Goal: Task Accomplishment & Management: Use online tool/utility

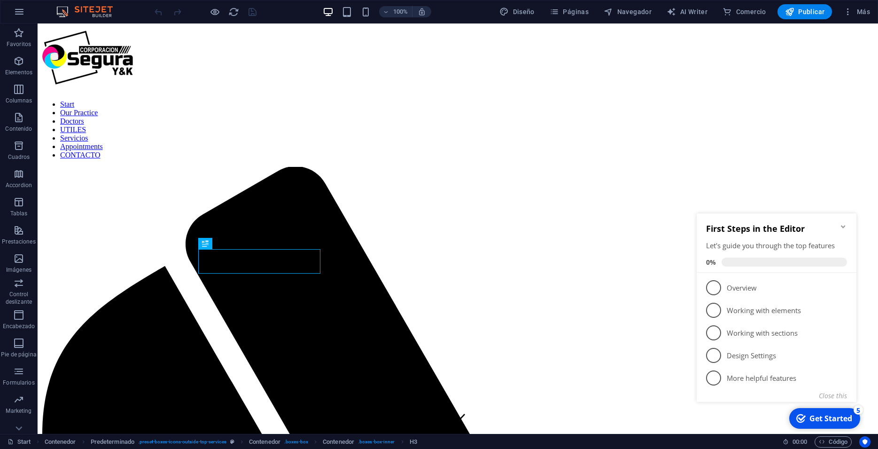
scroll to position [290, 0]
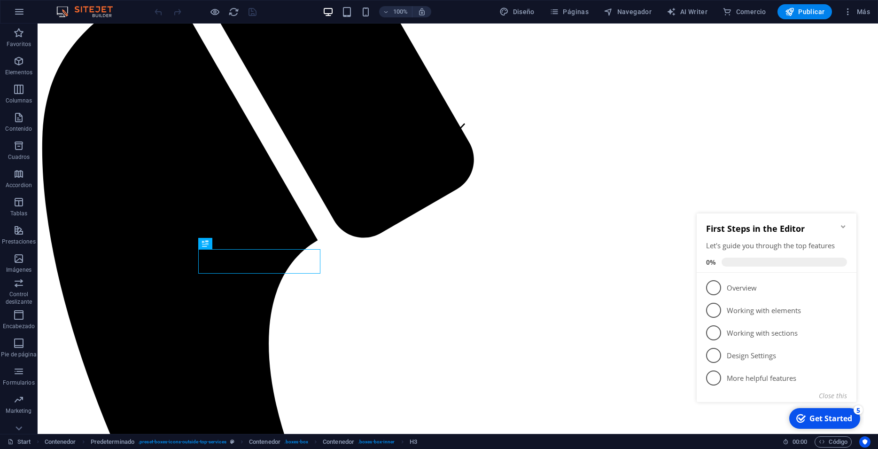
click at [845, 227] on icon "Minimize checklist" at bounding box center [844, 227] width 8 height 8
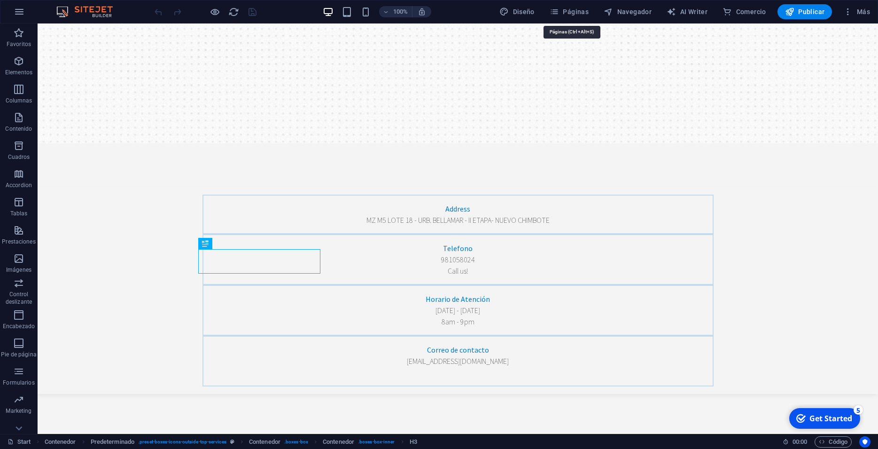
click at [582, 20] on div "100% Diseño Páginas Navegador AI Writer Comercio Publicar Más" at bounding box center [438, 11] width 877 height 23
click at [568, 13] on span "Páginas" at bounding box center [569, 11] width 39 height 9
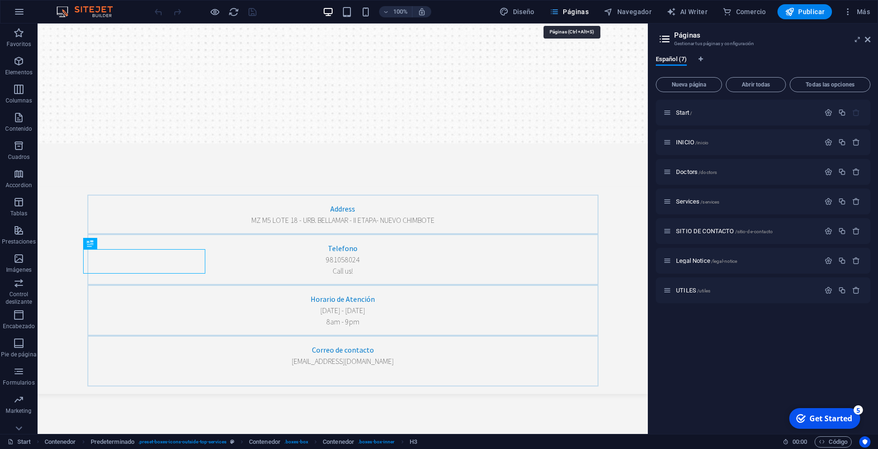
click at [568, 13] on span "Páginas" at bounding box center [569, 11] width 39 height 9
drag, startPoint x: 869, startPoint y: 39, endPoint x: 829, endPoint y: 15, distance: 46.7
click at [869, 39] on icon at bounding box center [868, 40] width 6 height 8
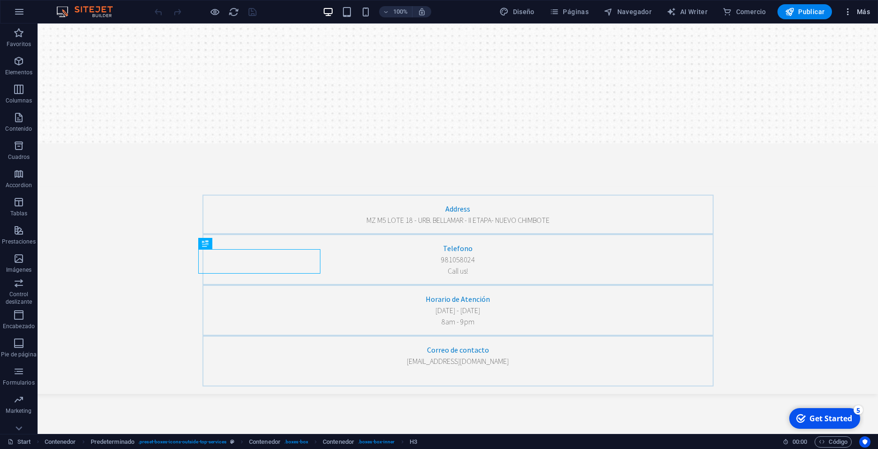
click at [848, 11] on icon "button" at bounding box center [847, 11] width 9 height 9
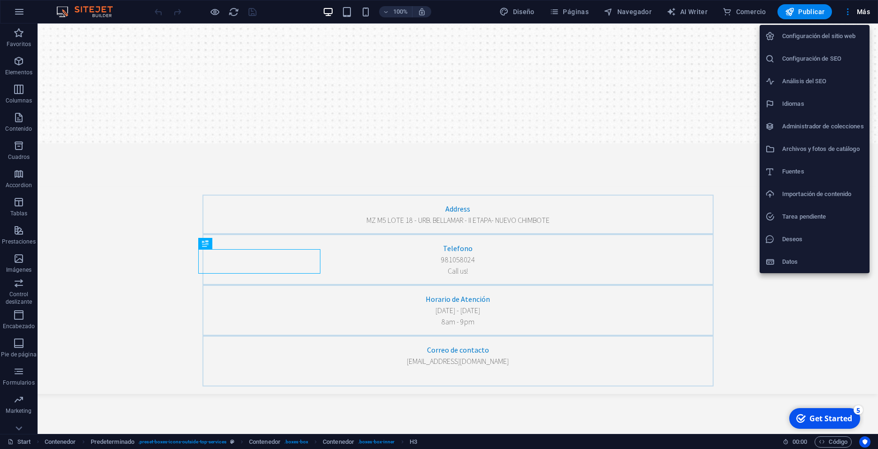
click at [14, 8] on div at bounding box center [439, 224] width 878 height 449
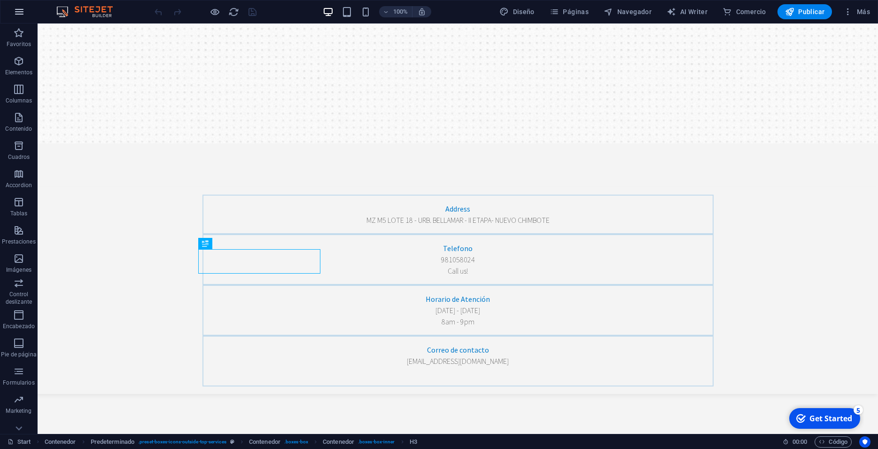
click at [15, 10] on icon "button" at bounding box center [19, 11] width 11 height 11
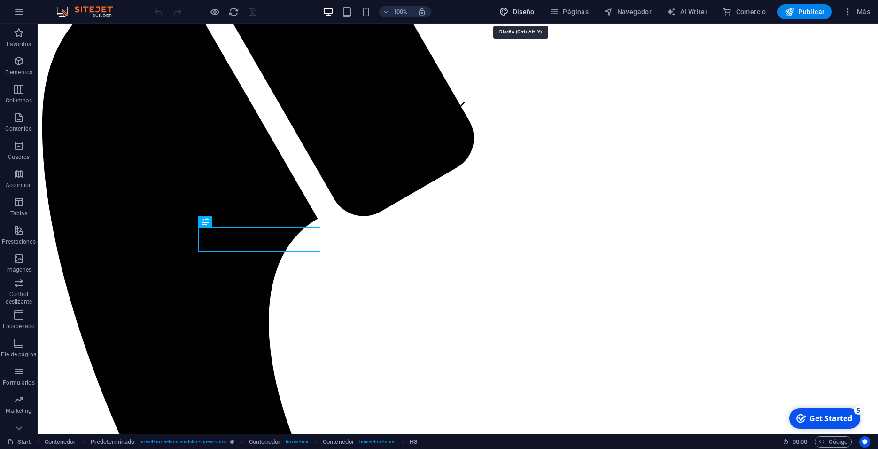
click at [530, 13] on span "Diseño" at bounding box center [517, 11] width 35 height 9
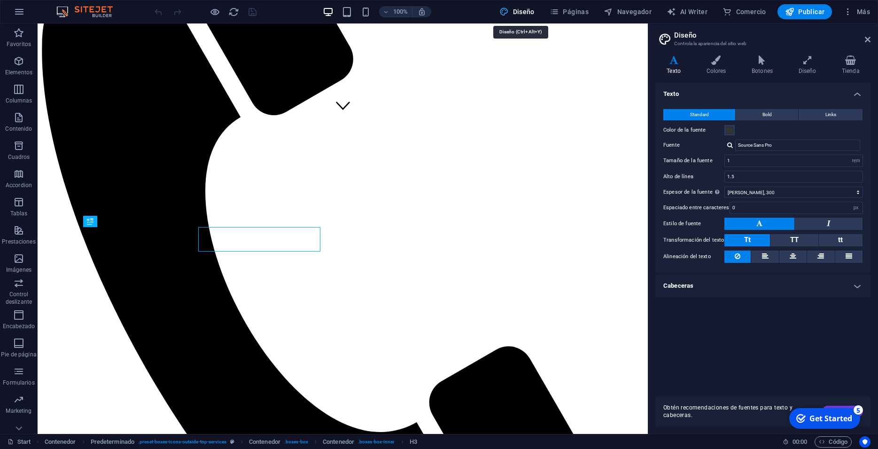
click at [865, 36] on icon at bounding box center [868, 40] width 6 height 8
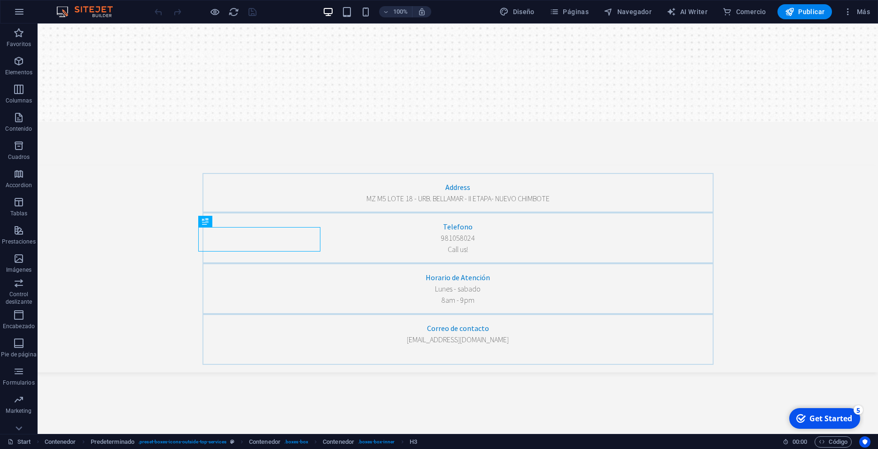
click at [830, 415] on div "Get Started" at bounding box center [831, 418] width 43 height 10
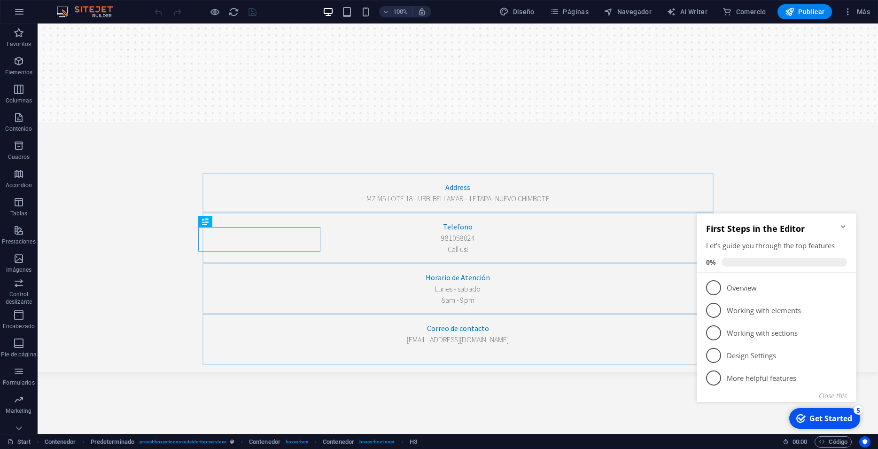
click at [830, 415] on div "Get Started" at bounding box center [831, 418] width 43 height 10
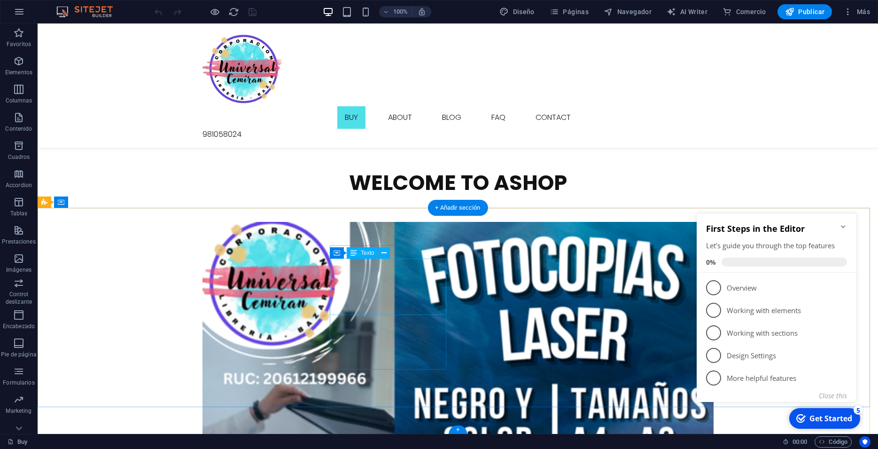
scroll to position [1433, 0]
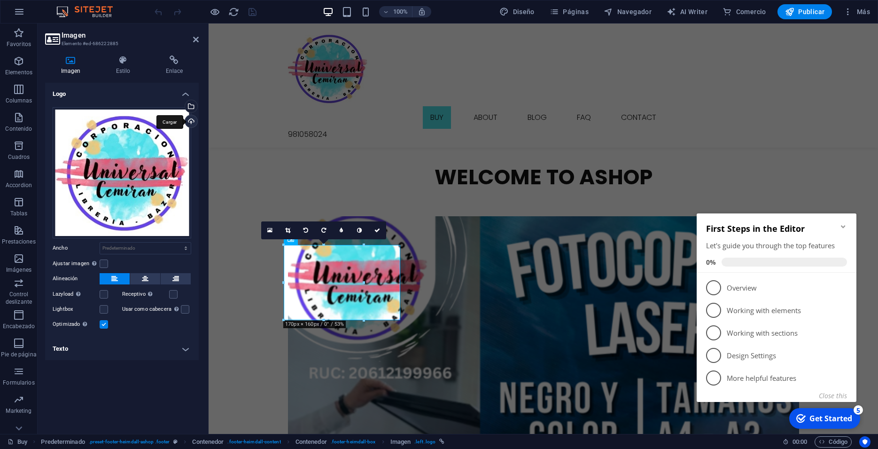
click at [188, 119] on div "Cargar" at bounding box center [190, 122] width 14 height 14
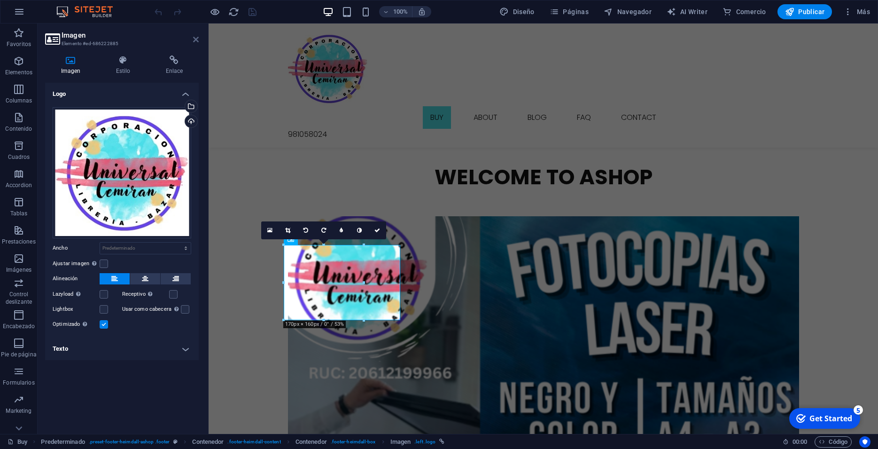
click at [196, 39] on icon at bounding box center [196, 40] width 6 height 8
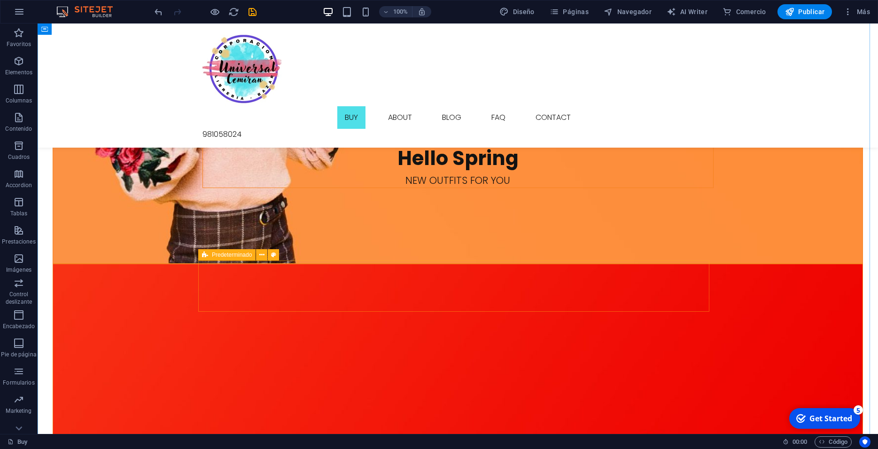
scroll to position [858, 0]
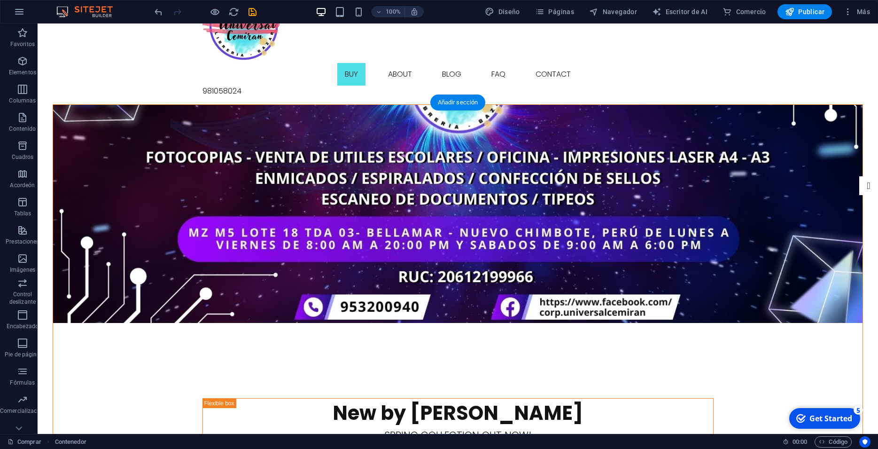
scroll to position [0, 0]
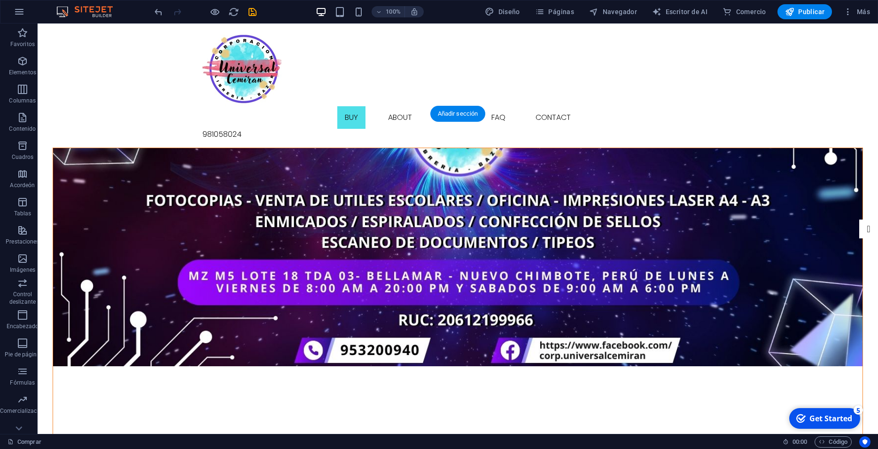
click at [165, 148] on figure at bounding box center [458, 257] width 810 height 218
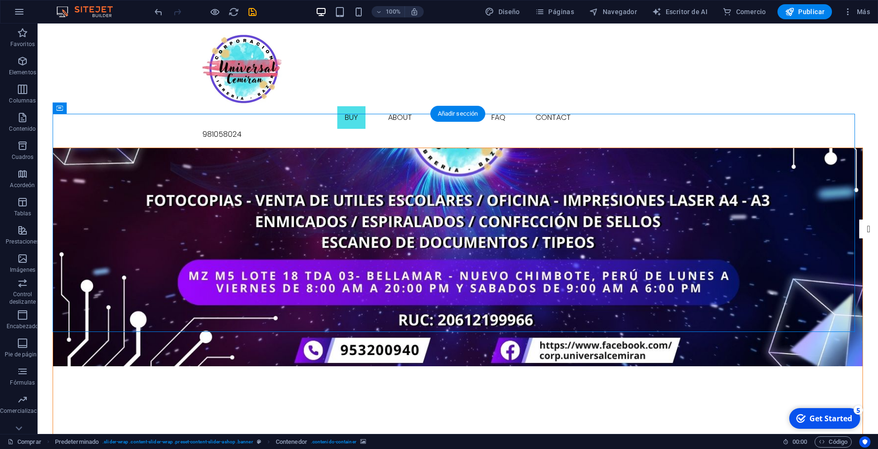
click at [165, 148] on figure at bounding box center [458, 257] width 810 height 218
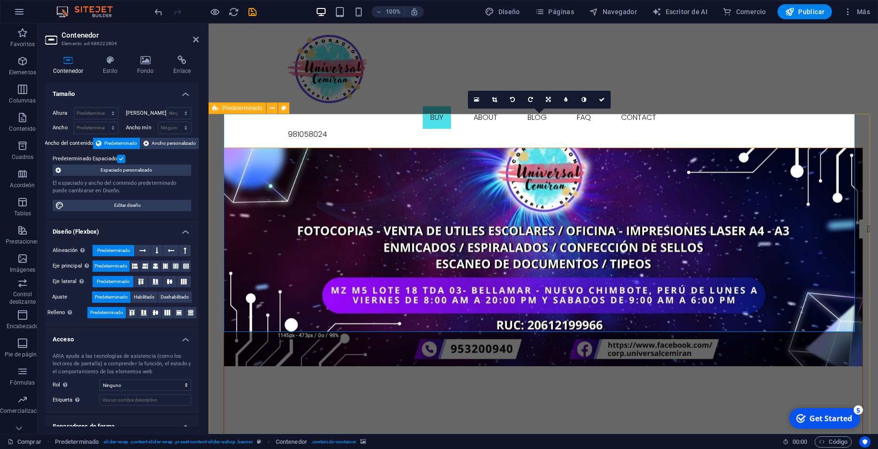
click at [826, 278] on figure at bounding box center [543, 257] width 639 height 218
drag, startPoint x: 826, startPoint y: 278, endPoint x: 759, endPoint y: 263, distance: 68.5
click at [784, 275] on figure at bounding box center [543, 257] width 639 height 218
click at [158, 144] on span "Ancho personalizado" at bounding box center [174, 143] width 44 height 11
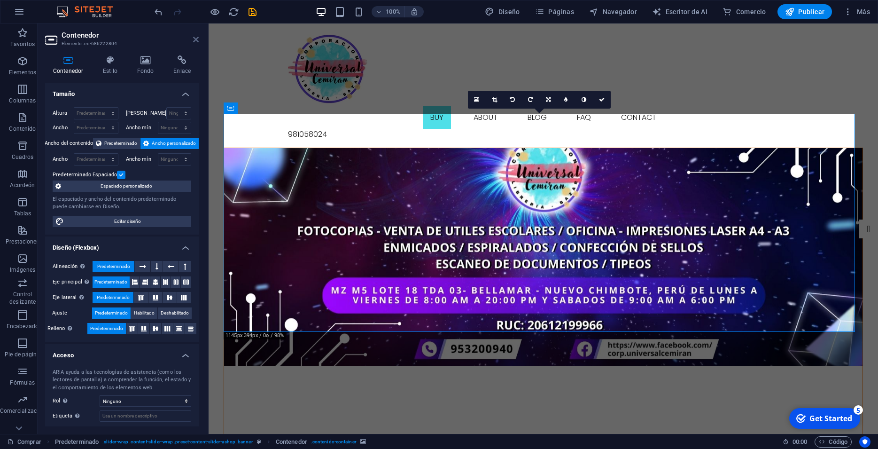
click at [198, 36] on icon at bounding box center [196, 40] width 6 height 8
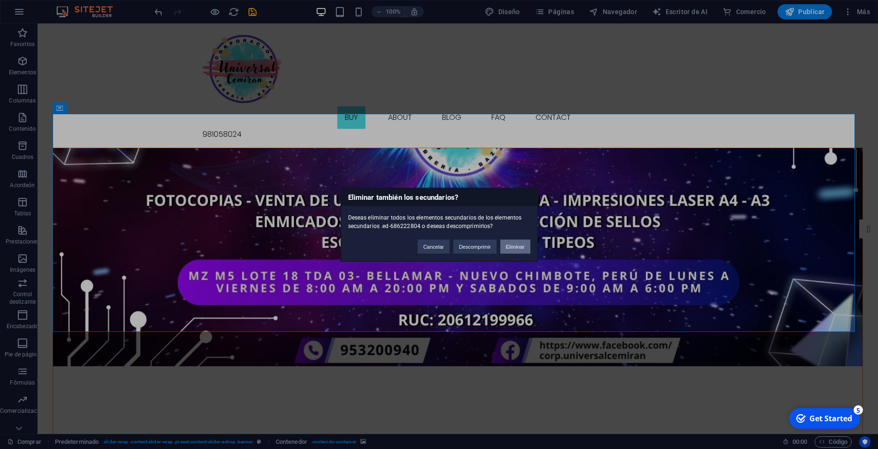
click at [512, 249] on button "Eliminar" at bounding box center [515, 246] width 30 height 14
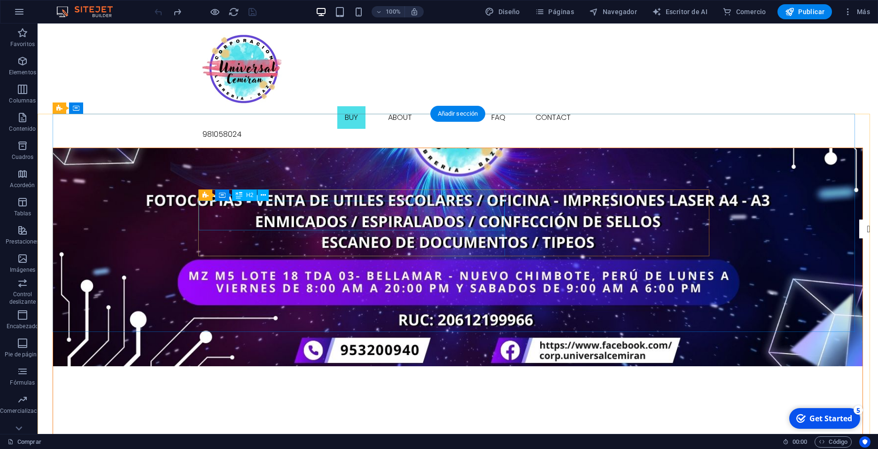
click at [329, 442] on div "New by [PERSON_NAME]" at bounding box center [458, 456] width 510 height 29
click at [312, 442] on div "Spring collection out now!" at bounding box center [458, 449] width 510 height 15
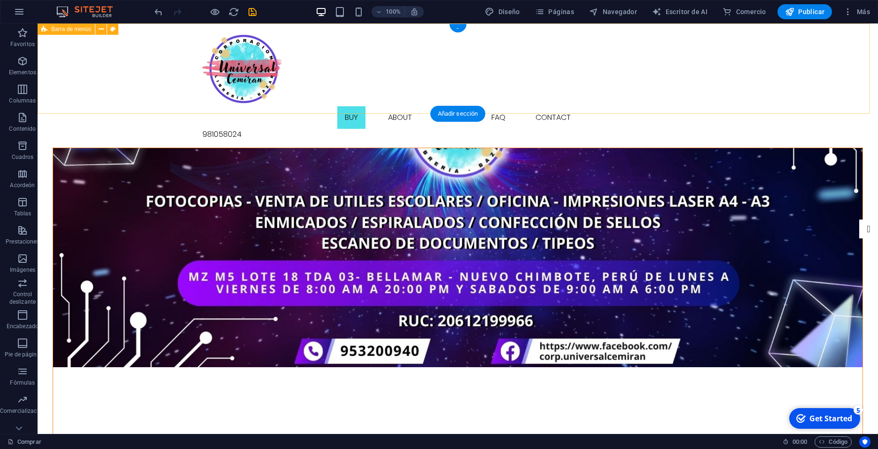
click at [159, 89] on div "Buy About Blog FAQ Contact 981058024" at bounding box center [458, 85] width 841 height 124
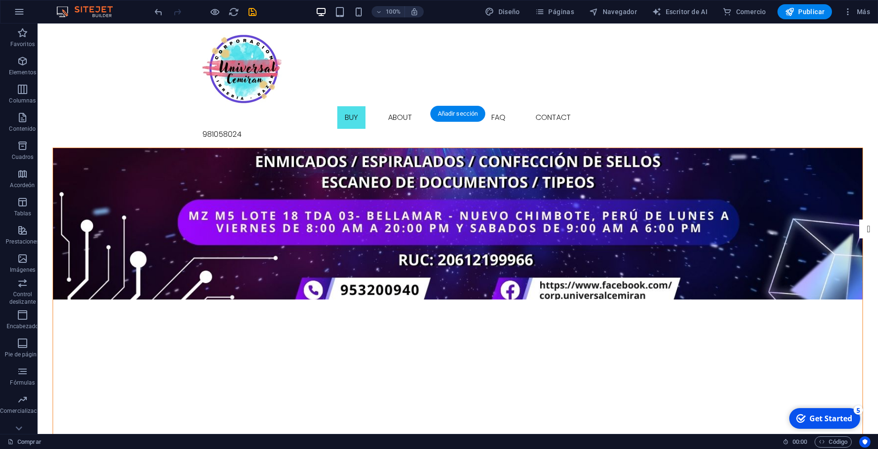
click at [237, 202] on figure at bounding box center [458, 223] width 810 height 151
click at [16, 11] on icon "button" at bounding box center [19, 11] width 11 height 11
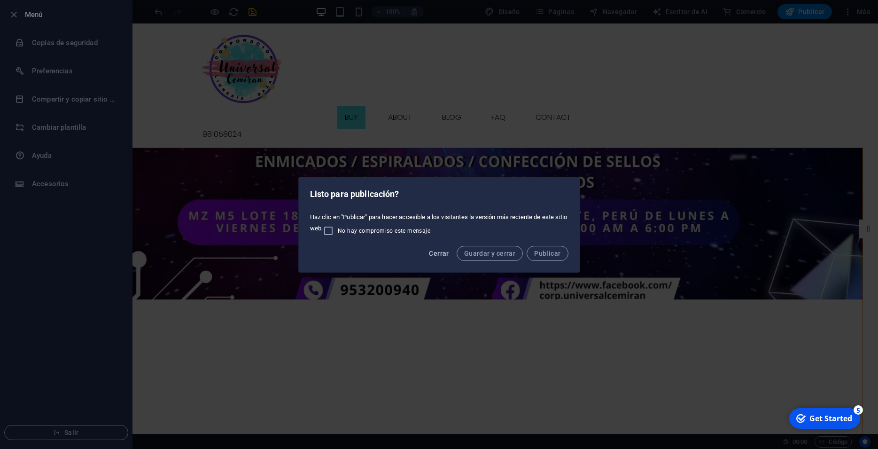
click at [449, 250] on span "Cerrar" at bounding box center [439, 254] width 20 height 8
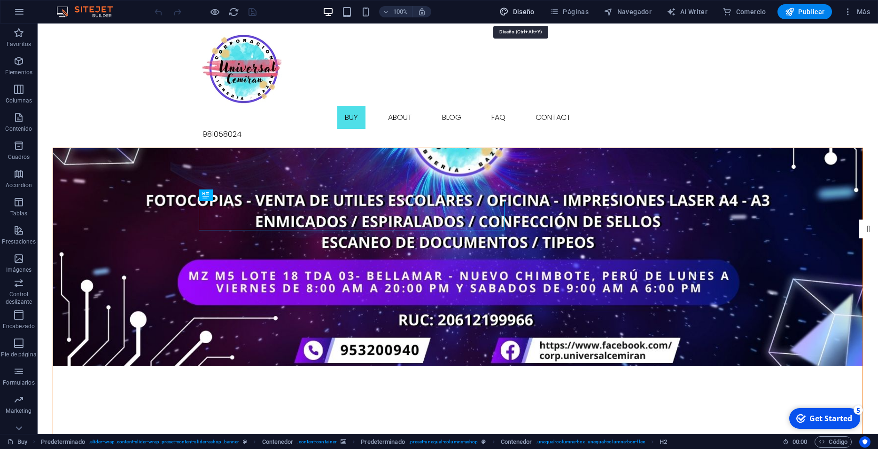
click at [522, 13] on span "Diseño" at bounding box center [517, 11] width 35 height 9
select select "px"
select select "300"
select select "px"
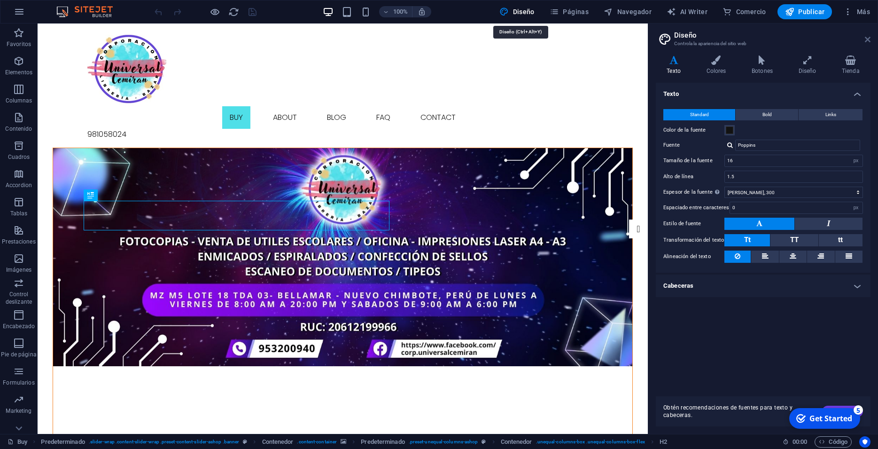
click at [867, 38] on icon at bounding box center [868, 40] width 6 height 8
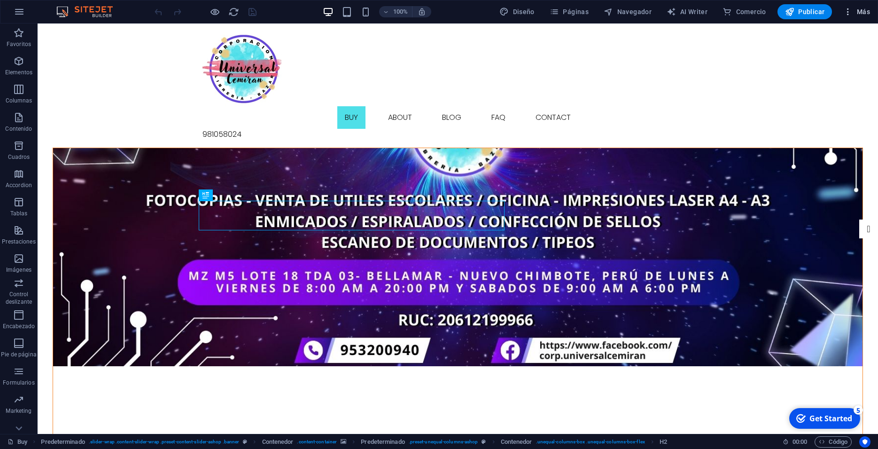
click at [865, 11] on span "Más" at bounding box center [856, 11] width 27 height 9
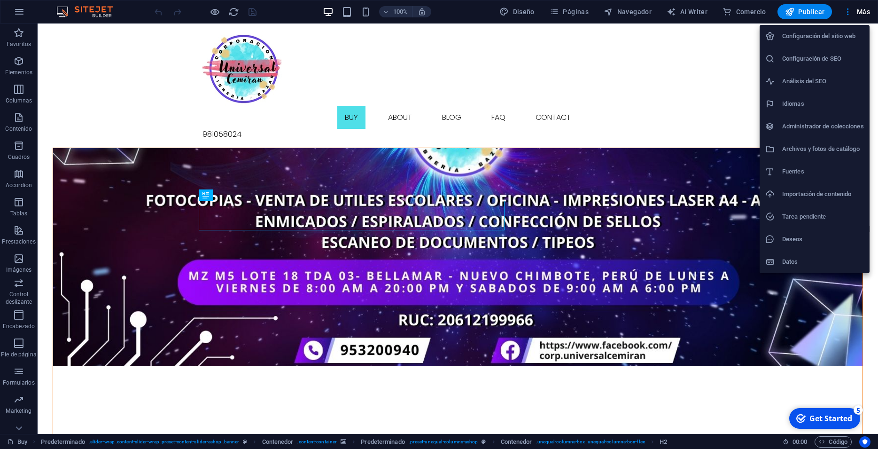
click at [817, 33] on h6 "Configuración del sitio web" at bounding box center [823, 36] width 82 height 11
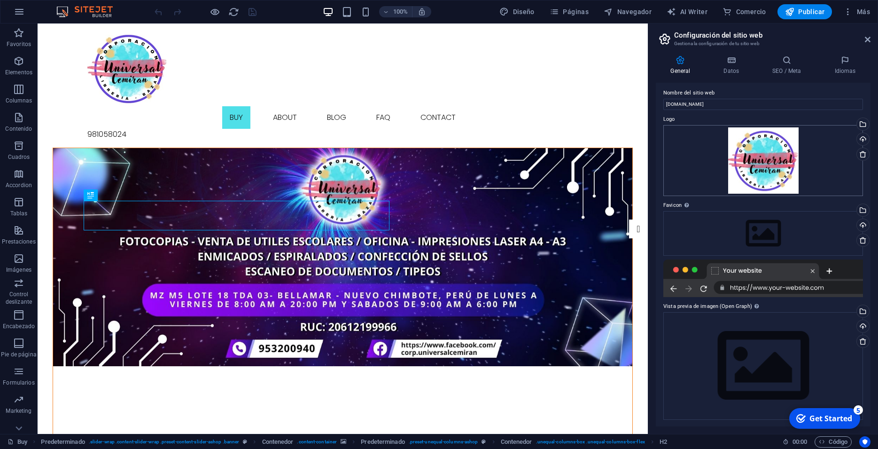
scroll to position [4, 0]
click at [866, 40] on icon at bounding box center [868, 40] width 6 height 8
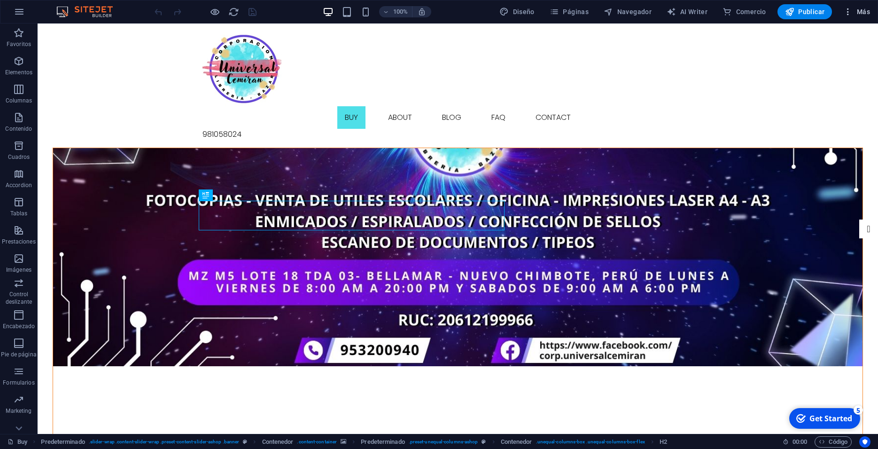
click at [845, 12] on icon "button" at bounding box center [847, 11] width 9 height 9
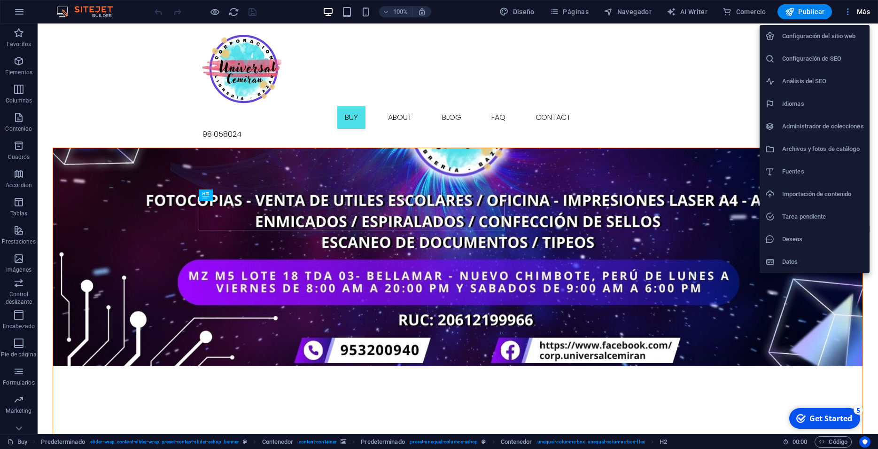
click at [845, 12] on div at bounding box center [439, 224] width 878 height 449
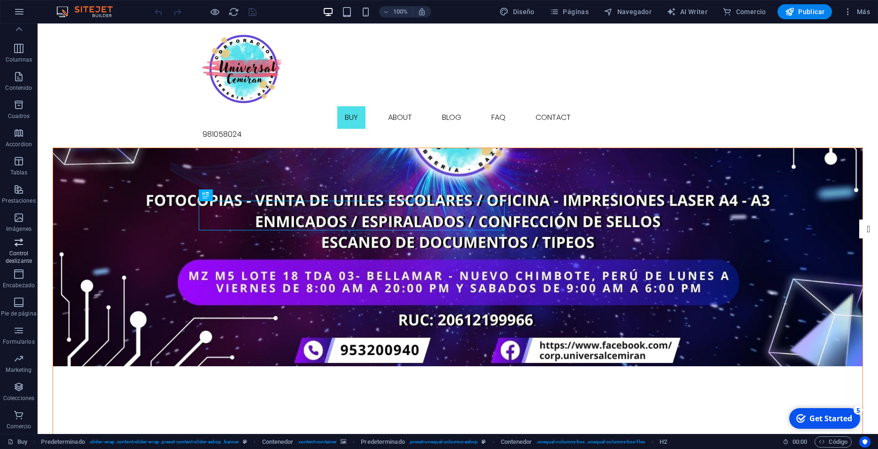
scroll to position [0, 0]
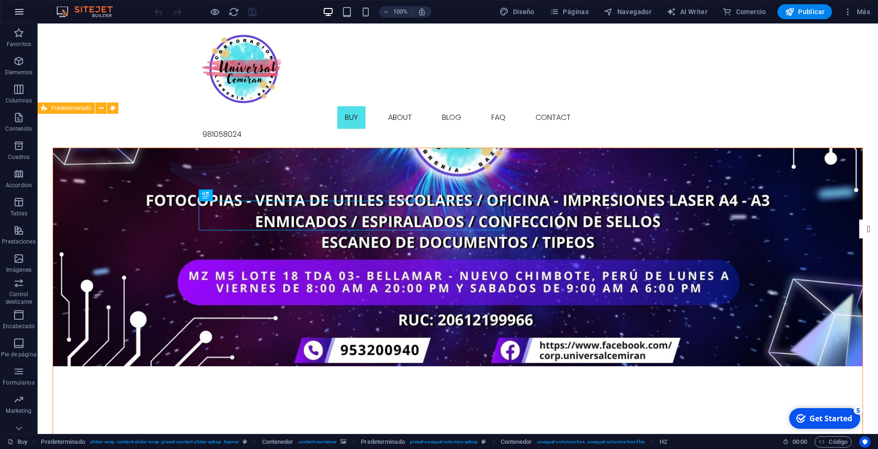
click at [23, 8] on icon "button" at bounding box center [19, 11] width 11 height 11
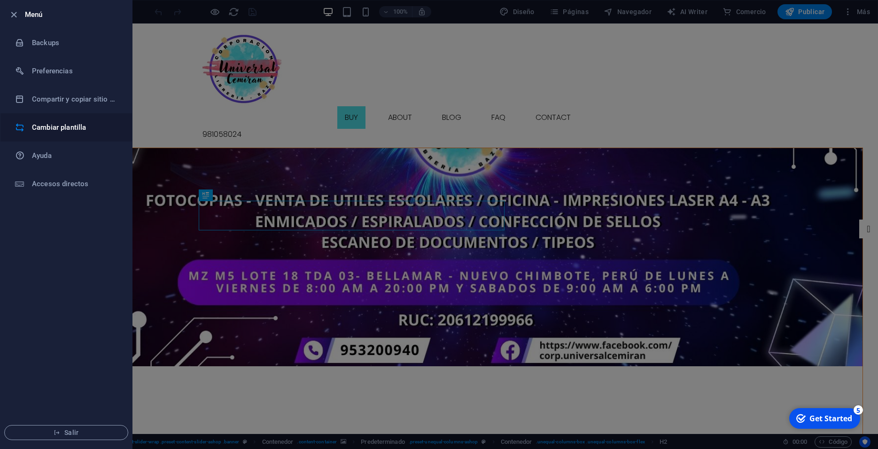
click at [87, 132] on h6 "Cambiar plantilla" at bounding box center [75, 127] width 87 height 11
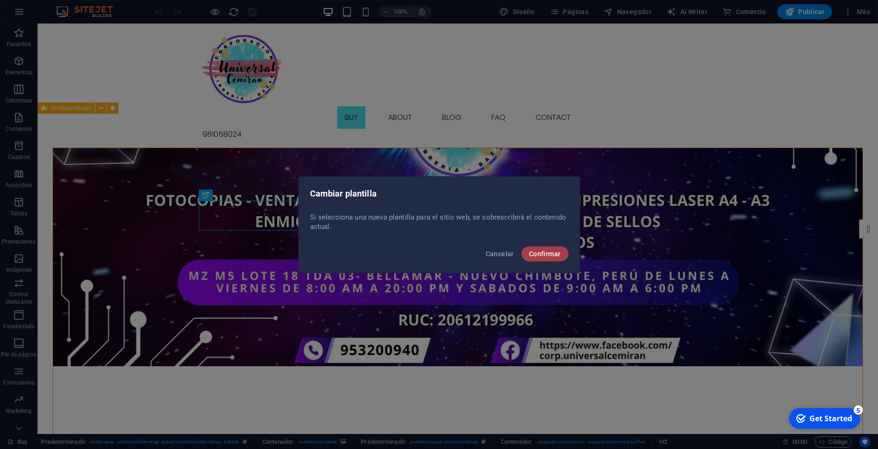
click at [531, 255] on span "Confirmar" at bounding box center [545, 254] width 32 height 8
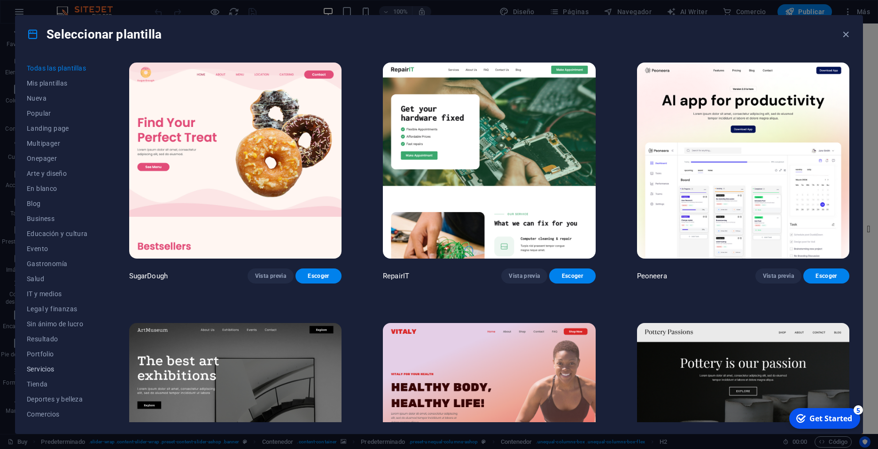
click at [31, 365] on span "Servicios" at bounding box center [57, 369] width 61 height 8
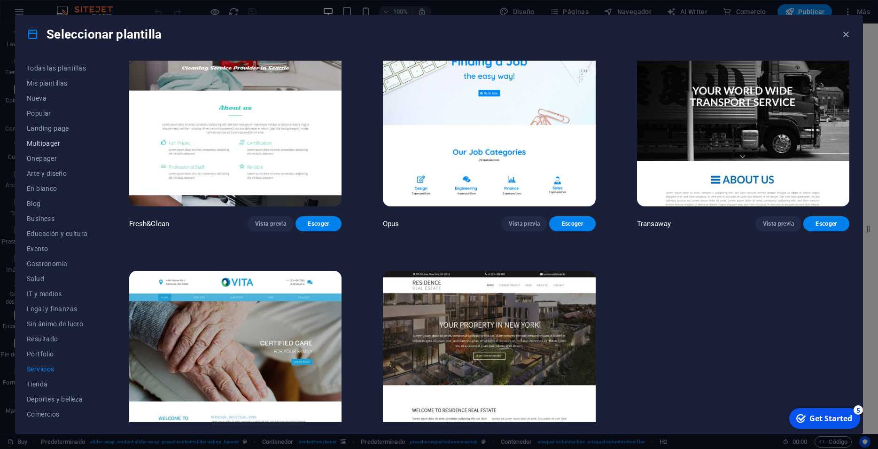
click at [50, 146] on span "Multipager" at bounding box center [57, 144] width 61 height 8
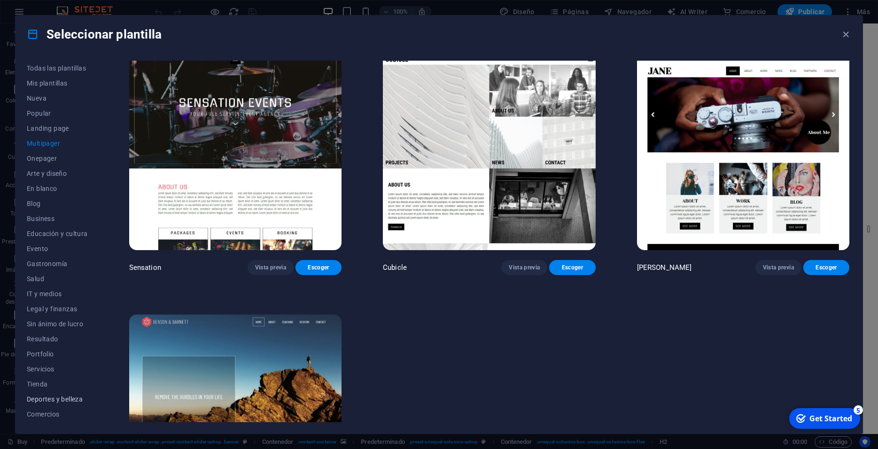
scroll to position [30, 0]
click at [36, 352] on span "Tienda" at bounding box center [57, 355] width 61 height 8
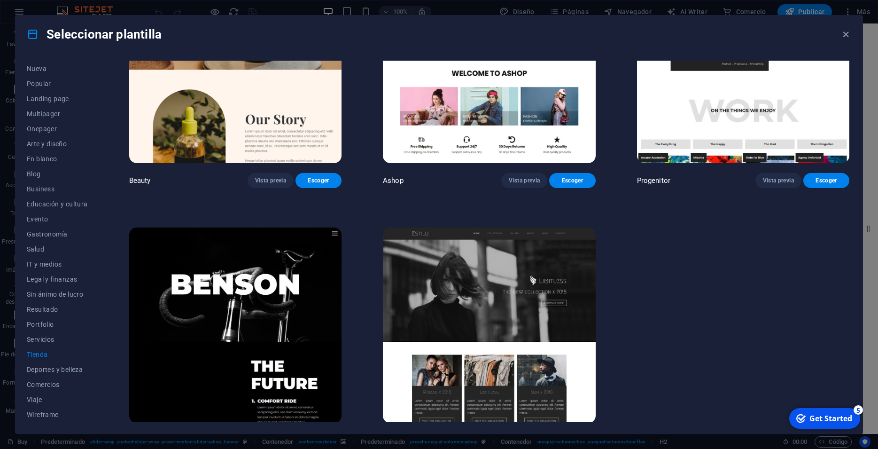
scroll to position [623, 0]
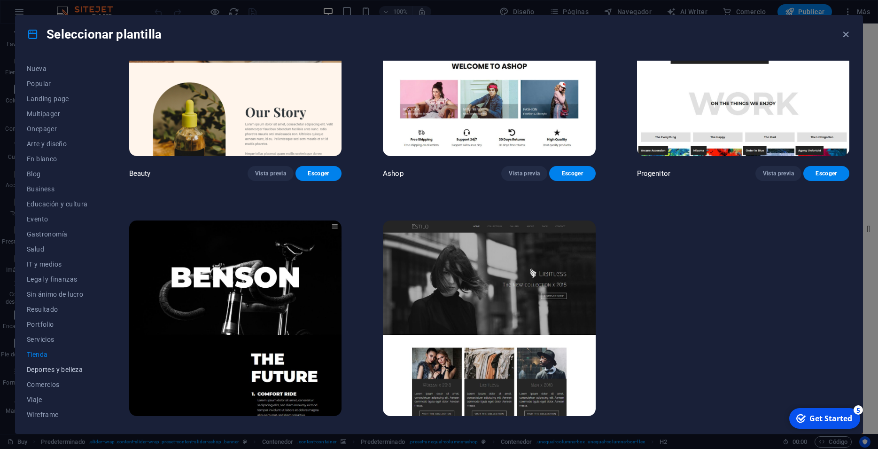
click at [55, 372] on span "Deportes y belleza" at bounding box center [57, 370] width 61 height 8
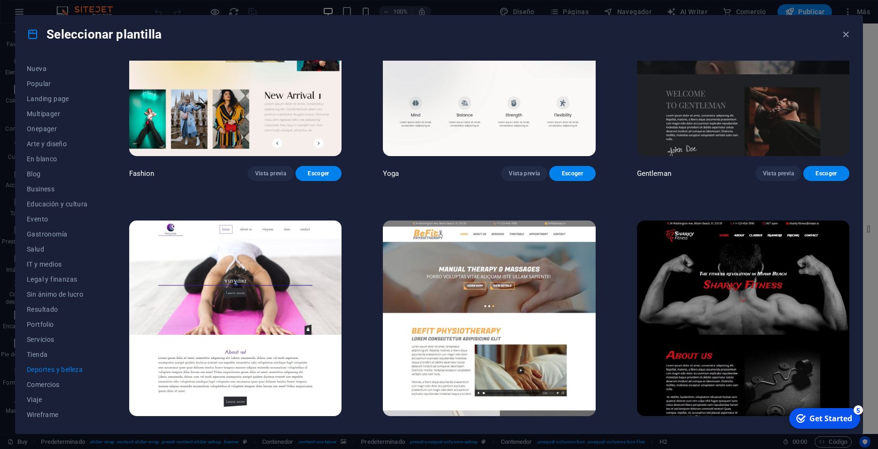
scroll to position [367, 0]
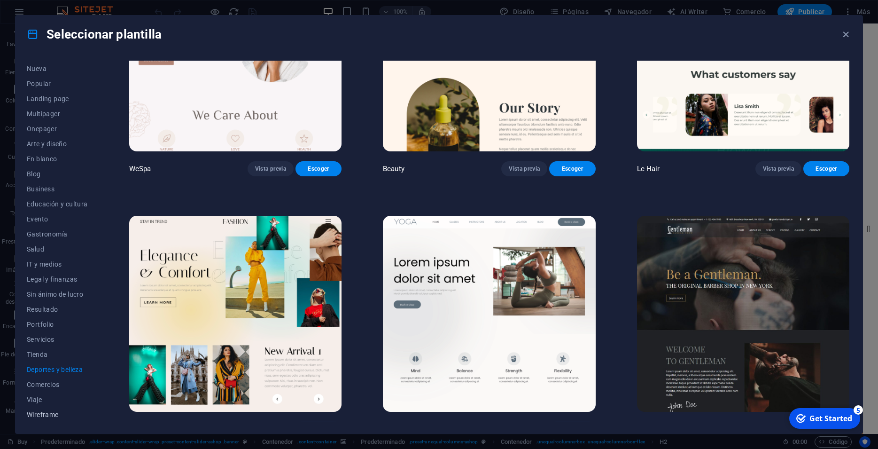
click at [39, 409] on button "Wireframe" at bounding box center [57, 414] width 61 height 15
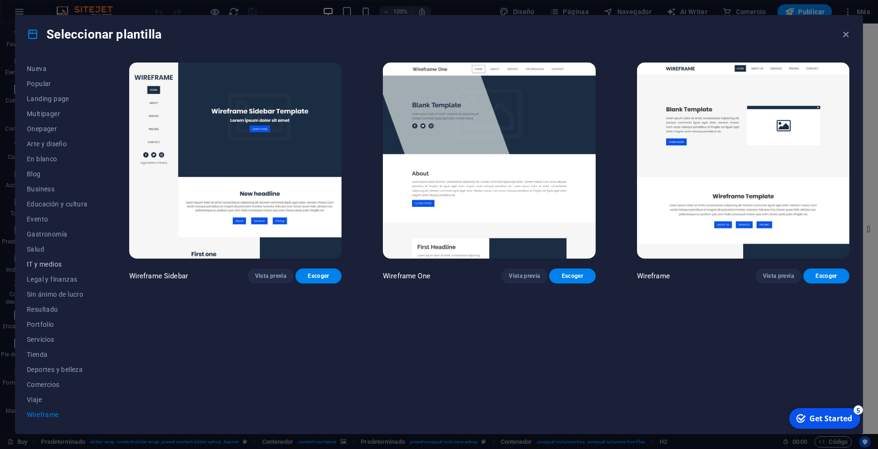
click at [45, 265] on span "IT y medios" at bounding box center [57, 264] width 61 height 8
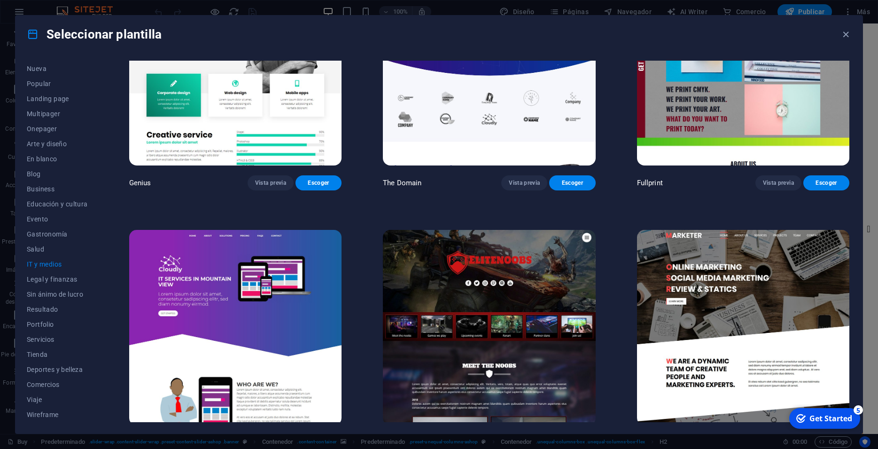
scroll to position [624, 0]
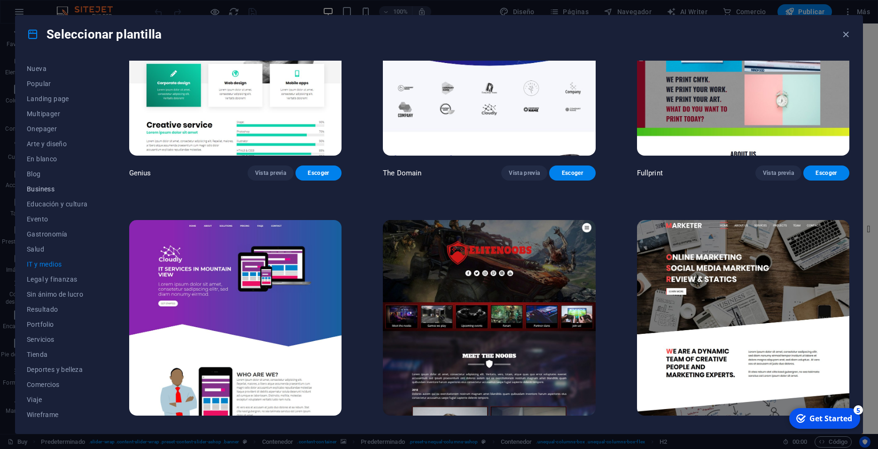
click at [45, 189] on span "Business" at bounding box center [57, 189] width 61 height 8
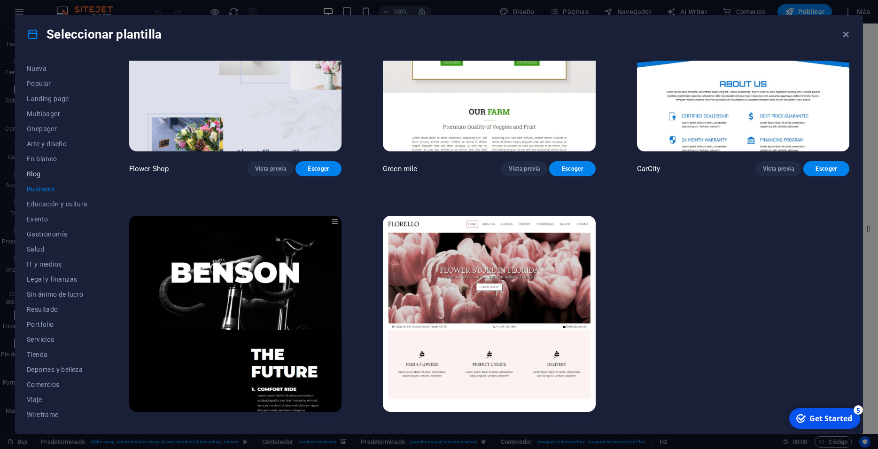
click at [39, 172] on span "Blog" at bounding box center [57, 174] width 61 height 8
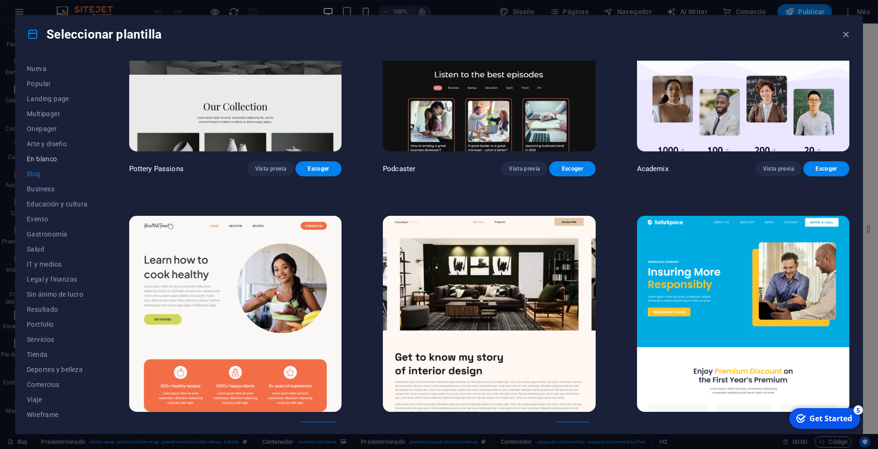
click at [51, 160] on span "En blanco" at bounding box center [57, 159] width 61 height 8
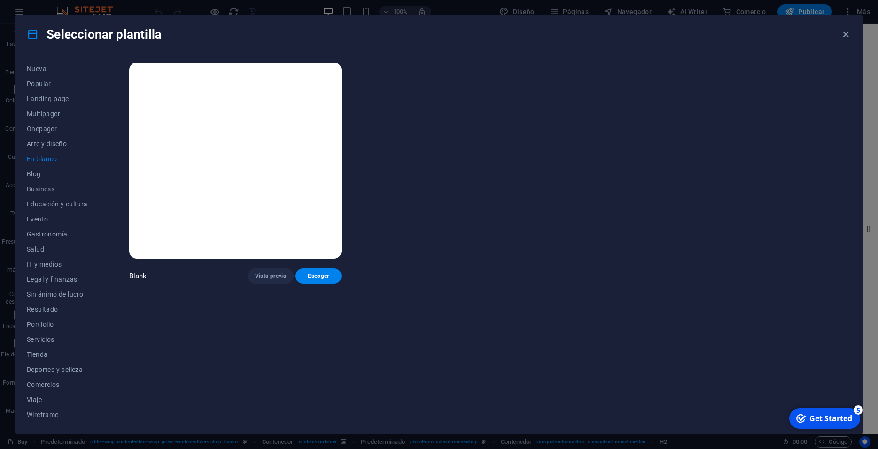
scroll to position [0, 0]
click at [50, 143] on span "Arte y diseño" at bounding box center [57, 144] width 61 height 8
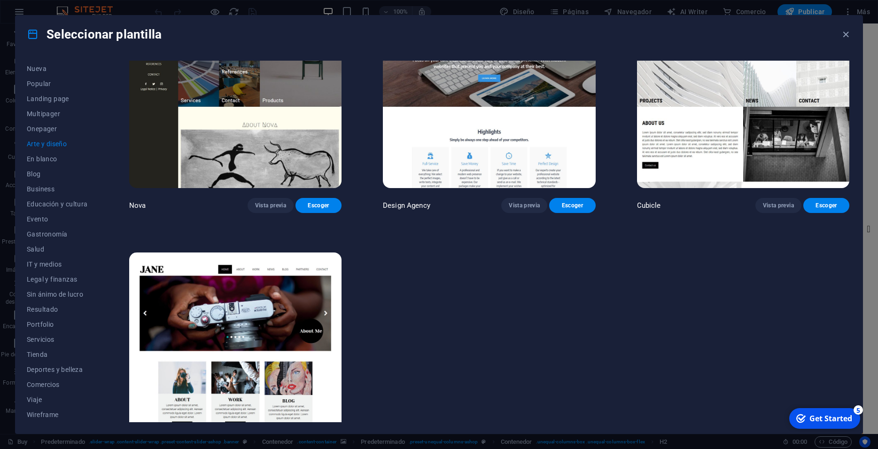
scroll to position [1135, 0]
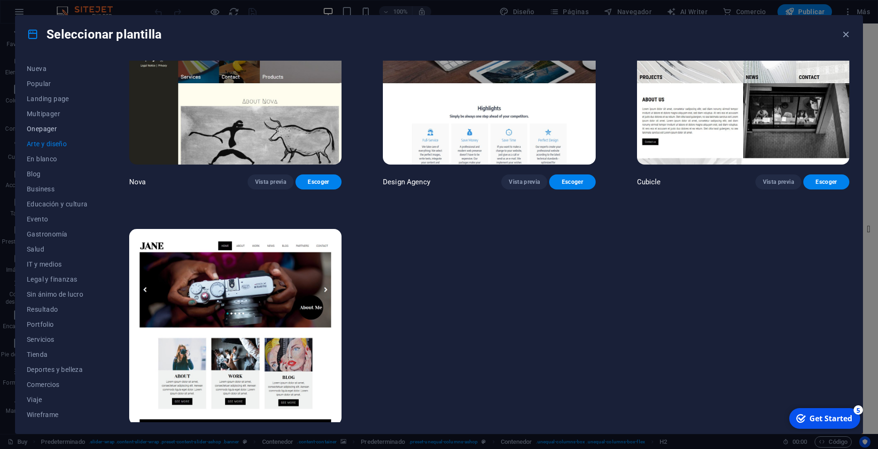
click at [44, 132] on span "Onepager" at bounding box center [57, 129] width 61 height 8
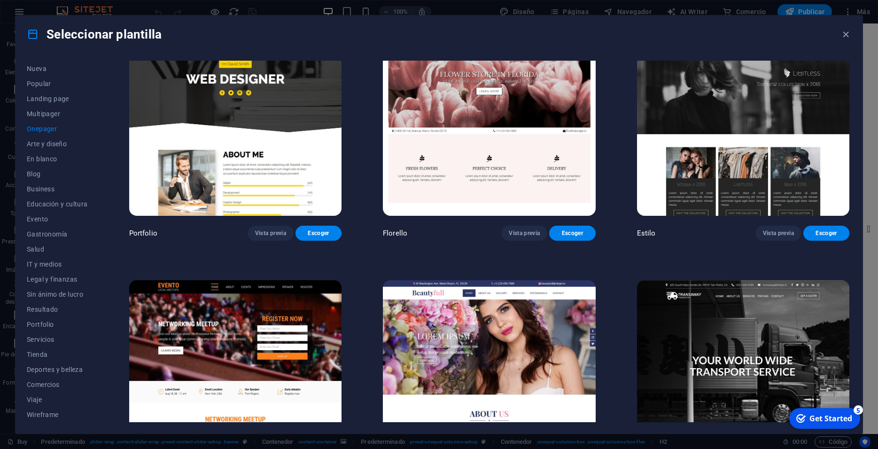
scroll to position [5230, 0]
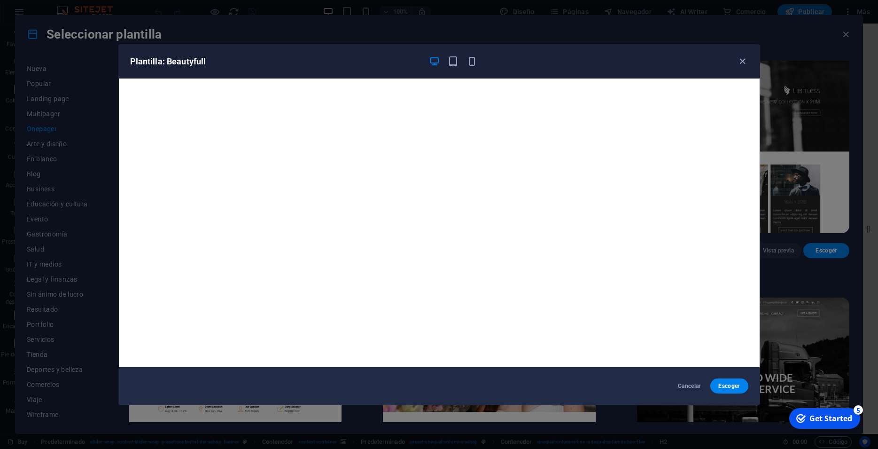
scroll to position [2, 0]
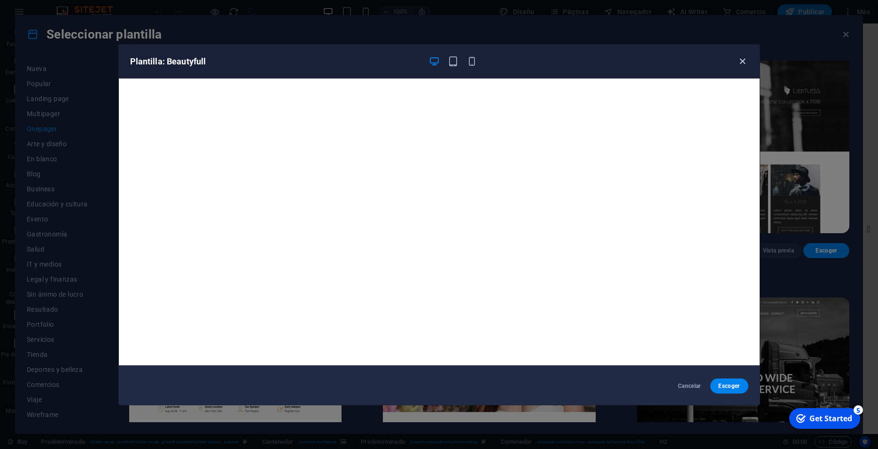
click at [744, 63] on icon "button" at bounding box center [742, 61] width 11 height 11
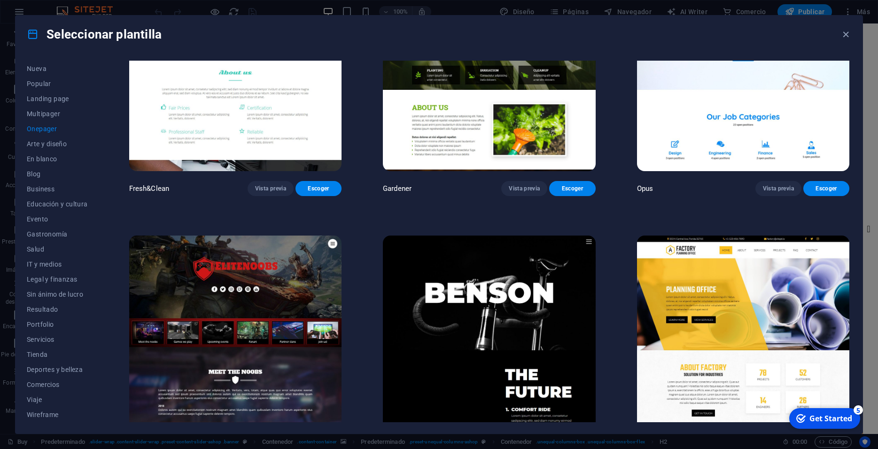
scroll to position [4765, 0]
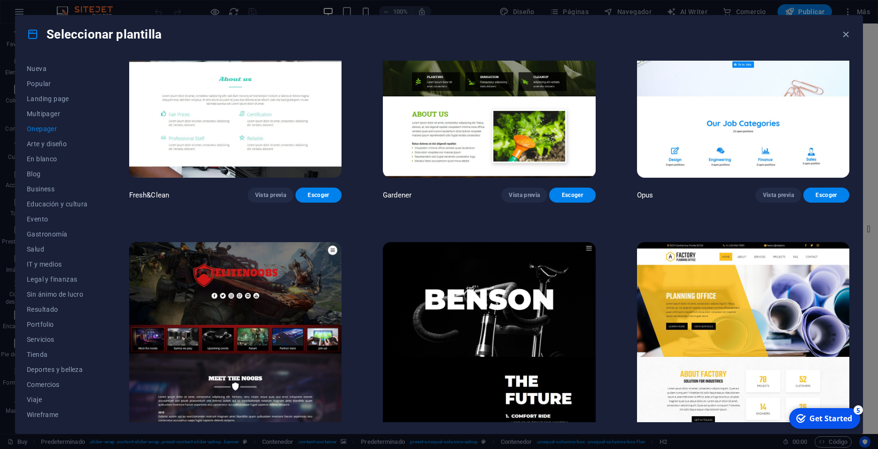
click at [751, 242] on img at bounding box center [743, 340] width 212 height 196
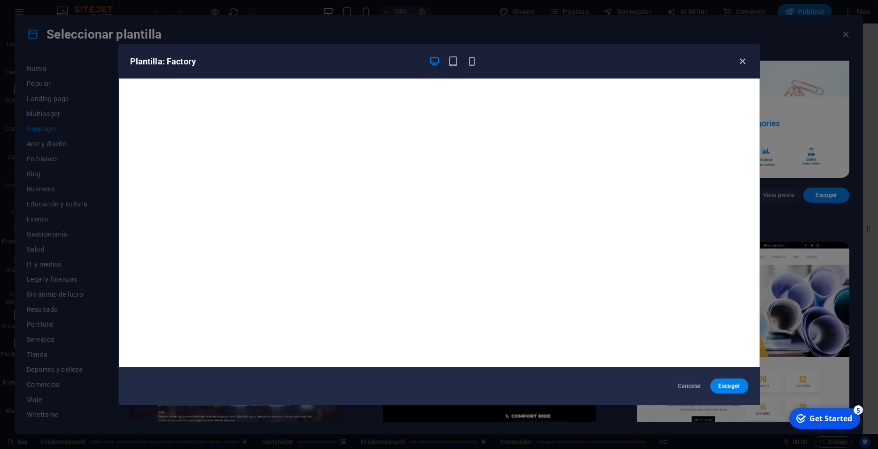
click at [742, 59] on icon "button" at bounding box center [742, 61] width 11 height 11
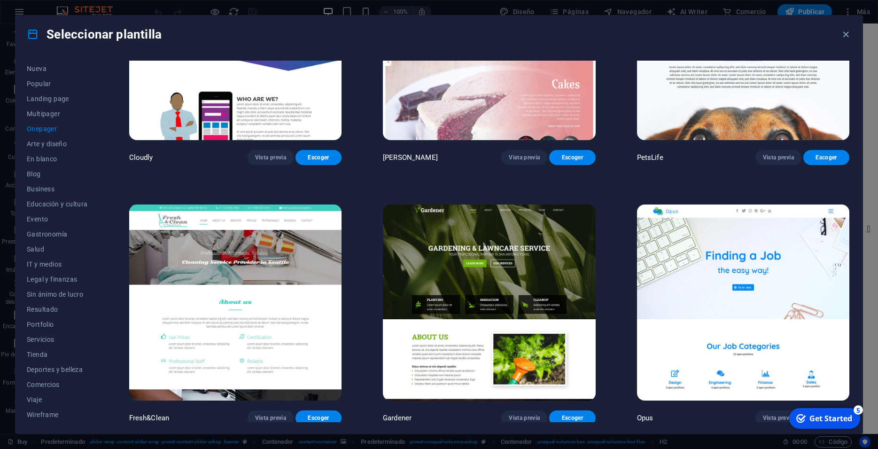
scroll to position [4512, 0]
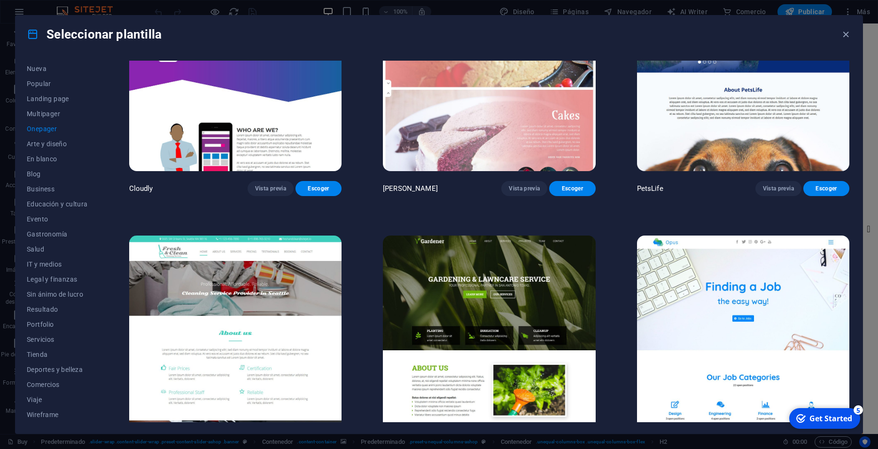
click at [736, 235] on img at bounding box center [743, 333] width 212 height 196
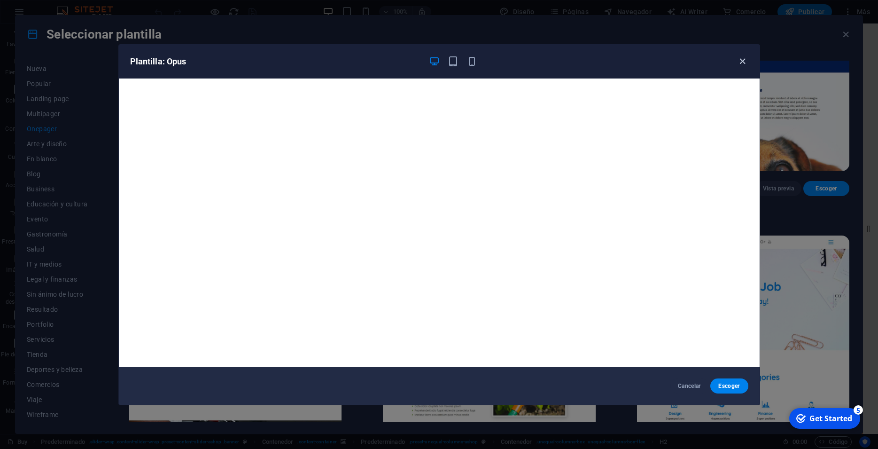
click at [744, 63] on icon "button" at bounding box center [742, 61] width 11 height 11
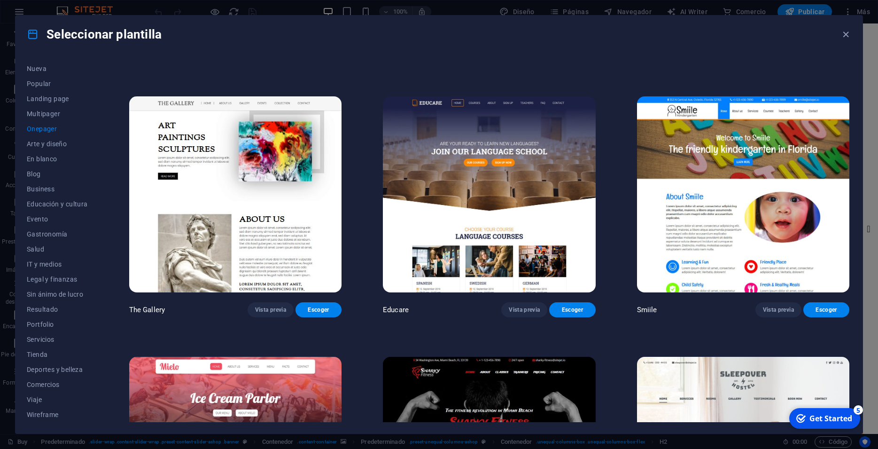
scroll to position [3581, 0]
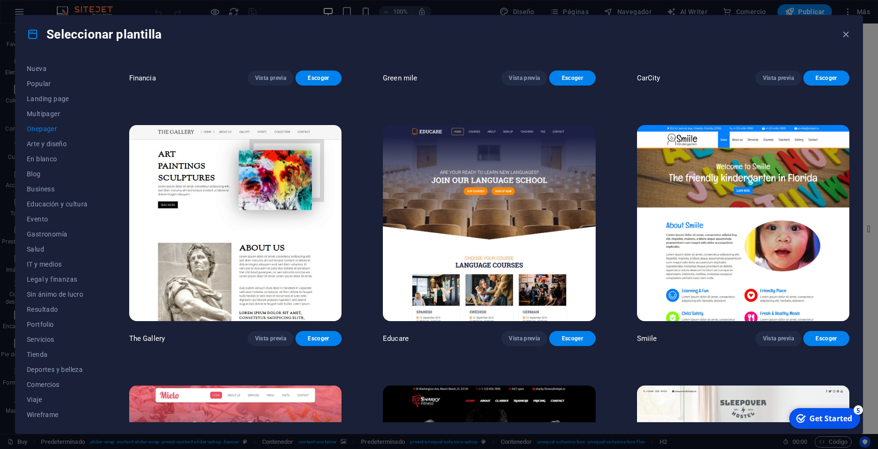
click at [747, 125] on img at bounding box center [743, 223] width 212 height 196
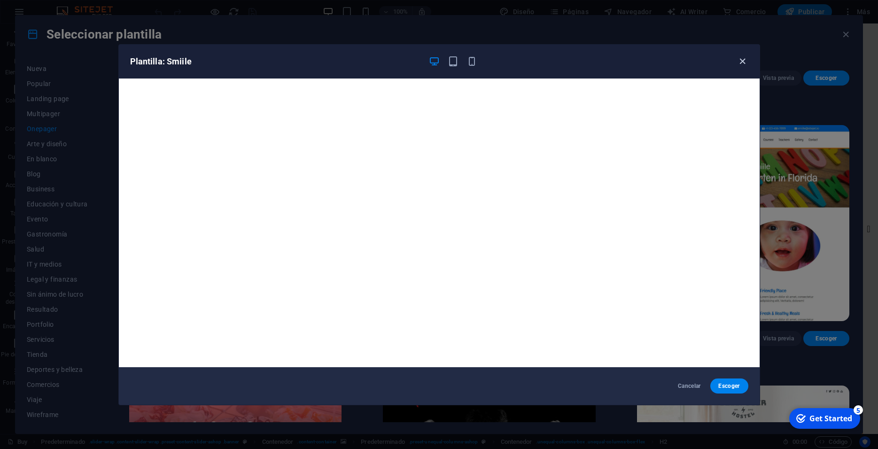
click at [738, 60] on icon "button" at bounding box center [742, 61] width 11 height 11
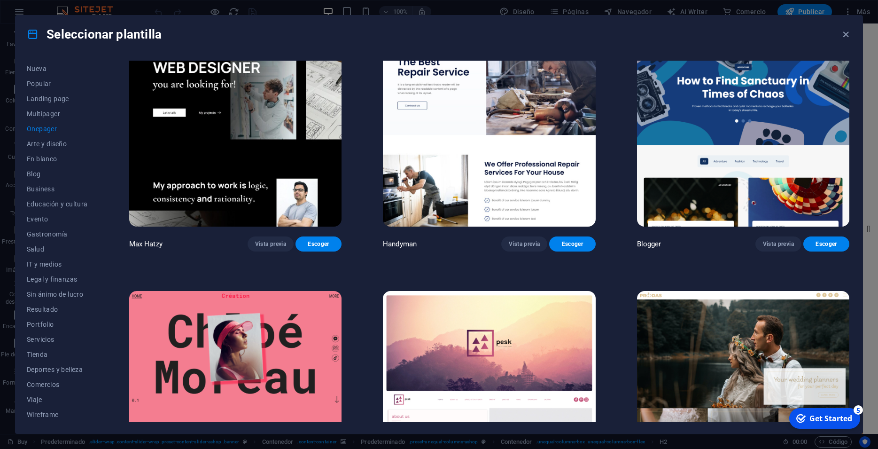
scroll to position [1382, 0]
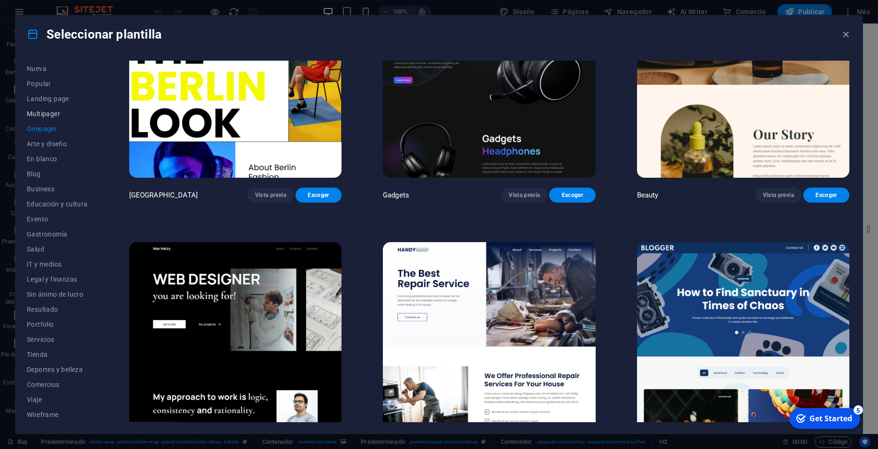
click at [35, 115] on span "Multipager" at bounding box center [57, 114] width 61 height 8
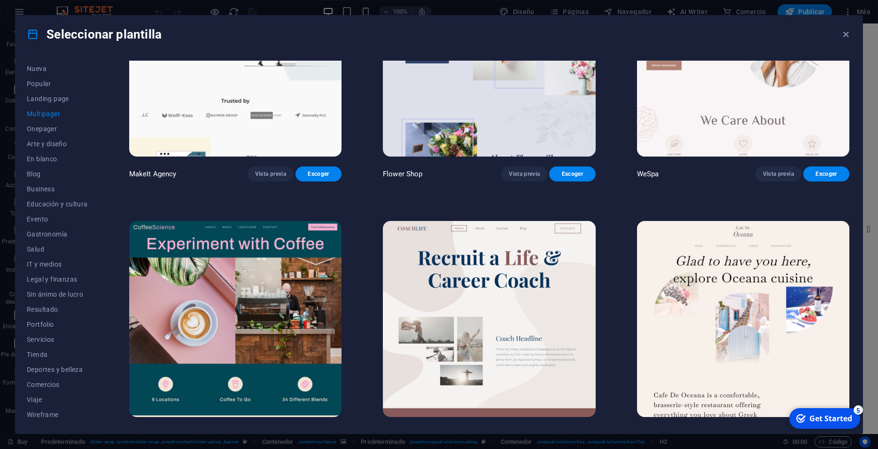
scroll to position [1945, 0]
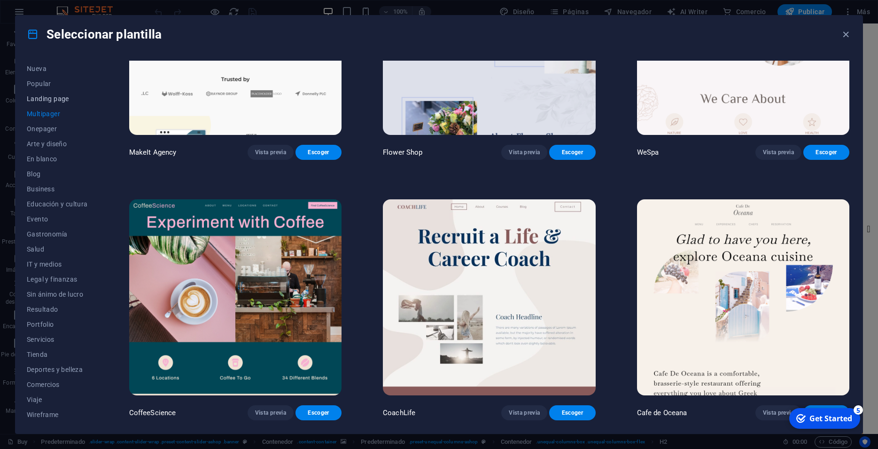
click at [43, 102] on span "Landing page" at bounding box center [57, 99] width 61 height 8
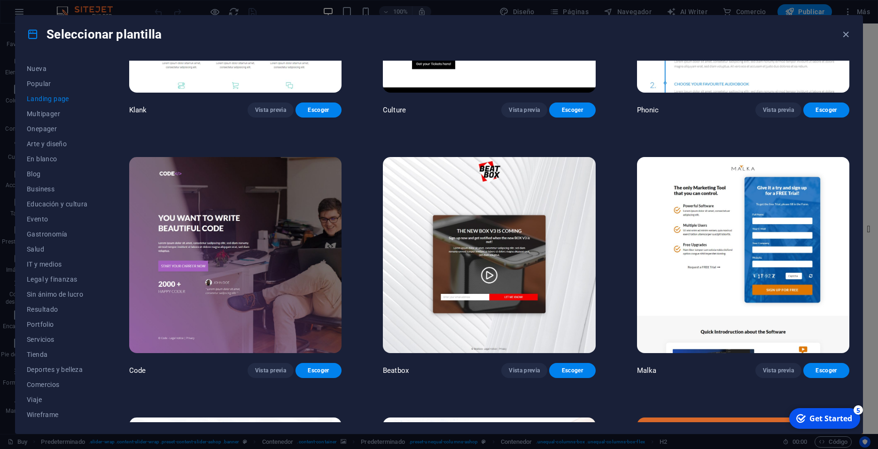
scroll to position [0, 0]
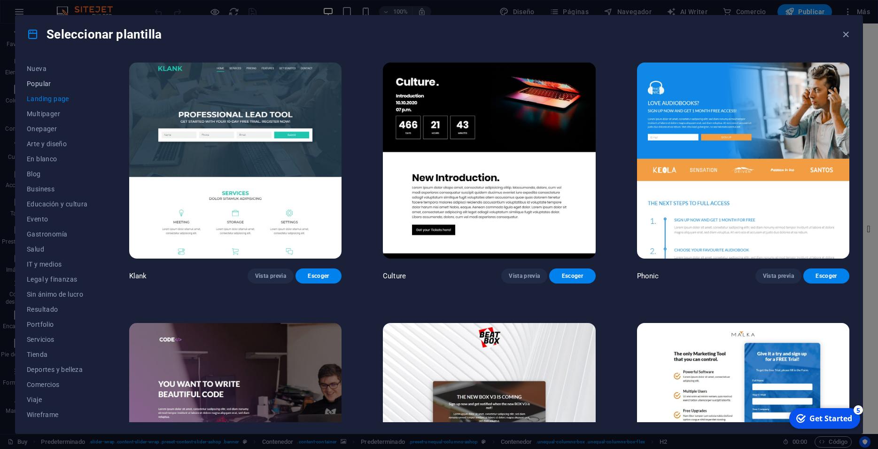
click at [57, 82] on span "Popular" at bounding box center [57, 84] width 61 height 8
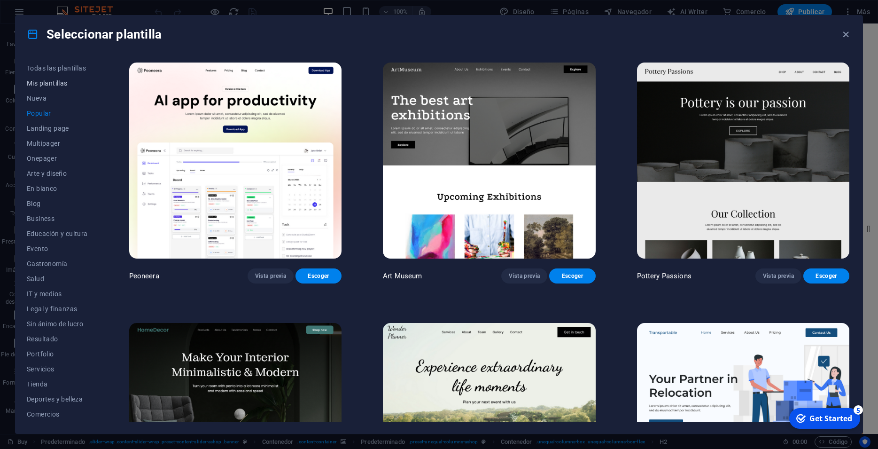
click at [55, 85] on span "Mis plantillas" at bounding box center [57, 83] width 61 height 8
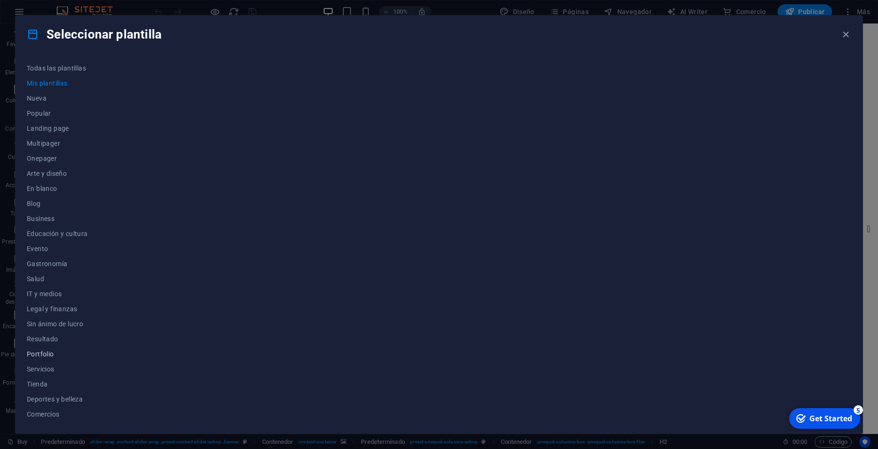
scroll to position [30, 0]
click at [59, 382] on span "Comercios" at bounding box center [57, 385] width 61 height 8
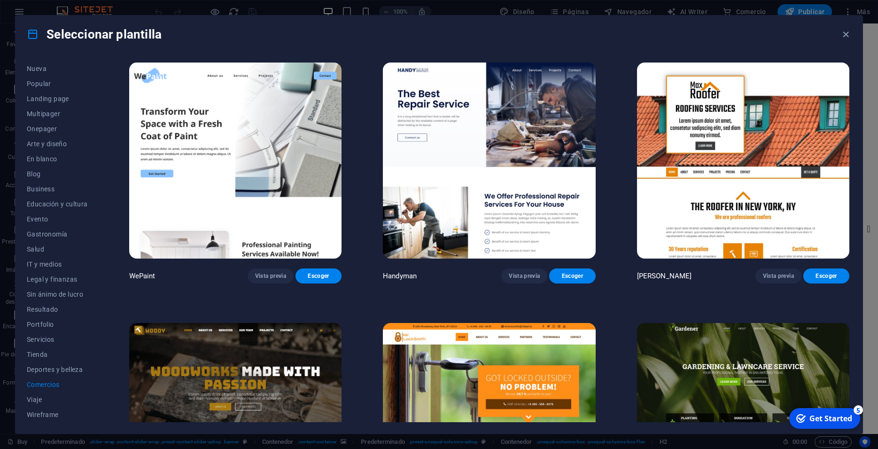
scroll to position [211, 0]
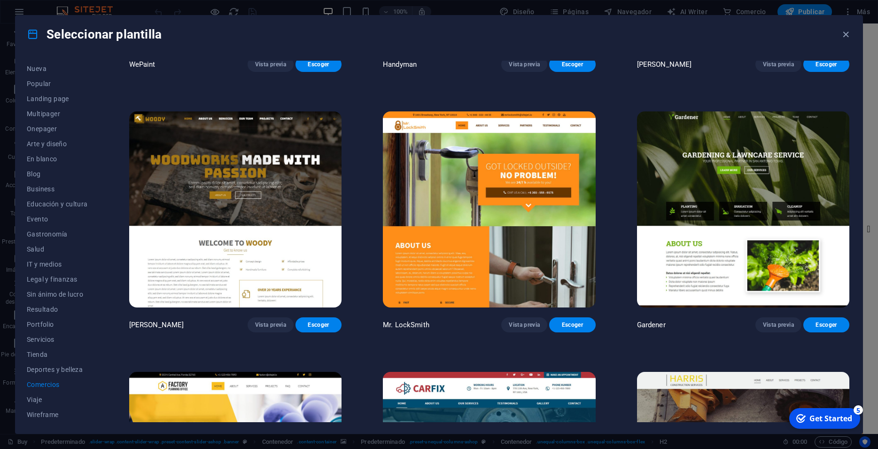
click at [500, 152] on img at bounding box center [489, 209] width 212 height 196
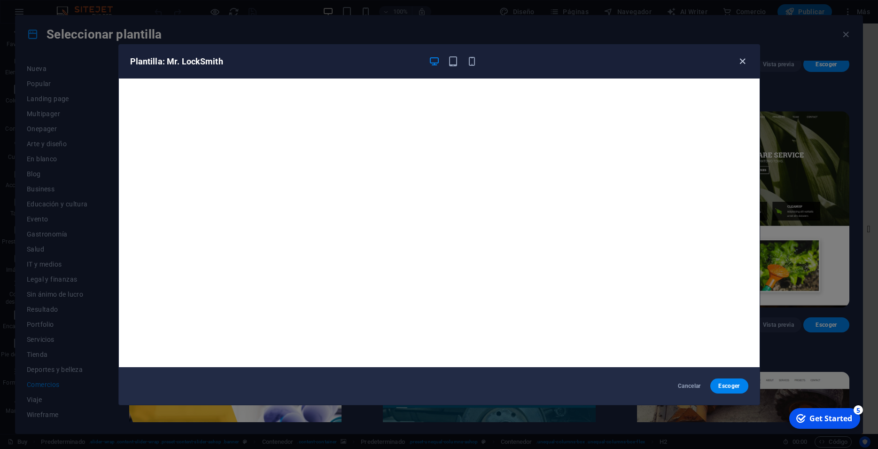
click at [740, 57] on icon "button" at bounding box center [742, 61] width 11 height 11
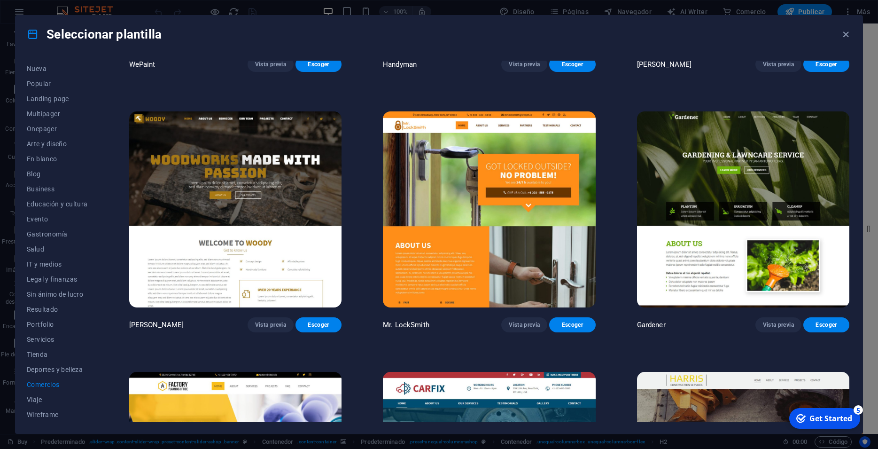
scroll to position [367, 0]
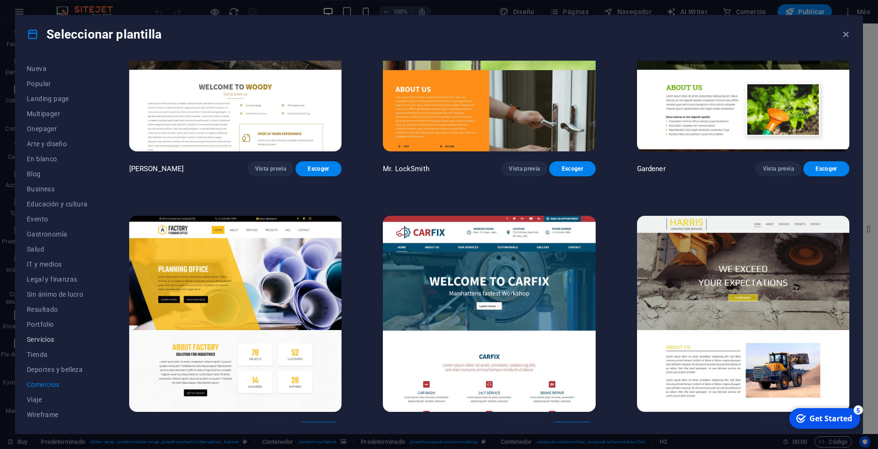
click at [47, 336] on span "Servicios" at bounding box center [57, 340] width 61 height 8
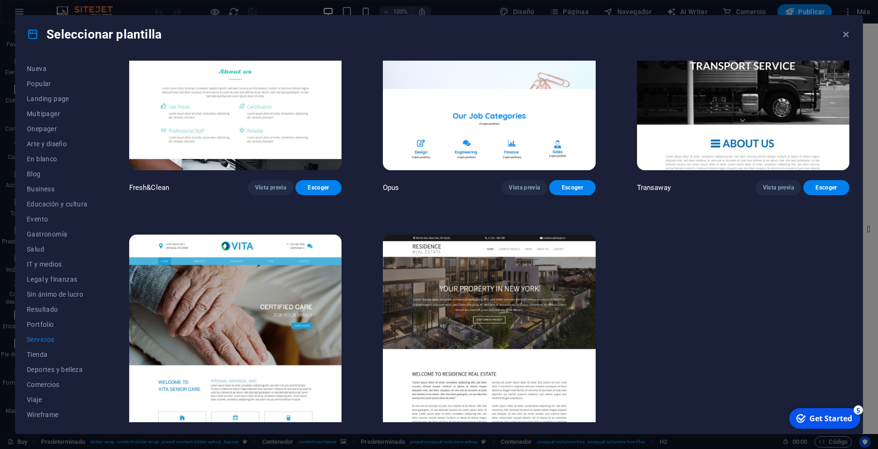
scroll to position [1390, 0]
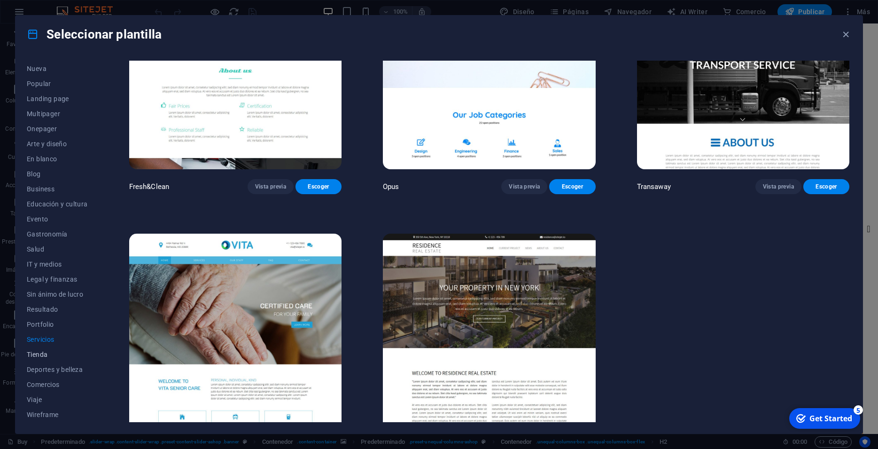
click at [47, 355] on span "Tienda" at bounding box center [57, 355] width 61 height 8
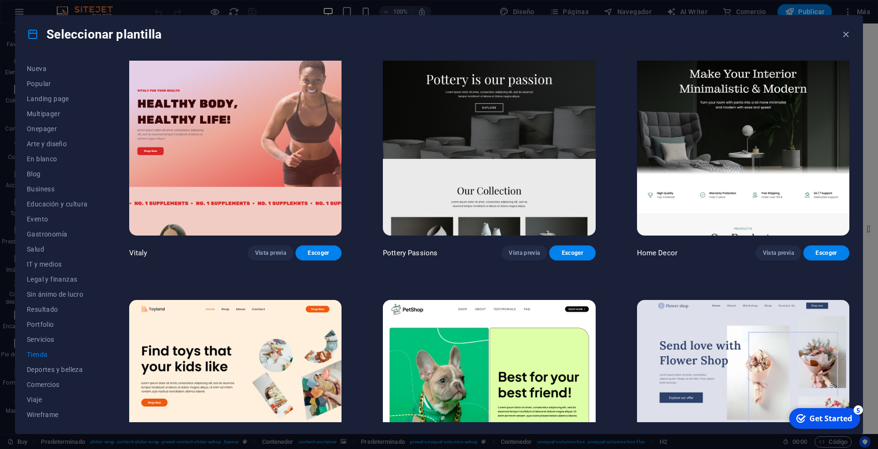
scroll to position [0, 0]
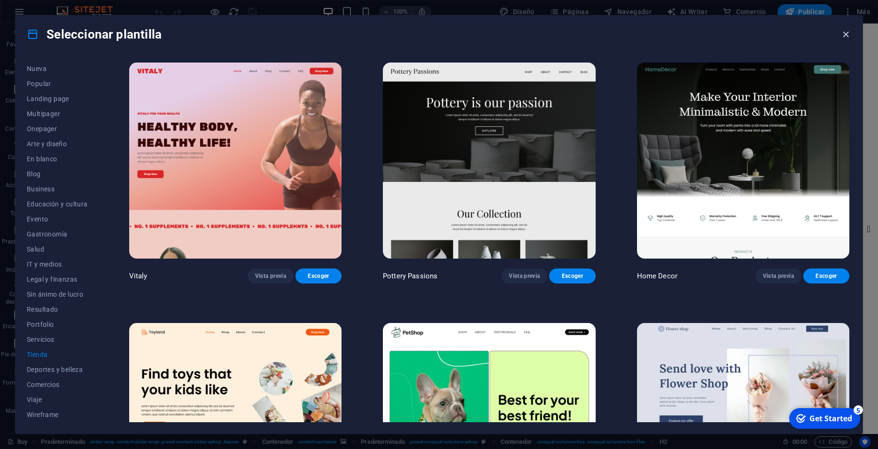
click at [843, 32] on icon "button" at bounding box center [846, 34] width 11 height 11
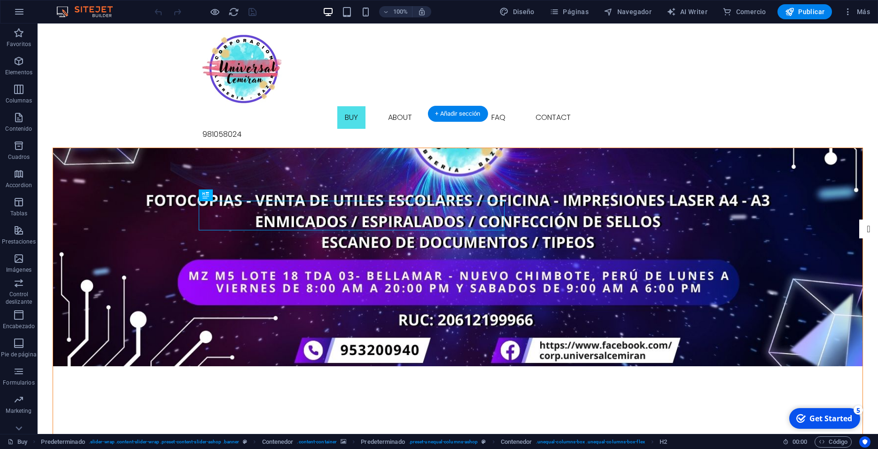
click at [172, 148] on figure at bounding box center [458, 257] width 810 height 218
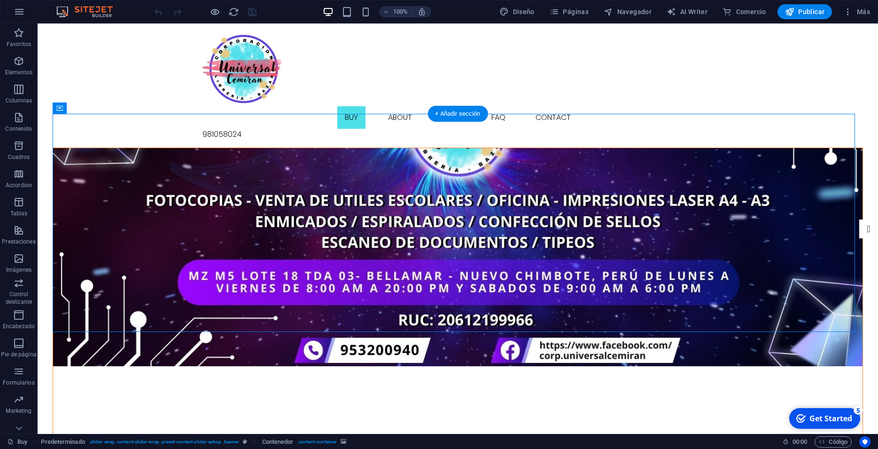
click at [172, 148] on figure at bounding box center [458, 257] width 810 height 218
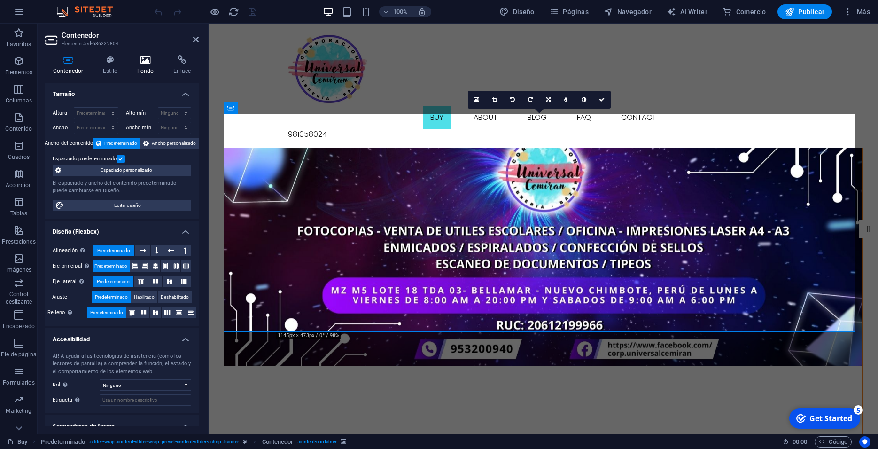
click at [142, 72] on h4 "Fondo" at bounding box center [147, 65] width 37 height 20
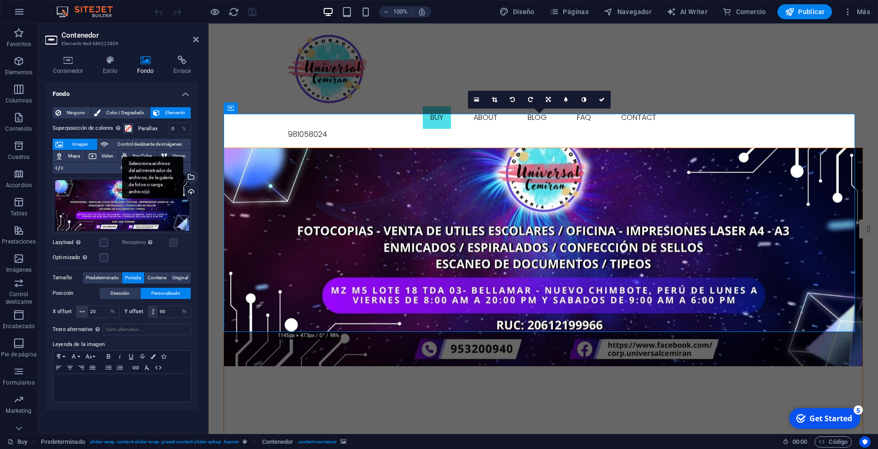
click at [190, 175] on div "Selecciona archivos del administrador de archivos, de la galería de fotos o car…" at bounding box center [190, 178] width 14 height 14
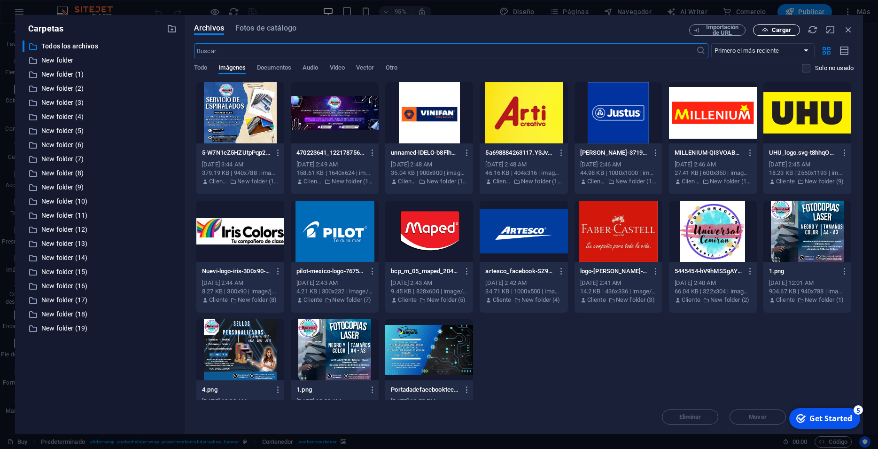
click at [773, 30] on span "Cargar" at bounding box center [781, 30] width 19 height 6
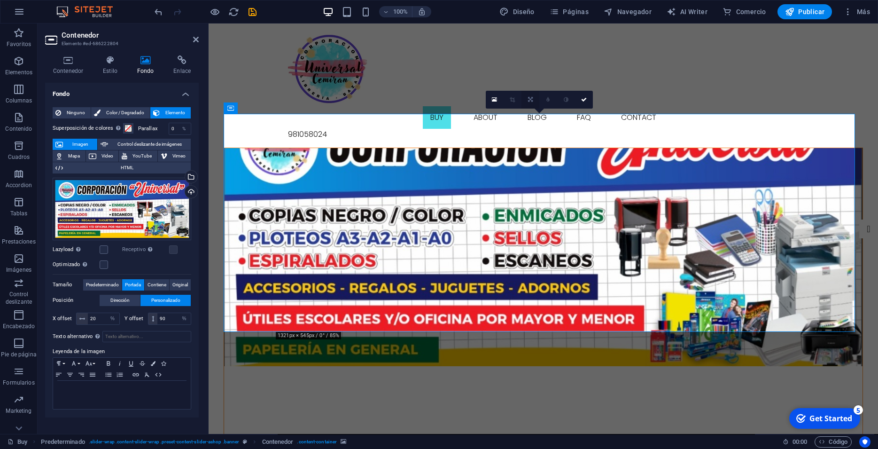
click at [532, 98] on icon at bounding box center [530, 100] width 5 height 6
click at [533, 117] on icon at bounding box center [531, 118] width 6 height 6
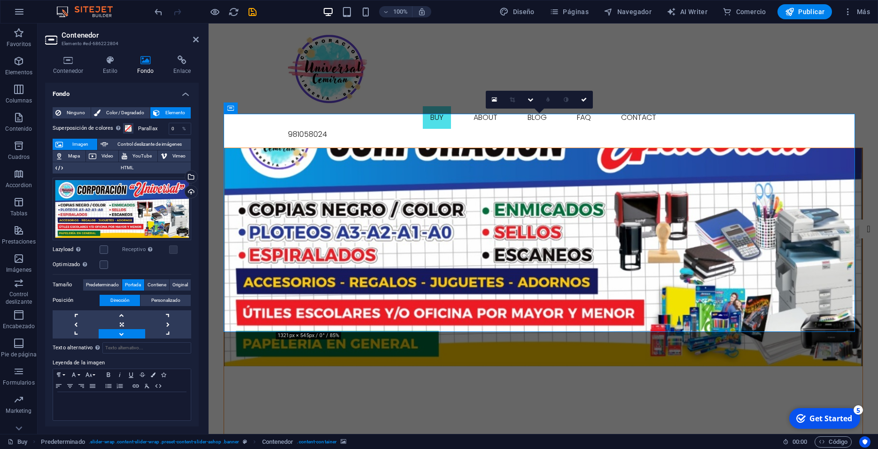
click at [533, 148] on figure at bounding box center [543, 257] width 639 height 218
click at [530, 95] on link at bounding box center [531, 100] width 18 height 18
click at [533, 81] on icon at bounding box center [531, 82] width 6 height 6
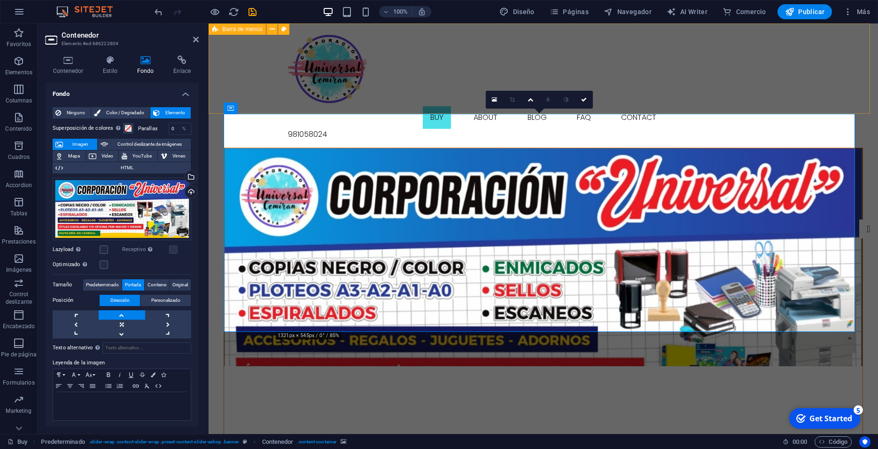
click at [533, 81] on div "Buy About Blog FAQ Contact 981058024" at bounding box center [544, 85] width 670 height 124
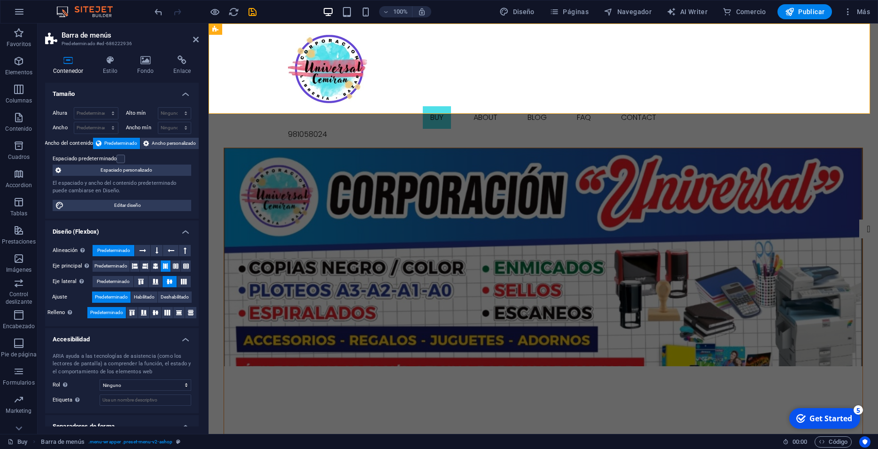
click at [516, 148] on figure at bounding box center [543, 257] width 639 height 218
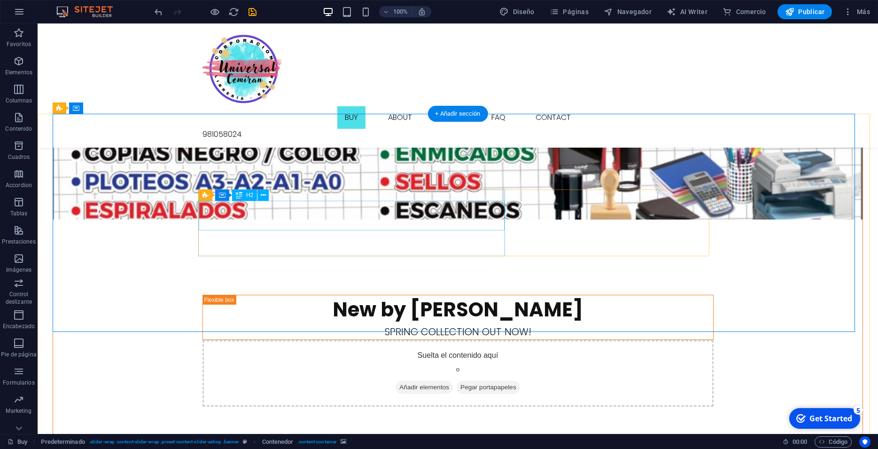
scroll to position [192, 0]
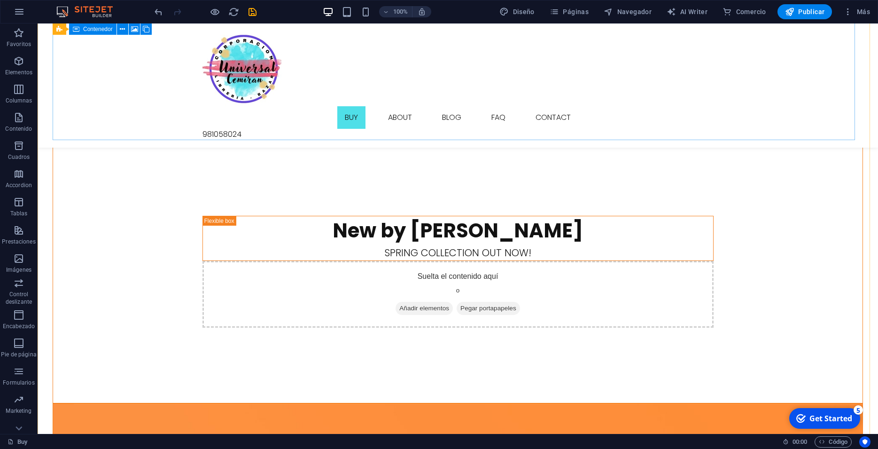
click at [350, 140] on div "New by Ashop Spring collection out now! Suelta el contenido aquí o Añadir eleme…" at bounding box center [458, 162] width 811 height 481
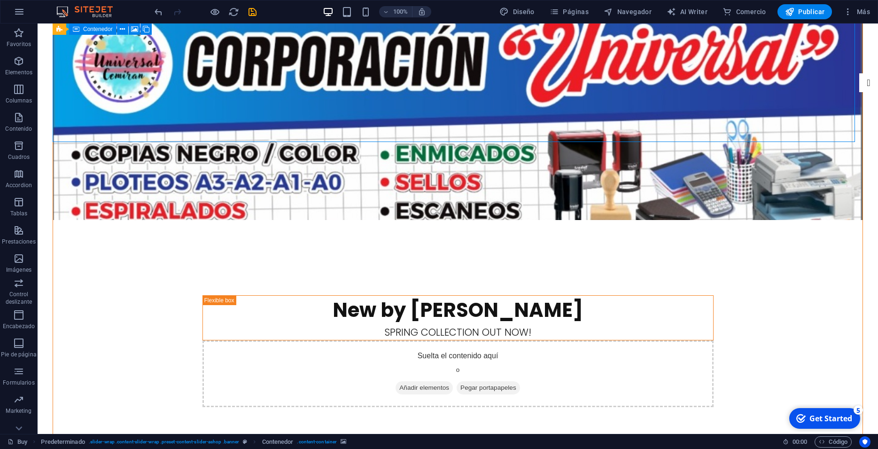
scroll to position [48, 0]
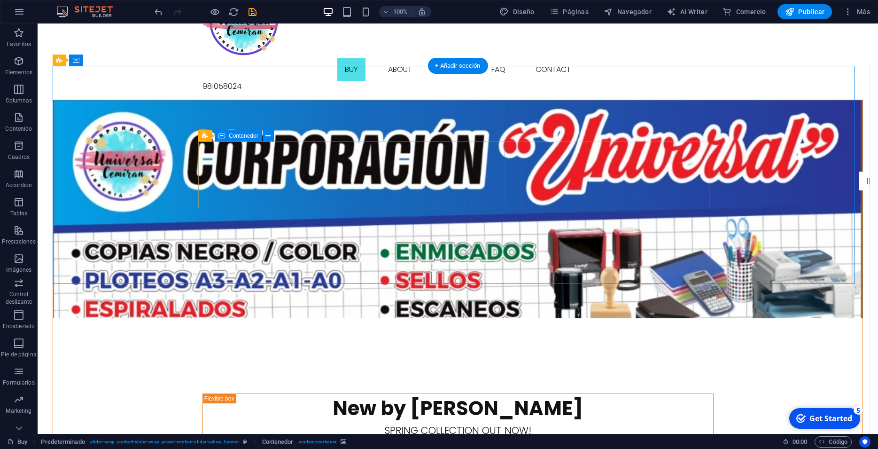
click at [376, 211] on figure at bounding box center [458, 209] width 810 height 218
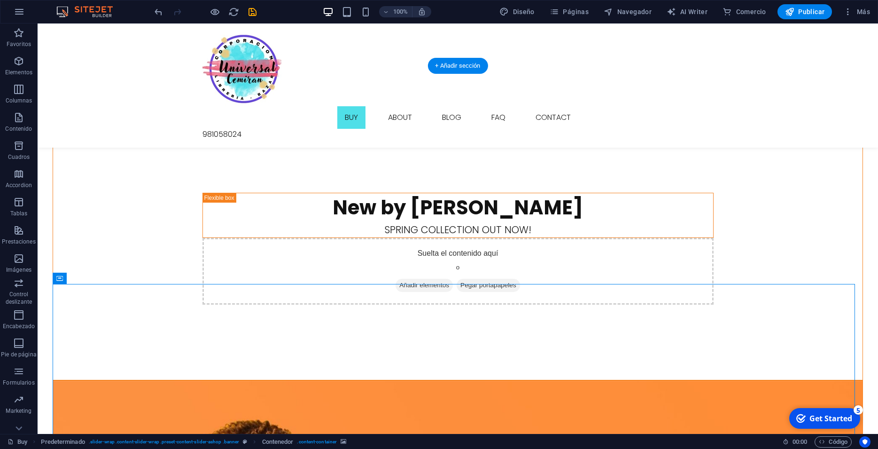
scroll to position [240, 0]
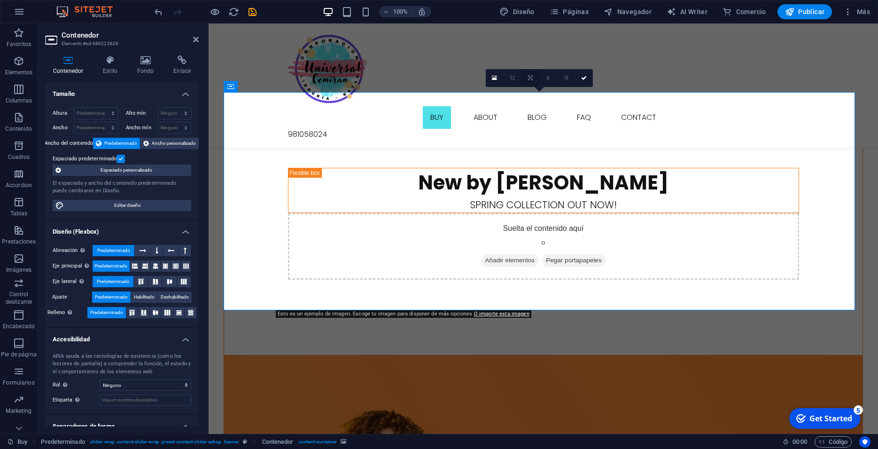
click at [531, 80] on icon at bounding box center [530, 78] width 5 height 6
click at [531, 95] on icon at bounding box center [531, 96] width 6 height 6
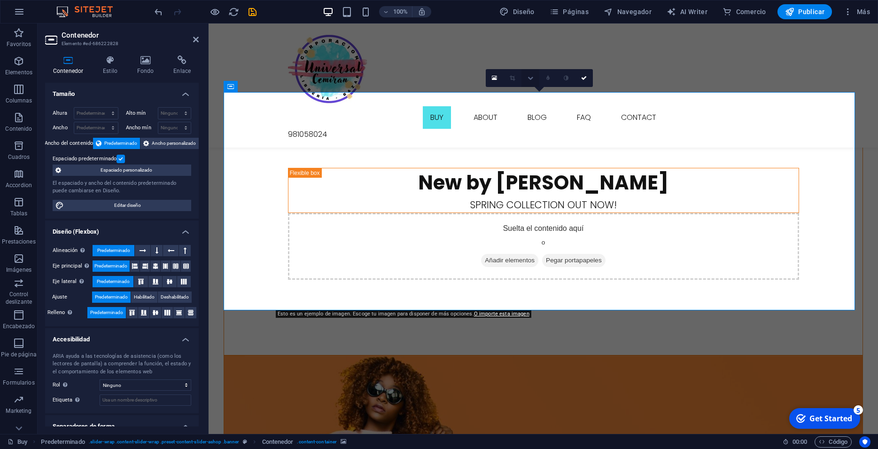
click at [529, 78] on icon at bounding box center [531, 78] width 6 height 6
click at [527, 59] on link at bounding box center [531, 60] width 18 height 18
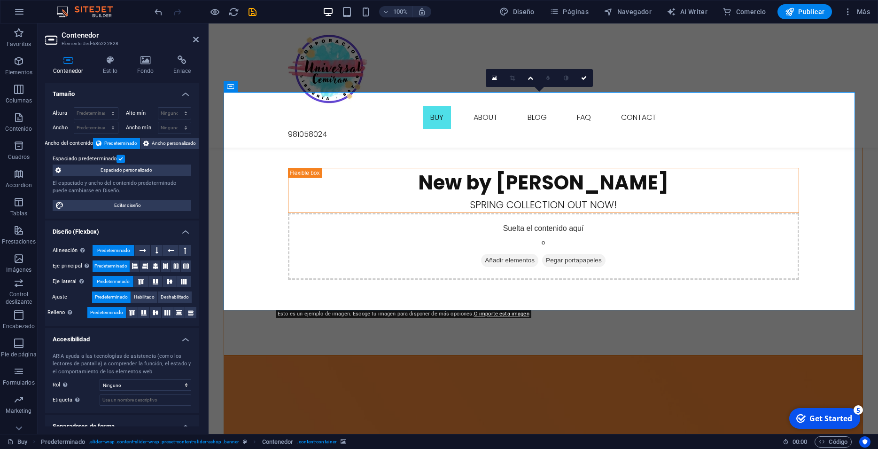
drag, startPoint x: 549, startPoint y: 128, endPoint x: 559, endPoint y: 197, distance: 70.2
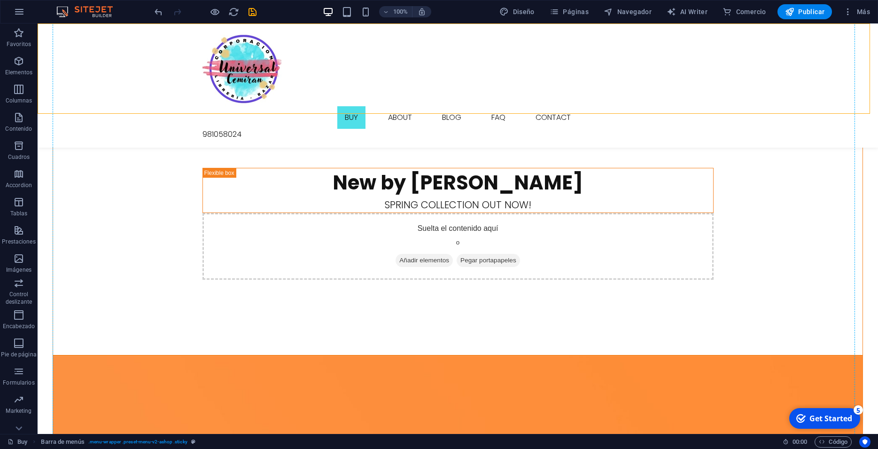
drag, startPoint x: 394, startPoint y: 102, endPoint x: 527, endPoint y: 169, distance: 148.8
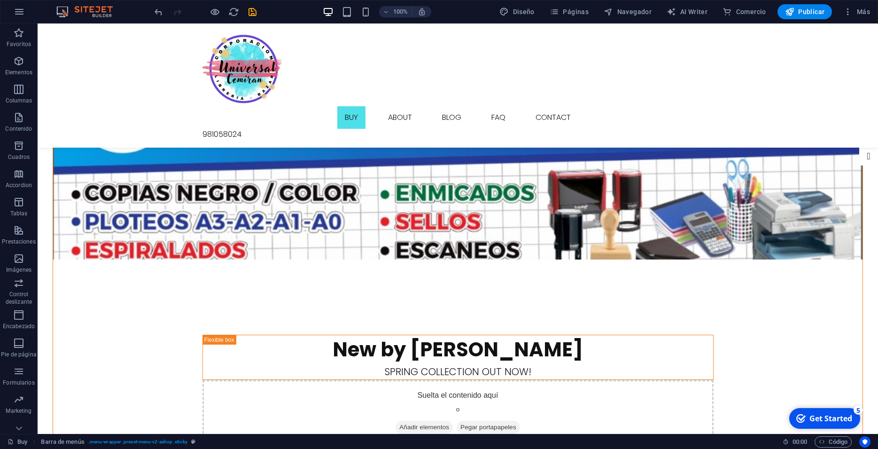
scroll to position [144, 0]
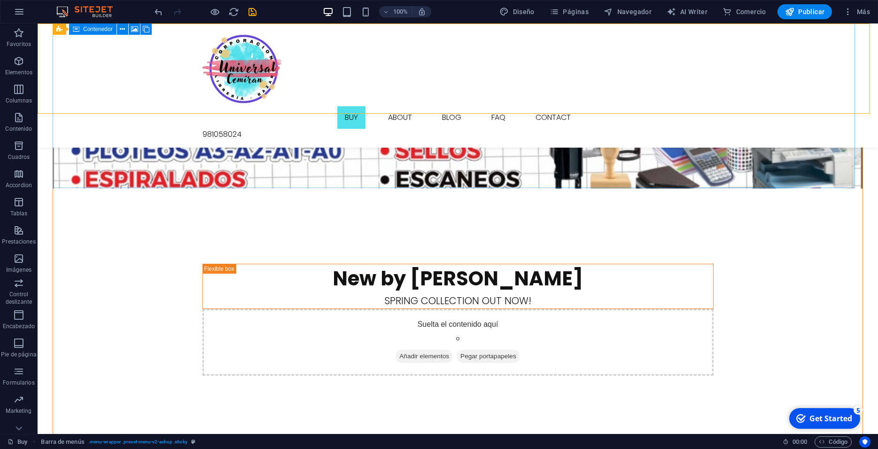
drag, startPoint x: 425, startPoint y: 187, endPoint x: 419, endPoint y: 255, distance: 68.4
click at [347, 161] on figure at bounding box center [458, 79] width 810 height 218
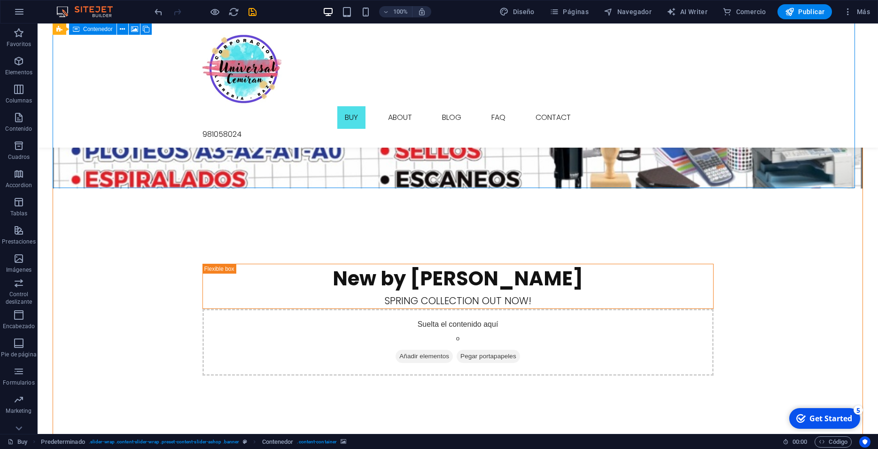
click at [347, 161] on figure at bounding box center [458, 79] width 810 height 218
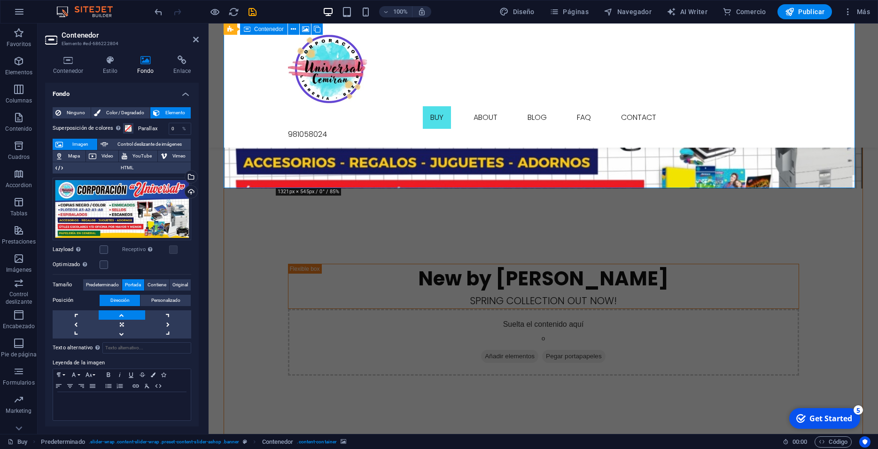
click at [347, 161] on figure at bounding box center [543, 79] width 639 height 218
drag, startPoint x: 354, startPoint y: 157, endPoint x: 367, endPoint y: 128, distance: 32.2
click at [367, 128] on figure at bounding box center [543, 79] width 639 height 218
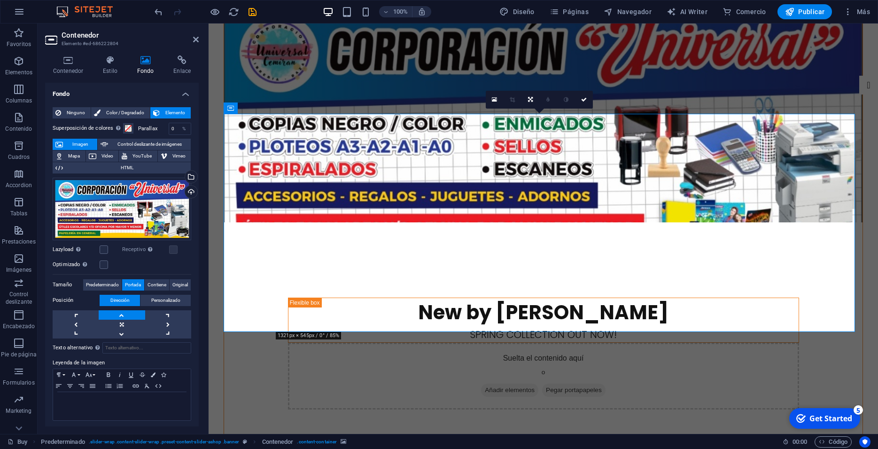
scroll to position [0, 0]
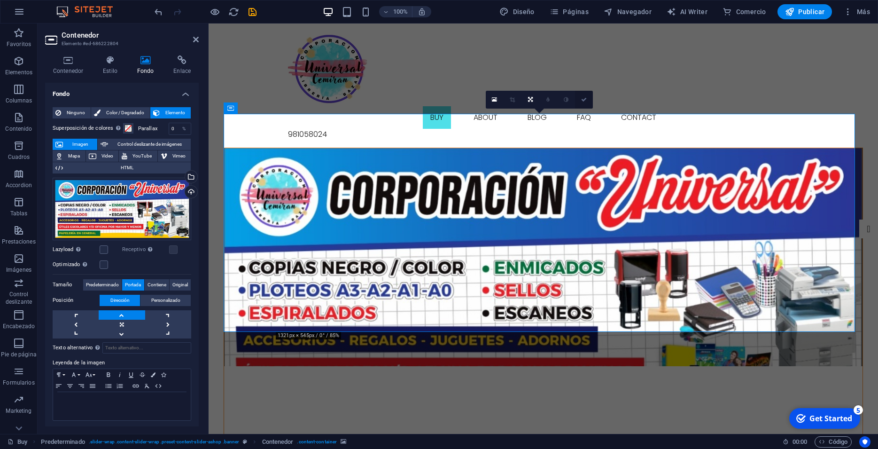
click at [583, 103] on link at bounding box center [584, 100] width 18 height 18
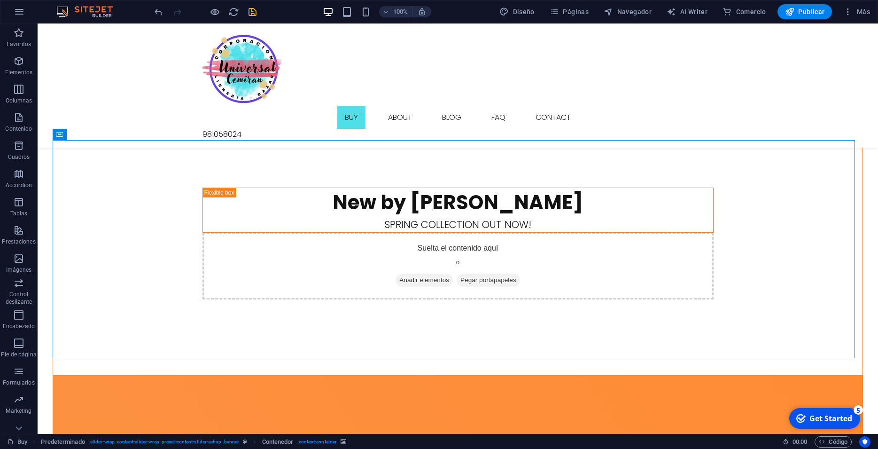
scroll to position [240, 0]
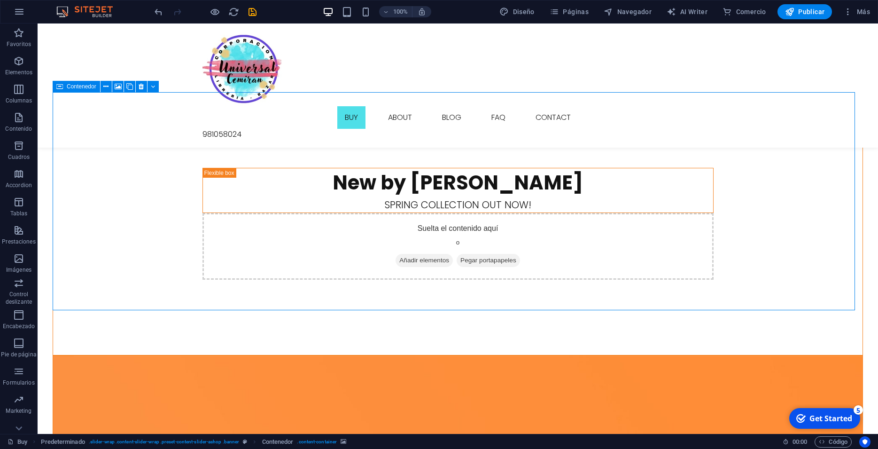
drag, startPoint x: 437, startPoint y: 290, endPoint x: 427, endPoint y: 362, distance: 72.0
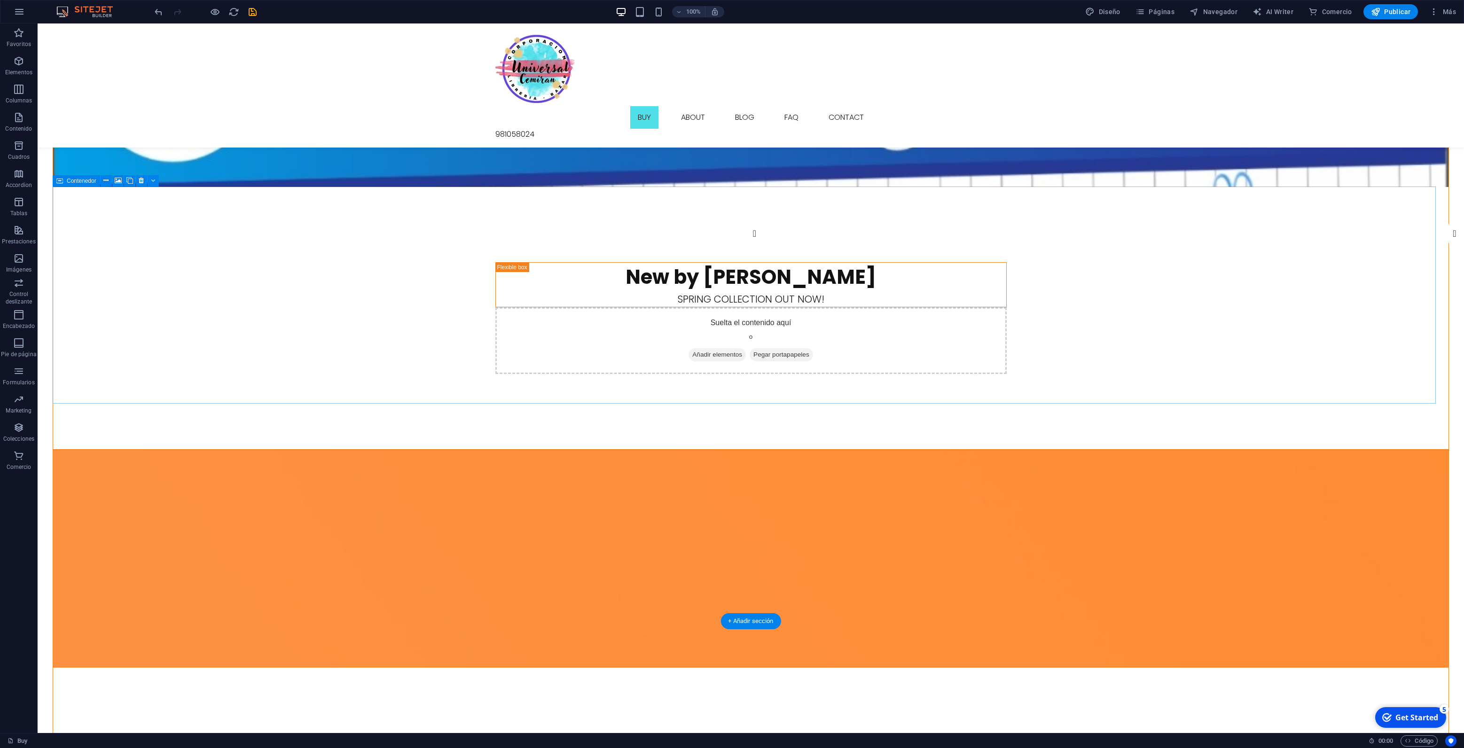
scroll to position [0, 0]
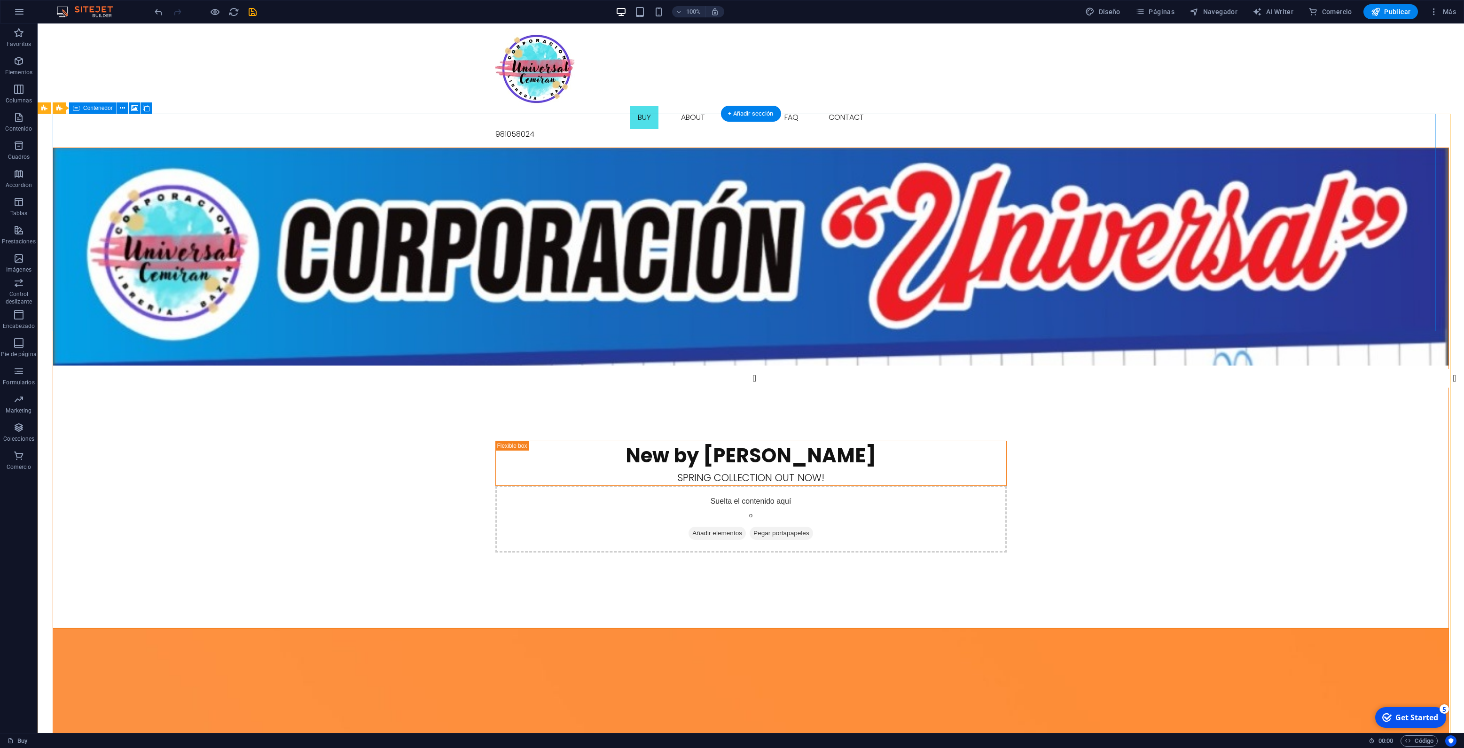
click at [215, 321] on figure at bounding box center [750, 257] width 1395 height 218
click at [285, 214] on figure at bounding box center [750, 257] width 1395 height 218
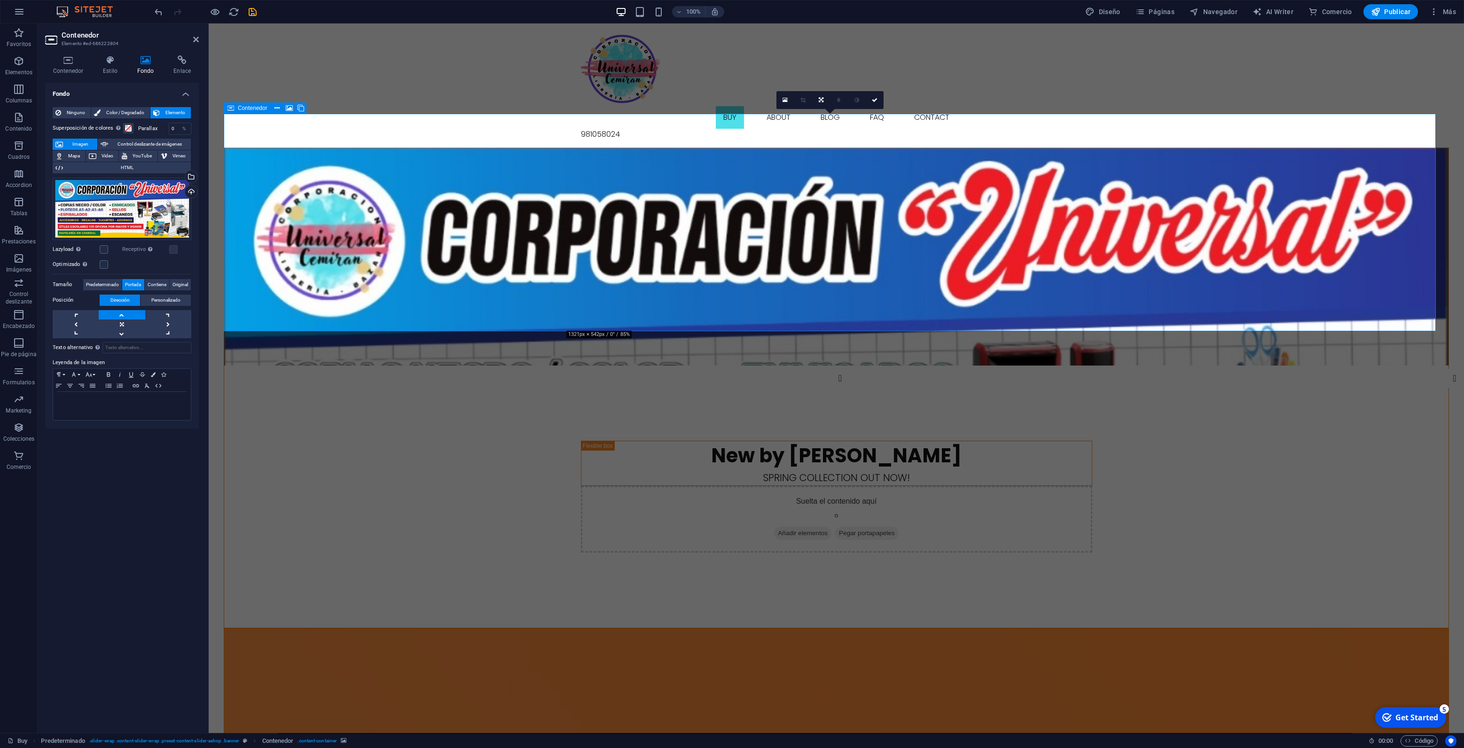
click at [444, 448] on figure at bounding box center [836, 738] width 1224 height 218
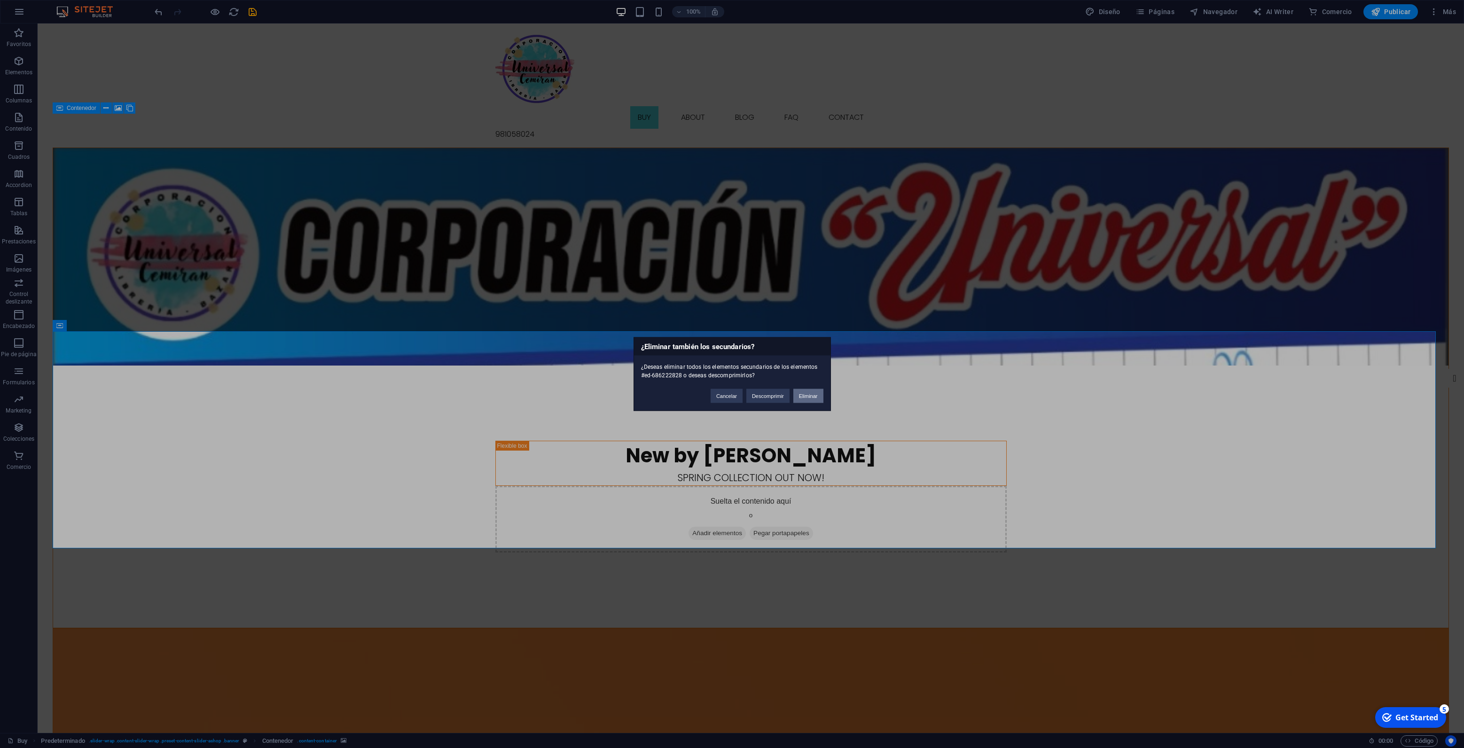
click at [804, 400] on button "Eliminar" at bounding box center [808, 396] width 30 height 14
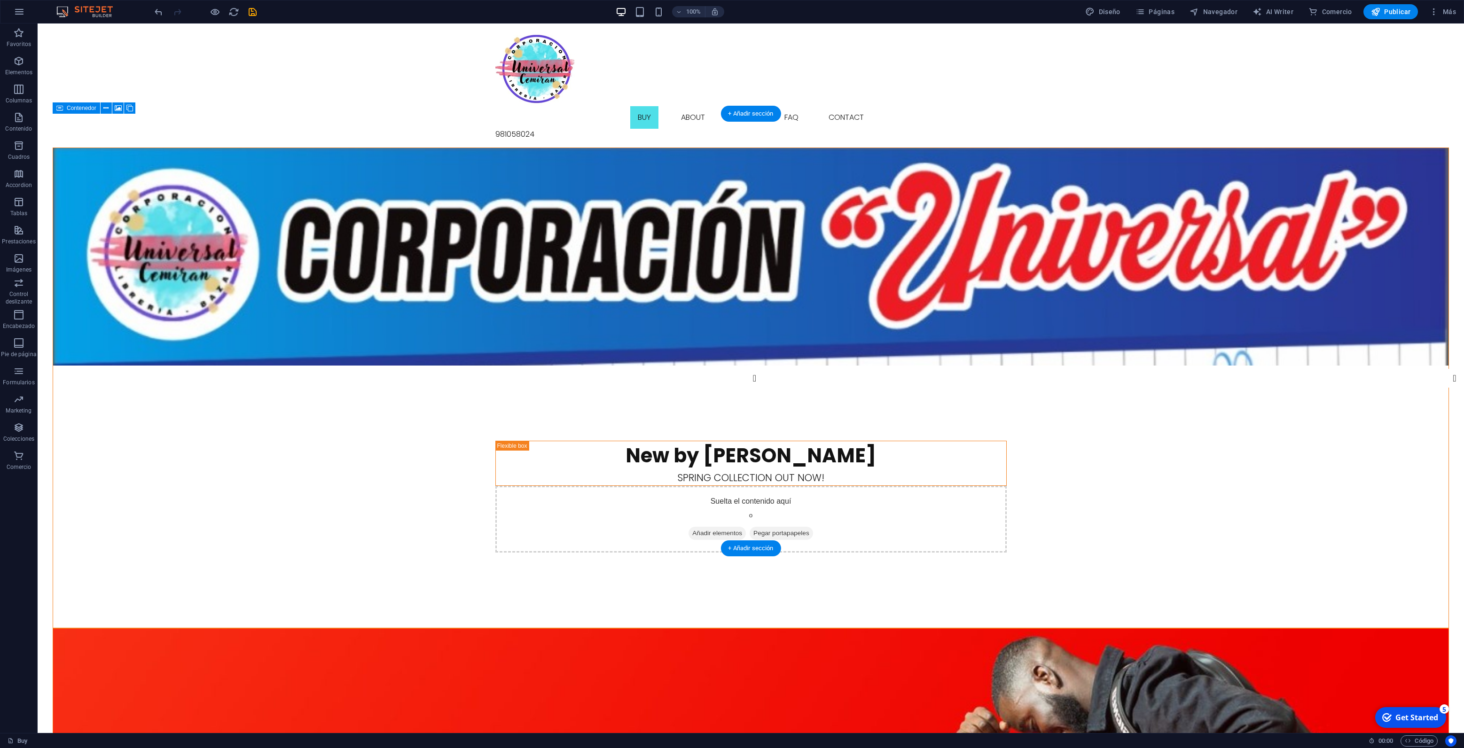
click at [456, 448] on figure at bounding box center [750, 738] width 1395 height 218
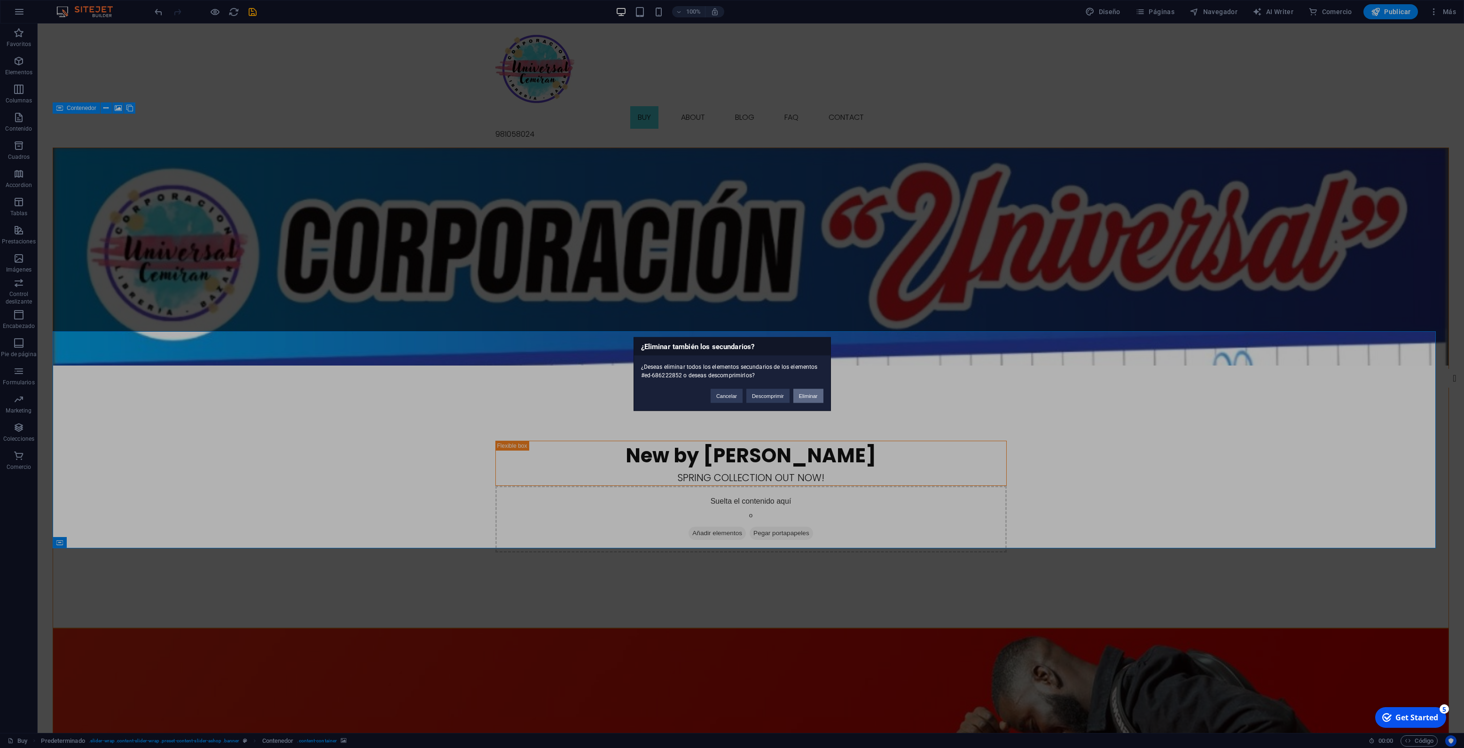
click at [814, 393] on button "Eliminar" at bounding box center [808, 396] width 30 height 14
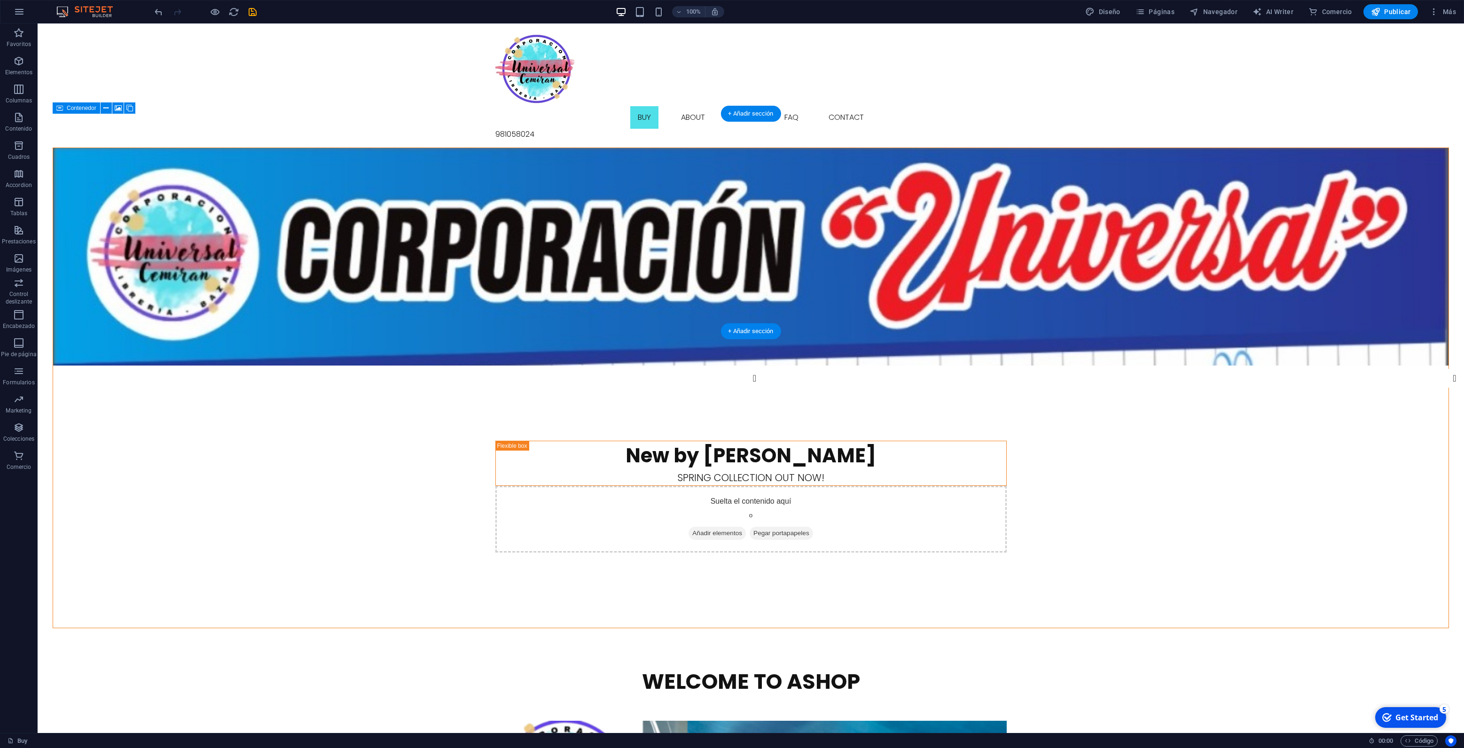
click at [549, 284] on figure at bounding box center [750, 257] width 1395 height 218
click at [686, 330] on figure at bounding box center [750, 257] width 1395 height 218
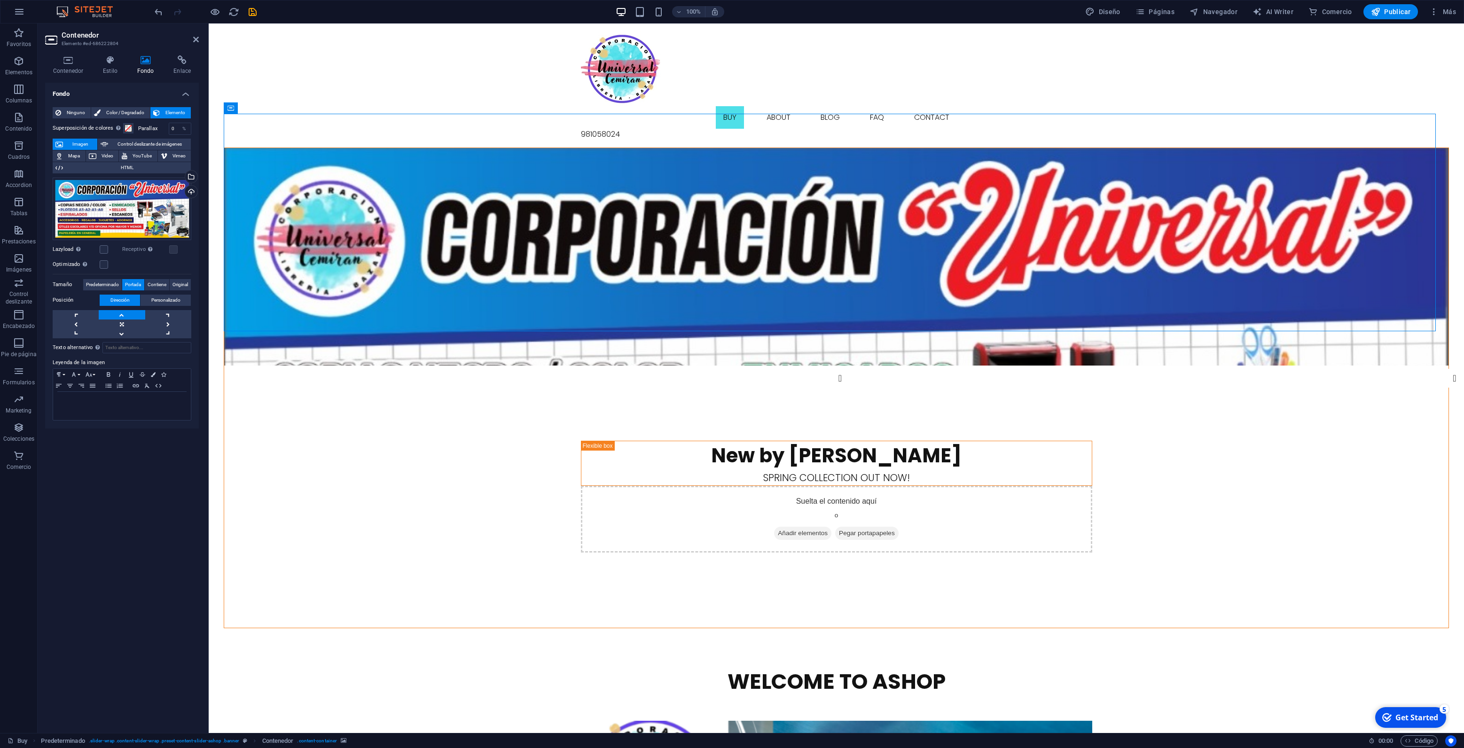
drag, startPoint x: 483, startPoint y: 133, endPoint x: 272, endPoint y: 228, distance: 231.4
click at [420, 222] on figure at bounding box center [836, 257] width 1224 height 218
click at [878, 273] on figure at bounding box center [836, 257] width 1224 height 218
click at [199, 34] on aside "Contenedor Elemento #ed-686222804 Contenedor Estilo Fondo Enlace Tamaño Altura …" at bounding box center [123, 378] width 171 height 710
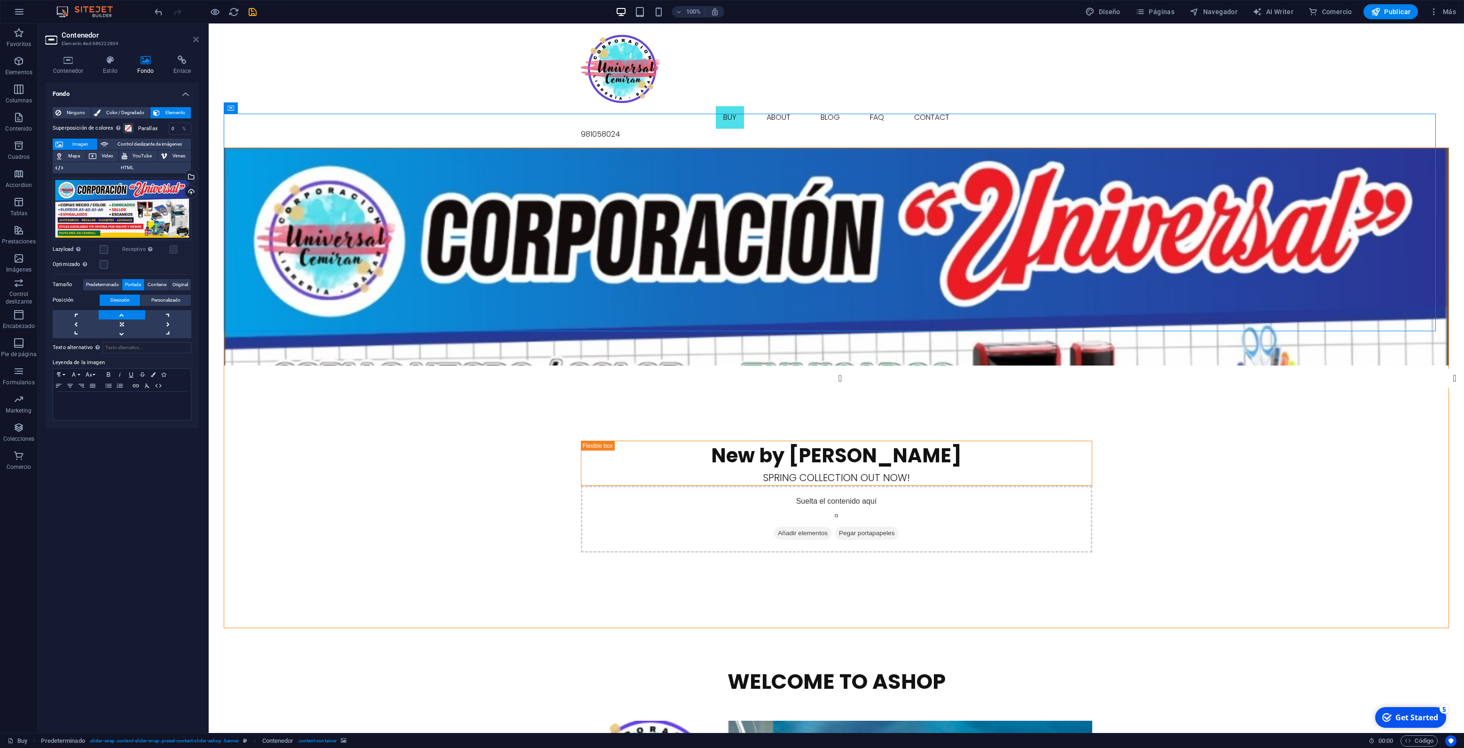
click at [196, 37] on icon at bounding box center [196, 40] width 6 height 8
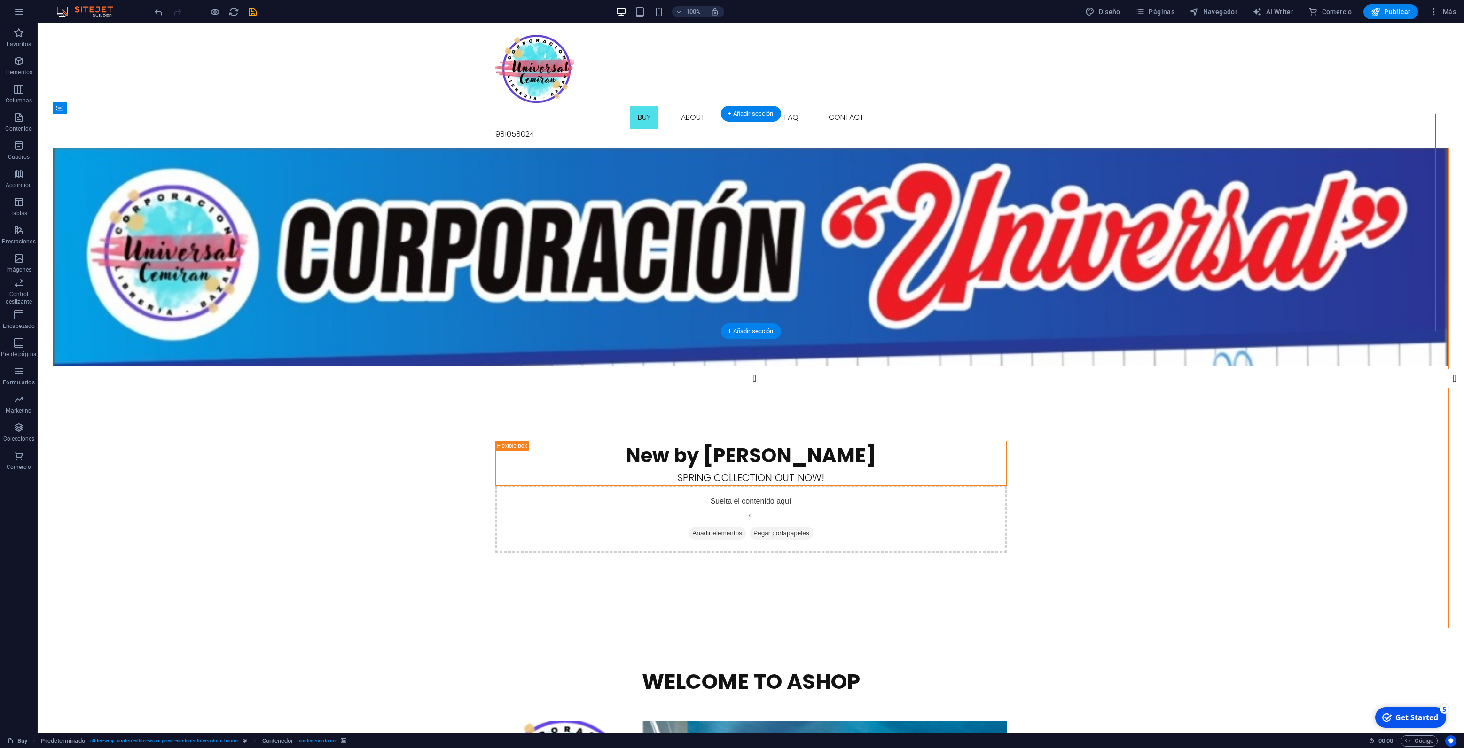
click at [485, 234] on figure at bounding box center [750, 257] width 1395 height 218
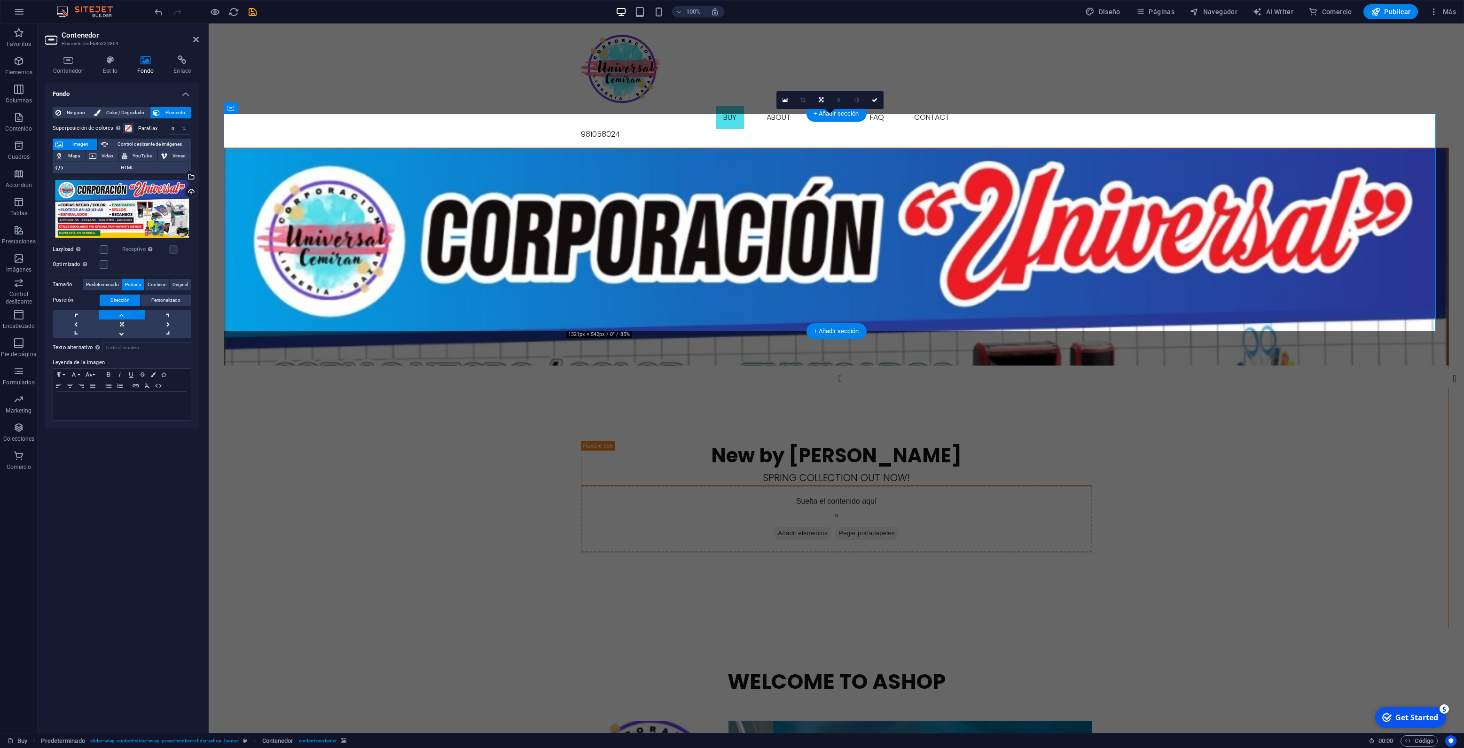
click at [312, 218] on figure at bounding box center [836, 257] width 1224 height 218
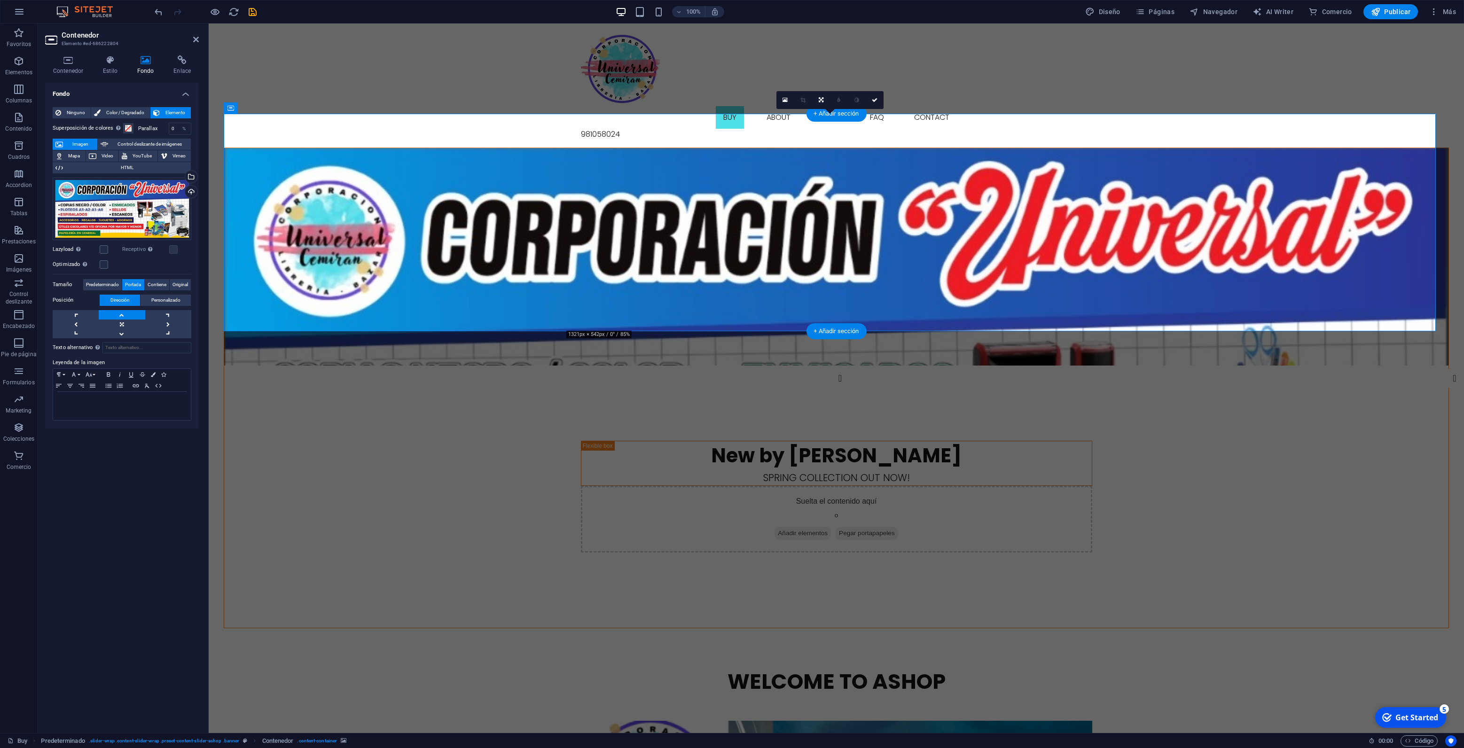
click at [312, 218] on figure at bounding box center [836, 257] width 1224 height 218
click at [119, 334] on link at bounding box center [122, 333] width 46 height 9
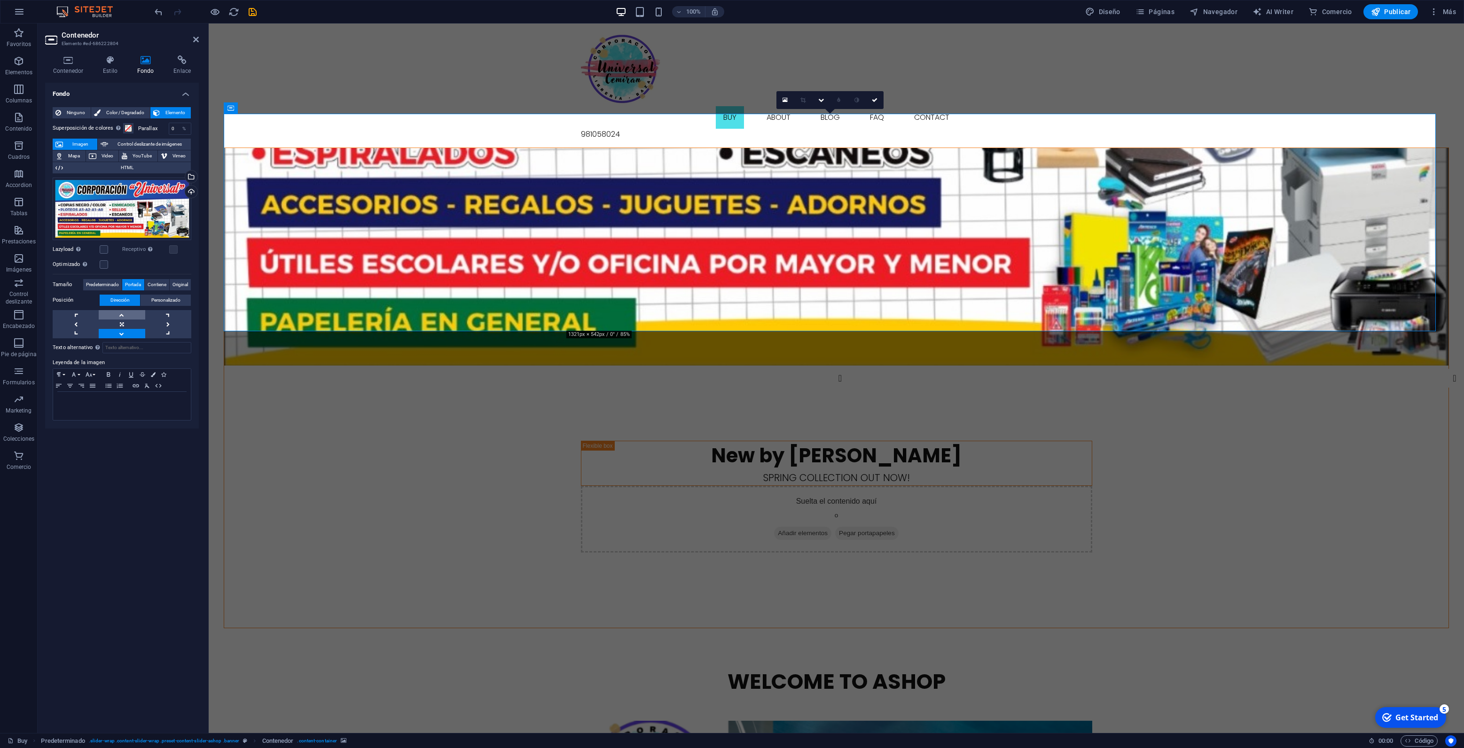
click at [124, 319] on link at bounding box center [122, 314] width 46 height 9
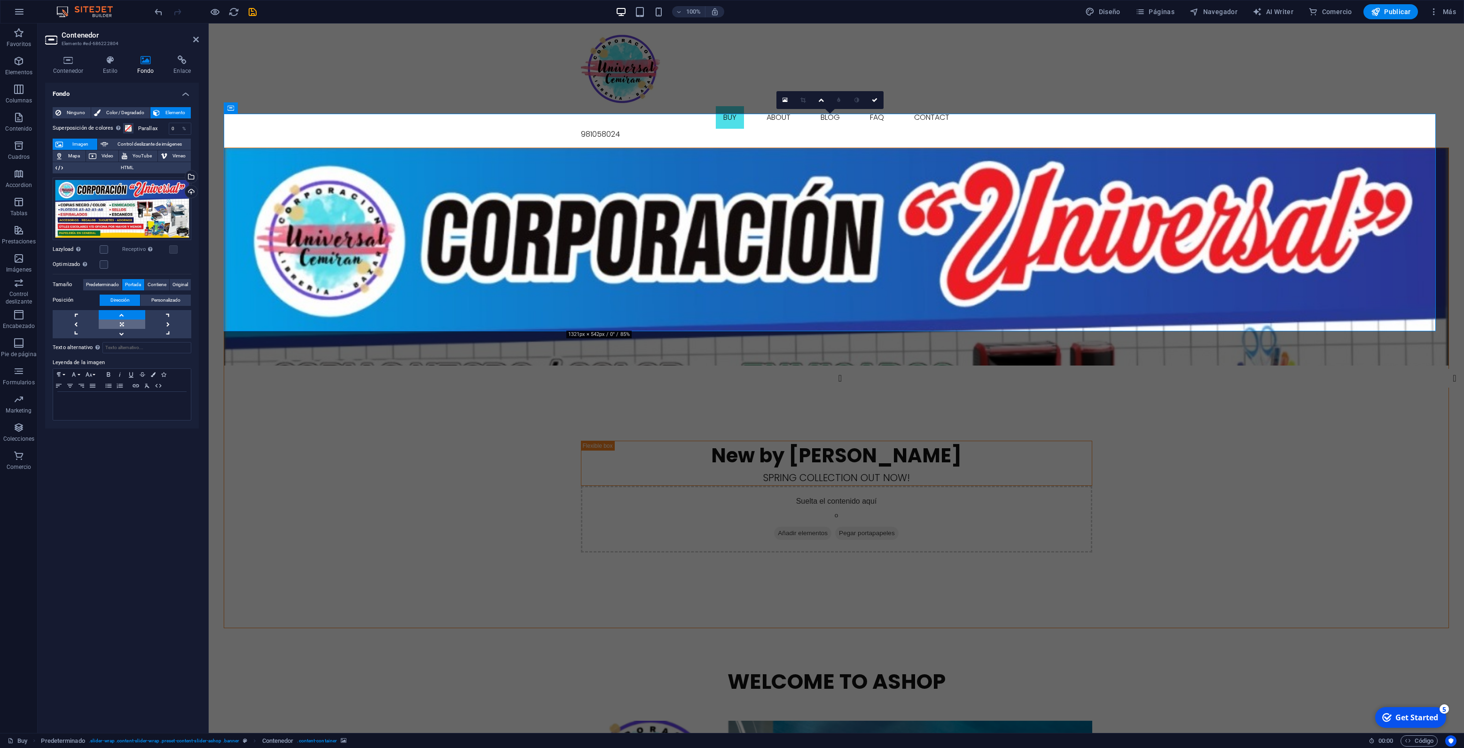
click at [121, 327] on link at bounding box center [122, 324] width 46 height 9
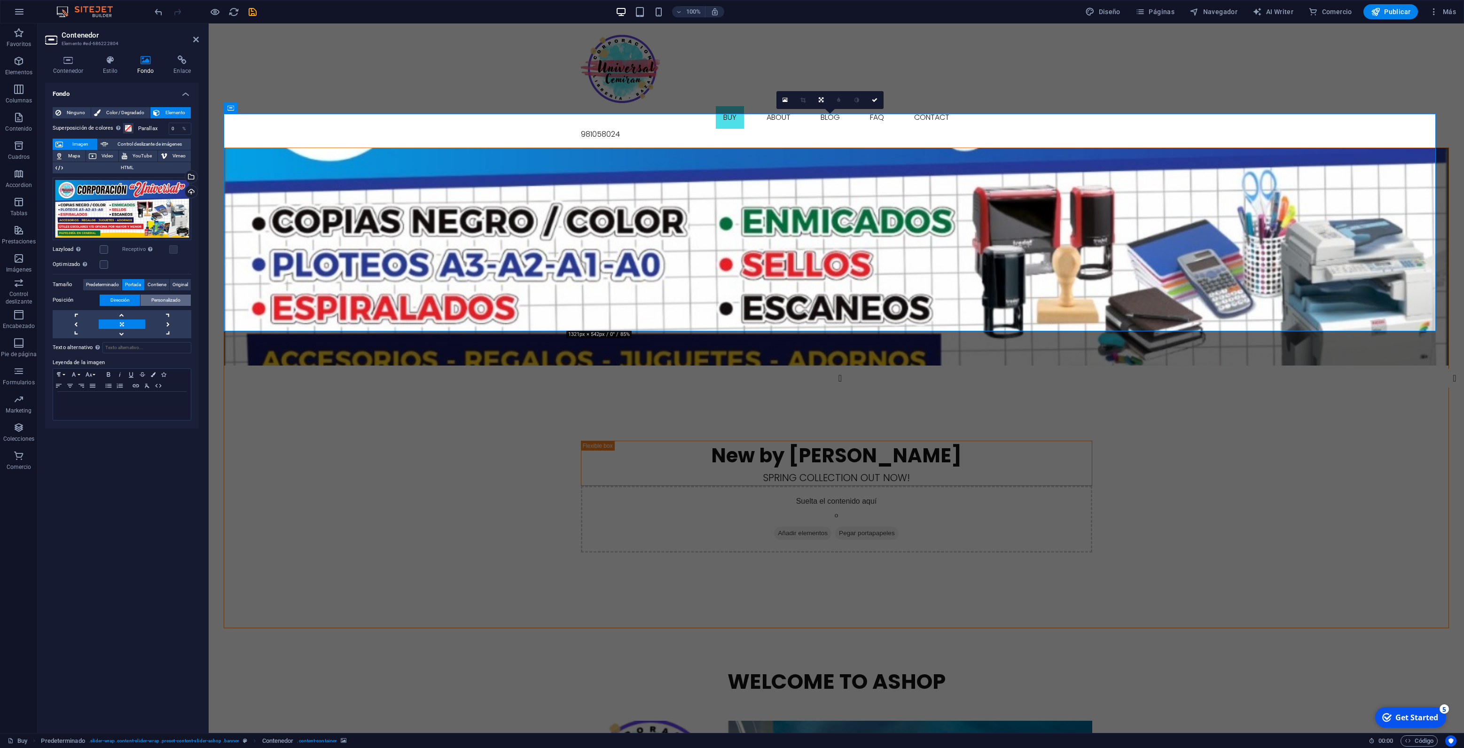
click at [147, 302] on button "Personalizado" at bounding box center [166, 300] width 50 height 11
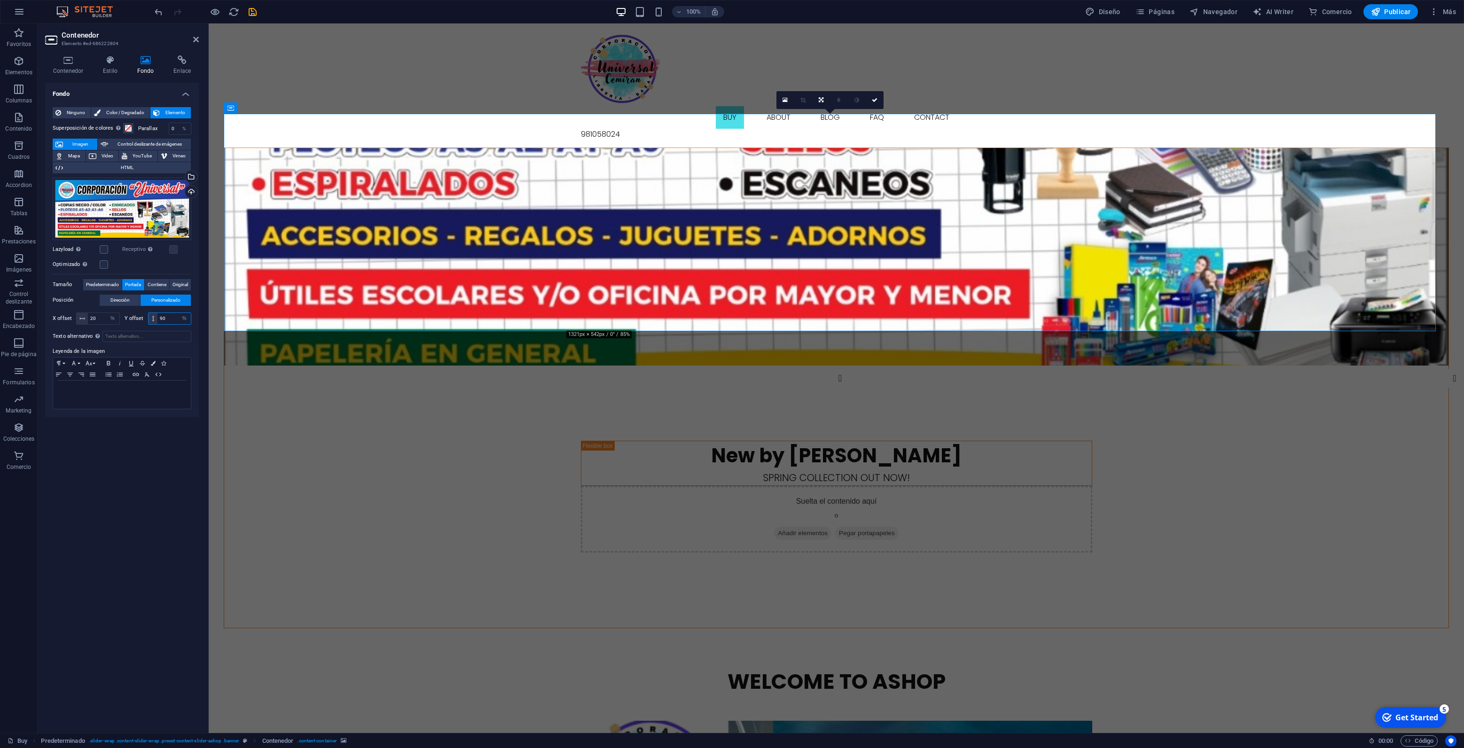
drag, startPoint x: 169, startPoint y: 322, endPoint x: 127, endPoint y: 332, distance: 43.5
click at [157, 324] on input "90" at bounding box center [173, 318] width 33 height 11
type input "200"
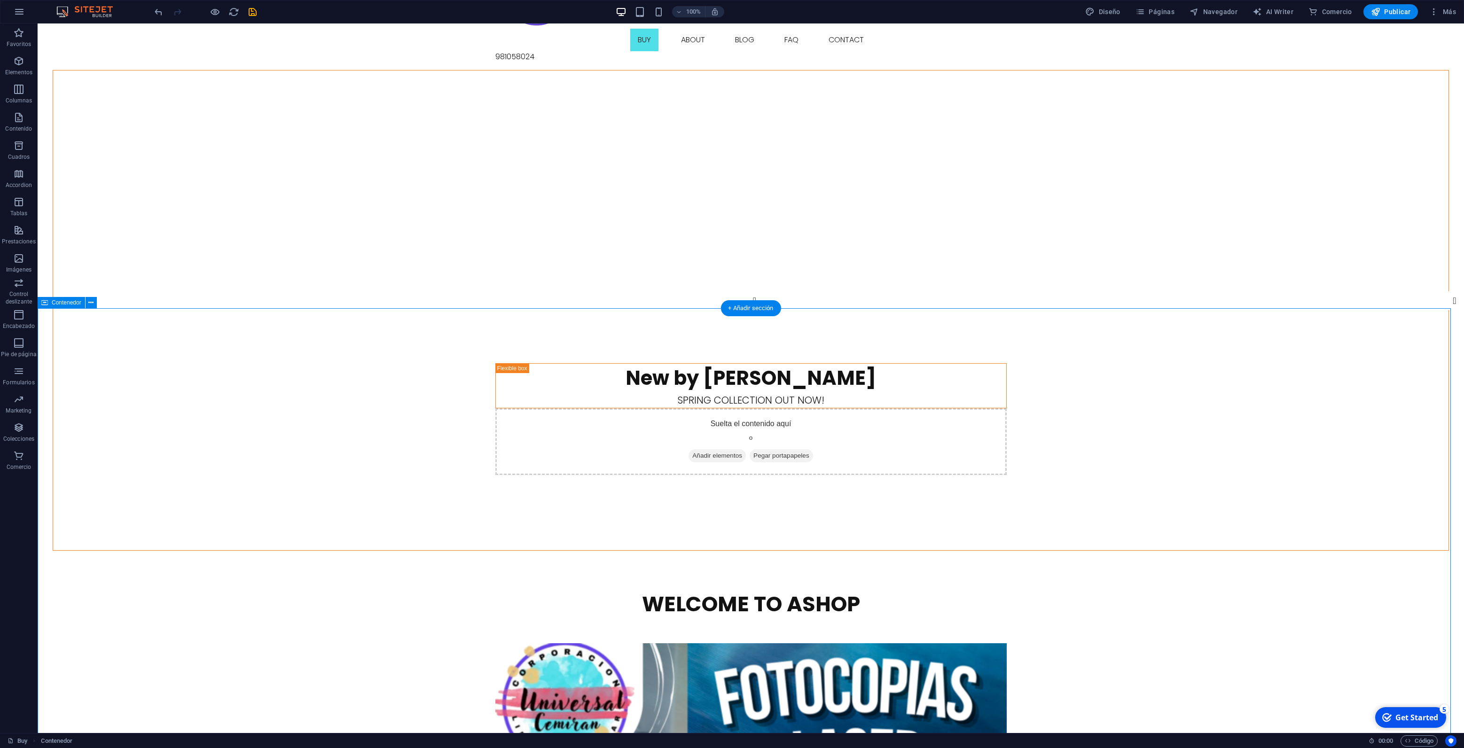
scroll to position [103, 0]
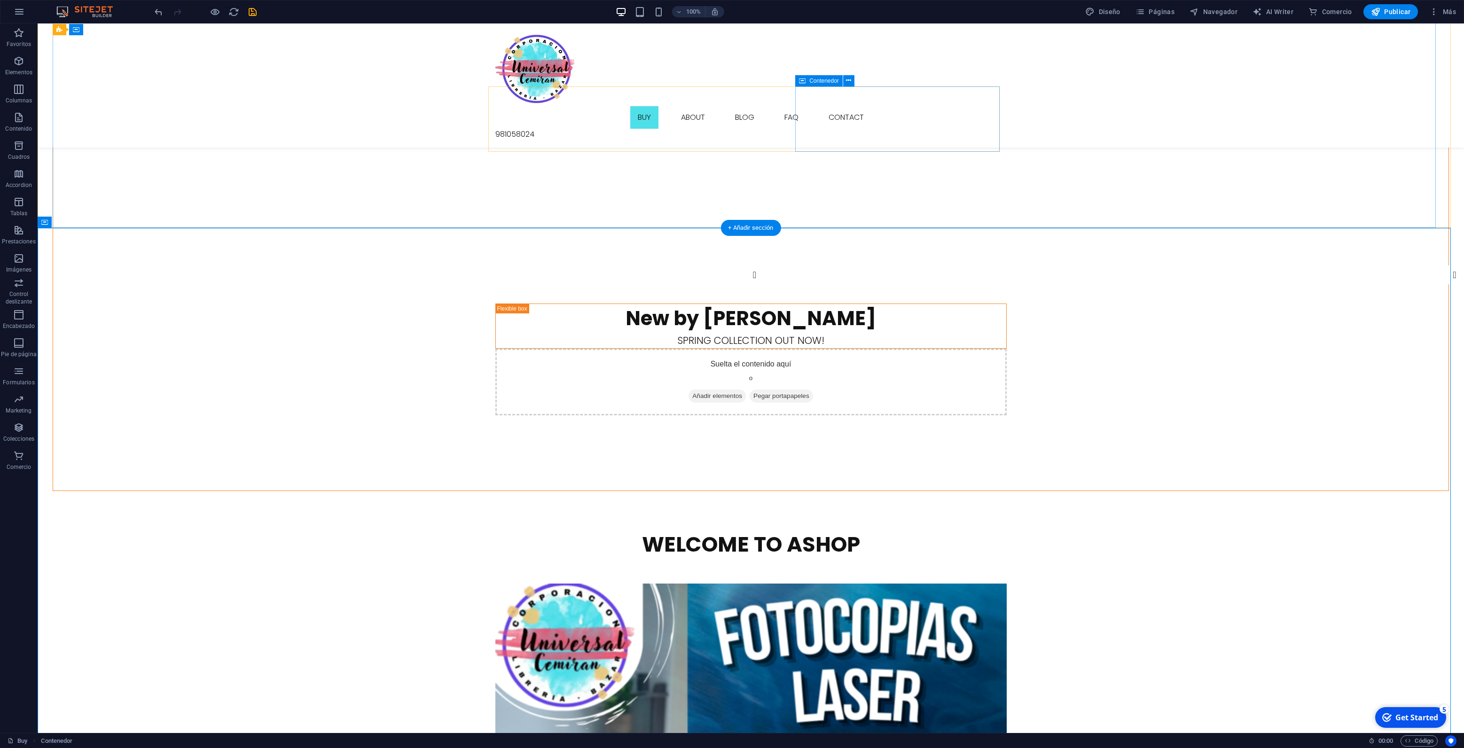
click at [878, 349] on div "Suelta el contenido aquí o Añadir elementos Pegar portapapeles" at bounding box center [750, 382] width 511 height 67
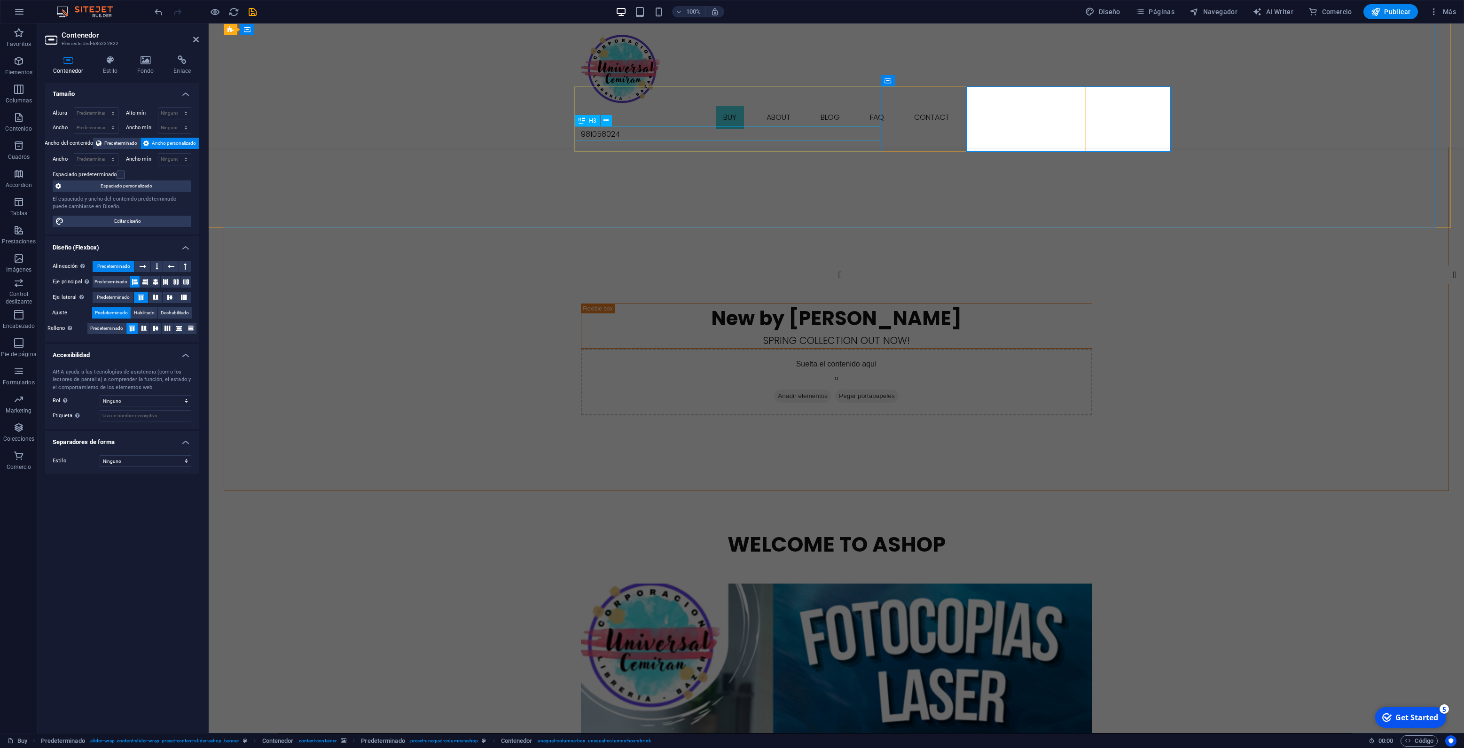
click at [862, 175] on figure at bounding box center [836, 120] width 1224 height 218
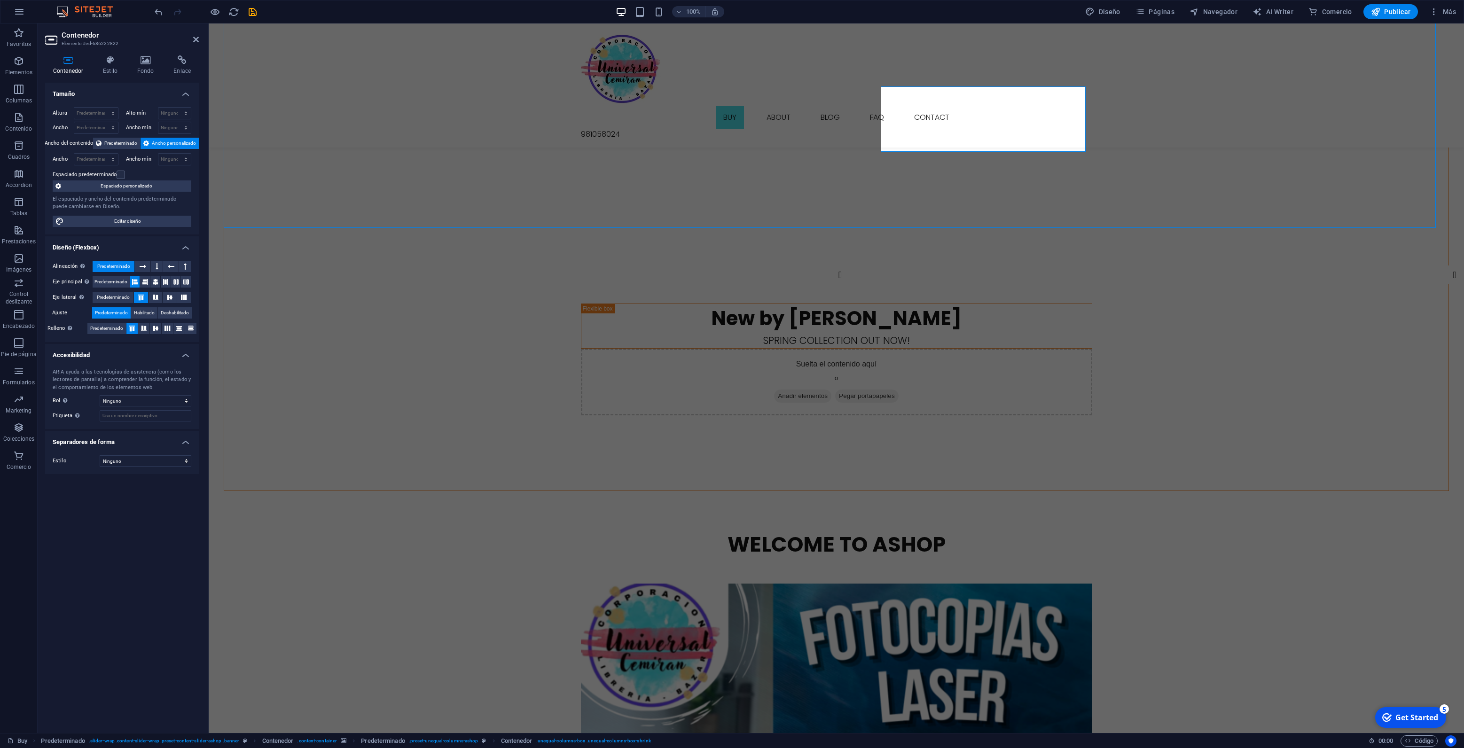
click at [862, 175] on figure at bounding box center [836, 120] width 1224 height 218
select select "%"
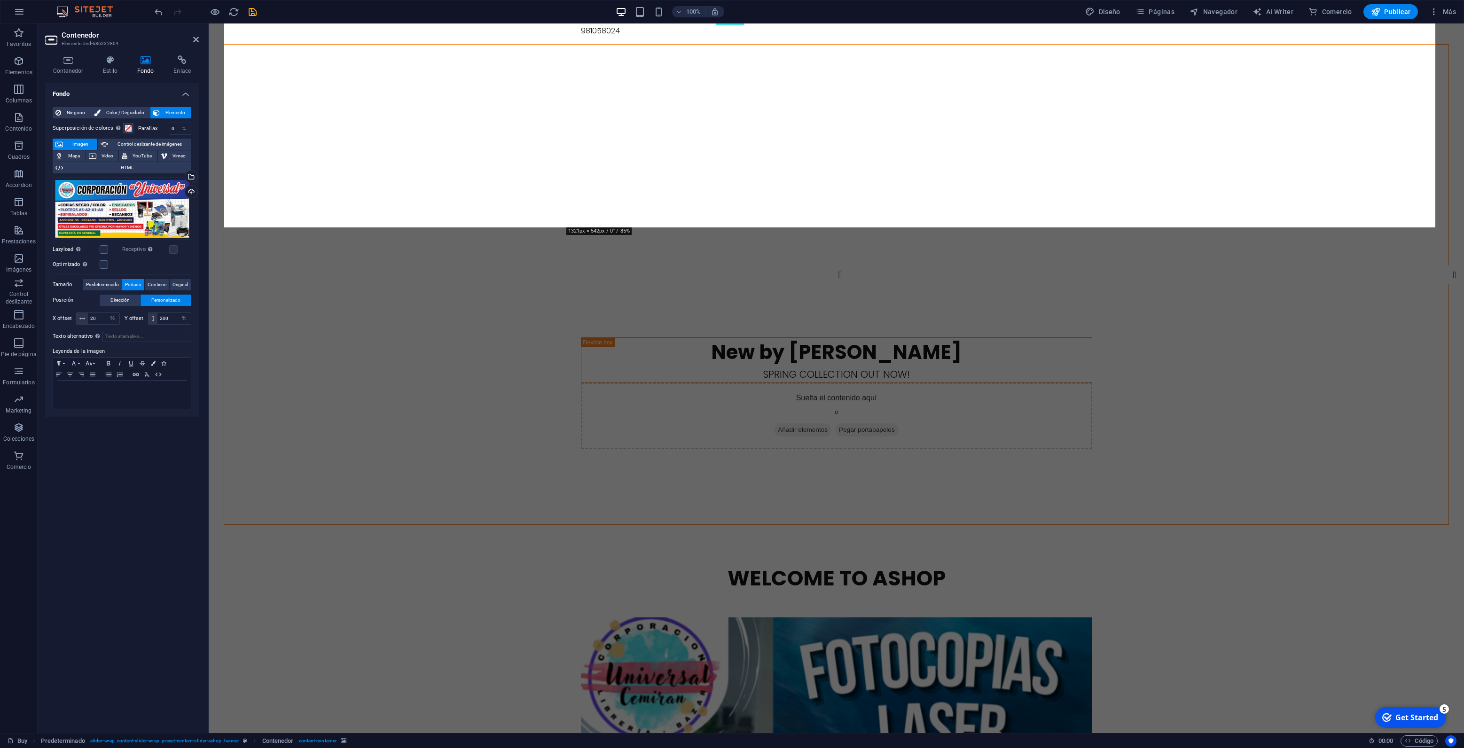
scroll to position [0, 0]
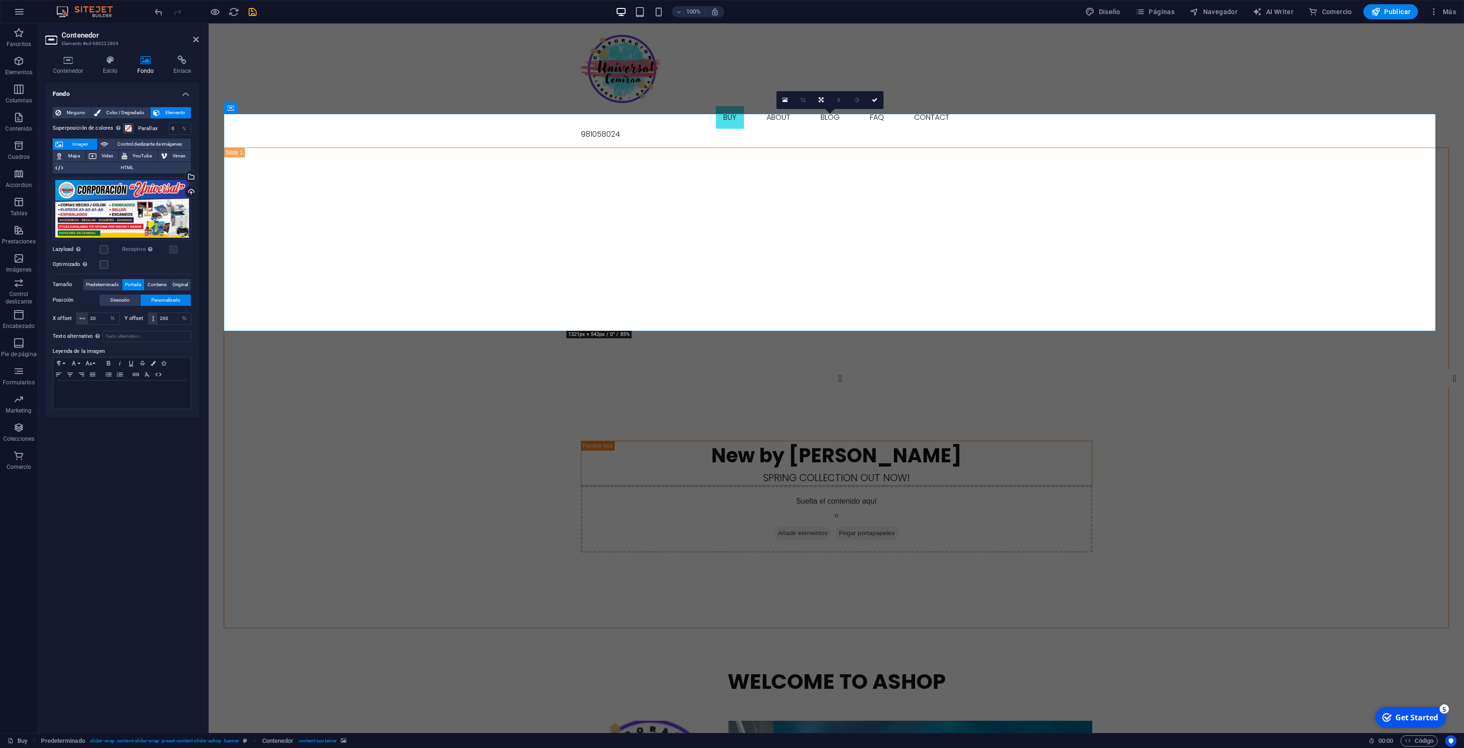
click at [194, 34] on h2 "Contenedor" at bounding box center [130, 35] width 137 height 8
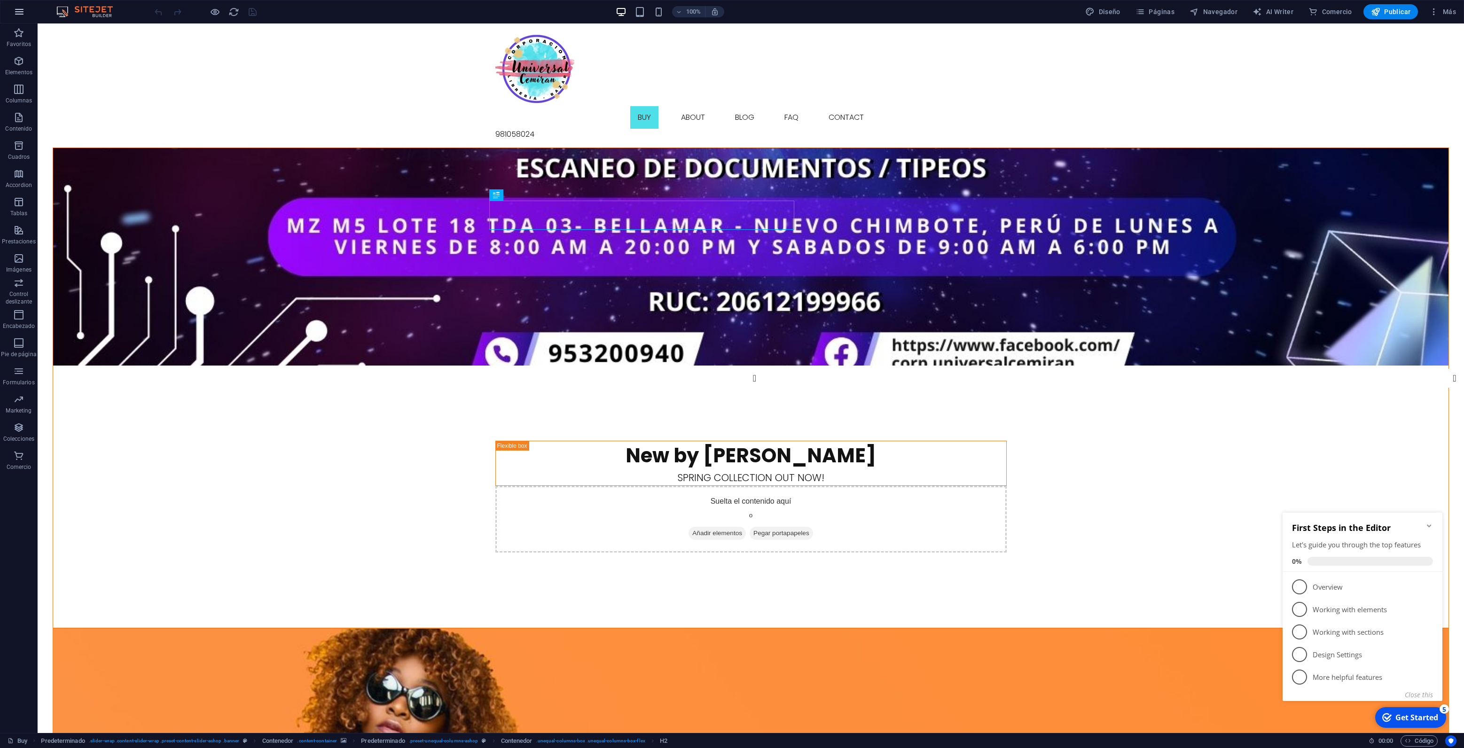
click at [23, 16] on icon "button" at bounding box center [19, 11] width 11 height 11
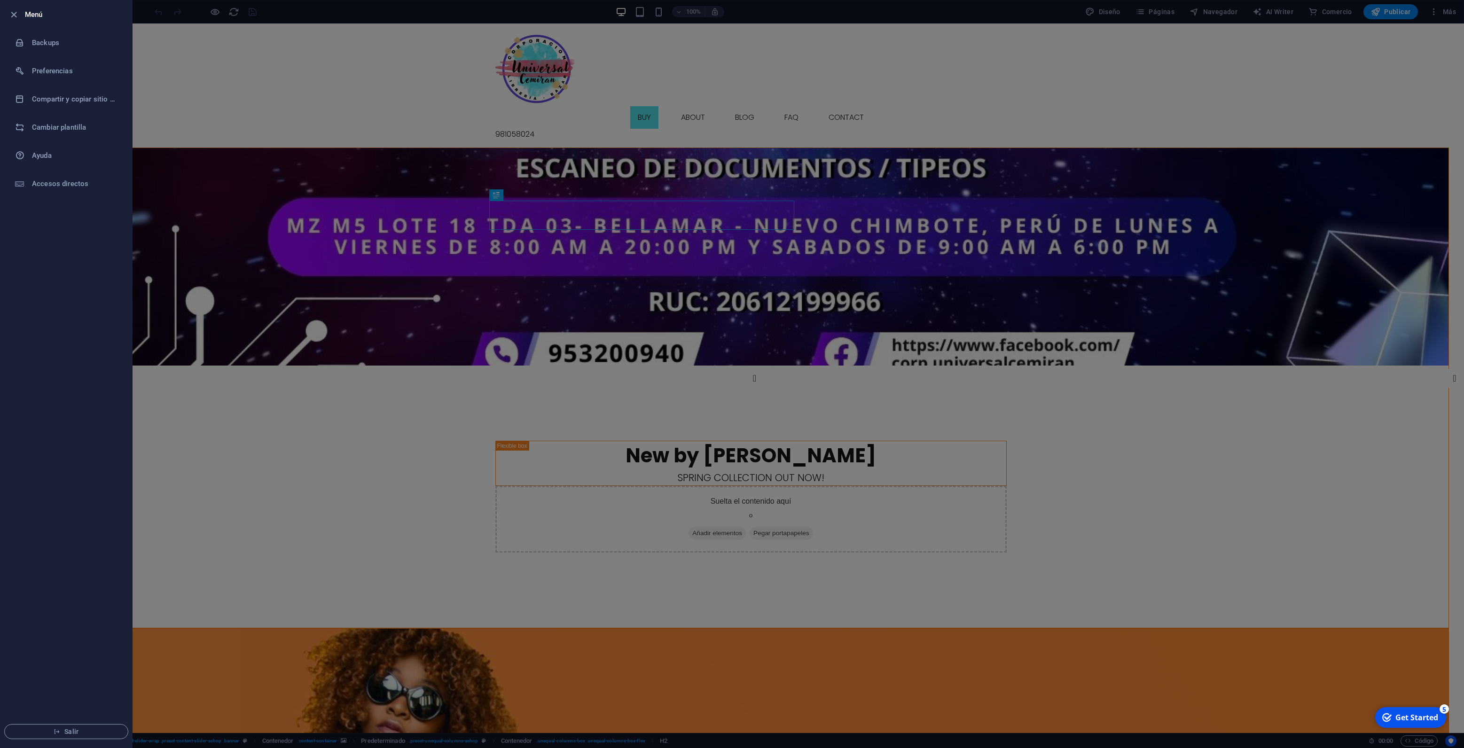
click at [397, 34] on div at bounding box center [732, 374] width 1464 height 748
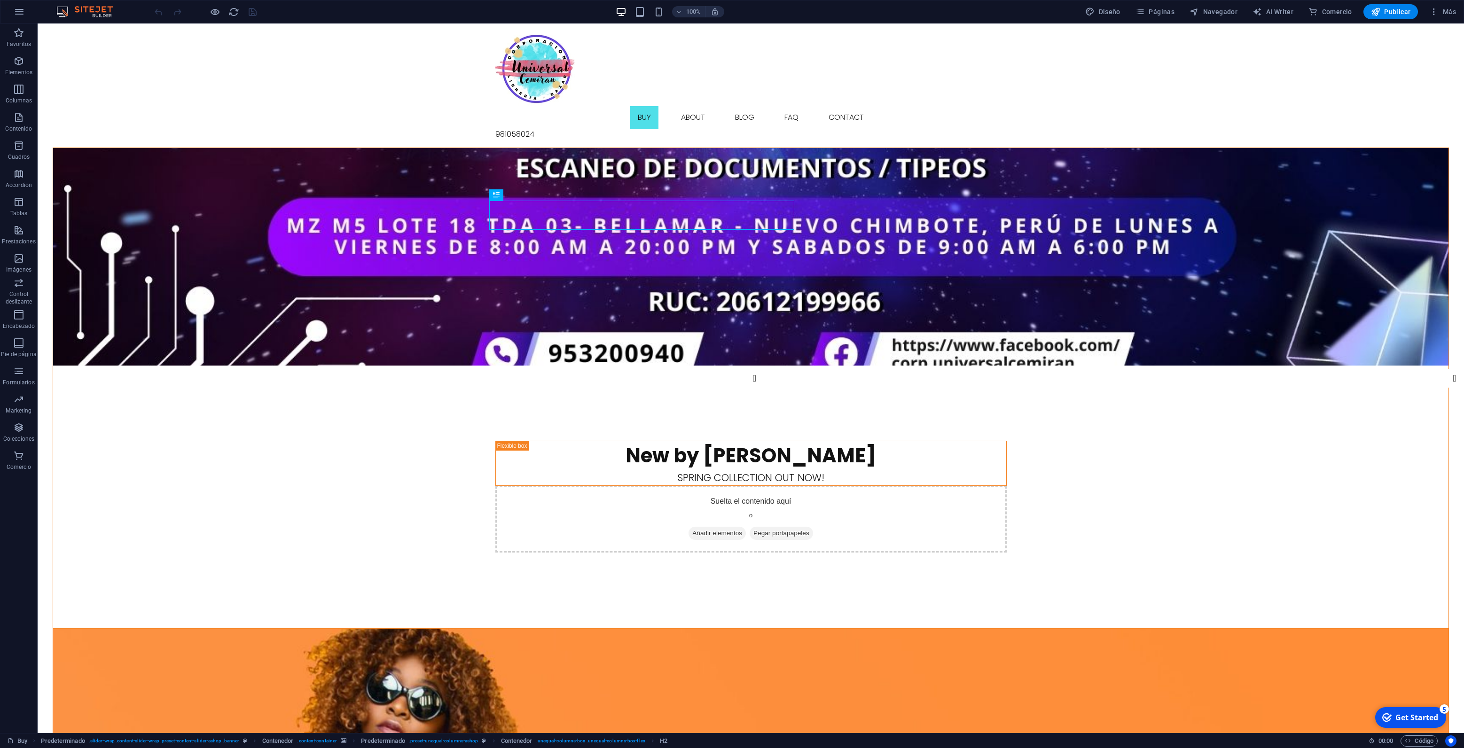
click at [104, 8] on img at bounding box center [89, 11] width 70 height 11
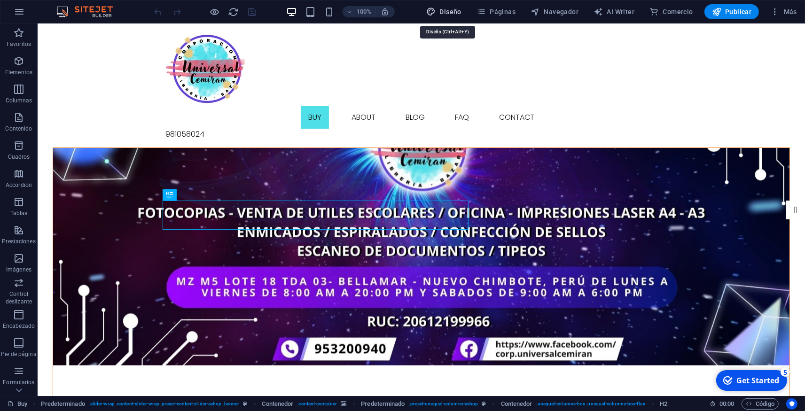
click at [447, 16] on span "Diseño" at bounding box center [443, 11] width 35 height 9
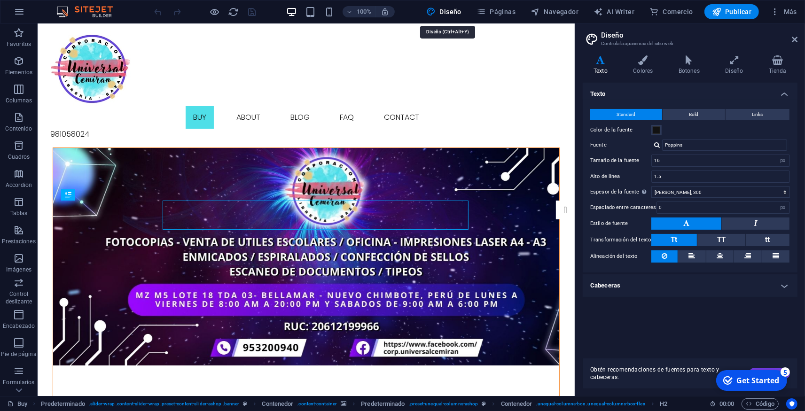
click at [796, 39] on icon at bounding box center [795, 40] width 6 height 8
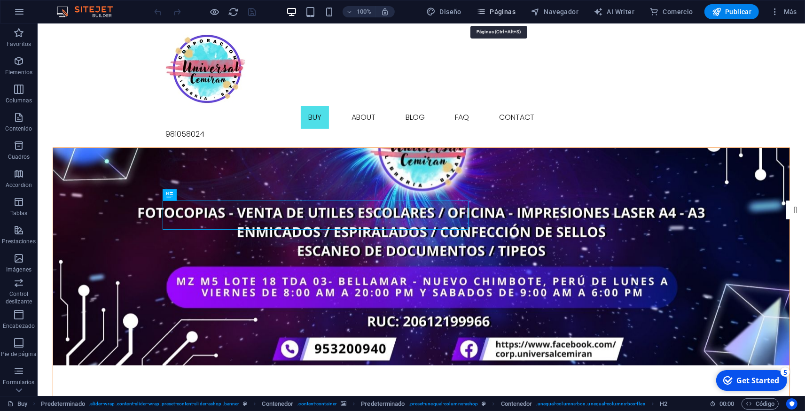
click at [506, 8] on span "Páginas" at bounding box center [495, 11] width 39 height 9
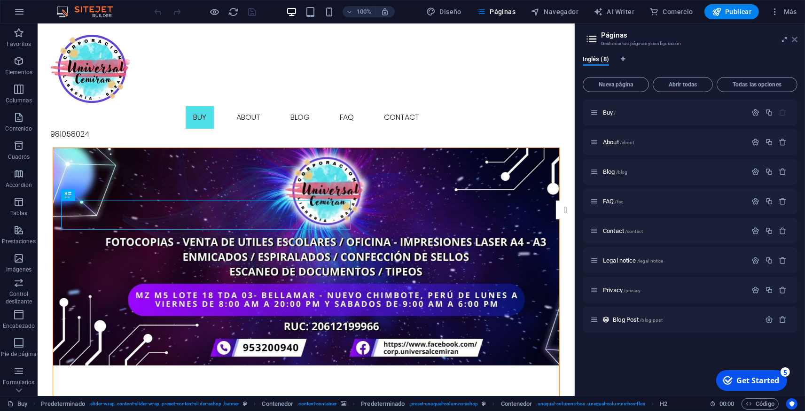
click at [797, 37] on icon at bounding box center [795, 40] width 6 height 8
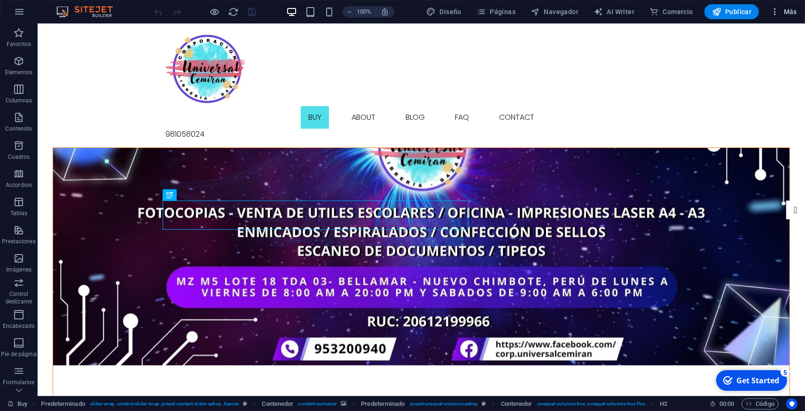
click at [791, 17] on button "Más" at bounding box center [783, 11] width 34 height 15
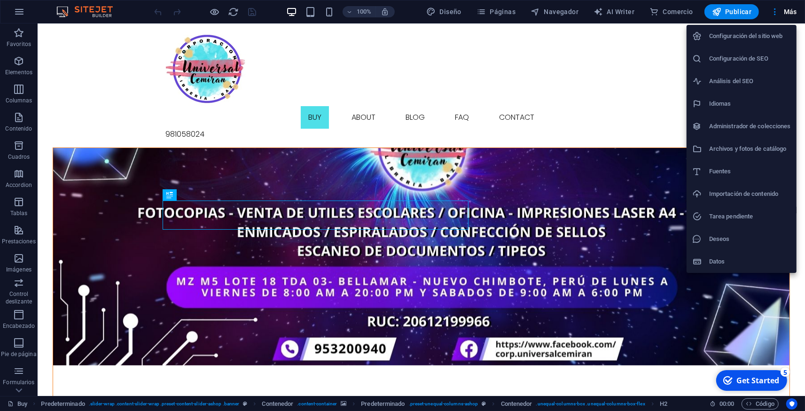
click at [268, 51] on div at bounding box center [402, 205] width 805 height 411
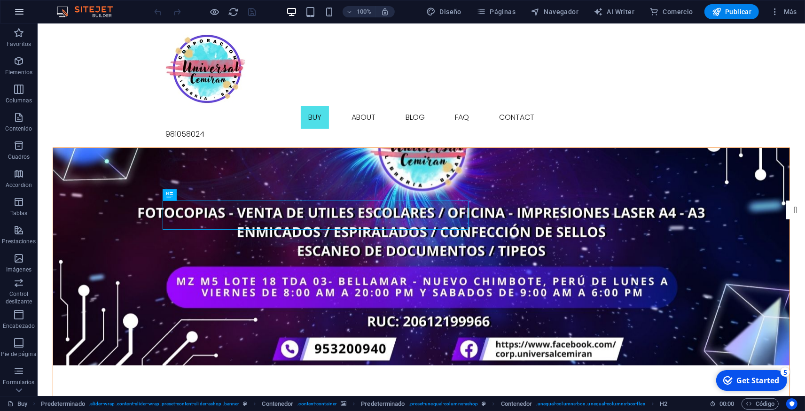
click at [24, 16] on icon "button" at bounding box center [19, 11] width 11 height 11
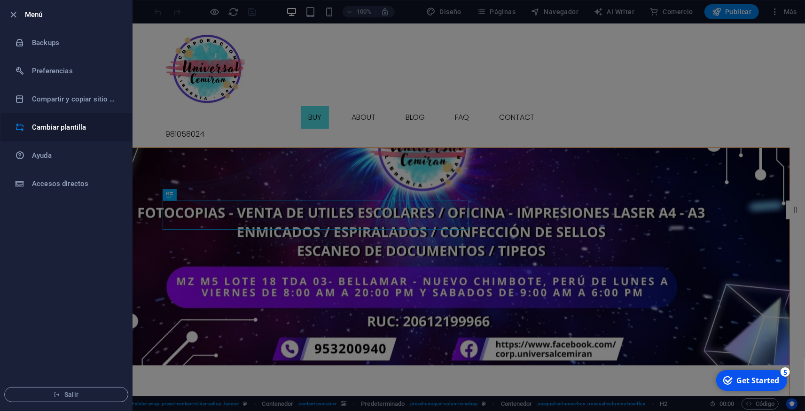
click at [60, 132] on h6 "Cambiar plantilla" at bounding box center [75, 127] width 87 height 11
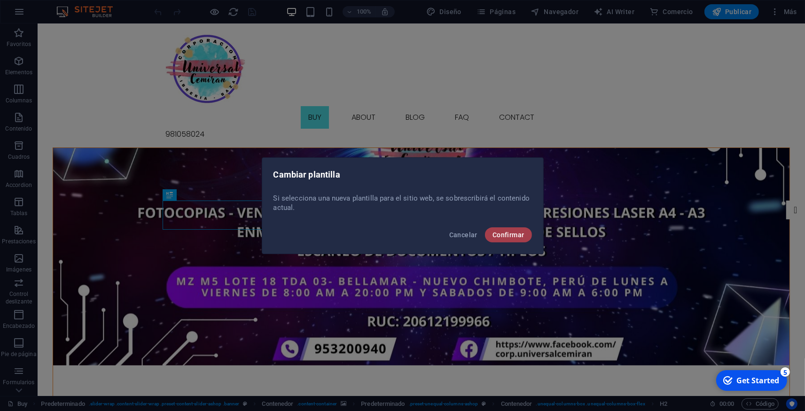
click at [509, 240] on button "Confirmar" at bounding box center [508, 234] width 47 height 15
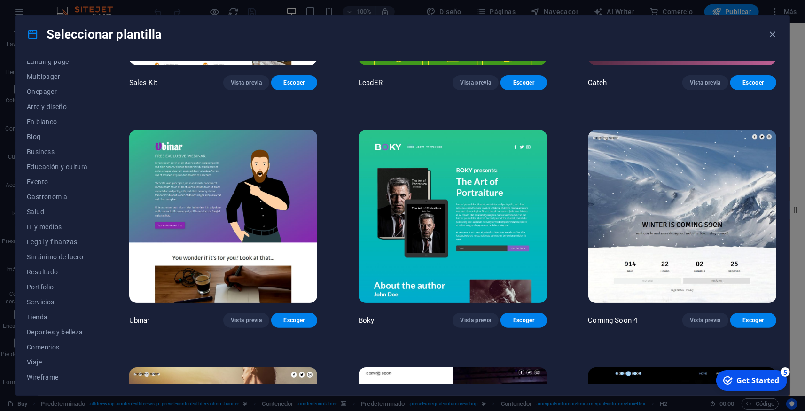
scroll to position [13424, 0]
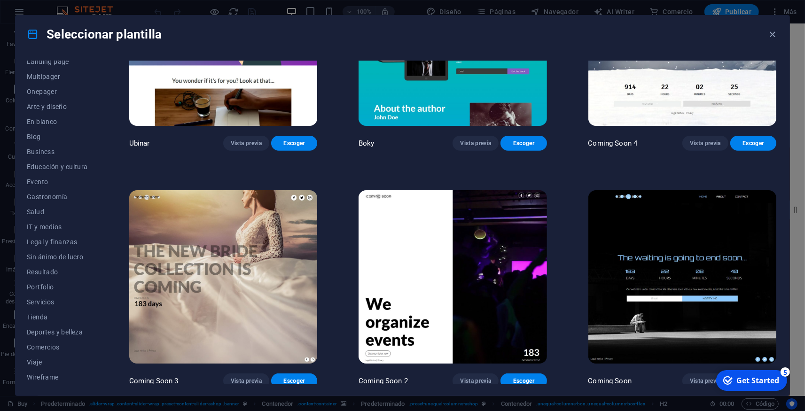
drag, startPoint x: 775, startPoint y: 210, endPoint x: 43, endPoint y: 5, distance: 760.6
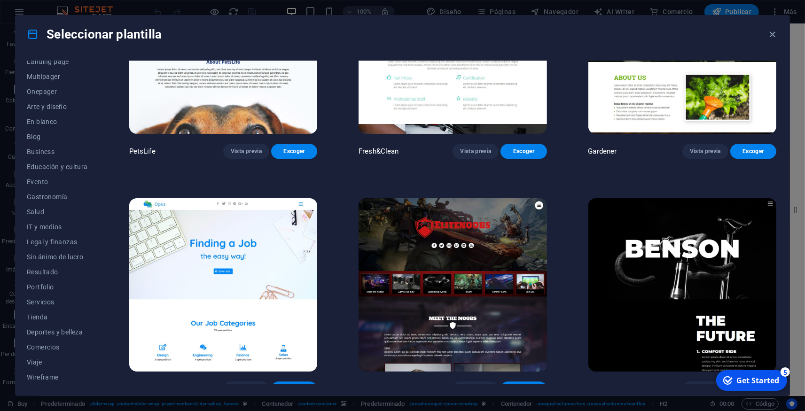
scroll to position [8723, 0]
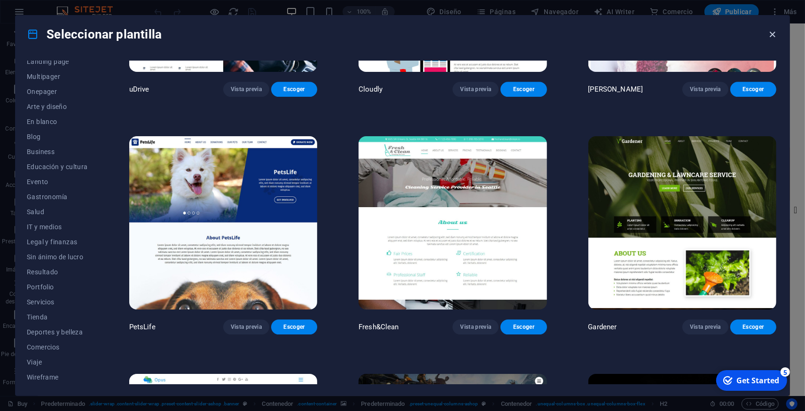
click at [774, 33] on icon "button" at bounding box center [772, 34] width 11 height 11
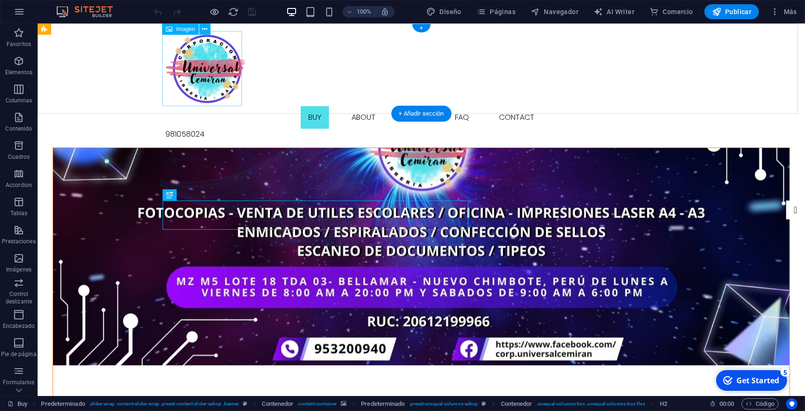
click at [198, 68] on figure at bounding box center [420, 68] width 511 height 75
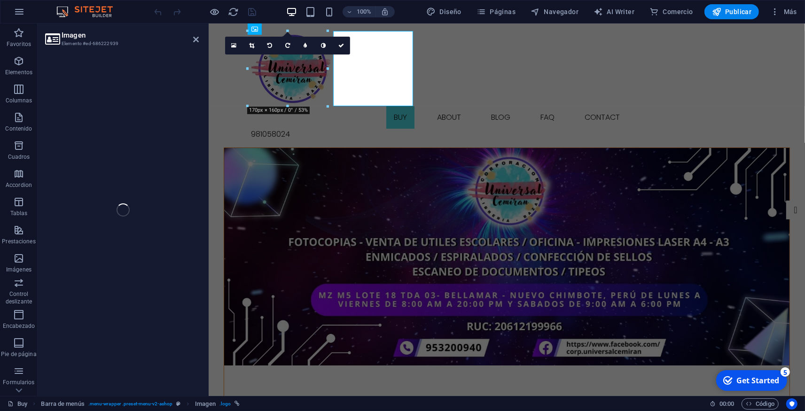
select select "px"
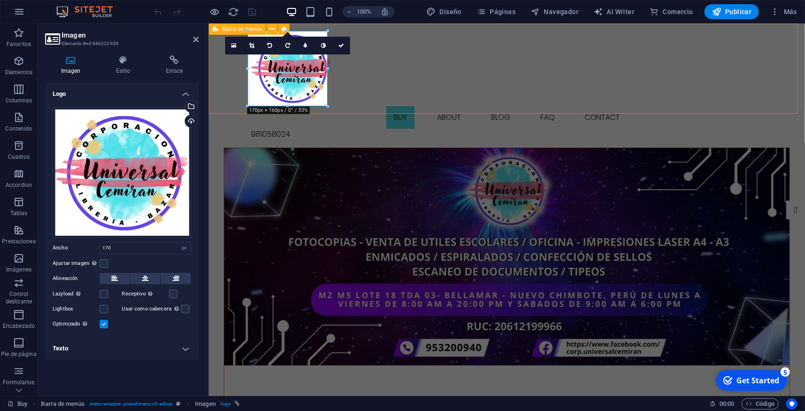
click at [358, 81] on div "Buy About Blog FAQ Contact 981058024" at bounding box center [506, 85] width 596 height 124
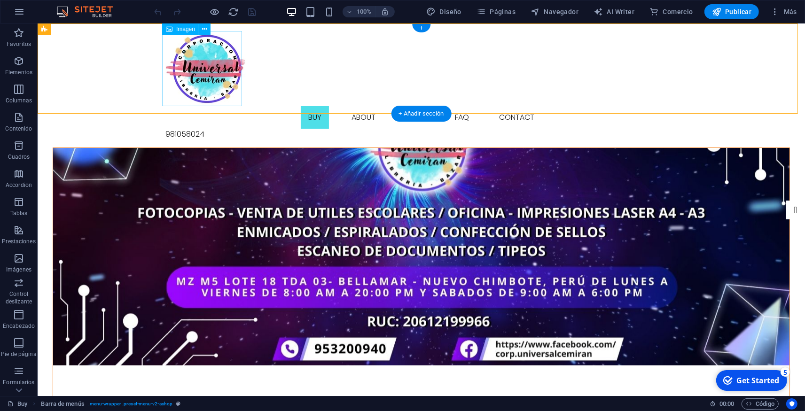
click at [213, 53] on figure at bounding box center [420, 68] width 511 height 75
click at [205, 31] on icon at bounding box center [204, 29] width 5 height 10
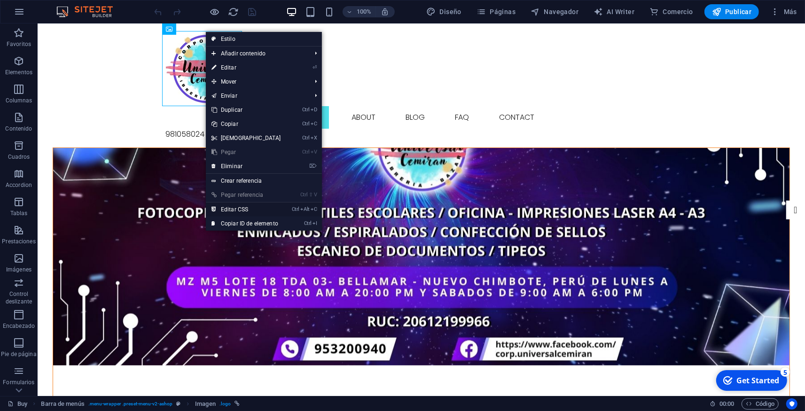
click at [230, 207] on link "Ctrl Alt C Editar CSS" at bounding box center [246, 210] width 81 height 14
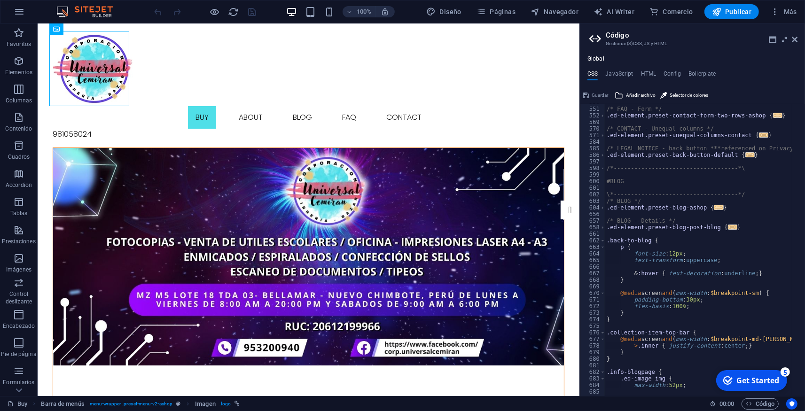
scroll to position [1168, 0]
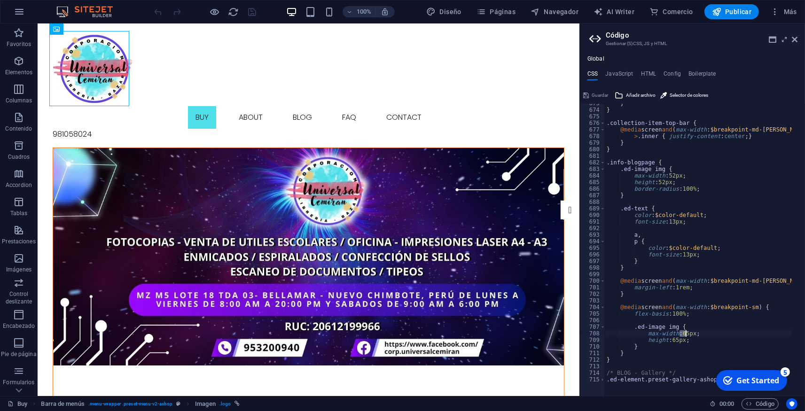
drag, startPoint x: 680, startPoint y: 332, endPoint x: 685, endPoint y: 333, distance: 4.8
click at [685, 333] on div "} } .collection-item-top-bar { @media screen and ( max-width : $breakpoint-md-m…" at bounding box center [746, 246] width 282 height 292
click at [681, 344] on div "30 px local 30 0px local 30 rem local" at bounding box center [734, 358] width 140 height 40
click at [676, 340] on div "} } .collection-item-top-bar { @media screen and ( max-width : $breakpoint-md-m…" at bounding box center [746, 246] width 282 height 292
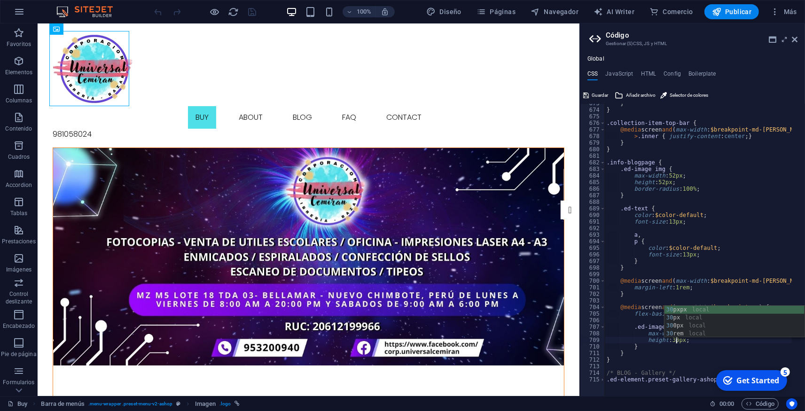
scroll to position [0, 8]
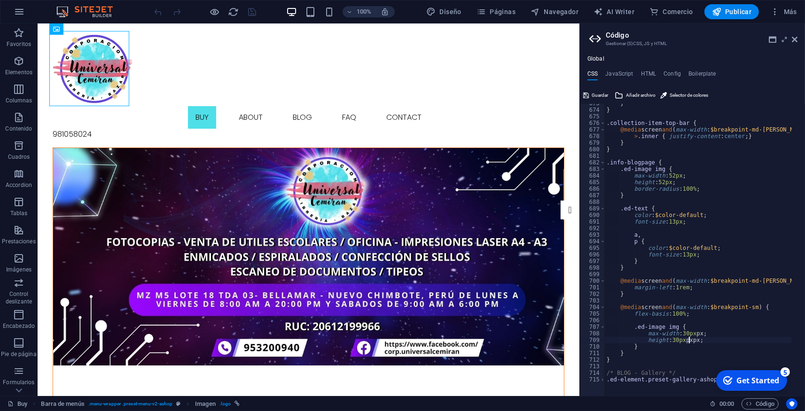
click at [685, 361] on div "} } .collection-item-top-bar { @media screen and ( max-width : $breakpoint-md-m…" at bounding box center [746, 246] width 282 height 292
type textarea "}"
click at [774, 40] on icon at bounding box center [773, 40] width 8 height 8
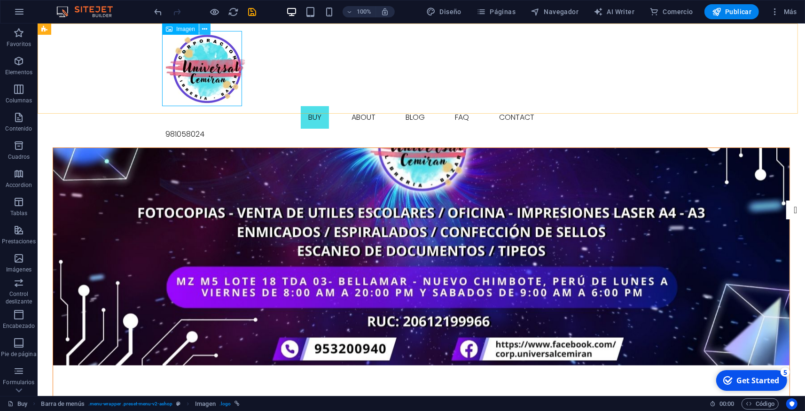
click at [210, 28] on button at bounding box center [204, 28] width 11 height 11
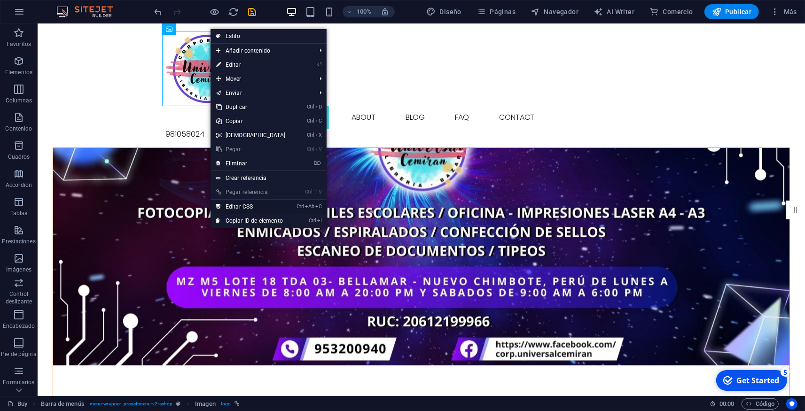
click at [248, 207] on link "Ctrl Alt C Editar CSS" at bounding box center [251, 207] width 81 height 14
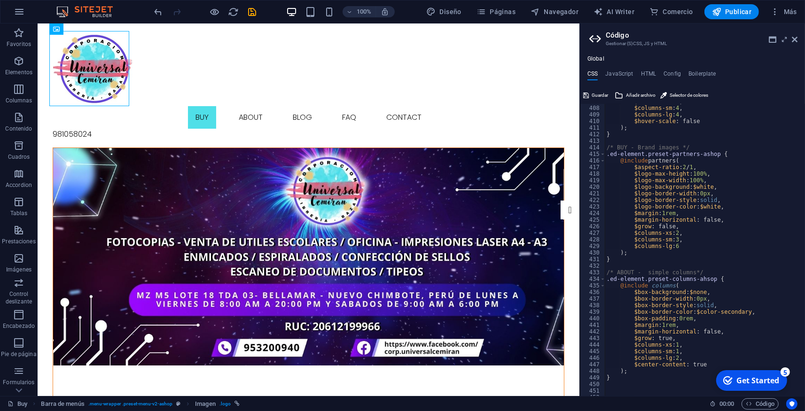
scroll to position [2394, 0]
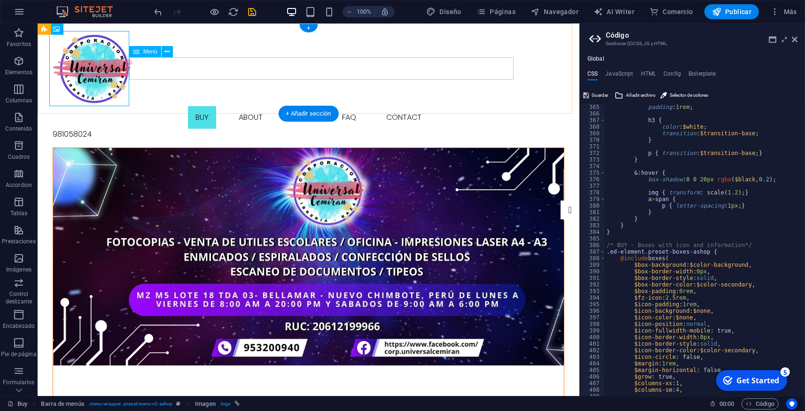
click at [265, 106] on nav "Buy About Blog FAQ Contact" at bounding box center [308, 117] width 511 height 23
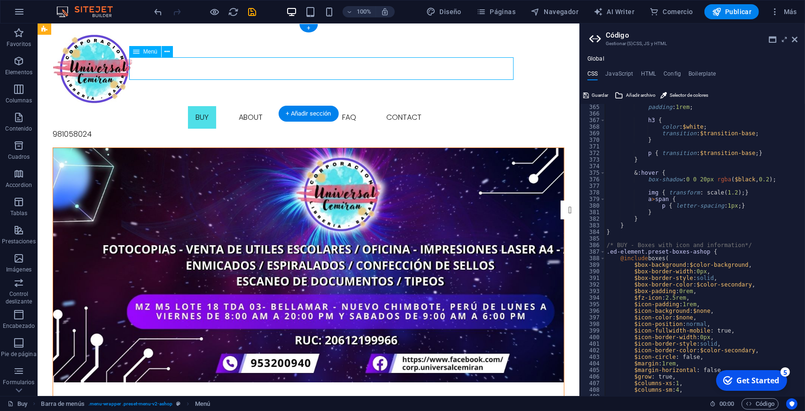
select select
select select "1"
select select
select select "2"
select select
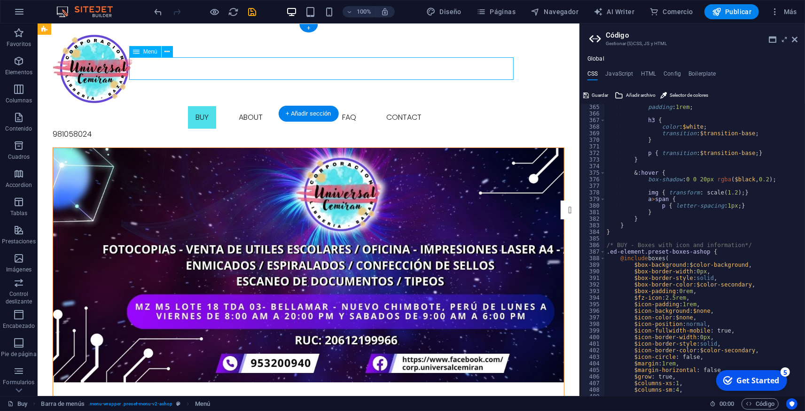
select select "3"
select select
select select "4"
select select
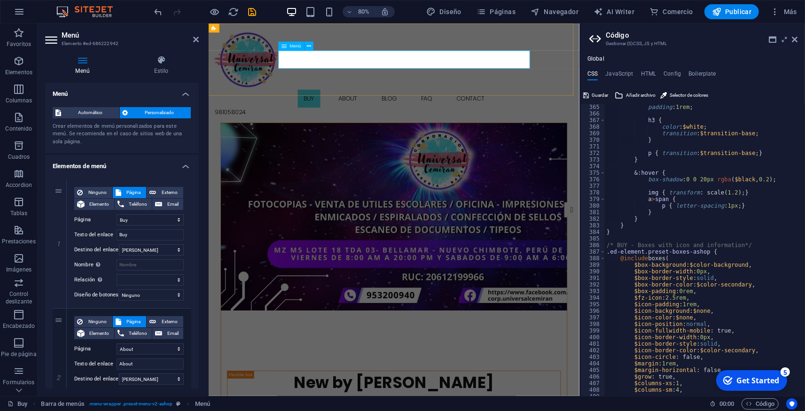
click at [378, 106] on nav "Buy About Blog FAQ Contact" at bounding box center [440, 117] width 448 height 23
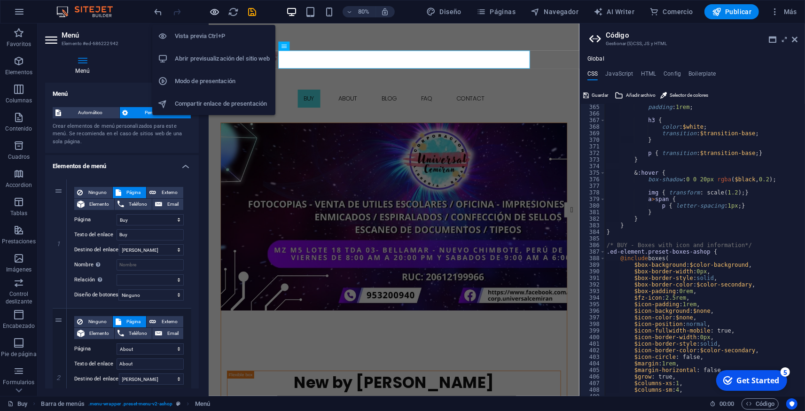
click at [215, 13] on icon "button" at bounding box center [215, 12] width 11 height 11
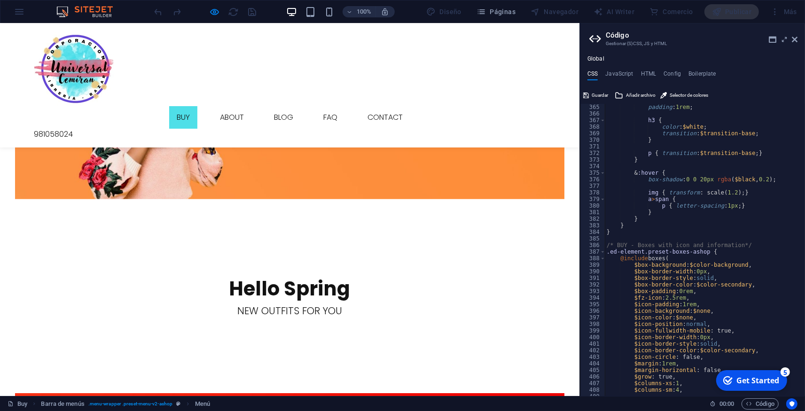
scroll to position [517, 0]
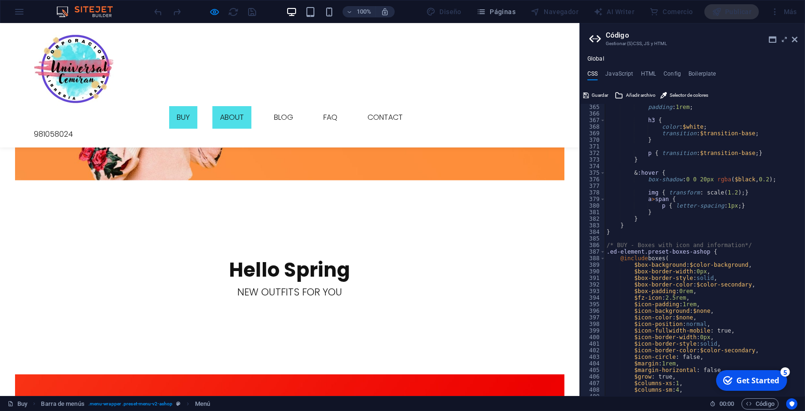
click at [239, 106] on link "About" at bounding box center [231, 117] width 39 height 23
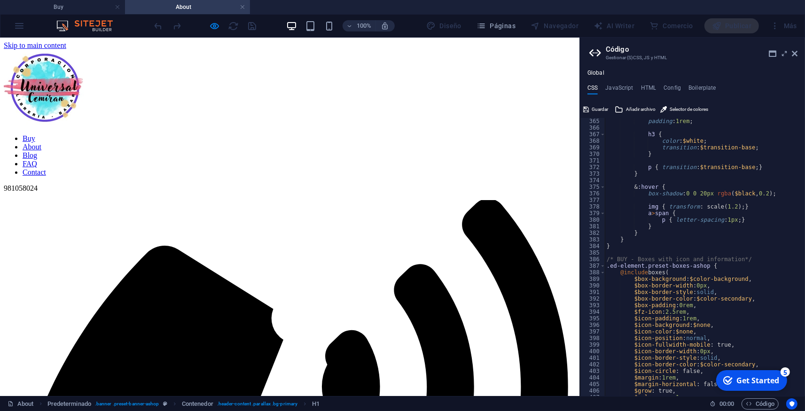
scroll to position [0, 0]
click at [297, 134] on nav "Buy About Blog FAQ Contact" at bounding box center [290, 155] width 572 height 42
click at [298, 134] on nav "Buy About Blog FAQ Contact" at bounding box center [290, 155] width 572 height 42
click at [205, 134] on nav "Buy About Blog FAQ Contact" at bounding box center [290, 155] width 572 height 42
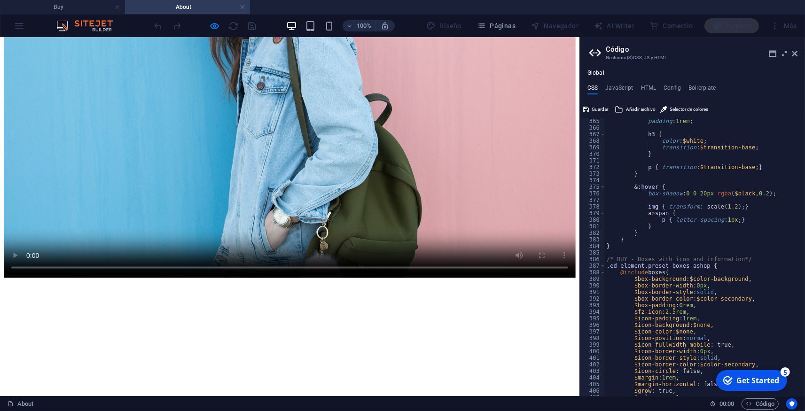
scroll to position [930, 0]
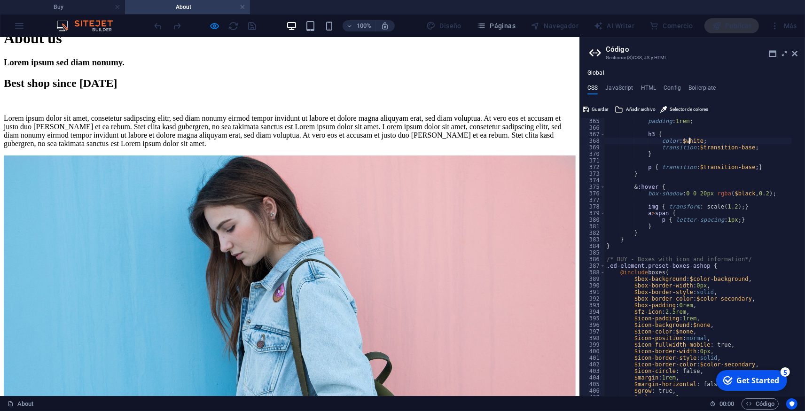
click at [688, 140] on div "padding : 1rem ; h3 { color : $white ; transition : $transition-base ; } p { tr…" at bounding box center [746, 264] width 282 height 292
click at [688, 142] on div "padding : 1rem ; h3 { color : $white ; transition : $transition-base ; } p { tr…" at bounding box center [746, 264] width 282 height 292
click at [688, 142] on div "padding : 1rem ; h3 { color : $white ; transition : $transition-base ; } p { tr…" at bounding box center [698, 257] width 187 height 278
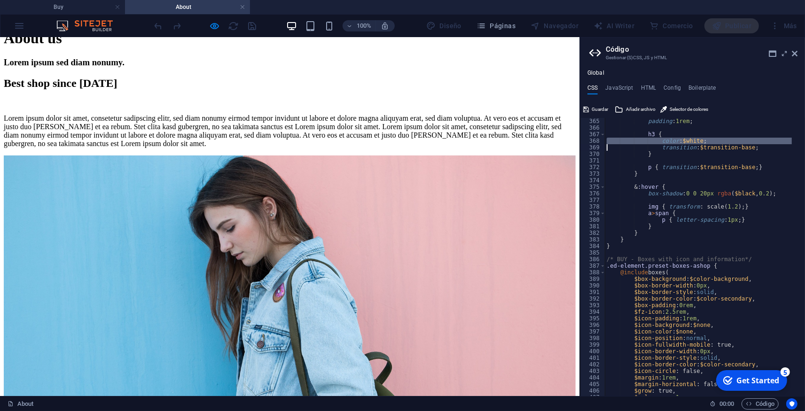
type textarea "color: $white;"
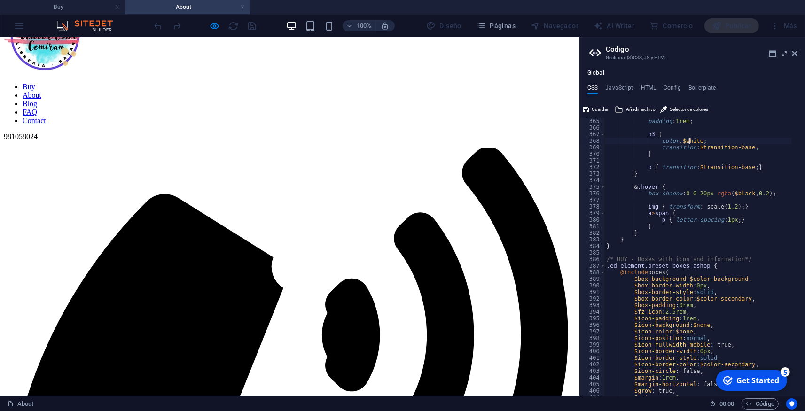
scroll to position [0, 0]
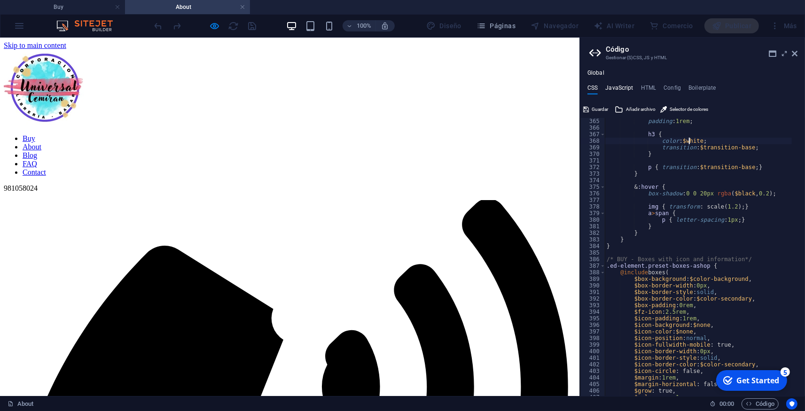
click at [618, 88] on h4 "JavaScript" at bounding box center [619, 90] width 28 height 10
type textarea "/* JS for preset "Menu V2" */"
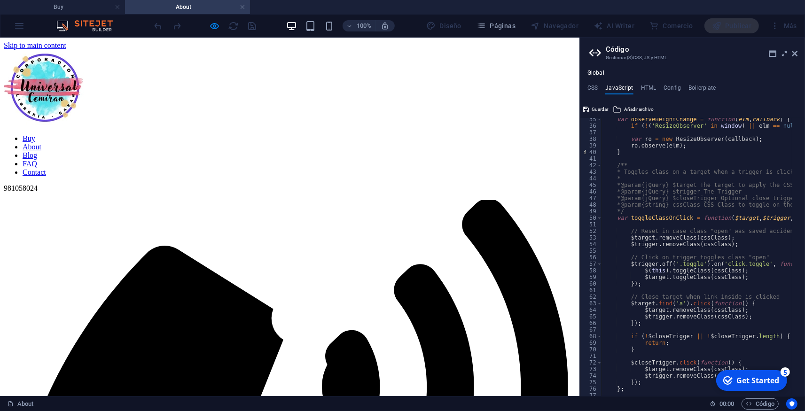
scroll to position [169, 0]
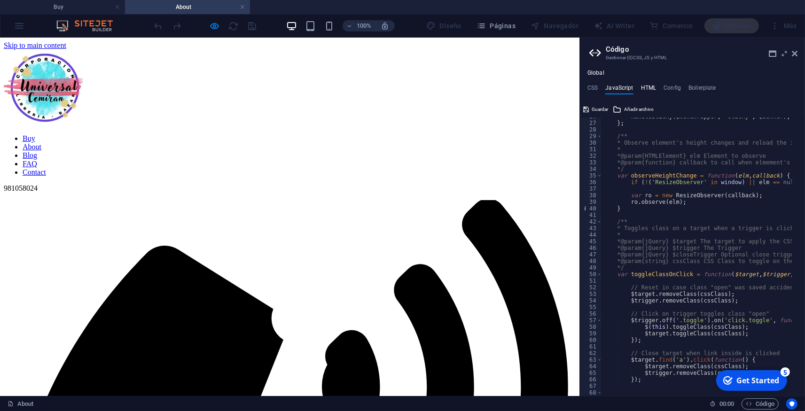
click at [648, 91] on h4 "HTML" at bounding box center [649, 90] width 16 height 10
type textarea "<a href="#main-content" class="wv-link-content button">Skip to main content</a>"
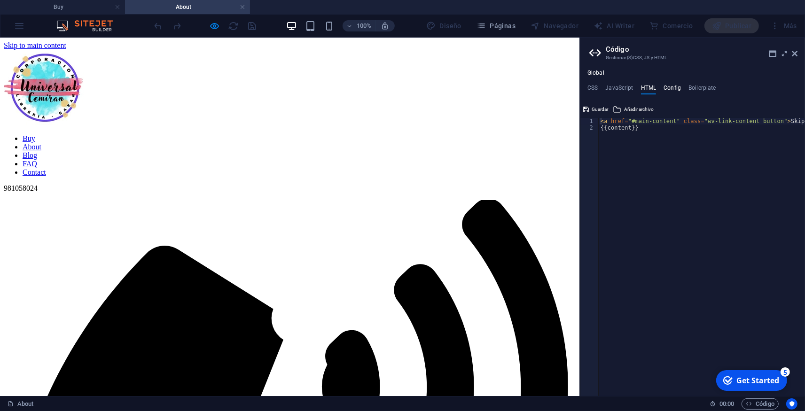
click at [676, 90] on h4 "Config" at bounding box center [672, 90] width 17 height 10
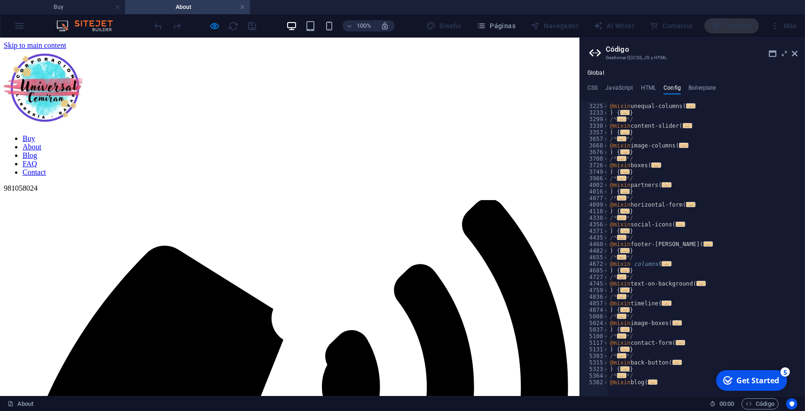
scroll to position [324, 0]
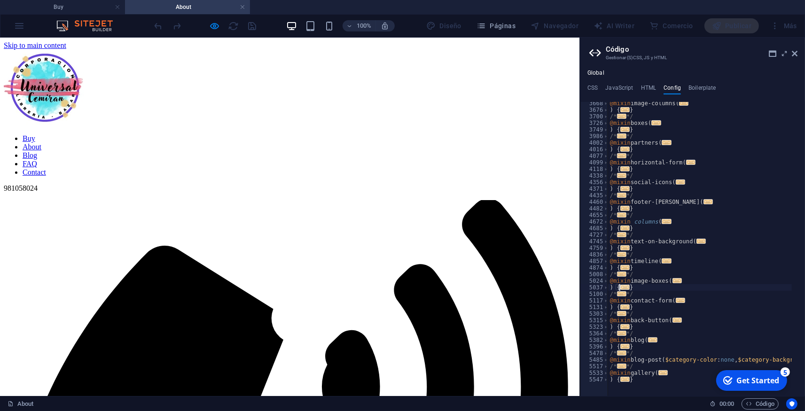
click at [622, 288] on span "..." at bounding box center [624, 287] width 9 height 5
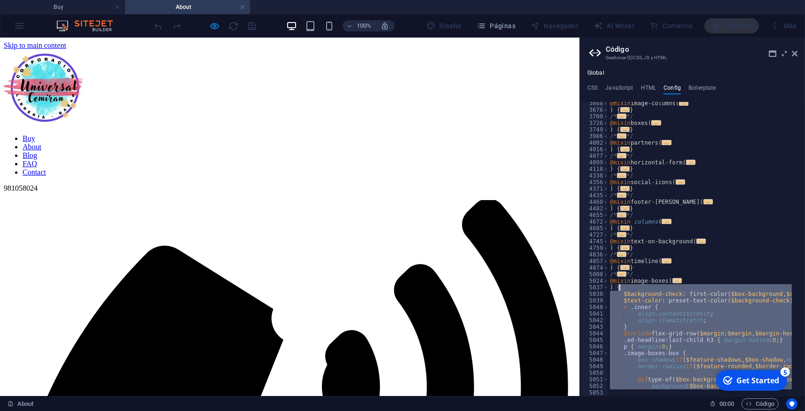
click at [622, 288] on div "@mixin image-columns ( ... ) { ... } /* ... */ @mixin boxes ( ... ) { ... } /* …" at bounding box center [744, 247] width 273 height 294
click at [769, 168] on div "@mixin image-columns ( ... ) { ... } /* ... */ @mixin boxes ( ... ) { ... } /* …" at bounding box center [744, 247] width 273 height 294
type textarea "}"
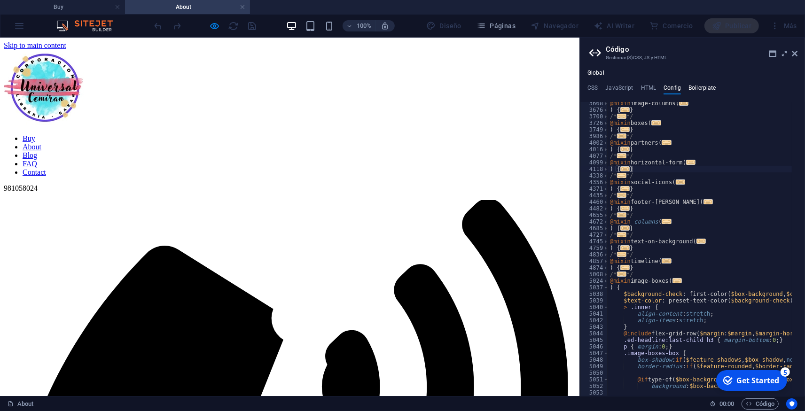
click at [702, 91] on h4 "Boilerplate" at bounding box center [702, 90] width 28 height 10
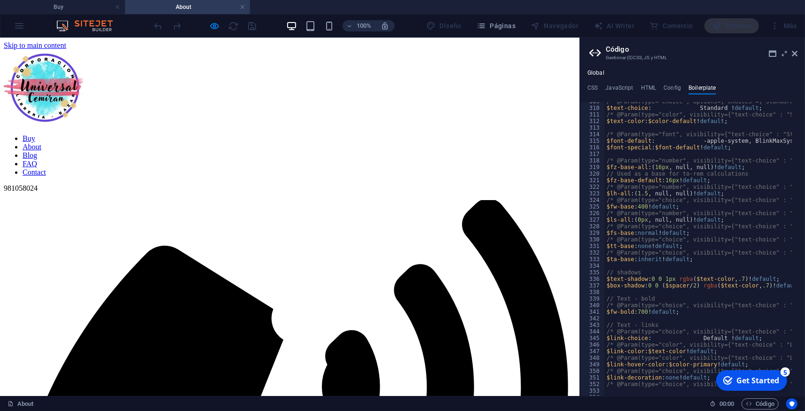
scroll to position [1312, 0]
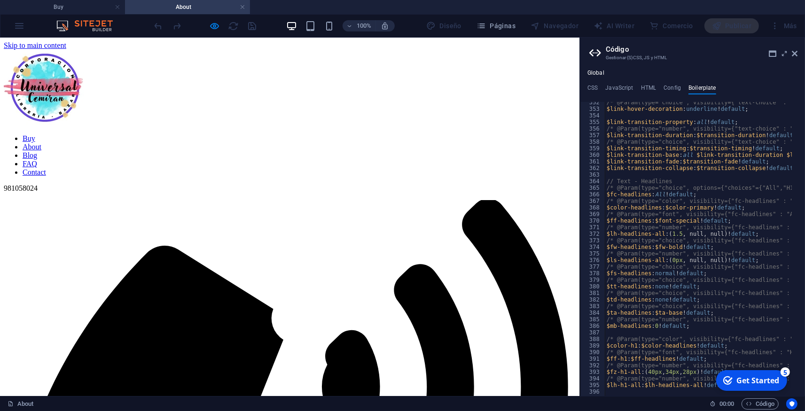
click at [798, 55] on aside "Código Gestionar (S)CSS, JS y HTML Global CSS JavaScript HTML Config Boilerplat…" at bounding box center [692, 217] width 226 height 359
click at [797, 55] on icon at bounding box center [795, 54] width 6 height 8
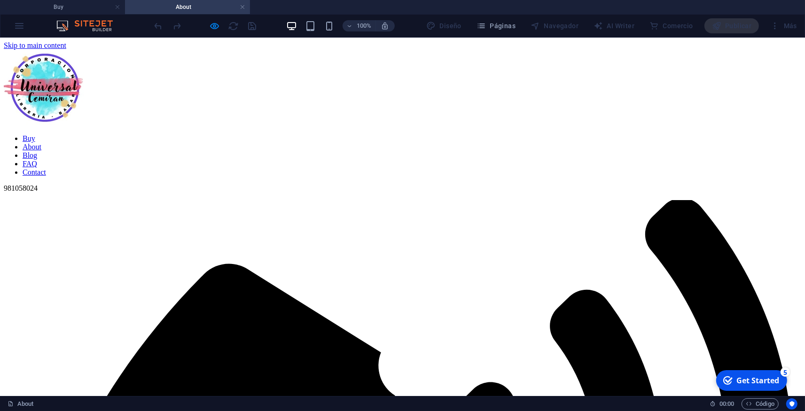
click at [497, 134] on nav "Buy About Blog FAQ Contact" at bounding box center [402, 155] width 797 height 42
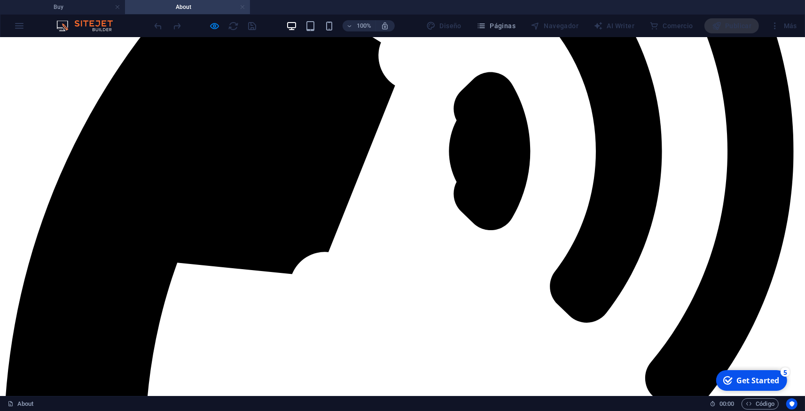
click at [242, 6] on link at bounding box center [243, 7] width 6 height 9
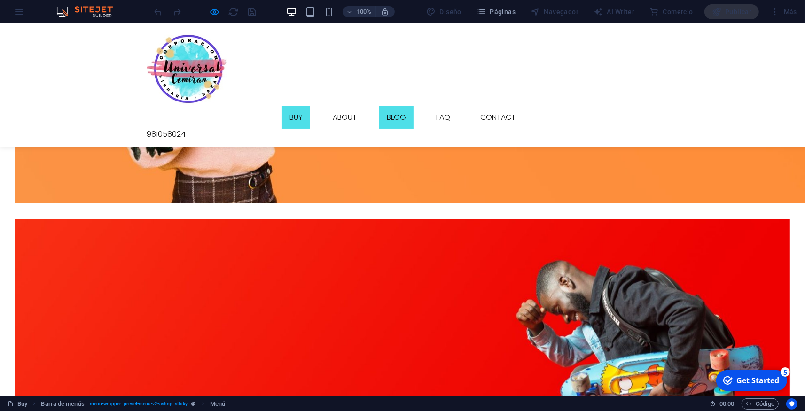
scroll to position [620, 0]
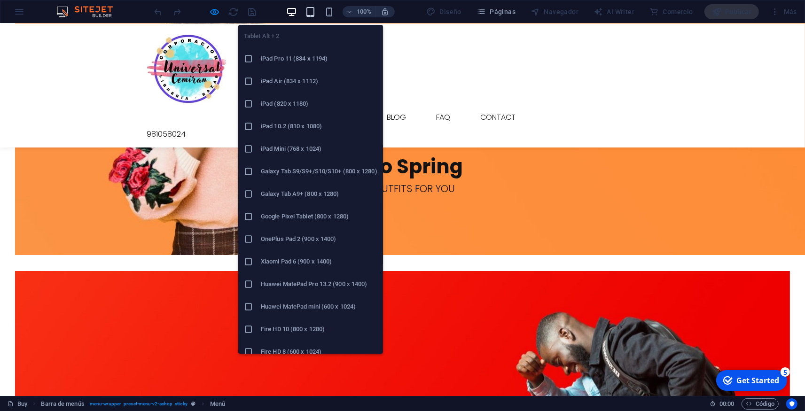
click at [313, 15] on icon "button" at bounding box center [310, 12] width 11 height 11
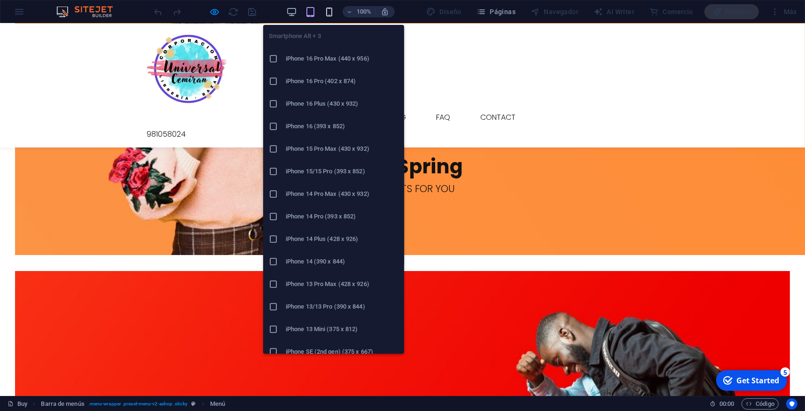
click at [331, 16] on icon "button" at bounding box center [329, 12] width 11 height 11
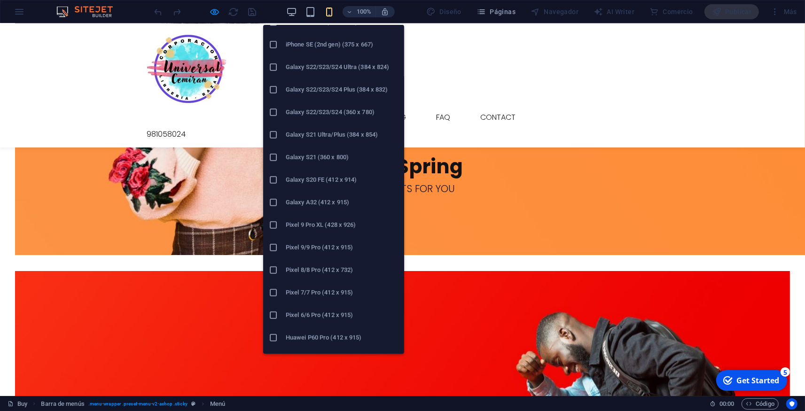
scroll to position [415, 0]
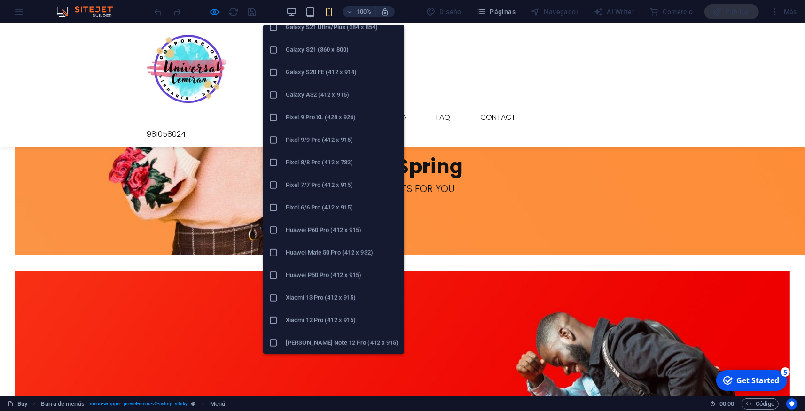
click at [297, 291] on li "Xiaomi 13 Pro (412 x 915)" at bounding box center [333, 298] width 141 height 23
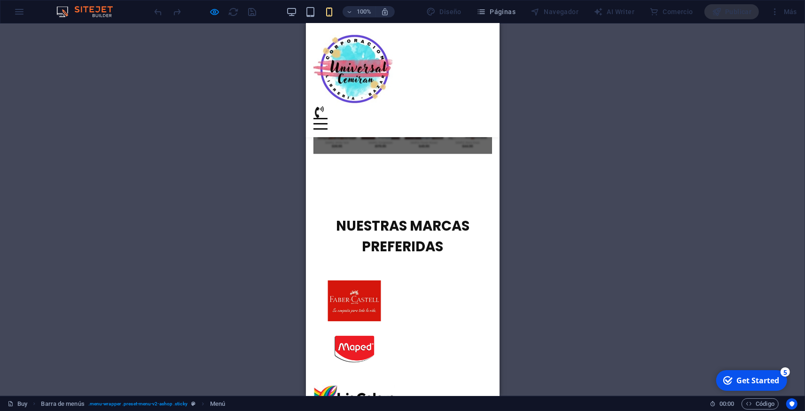
scroll to position [1469, 0]
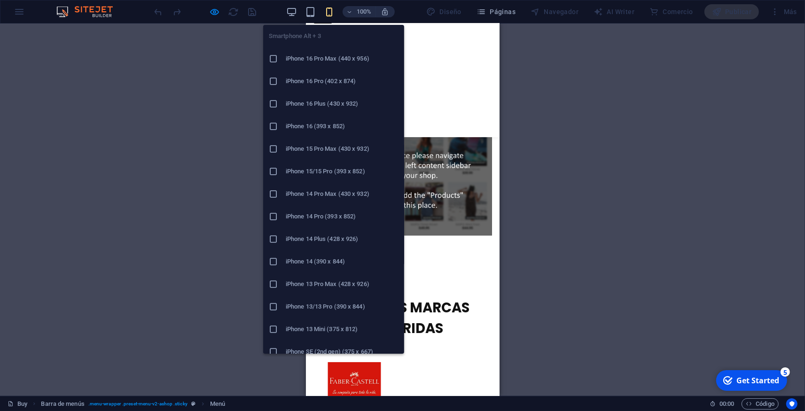
click at [326, 16] on icon "button" at bounding box center [329, 12] width 11 height 11
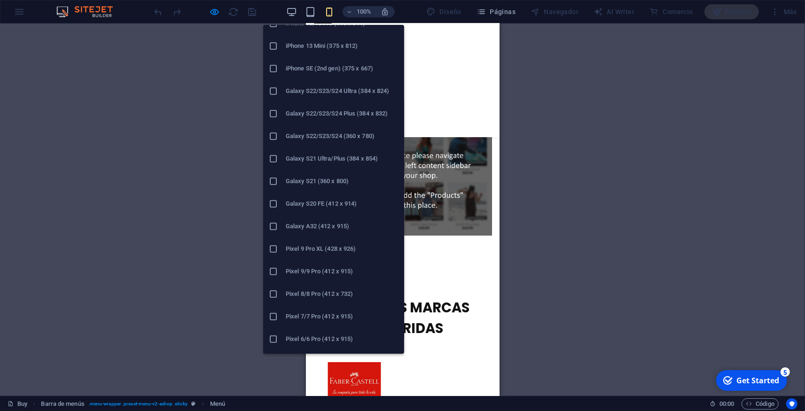
click at [299, 229] on h6 "Galaxy A32 (412 x 915)" at bounding box center [342, 226] width 113 height 11
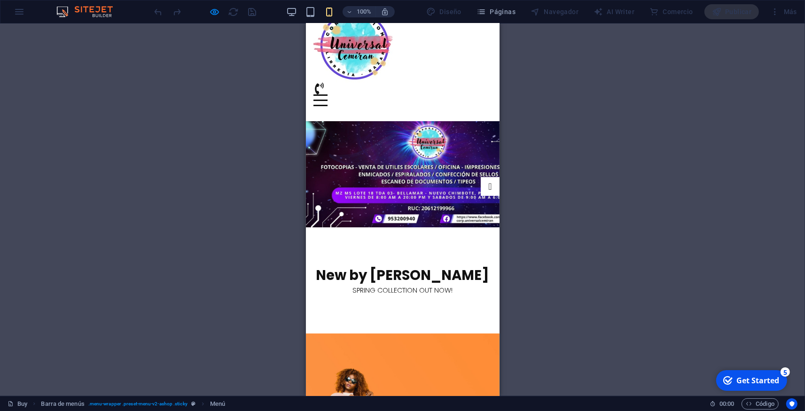
scroll to position [0, 0]
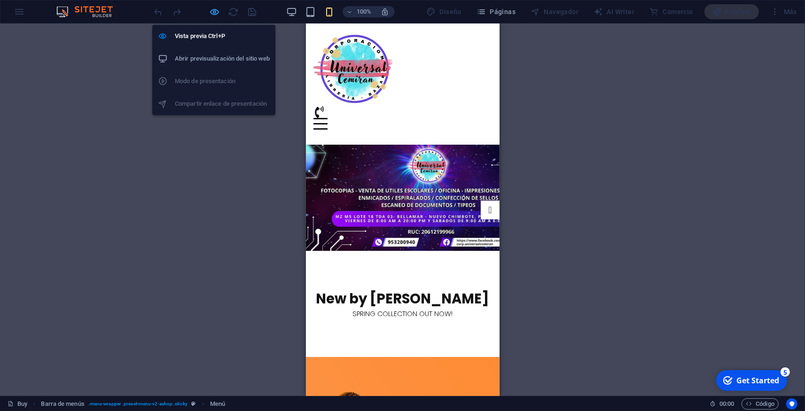
click at [212, 14] on icon "button" at bounding box center [215, 12] width 11 height 11
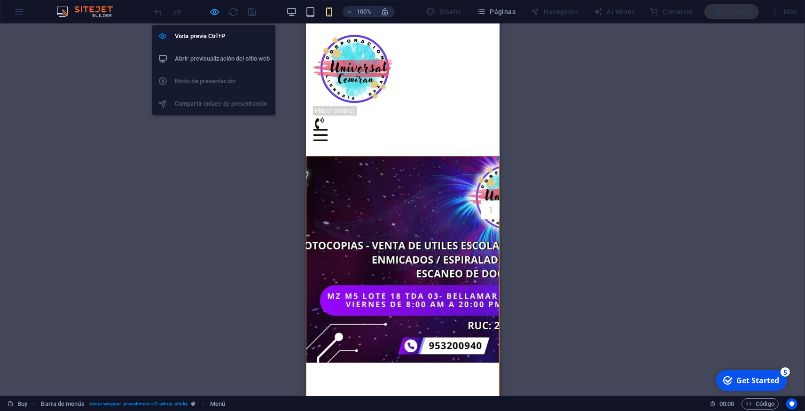
select select
select select "1"
select select
select select "2"
select select
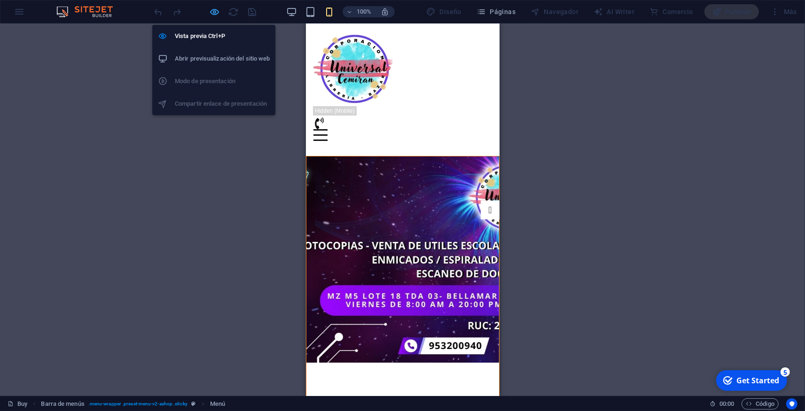
select select "3"
select select
select select "4"
select select
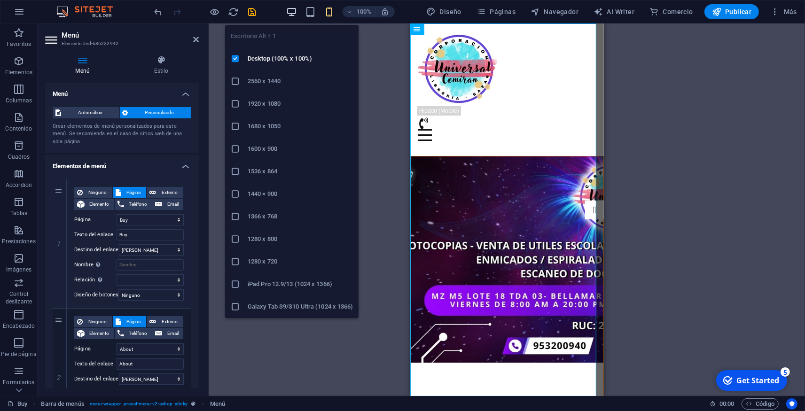
click at [292, 12] on icon "button" at bounding box center [291, 12] width 11 height 11
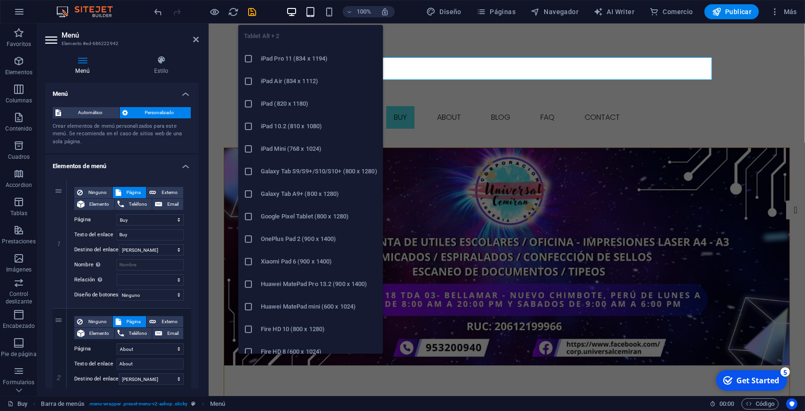
click at [309, 13] on icon "button" at bounding box center [310, 12] width 11 height 11
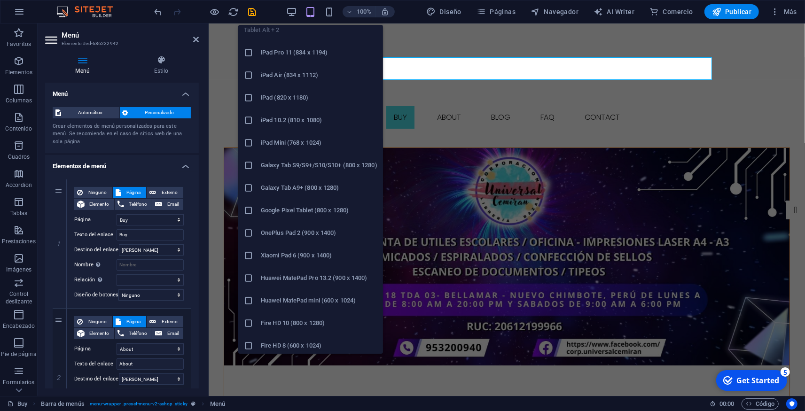
scroll to position [9, 0]
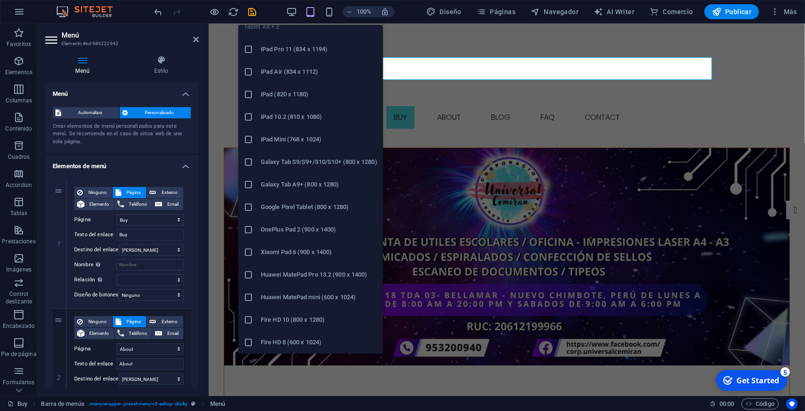
click at [307, 232] on h6 "OnePlus Pad 2 (900 x 1400)" at bounding box center [319, 229] width 117 height 11
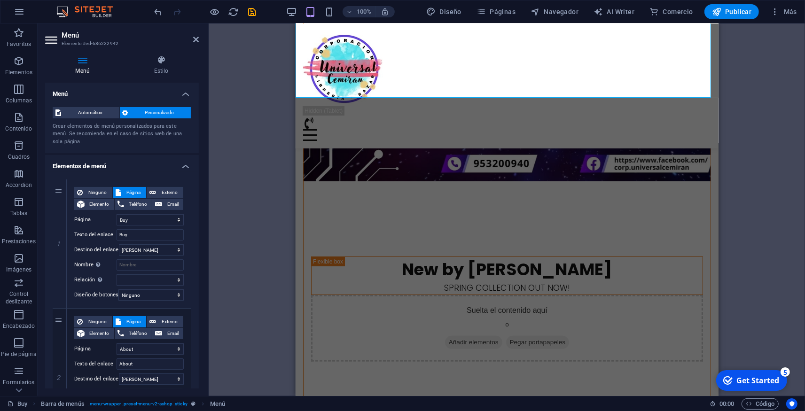
scroll to position [0, 0]
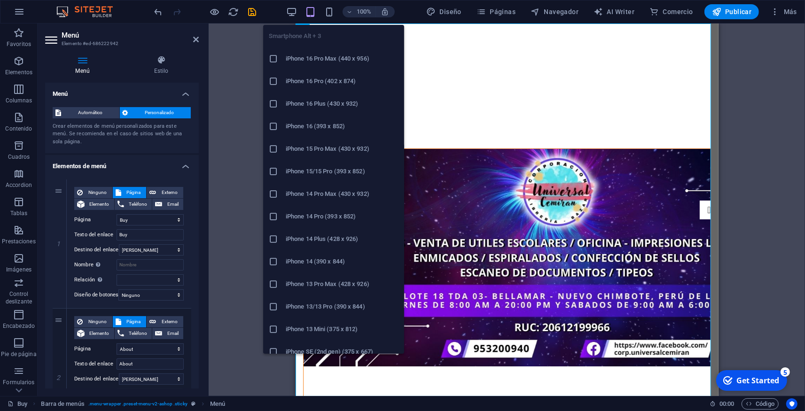
click at [314, 60] on h6 "iPhone 16 Pro Max (440 x 956)" at bounding box center [342, 58] width 113 height 11
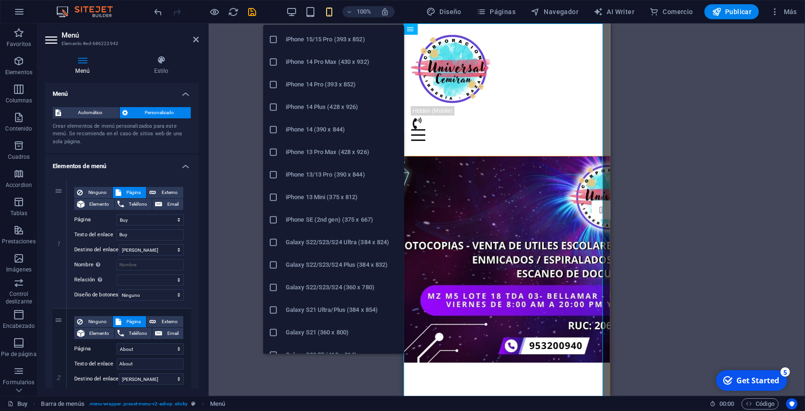
scroll to position [176, 0]
click at [317, 261] on li "Galaxy S21 Ultra/Plus (384 x 854)" at bounding box center [333, 266] width 141 height 23
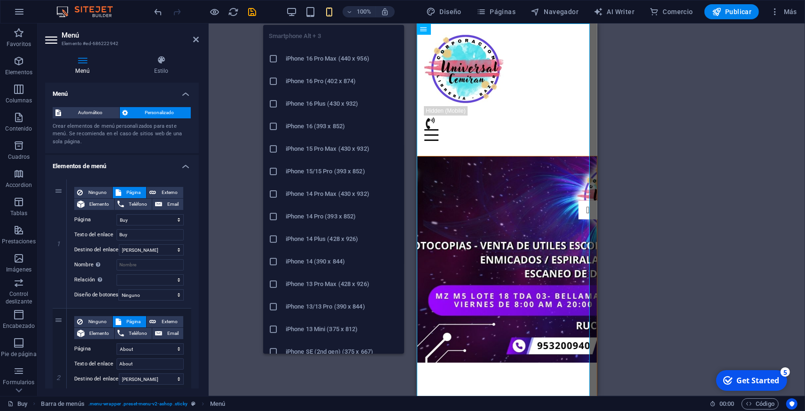
click at [334, 11] on icon "button" at bounding box center [329, 12] width 11 height 11
click at [318, 152] on h6 "iPhone 15 Pro Max (430 x 932)" at bounding box center [342, 148] width 113 height 11
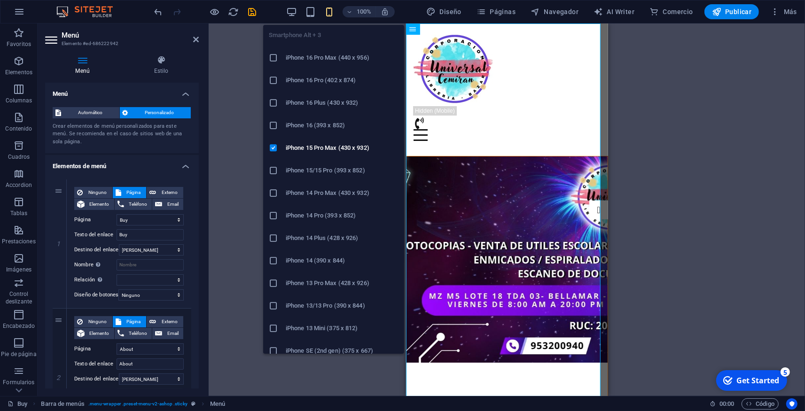
scroll to position [0, 0]
click at [281, 59] on div at bounding box center [277, 58] width 17 height 9
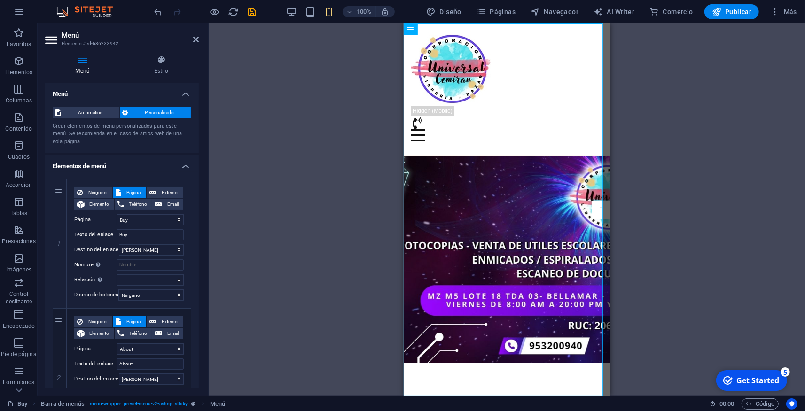
click at [329, 18] on div "100%" at bounding box center [340, 11] width 109 height 15
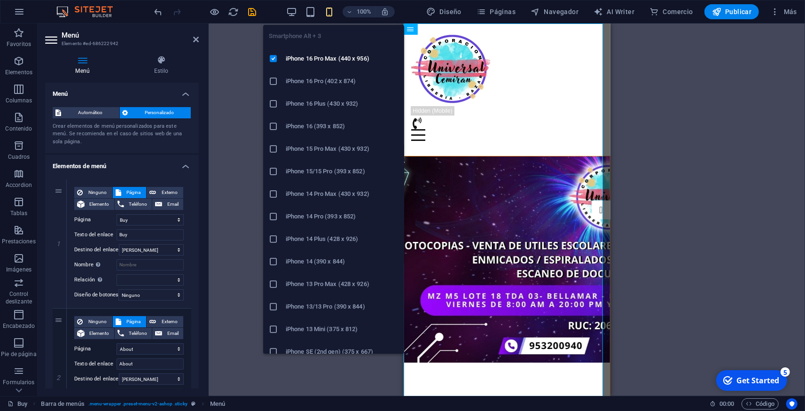
click at [335, 11] on icon "button" at bounding box center [329, 12] width 11 height 11
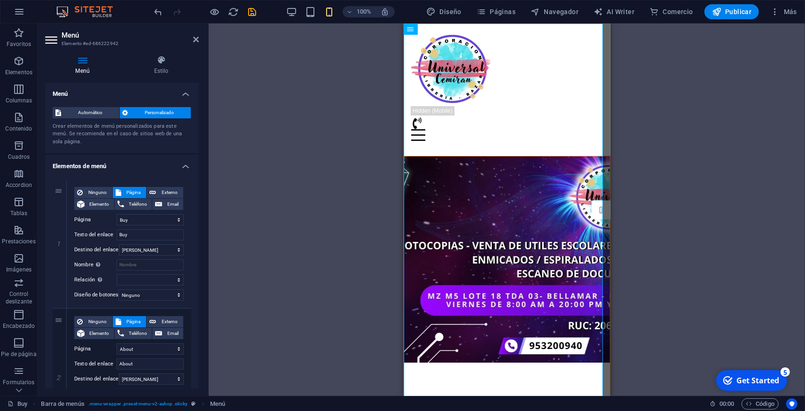
click at [655, 156] on div "H2 Predeterminado Contenedor Predeterminado Predeterminado Contenedor Barra de …" at bounding box center [507, 209] width 596 height 373
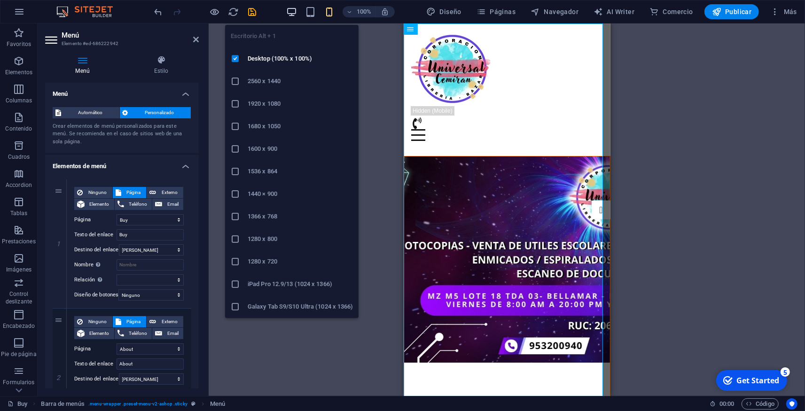
click at [294, 9] on icon "button" at bounding box center [291, 12] width 11 height 11
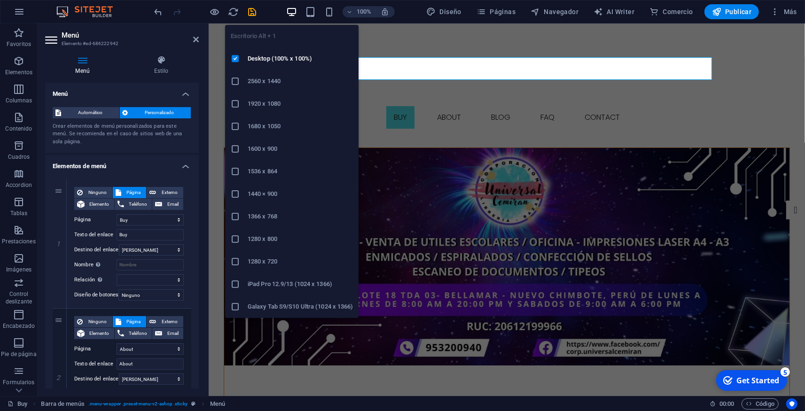
drag, startPoint x: 244, startPoint y: 103, endPoint x: 60, endPoint y: 85, distance: 185.2
click at [244, 103] on div at bounding box center [239, 103] width 17 height 9
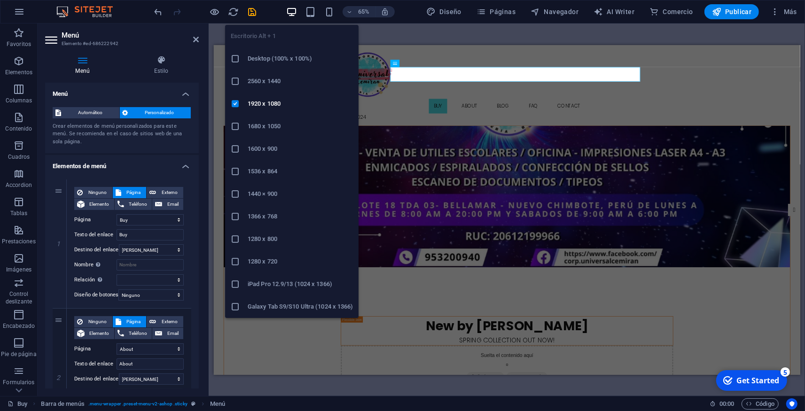
click at [242, 78] on div at bounding box center [239, 81] width 17 height 9
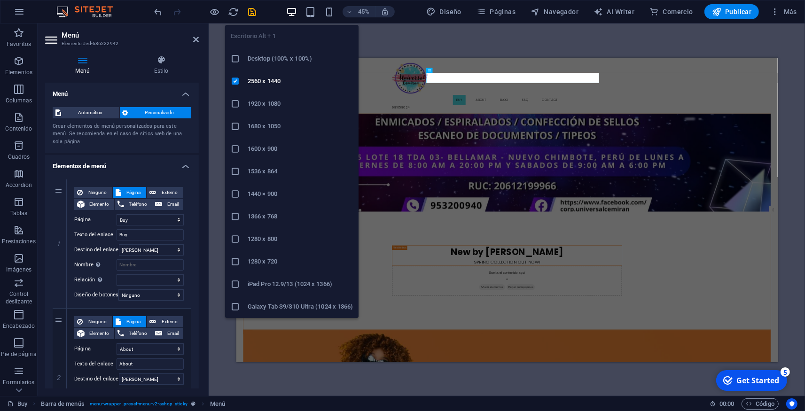
click at [255, 103] on h6 "1920 x 1080" at bounding box center [300, 103] width 105 height 11
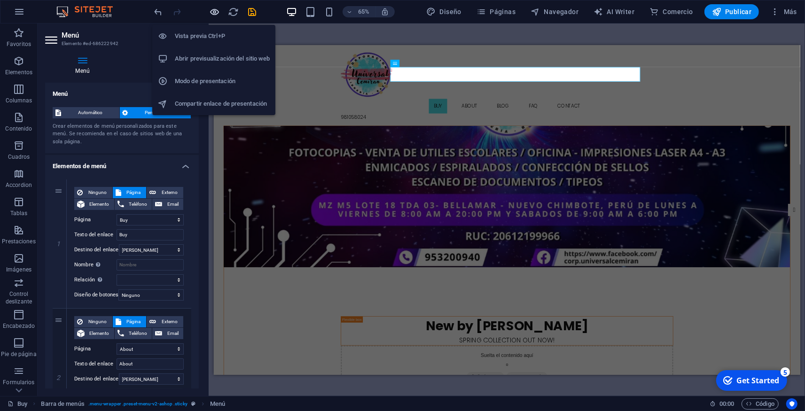
click at [218, 13] on icon "button" at bounding box center [215, 12] width 11 height 11
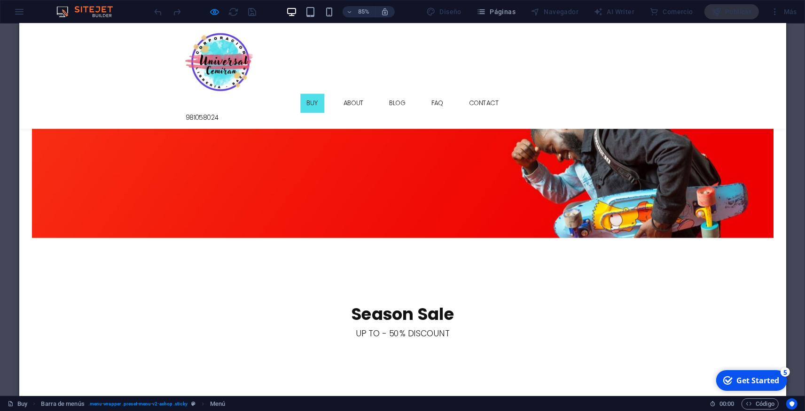
scroll to position [827, 0]
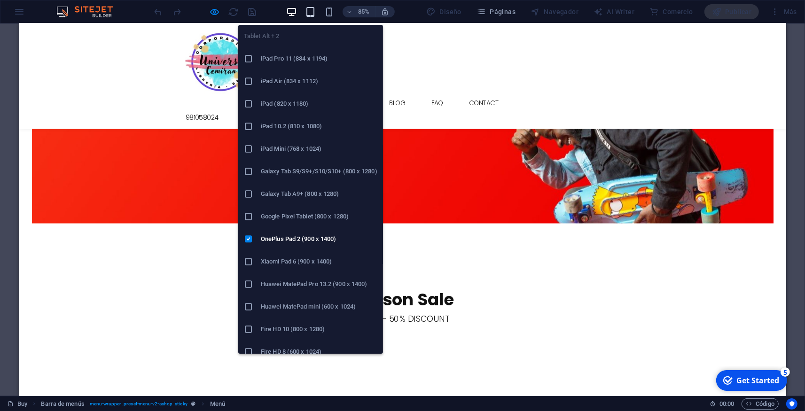
click at [315, 13] on icon "button" at bounding box center [310, 12] width 11 height 11
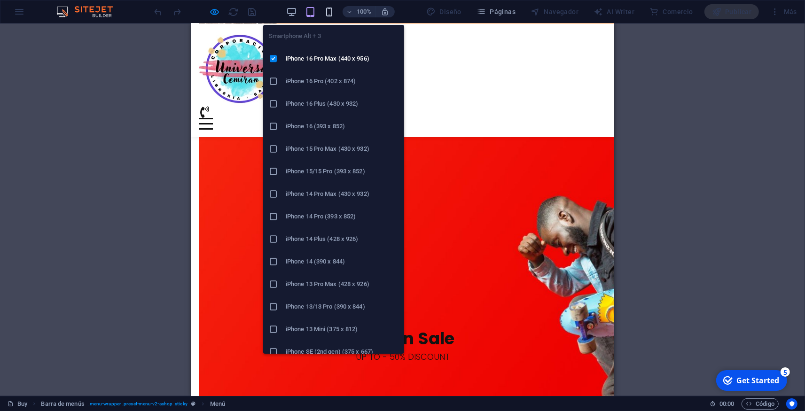
click at [329, 15] on icon "button" at bounding box center [329, 12] width 11 height 11
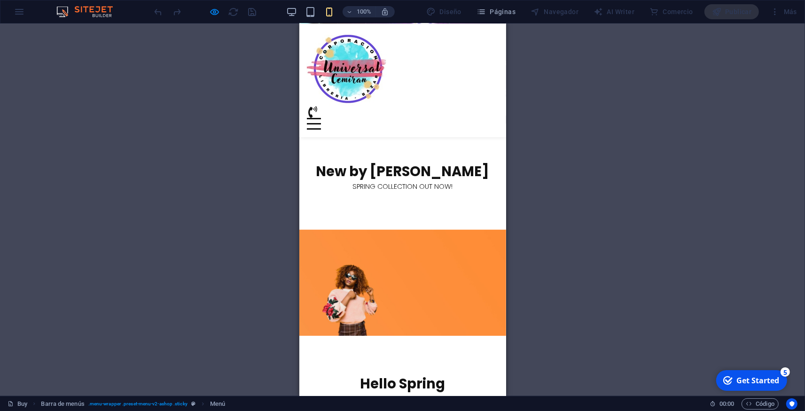
scroll to position [103, 0]
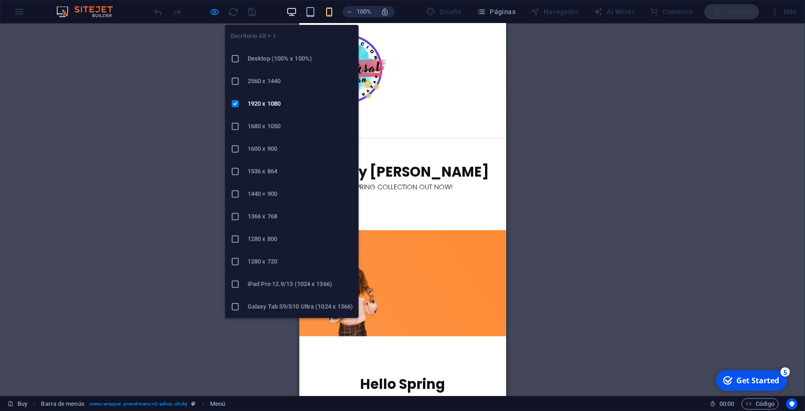
click at [294, 14] on icon "button" at bounding box center [291, 12] width 11 height 11
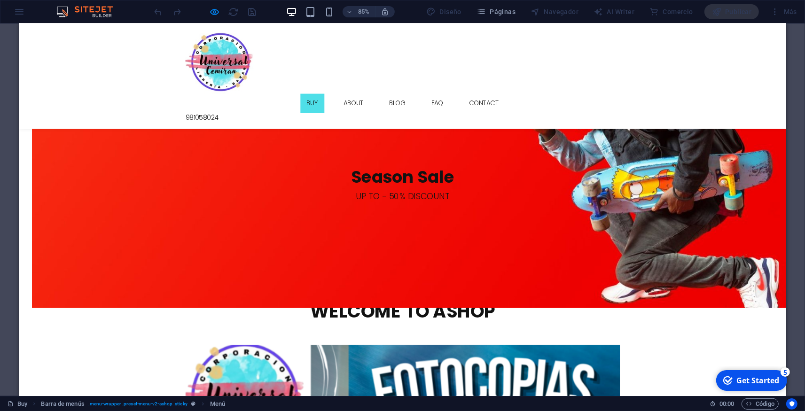
scroll to position [1230, 0]
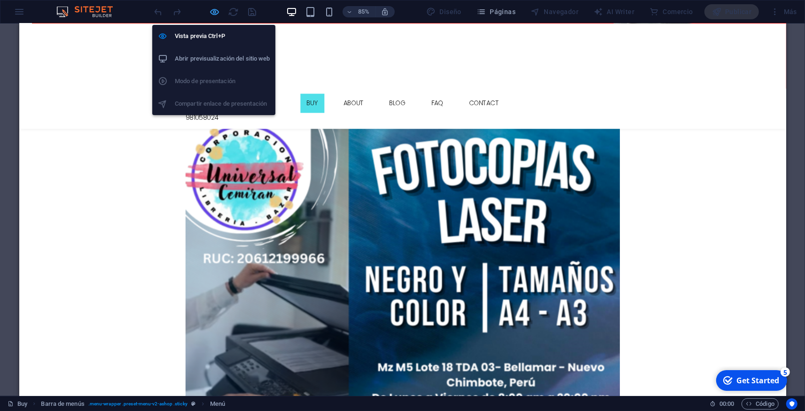
click at [215, 10] on icon "button" at bounding box center [215, 12] width 11 height 11
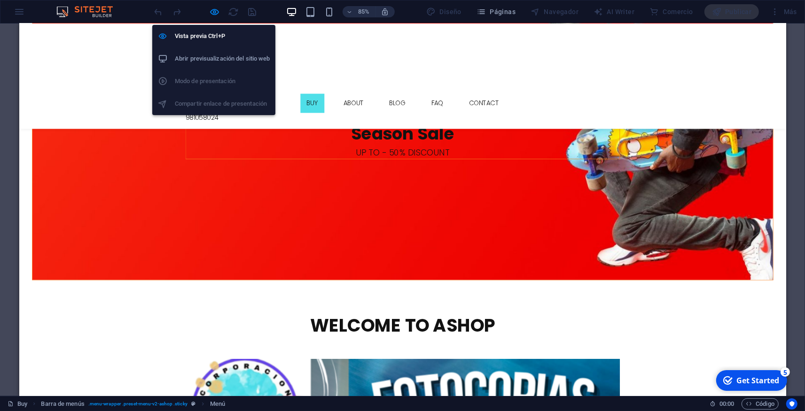
select select
select select "1"
select select
select select "2"
select select
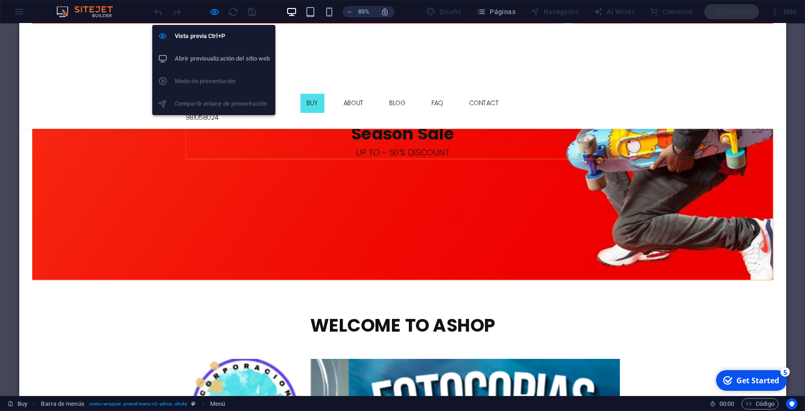
select select "3"
select select
select select "4"
select select
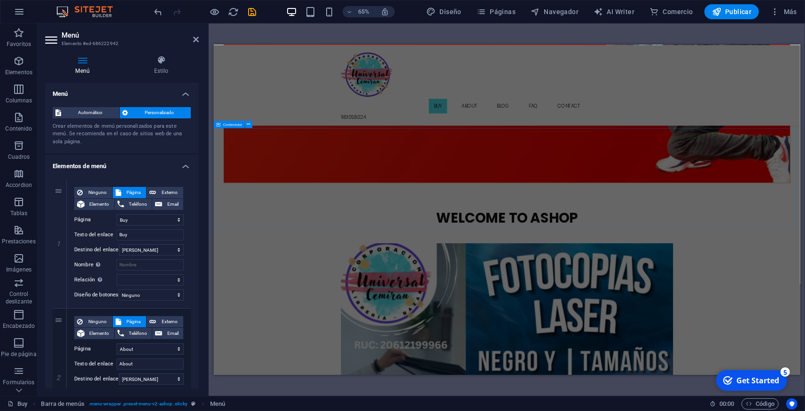
scroll to position [1335, 0]
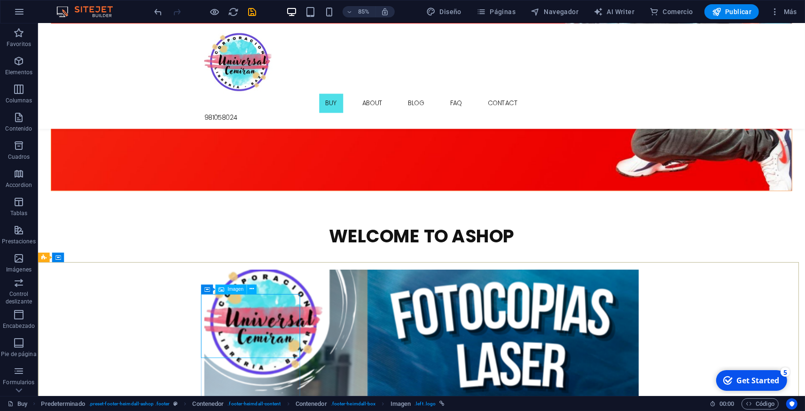
click at [228, 292] on div "Imagen" at bounding box center [230, 288] width 31 height 9
click at [229, 289] on span "Imagen" at bounding box center [235, 289] width 16 height 5
click at [249, 289] on button at bounding box center [246, 288] width 9 height 9
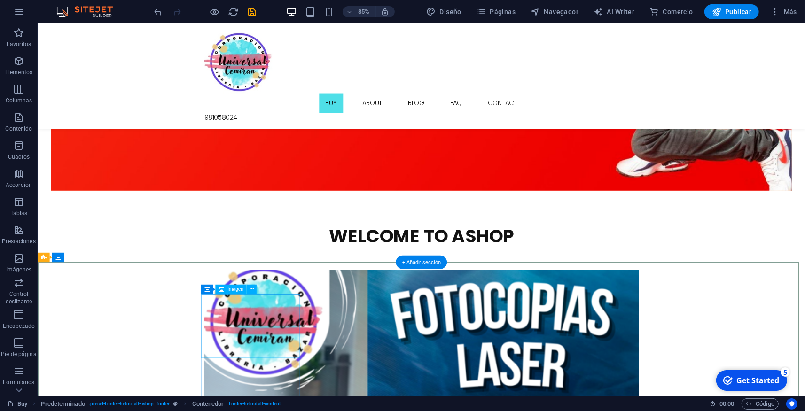
click at [234, 288] on span "Imagen" at bounding box center [235, 289] width 16 height 5
click at [251, 288] on icon at bounding box center [252, 289] width 4 height 8
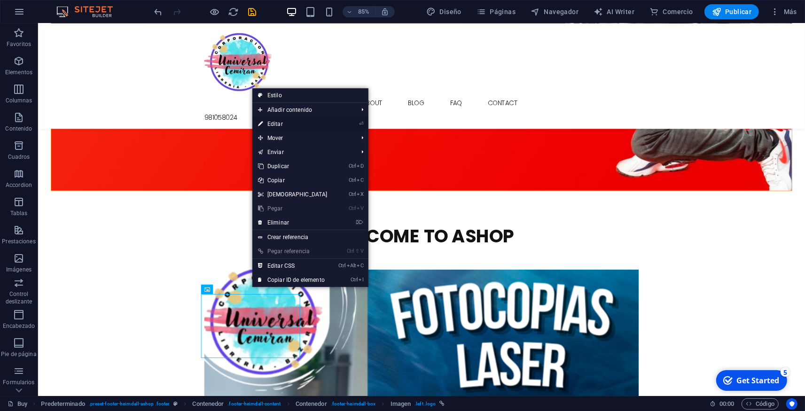
click at [280, 123] on link "⏎ Editar" at bounding box center [292, 124] width 81 height 14
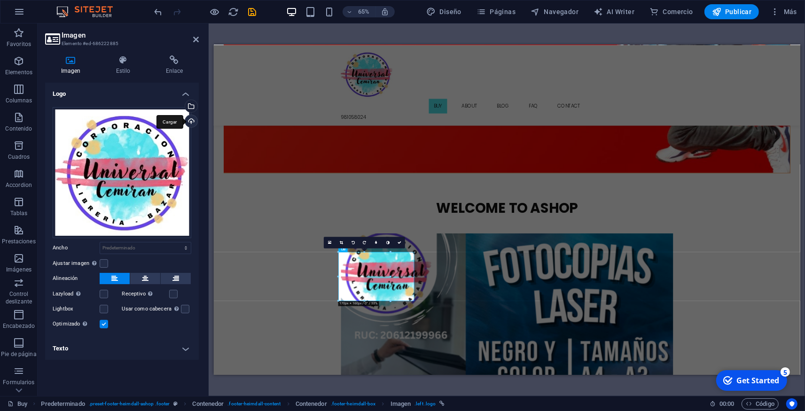
click at [189, 119] on div "Cargar" at bounding box center [190, 122] width 14 height 14
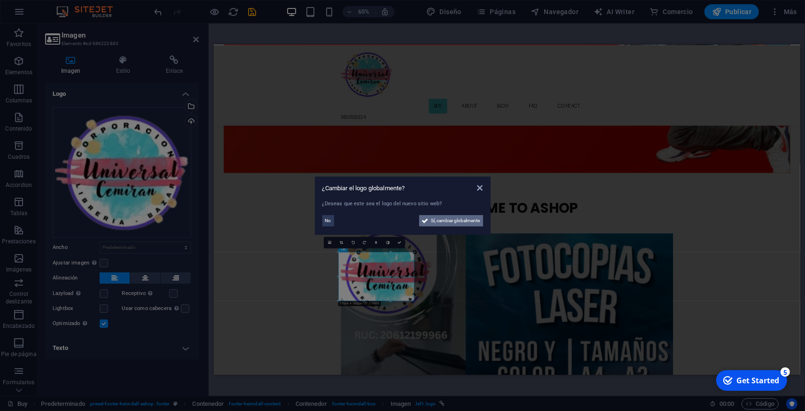
click at [429, 221] on button "Sí, cambiar globalmente" at bounding box center [451, 220] width 64 height 11
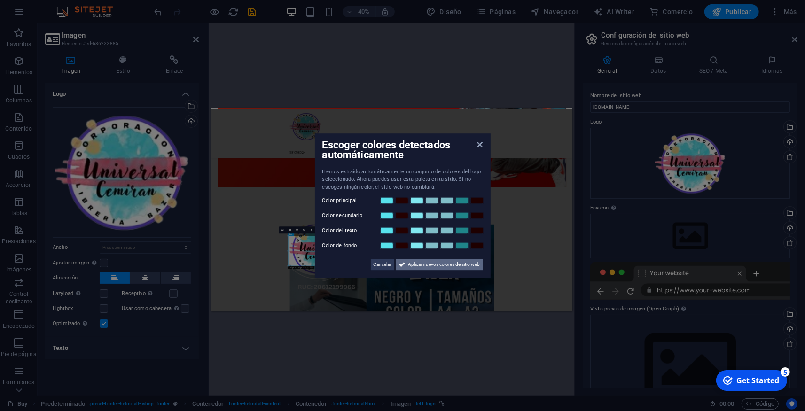
click at [419, 267] on span "Aplicar nuevos colores de sitio web" at bounding box center [444, 264] width 72 height 11
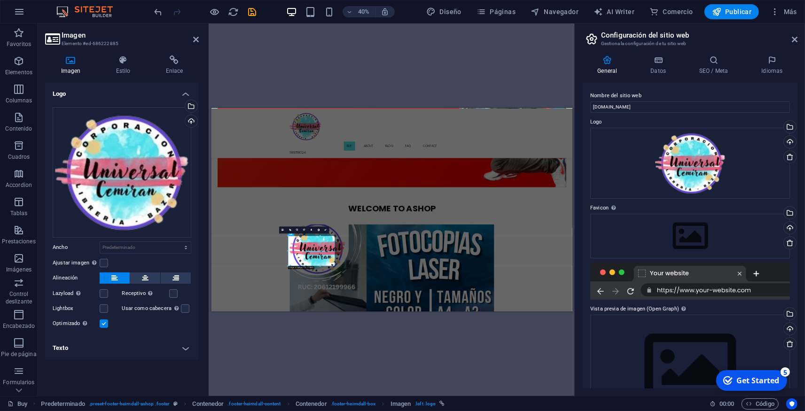
click at [757, 378] on div "Get Started" at bounding box center [757, 380] width 43 height 10
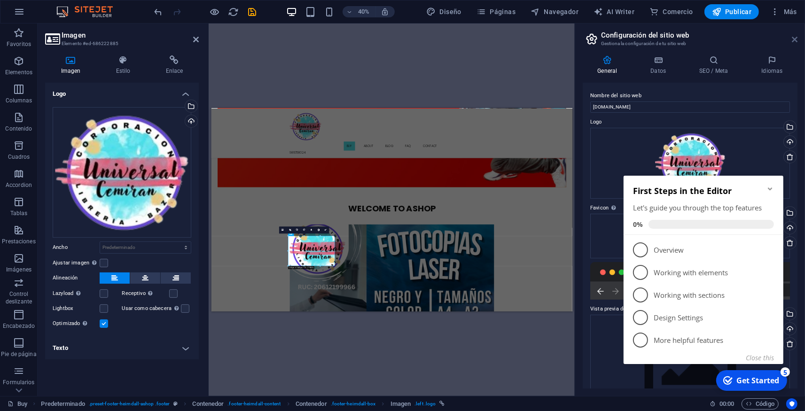
click at [794, 38] on icon at bounding box center [795, 40] width 6 height 8
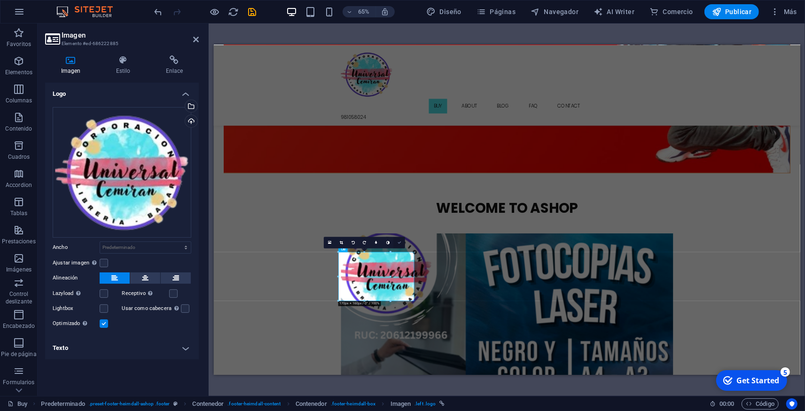
click at [402, 241] on link at bounding box center [399, 242] width 12 height 12
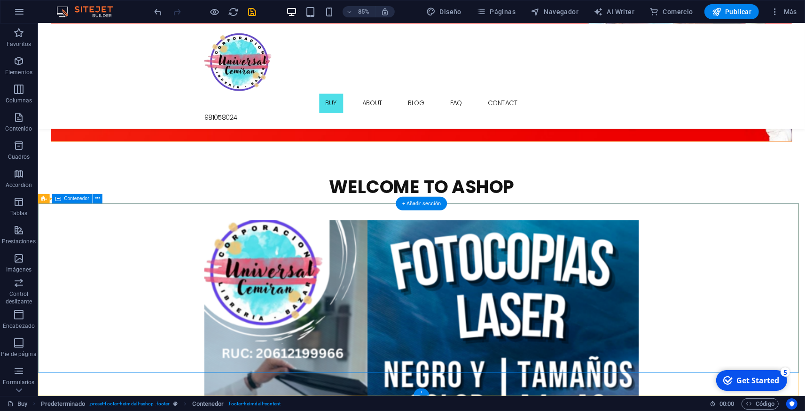
scroll to position [1404, 0]
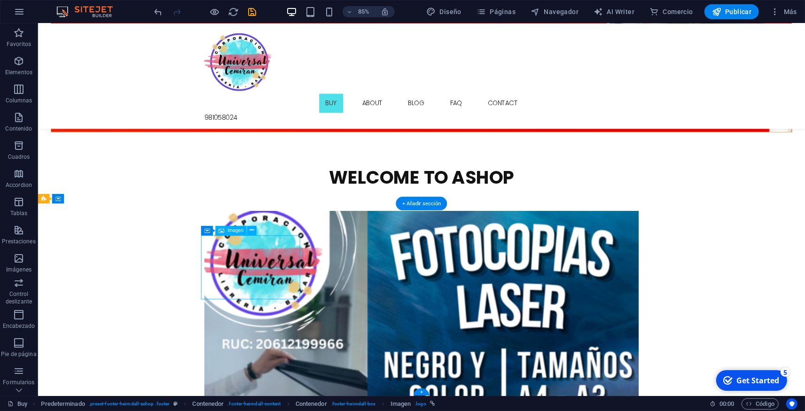
drag, startPoint x: 266, startPoint y: 311, endPoint x: 266, endPoint y: 303, distance: 8.0
drag, startPoint x: 268, startPoint y: 303, endPoint x: 285, endPoint y: 294, distance: 18.5
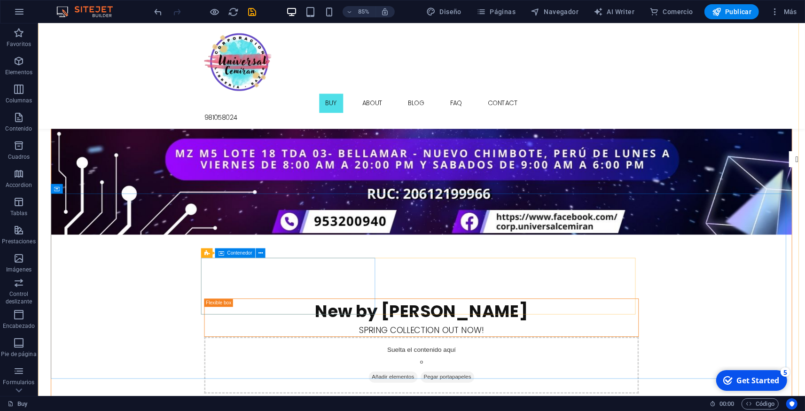
scroll to position [0, 0]
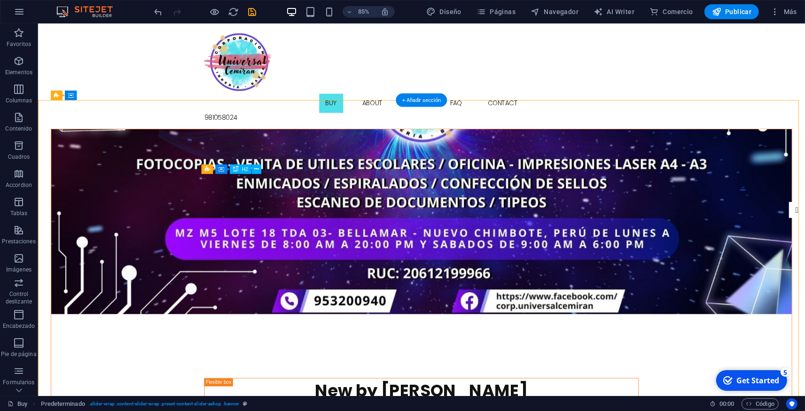
drag, startPoint x: 375, startPoint y: 219, endPoint x: 350, endPoint y: 225, distance: 26.5
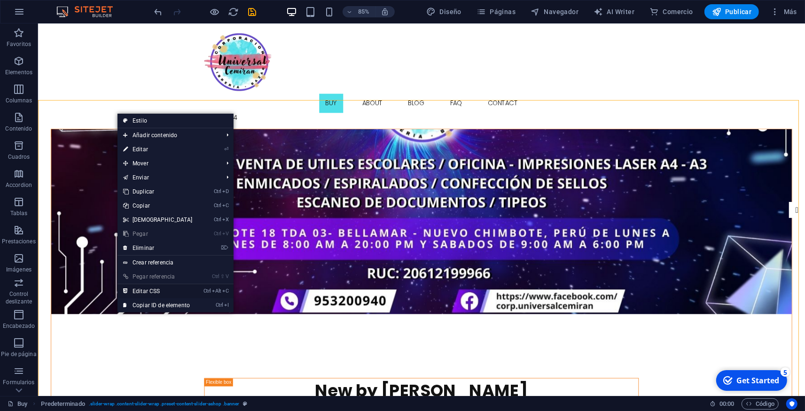
click at [150, 289] on link "Ctrl Alt C Editar CSS" at bounding box center [157, 291] width 81 height 14
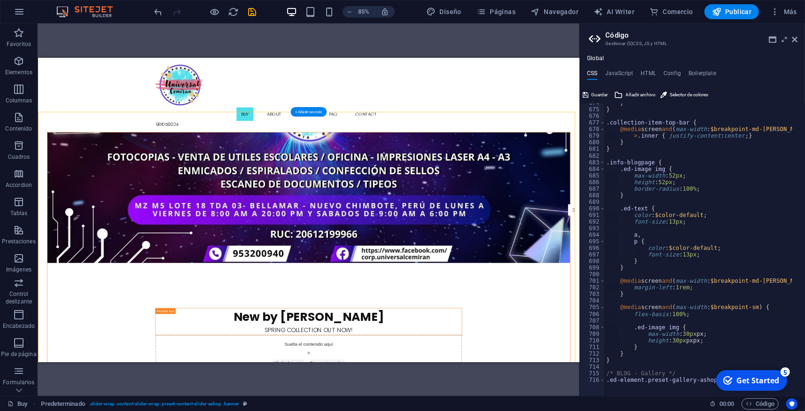
type textarea "@include content-slider("
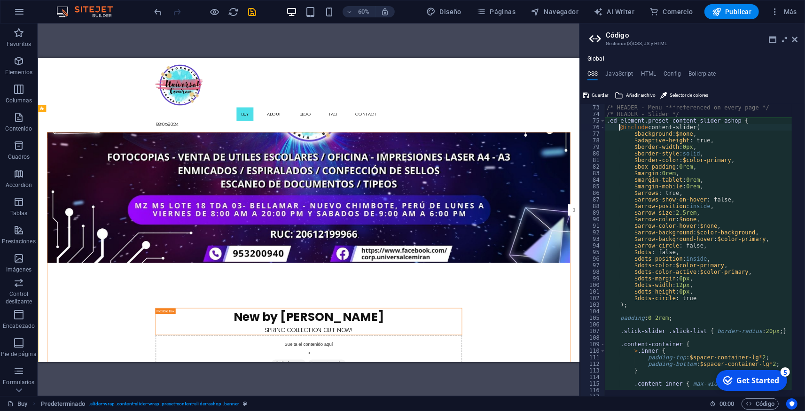
scroll to position [430, 0]
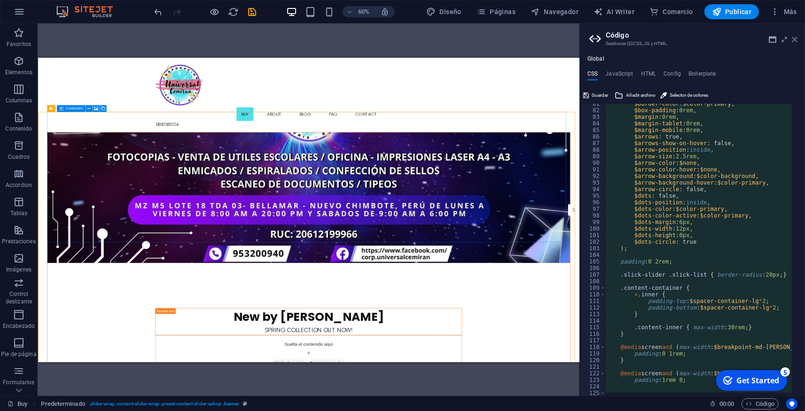
click at [793, 39] on icon at bounding box center [795, 40] width 6 height 8
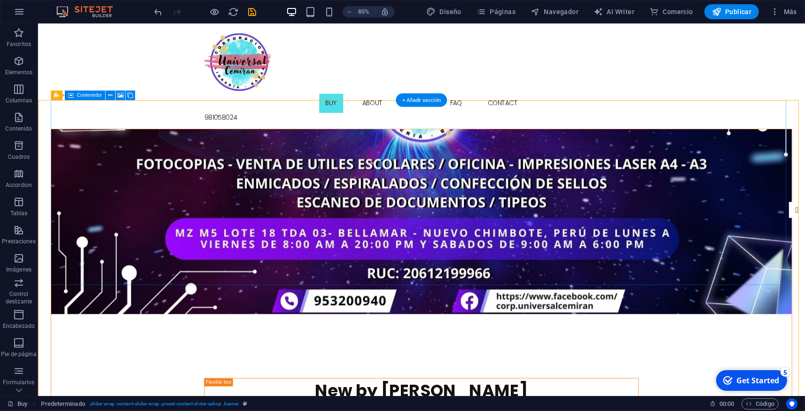
click at [496, 313] on figure at bounding box center [488, 257] width 871 height 218
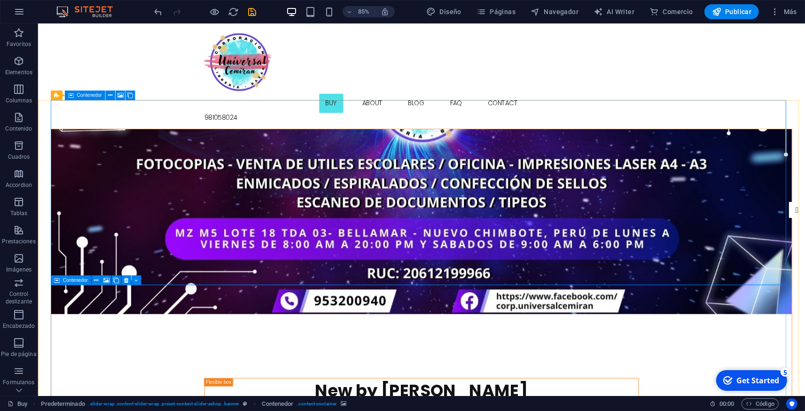
click at [74, 280] on span "Contenedor" at bounding box center [74, 280] width 25 height 5
drag, startPoint x: 112, startPoint y: 304, endPoint x: 81, endPoint y: 338, distance: 46.2
click at [58, 281] on icon at bounding box center [57, 280] width 6 height 9
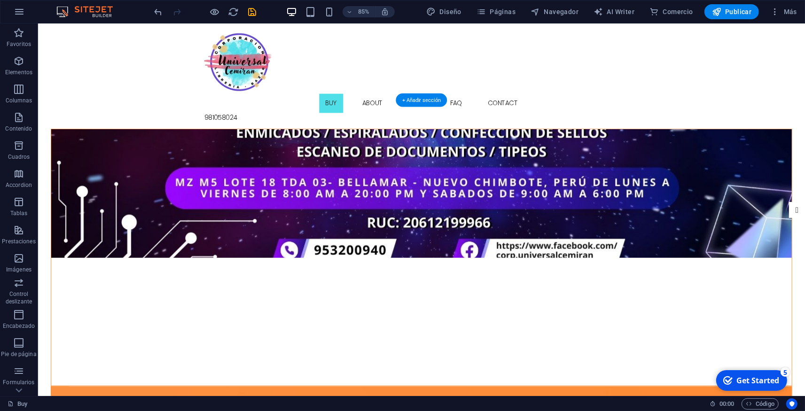
click at [533, 242] on figure at bounding box center [488, 223] width 871 height 151
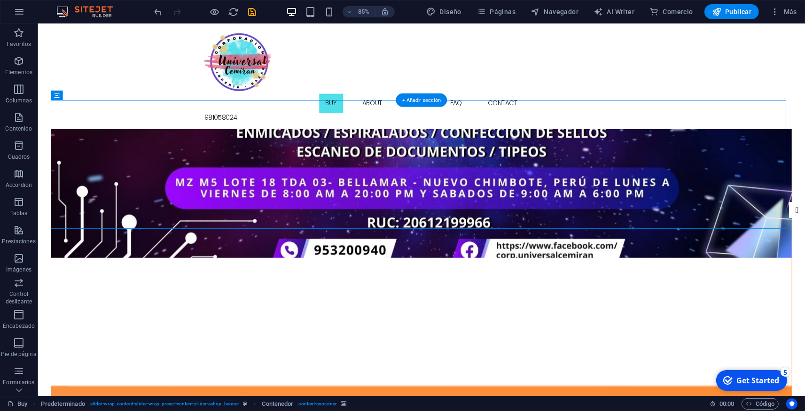
click at [213, 170] on figure at bounding box center [488, 223] width 871 height 151
click at [95, 96] on button at bounding box center [91, 95] width 9 height 9
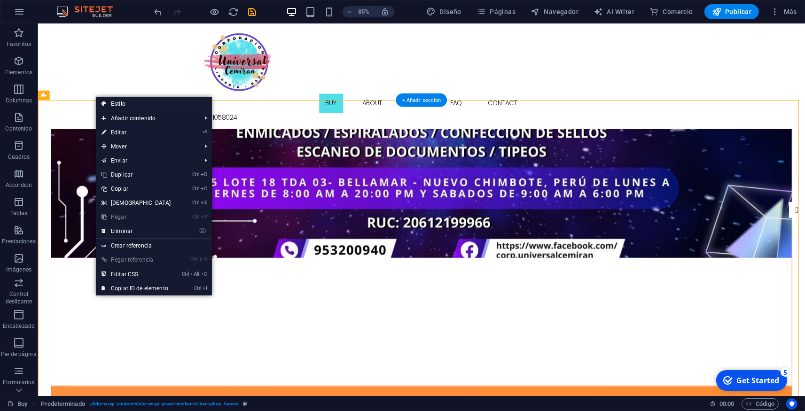
click at [77, 216] on figure at bounding box center [488, 223] width 871 height 151
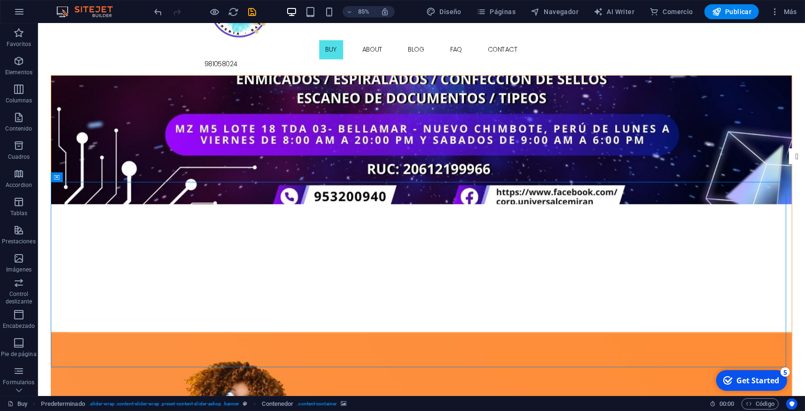
scroll to position [0, 0]
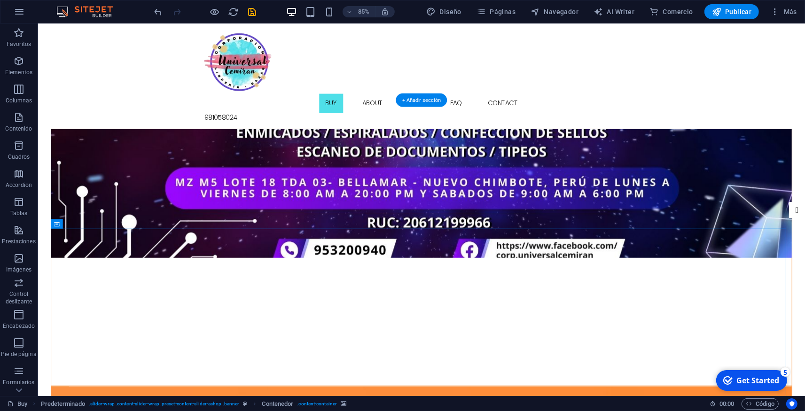
click at [417, 187] on figure at bounding box center [488, 223] width 871 height 151
click at [56, 98] on span "Predeterminado" at bounding box center [66, 95] width 34 height 5
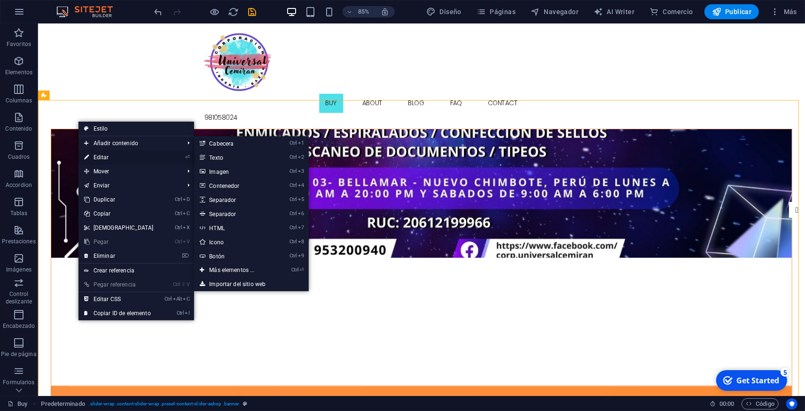
click at [110, 154] on link "⏎ Editar" at bounding box center [118, 157] width 81 height 14
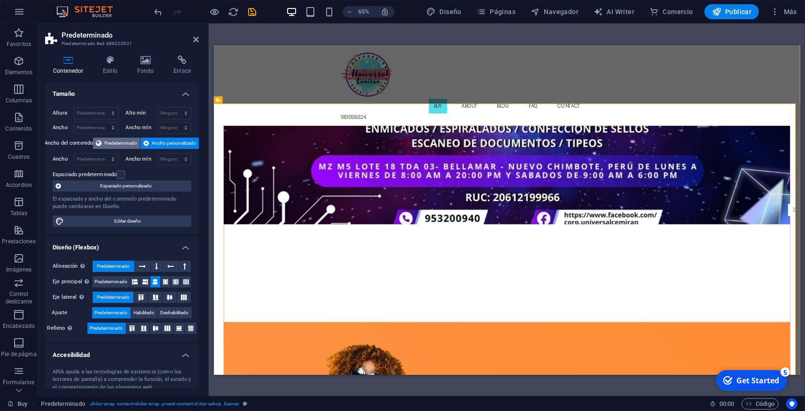
click at [115, 146] on span "Predeterminado" at bounding box center [120, 143] width 33 height 11
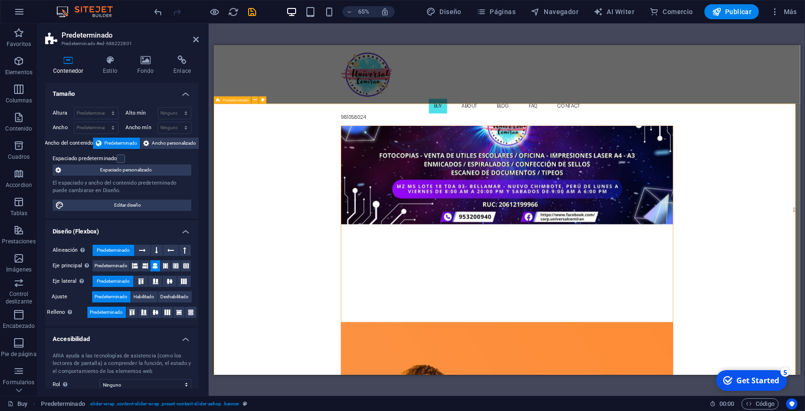
click at [693, 213] on figure at bounding box center [664, 244] width 510 height 151
click at [146, 250] on button at bounding box center [143, 250] width 16 height 11
click at [121, 247] on span "Predeterminado" at bounding box center [113, 250] width 33 height 11
click at [142, 265] on icon at bounding box center [145, 265] width 6 height 11
click at [153, 266] on icon at bounding box center [156, 265] width 6 height 11
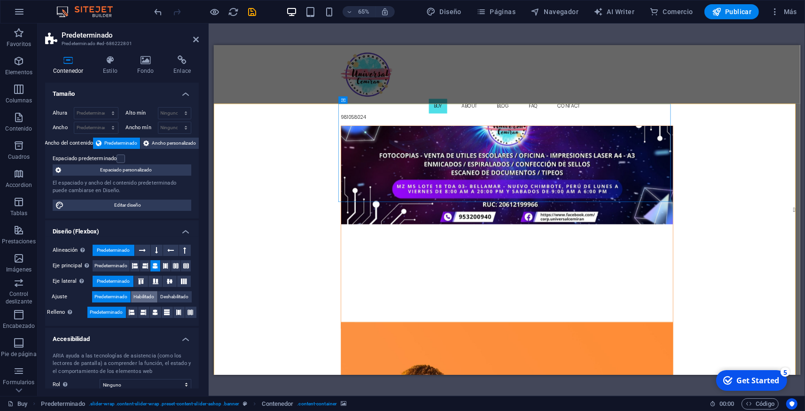
click at [144, 299] on span "Habilitado" at bounding box center [144, 296] width 21 height 11
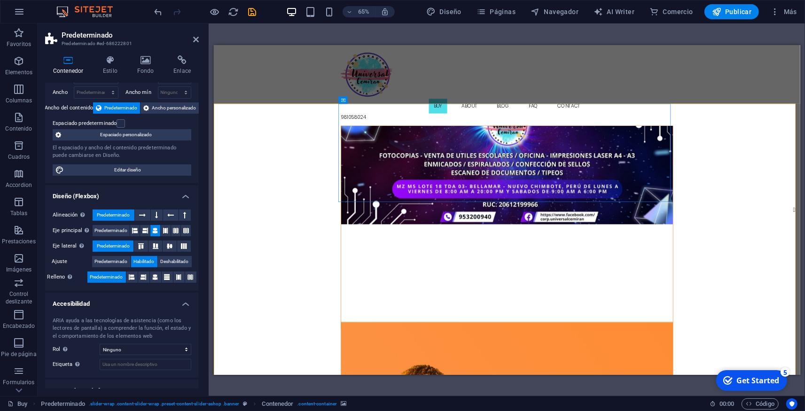
scroll to position [69, 0]
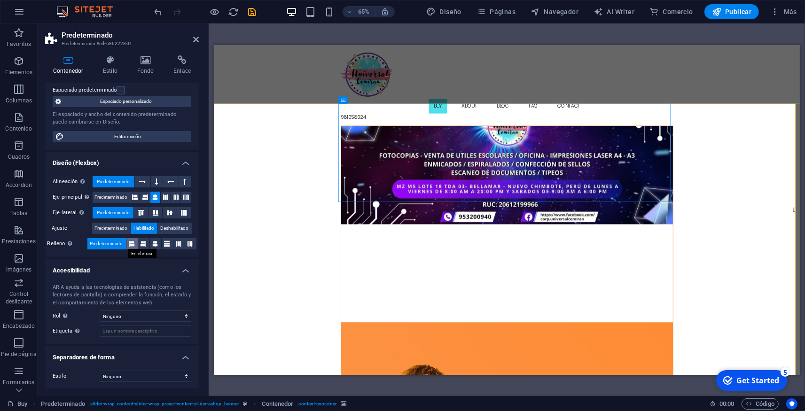
click at [129, 242] on icon at bounding box center [132, 243] width 6 height 11
click at [185, 242] on button at bounding box center [190, 243] width 11 height 11
click at [111, 242] on span "Predeterminado" at bounding box center [106, 243] width 33 height 11
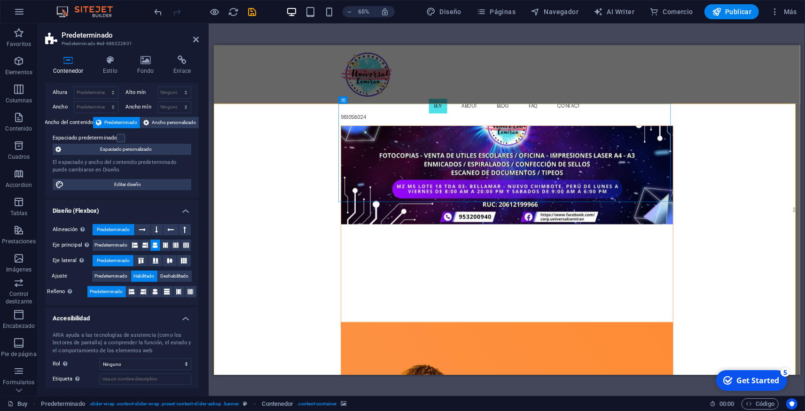
scroll to position [0, 0]
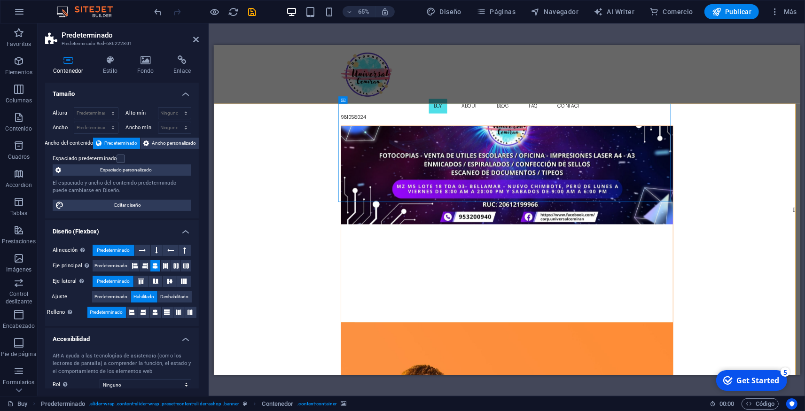
click at [172, 136] on div "Altura Predeterminado px rem % vh vw Alto mín Ninguno px rem % vh vw Ancho Pred…" at bounding box center [122, 159] width 154 height 119
click at [172, 140] on span "Ancho personalizado" at bounding box center [174, 143] width 44 height 11
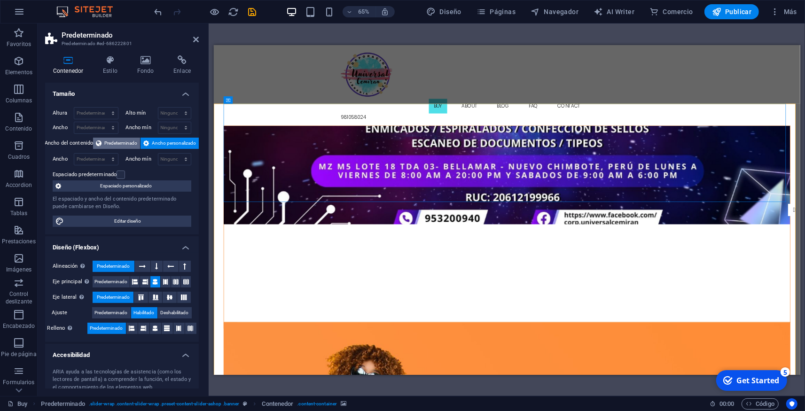
click at [118, 144] on span "Predeterminado" at bounding box center [120, 143] width 33 height 11
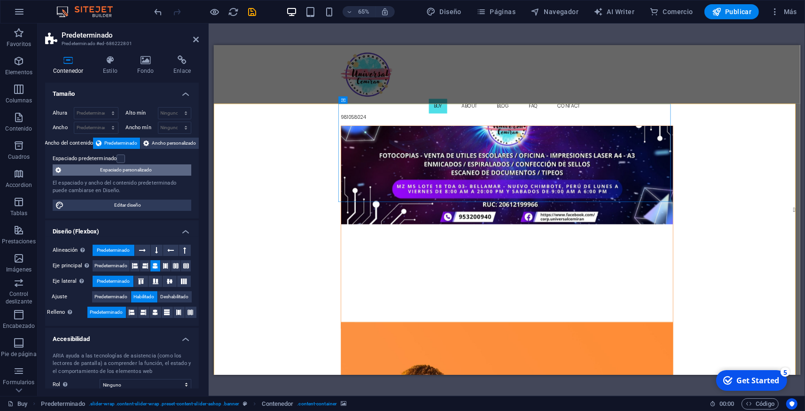
click at [127, 172] on span "Espaciado personalizado" at bounding box center [126, 169] width 125 height 11
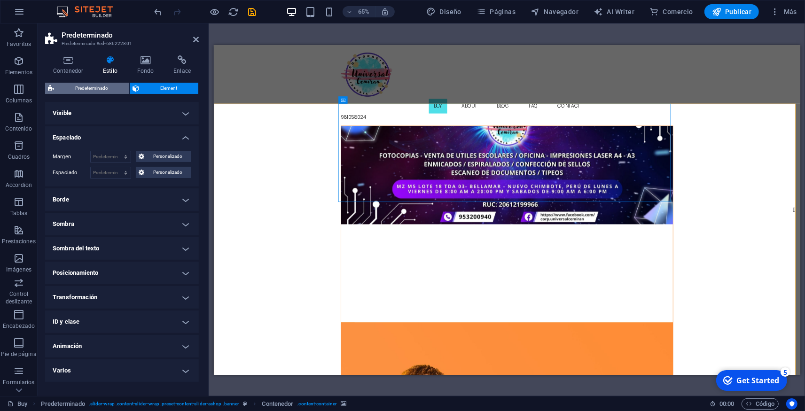
click at [114, 88] on span "Predeterminado" at bounding box center [92, 88] width 70 height 11
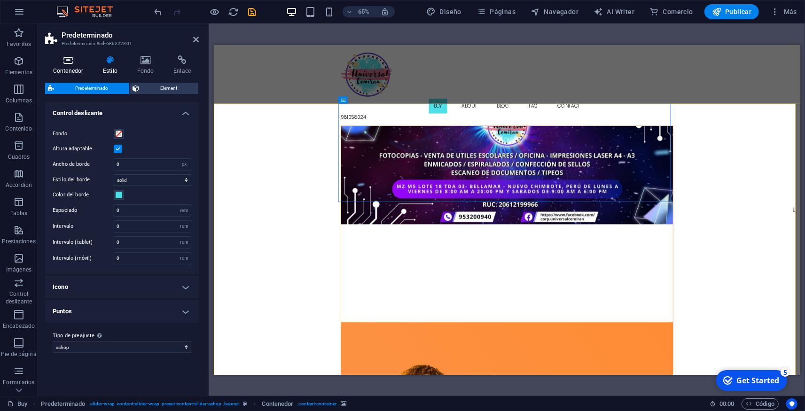
click at [57, 63] on icon at bounding box center [68, 59] width 46 height 9
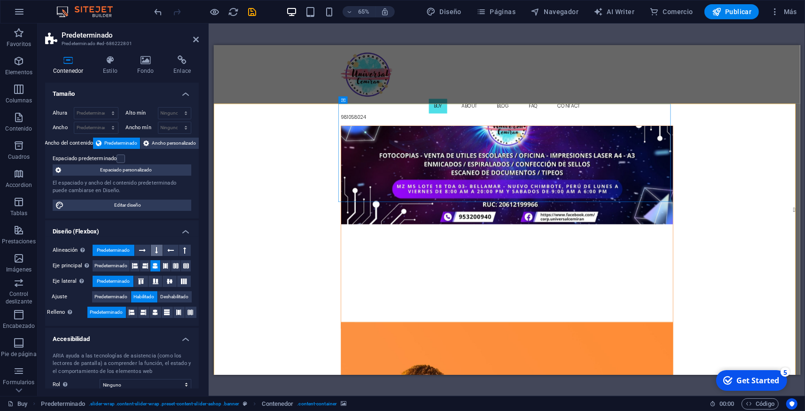
click at [156, 250] on icon at bounding box center [157, 250] width 3 height 11
click at [179, 250] on button at bounding box center [185, 250] width 12 height 11
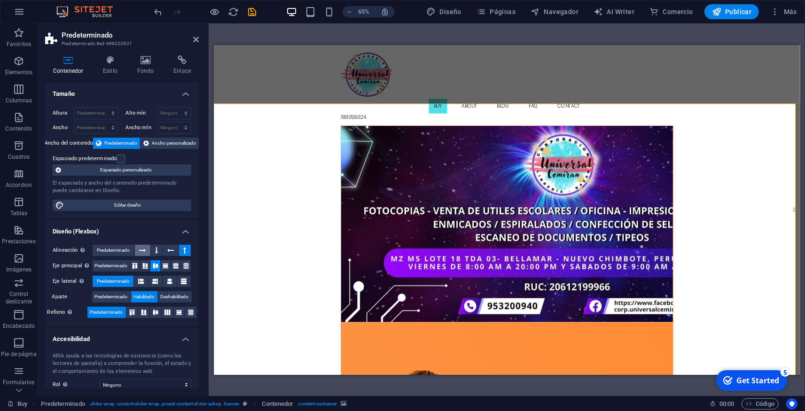
drag, startPoint x: 145, startPoint y: 250, endPoint x: 134, endPoint y: 249, distance: 10.8
click at [145, 249] on button at bounding box center [143, 250] width 16 height 11
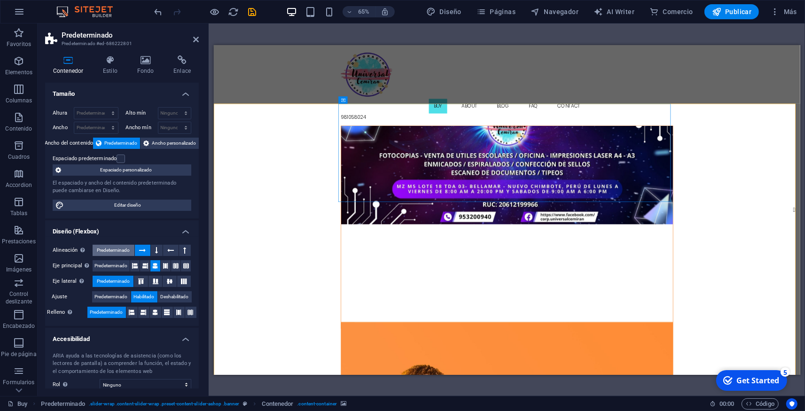
click at [116, 249] on span "Predeterminado" at bounding box center [113, 250] width 33 height 11
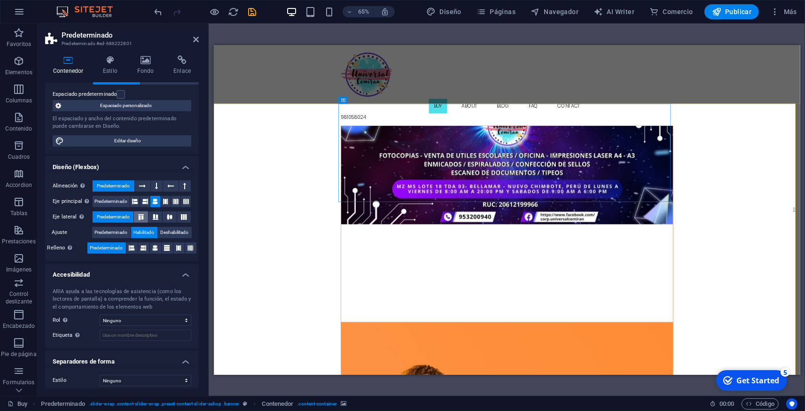
scroll to position [69, 0]
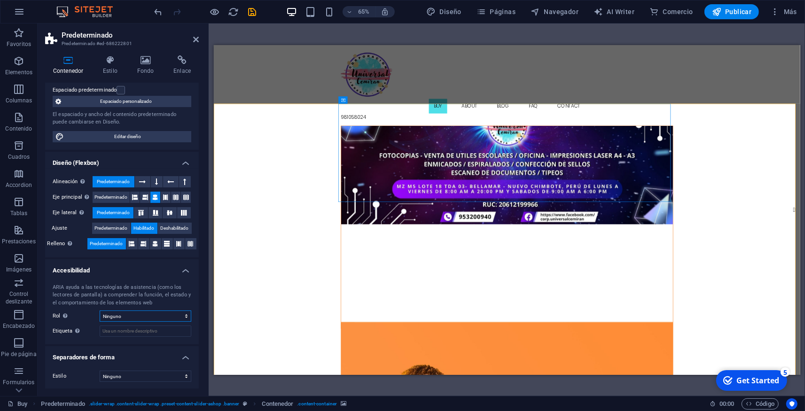
click at [100, 311] on select "Ninguno Alert Article Banner Comment Complementary Dialog Encabezado Marquee Pi…" at bounding box center [146, 316] width 92 height 11
click at [87, 281] on div "ARIA ayuda a las tecnologías de asistencia (como los lectores de pantalla) a co…" at bounding box center [122, 310] width 154 height 69
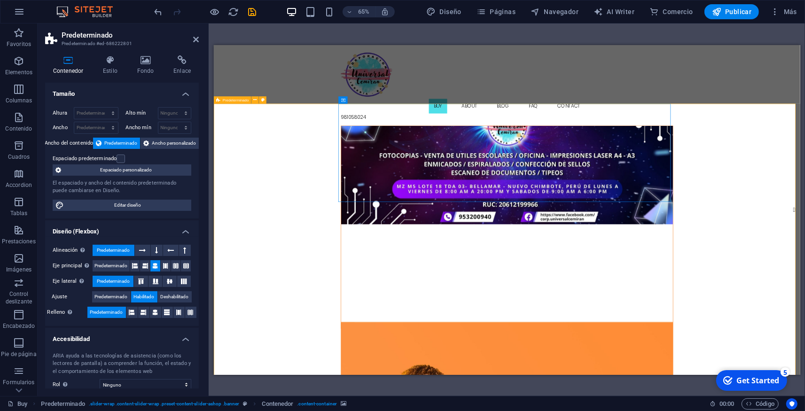
drag, startPoint x: 601, startPoint y: 183, endPoint x: 601, endPoint y: 219, distance: 35.7
click at [601, 219] on figure at bounding box center [664, 244] width 510 height 151
click at [122, 204] on span "Editar diseño" at bounding box center [128, 205] width 122 height 11
select select "rem"
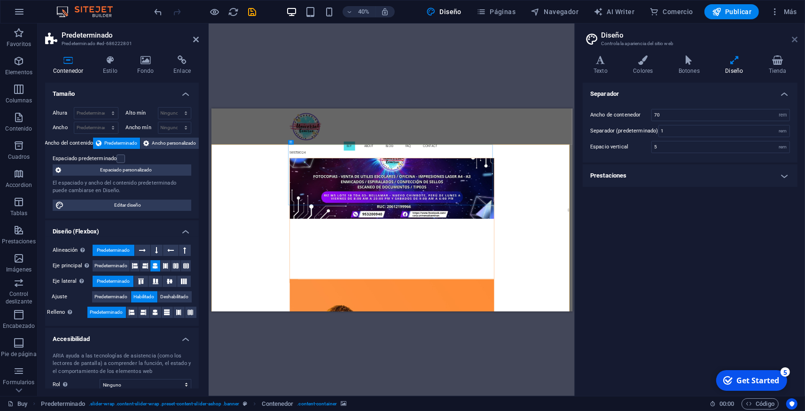
drag, startPoint x: 792, startPoint y: 39, endPoint x: 39, endPoint y: 106, distance: 756.2
click at [792, 39] on icon at bounding box center [795, 40] width 6 height 8
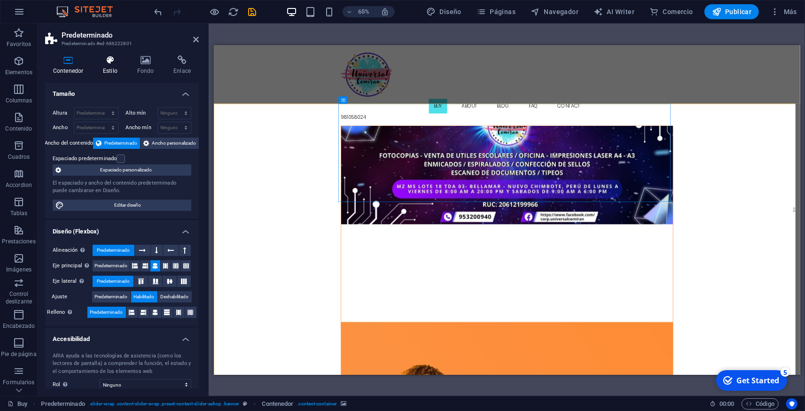
click at [108, 56] on icon at bounding box center [110, 59] width 31 height 9
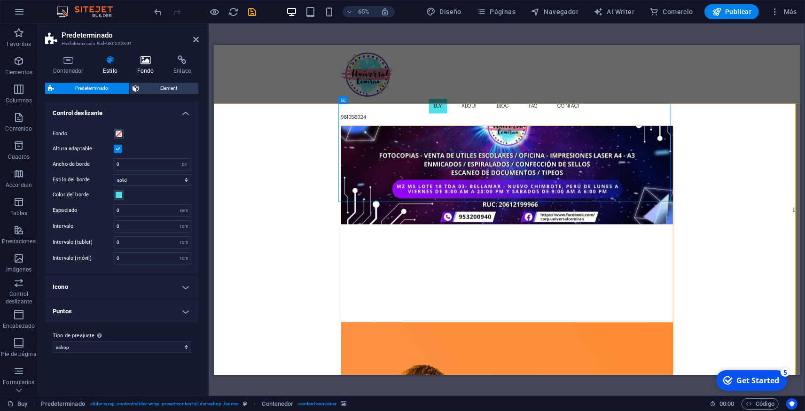
click at [139, 61] on icon at bounding box center [145, 59] width 33 height 9
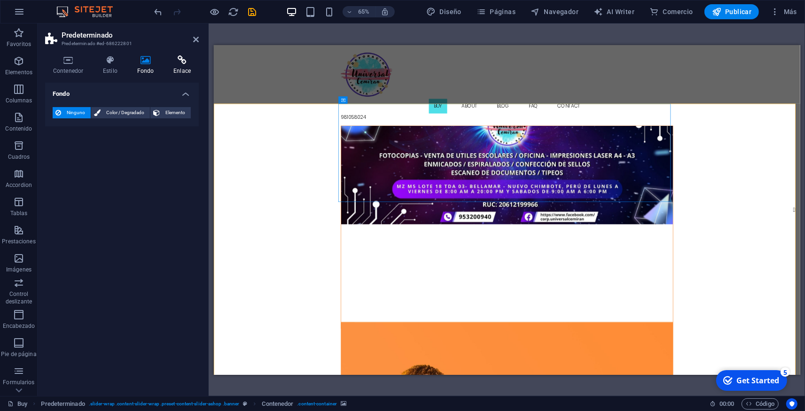
click at [187, 73] on h4 "Enlace" at bounding box center [181, 65] width 33 height 20
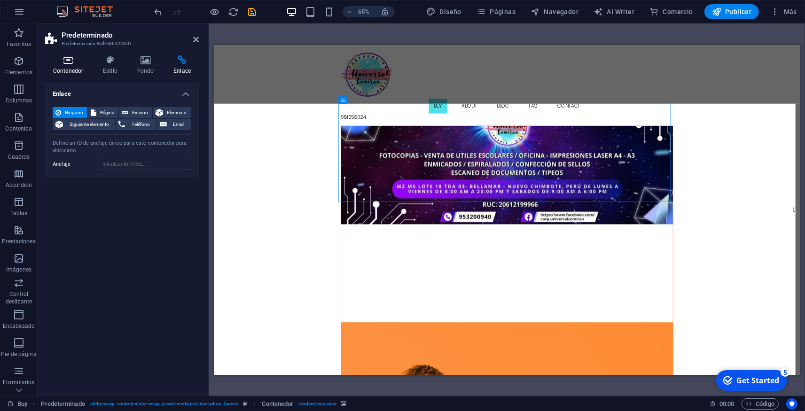
click at [57, 65] on h4 "Contenedor" at bounding box center [70, 65] width 50 height 20
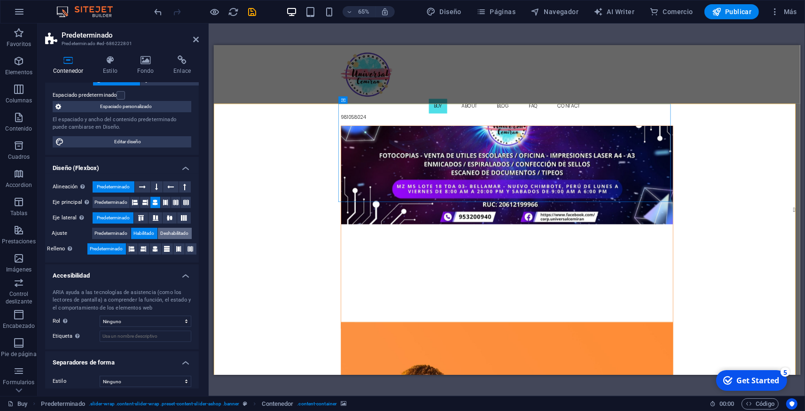
scroll to position [69, 0]
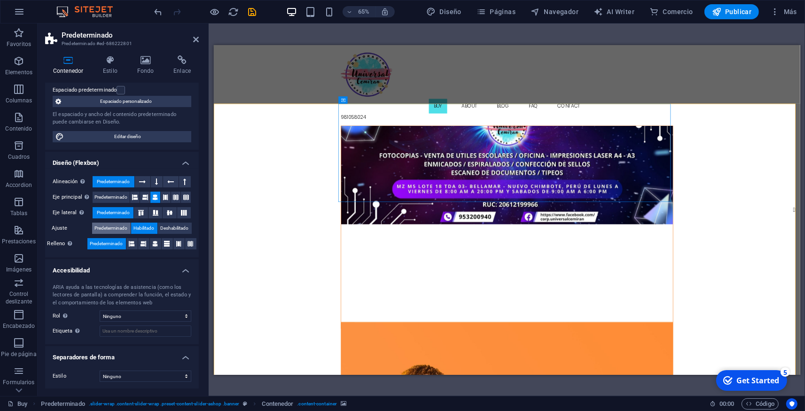
click at [119, 226] on span "Predeterminado" at bounding box center [111, 228] width 33 height 11
click at [117, 201] on span "Predeterminado" at bounding box center [110, 197] width 33 height 11
click at [566, 237] on figure at bounding box center [664, 244] width 510 height 151
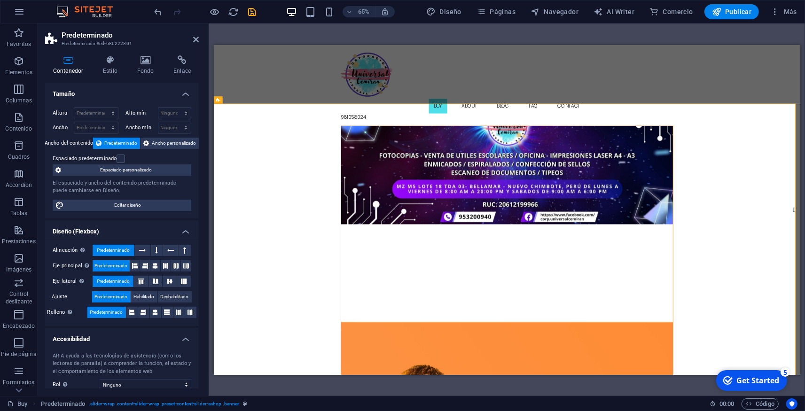
scroll to position [0, 0]
click at [111, 204] on span "Editar diseño" at bounding box center [128, 205] width 122 height 11
select select "rem"
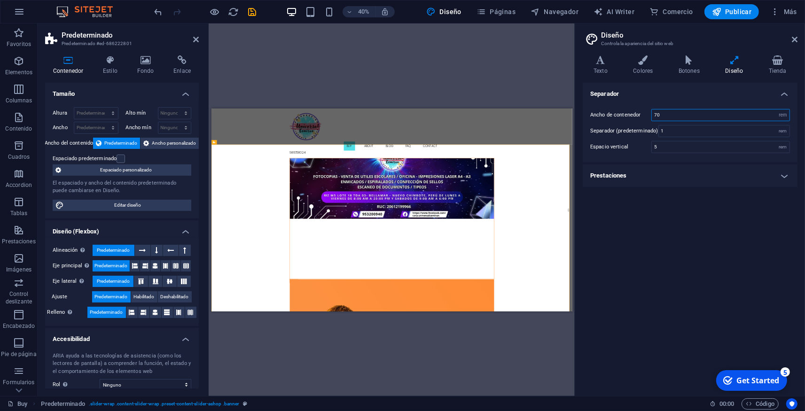
click at [675, 116] on input "70" at bounding box center [721, 114] width 138 height 11
click at [640, 172] on h4 "Prestaciones" at bounding box center [690, 175] width 215 height 23
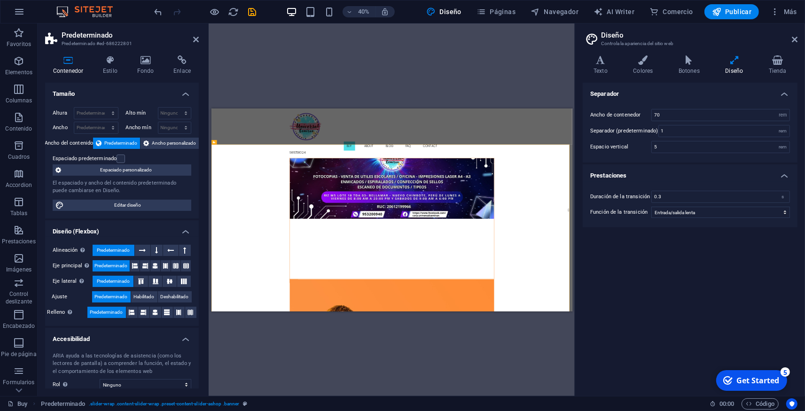
click at [641, 173] on h4 "Prestaciones" at bounding box center [690, 172] width 215 height 17
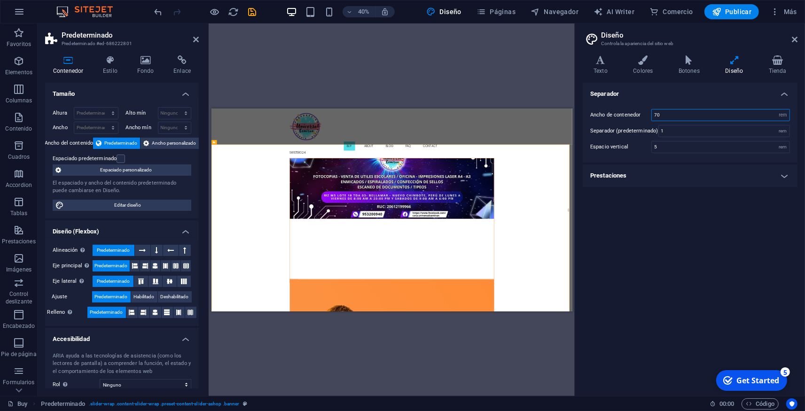
click at [675, 117] on input "70" at bounding box center [721, 114] width 138 height 11
drag, startPoint x: 668, startPoint y: 115, endPoint x: 650, endPoint y: 117, distance: 18.4
click at [652, 117] on input "70" at bounding box center [721, 114] width 138 height 11
type input "90"
click at [652, 233] on div "Separador Ancho de contenedor 90 rem px Separador (predeterminado) 1 rem Espaci…" at bounding box center [690, 236] width 215 height 306
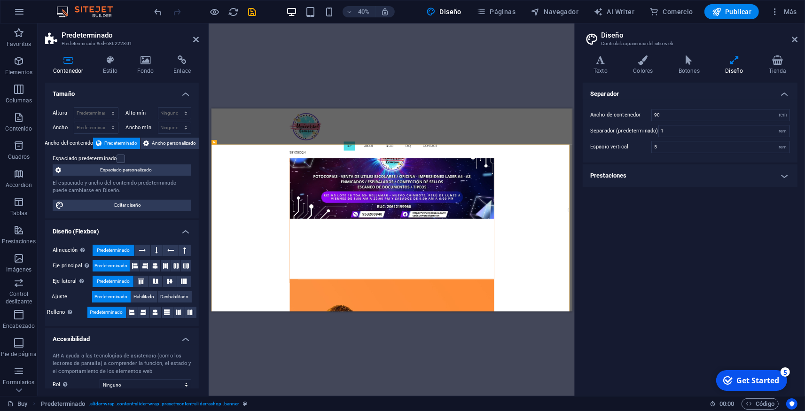
click at [793, 35] on h2 "Diseño" at bounding box center [699, 35] width 196 height 8
click at [796, 38] on icon at bounding box center [795, 40] width 6 height 8
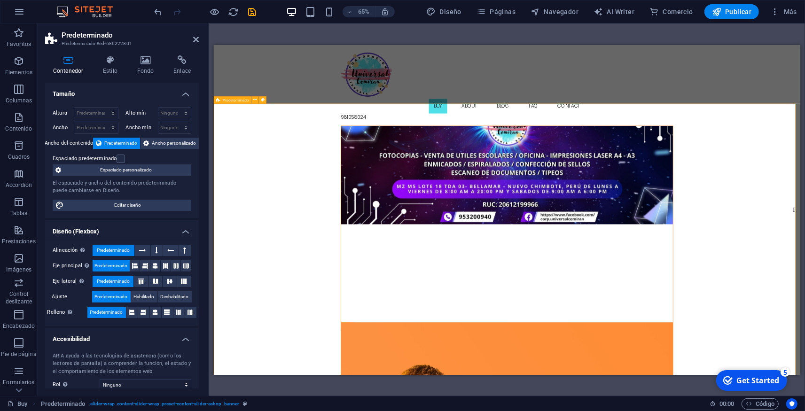
click at [551, 226] on figure at bounding box center [664, 244] width 510 height 151
click at [197, 37] on icon at bounding box center [196, 40] width 6 height 8
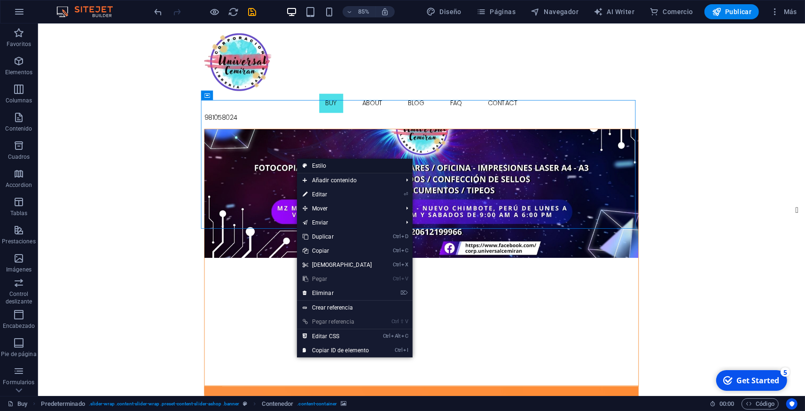
click at [339, 169] on link "Estilo" at bounding box center [355, 166] width 116 height 14
select select "px"
select select "rem"
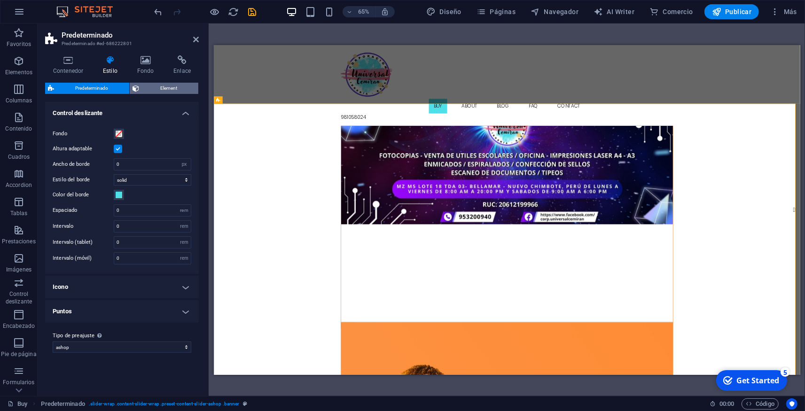
click at [150, 88] on span "Element" at bounding box center [169, 88] width 54 height 11
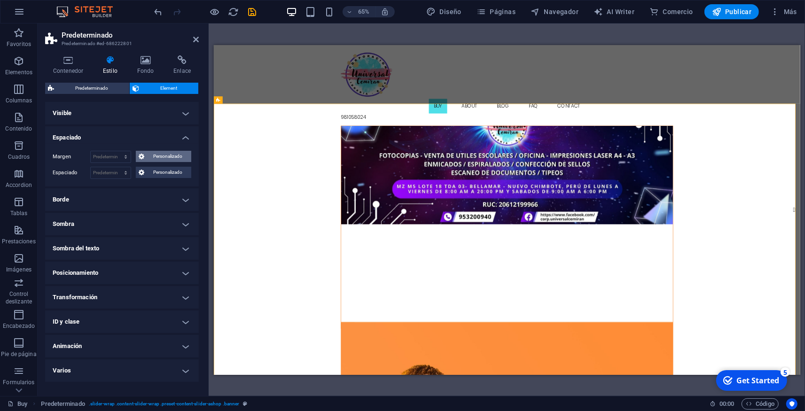
click at [153, 158] on span "Personalizado" at bounding box center [167, 156] width 41 height 11
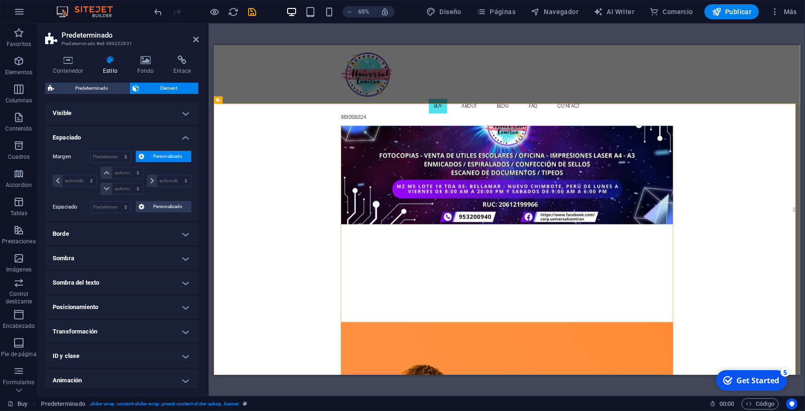
click at [159, 162] on span "Personalizado" at bounding box center [167, 156] width 41 height 11
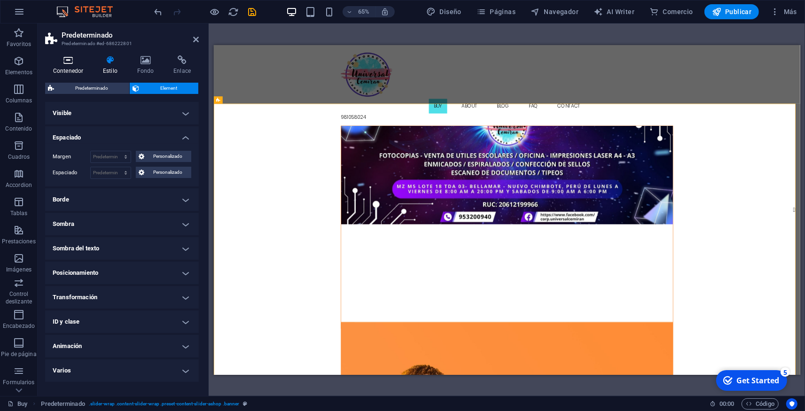
click at [66, 60] on icon at bounding box center [68, 59] width 46 height 9
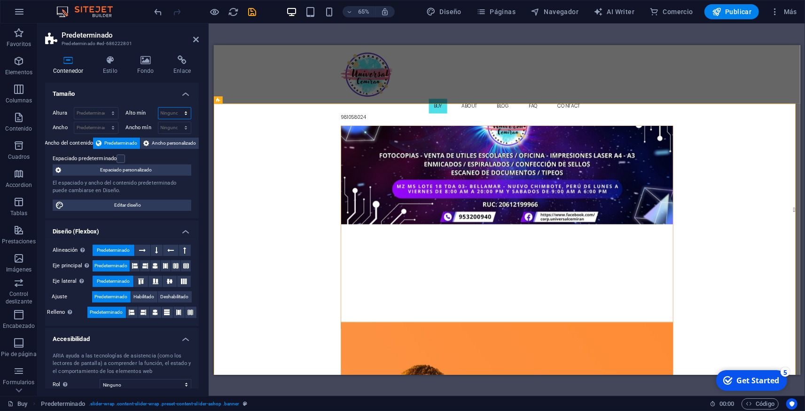
click at [158, 108] on select "Ninguno px rem % vh vw" at bounding box center [174, 113] width 33 height 11
select select "px"
click option "px" at bounding box center [0, 0] width 0 height 0
drag, startPoint x: 170, startPoint y: 114, endPoint x: 147, endPoint y: 116, distance: 22.6
click at [158, 116] on input "0" at bounding box center [174, 113] width 33 height 11
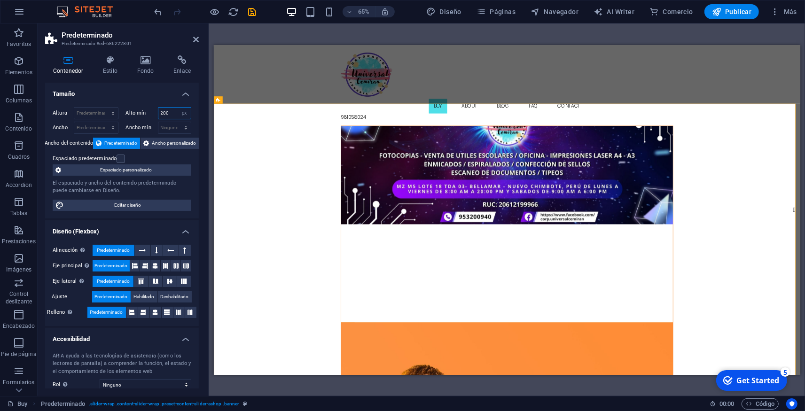
type input "200"
click at [156, 101] on div "Altura Predeterminado px rem % vh vw Alto mín 200 Ninguno px rem % vh vw Ancho …" at bounding box center [122, 159] width 154 height 119
click at [164, 120] on div "Alto mín 200 Ninguno px rem % vh vw" at bounding box center [157, 114] width 70 height 15
click at [165, 117] on input "200" at bounding box center [174, 113] width 33 height 11
click at [178, 108] on select "Ninguno px rem % vh vw" at bounding box center [184, 113] width 13 height 11
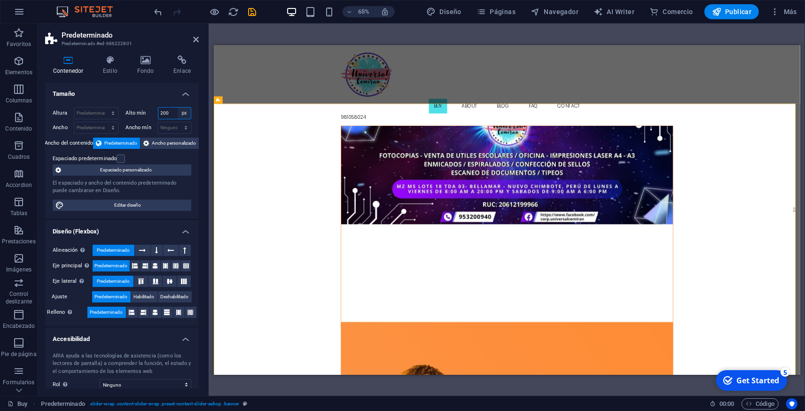
select select "l5k5ecv7g9s"
click option "Ninguno" at bounding box center [0, 0] width 0 height 0
select select "DISABLED_OPTION_VALUE"
click at [136, 100] on div "Altura Predeterminado px rem % vh vw Alto mín Ninguno px rem % vh vw Ancho Pred…" at bounding box center [122, 159] width 154 height 119
click at [96, 45] on h3 "Predeterminado #ed-686222801" at bounding box center [121, 43] width 118 height 8
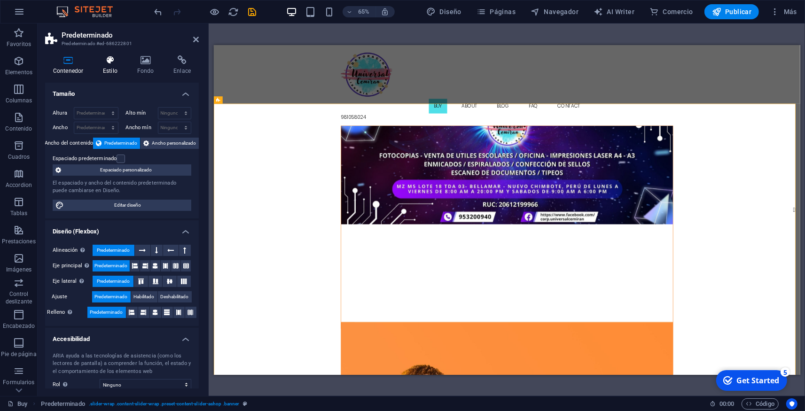
click at [118, 60] on icon at bounding box center [110, 59] width 31 height 9
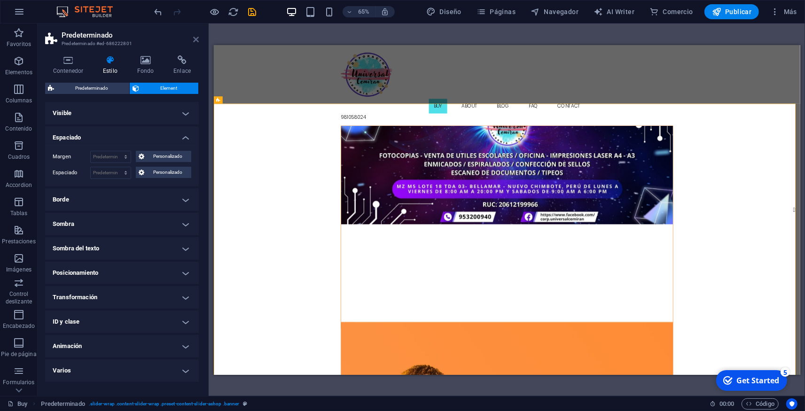
click at [194, 37] on icon at bounding box center [196, 40] width 6 height 8
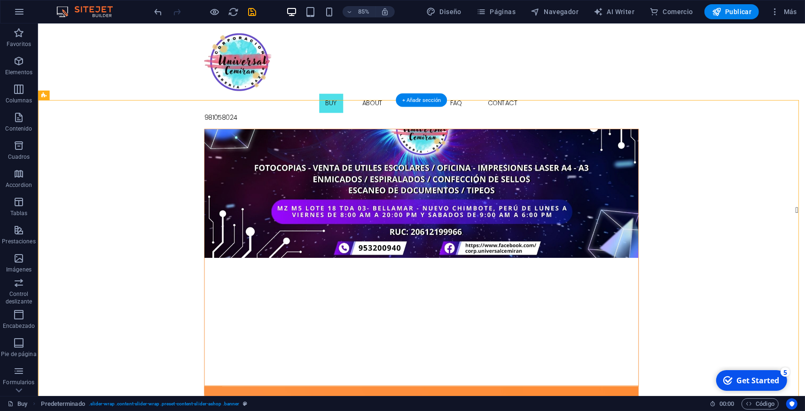
click at [308, 148] on figure at bounding box center [489, 223] width 510 height 151
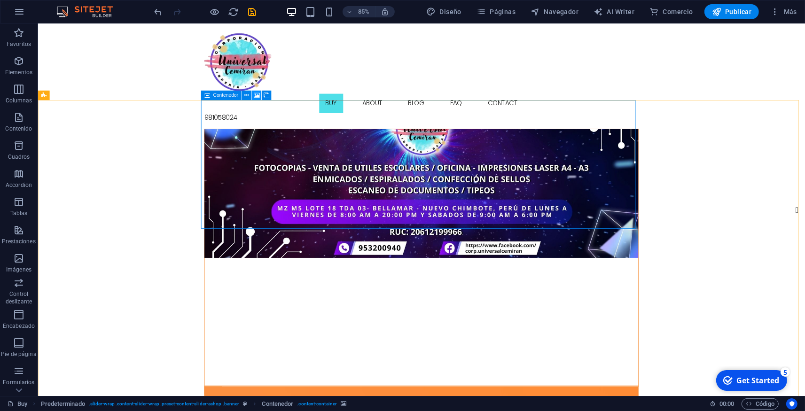
click at [258, 96] on icon at bounding box center [257, 95] width 6 height 8
select select "%"
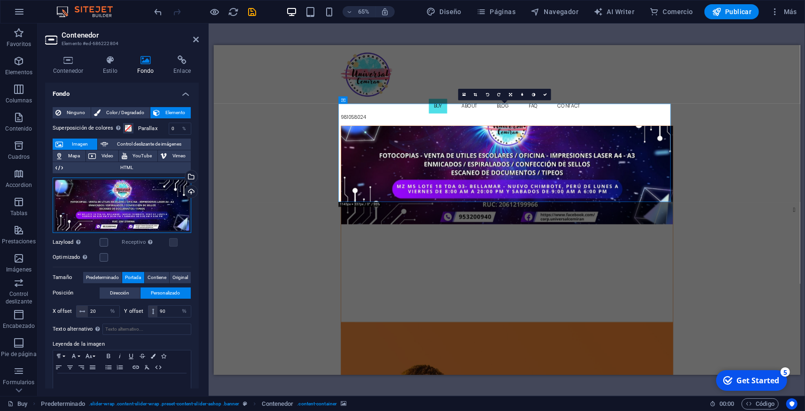
click at [137, 202] on div "Arrastra archivos aquí, haz clic para escoger archivos o selecciona archivos de…" at bounding box center [122, 205] width 139 height 55
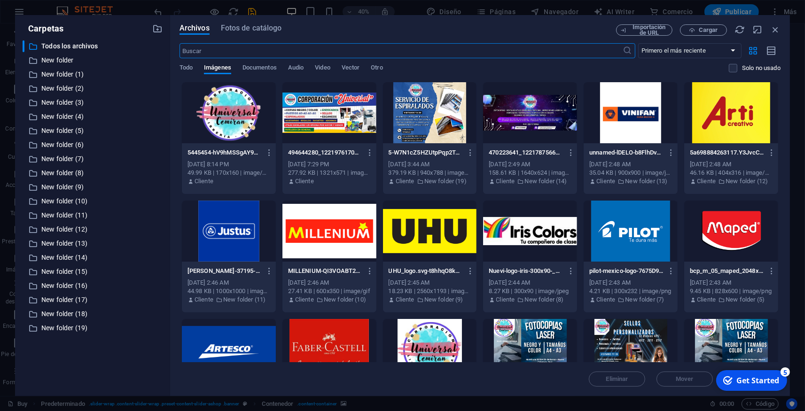
click at [538, 112] on div at bounding box center [530, 112] width 94 height 61
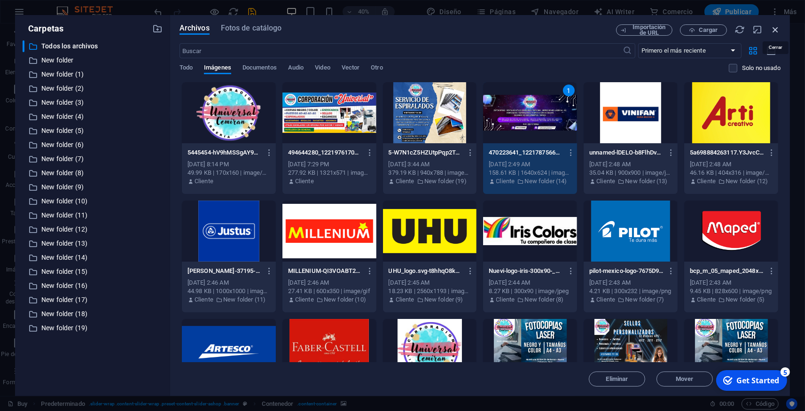
click at [779, 30] on icon "button" at bounding box center [775, 29] width 10 height 10
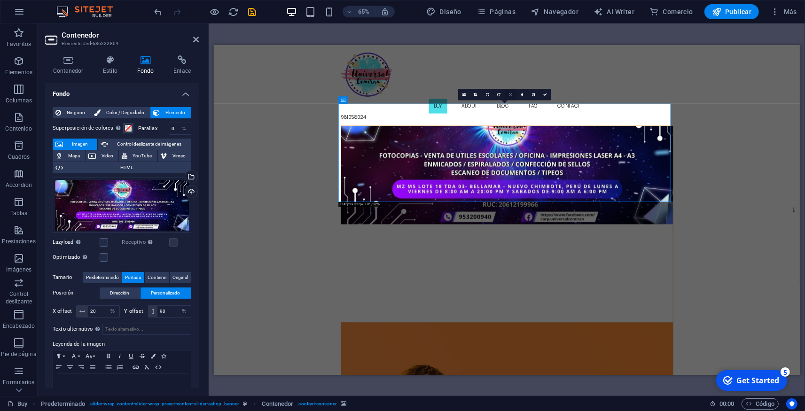
click at [510, 95] on icon at bounding box center [510, 95] width 3 height 4
click at [511, 105] on icon at bounding box center [510, 106] width 4 height 4
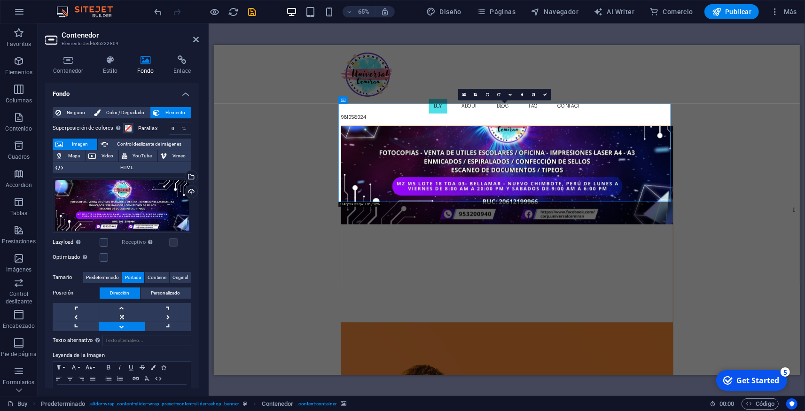
click at [511, 100] on div "16:10 16:9 4:3 1:1 1:2 0" at bounding box center [504, 94] width 93 height 12
click at [512, 97] on link at bounding box center [511, 94] width 12 height 12
click at [513, 86] on link at bounding box center [511, 83] width 12 height 12
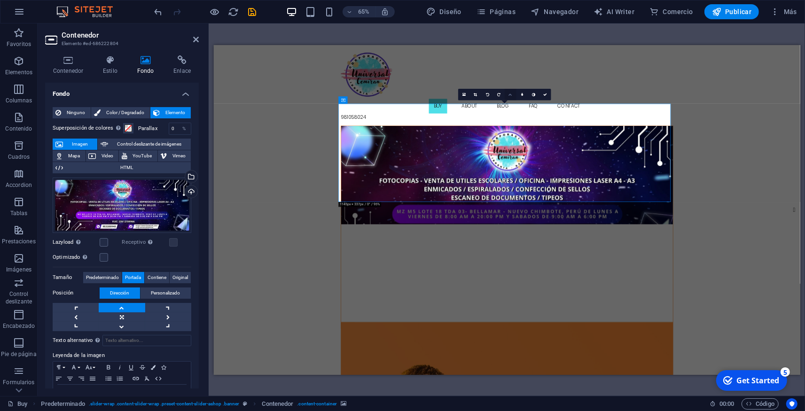
click at [511, 93] on icon at bounding box center [510, 95] width 4 height 4
click at [513, 94] on link at bounding box center [511, 94] width 12 height 12
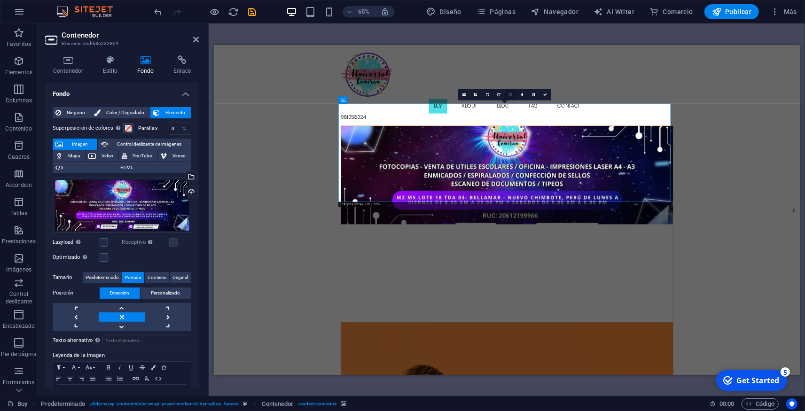
click at [510, 96] on link at bounding box center [511, 94] width 12 height 12
click at [510, 105] on icon at bounding box center [510, 106] width 4 height 4
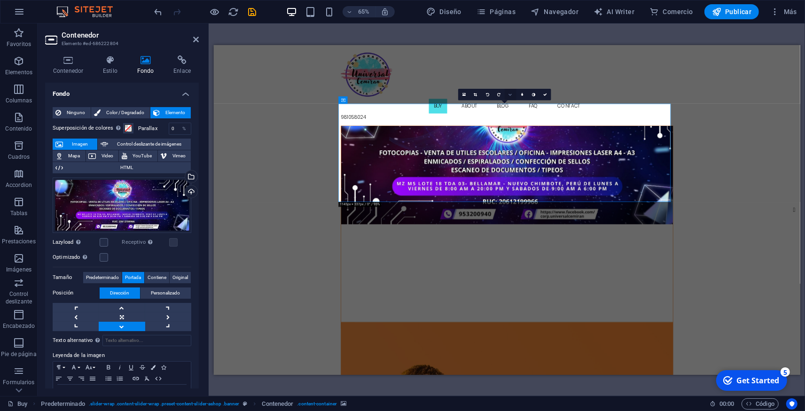
click at [511, 97] on link at bounding box center [511, 94] width 12 height 12
click at [513, 82] on link at bounding box center [511, 83] width 12 height 12
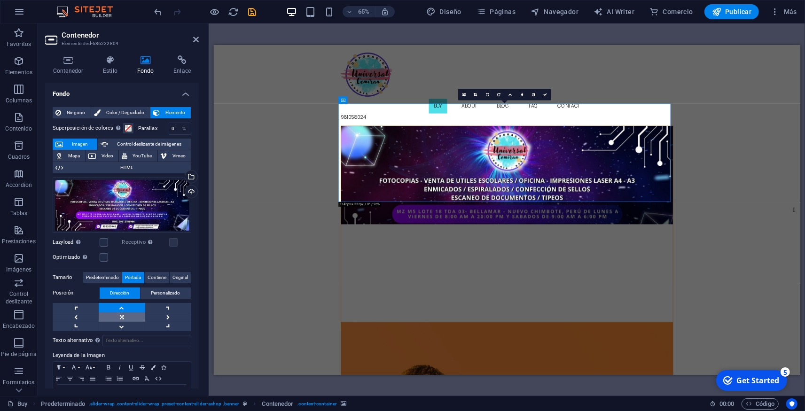
click at [119, 313] on link at bounding box center [122, 316] width 46 height 9
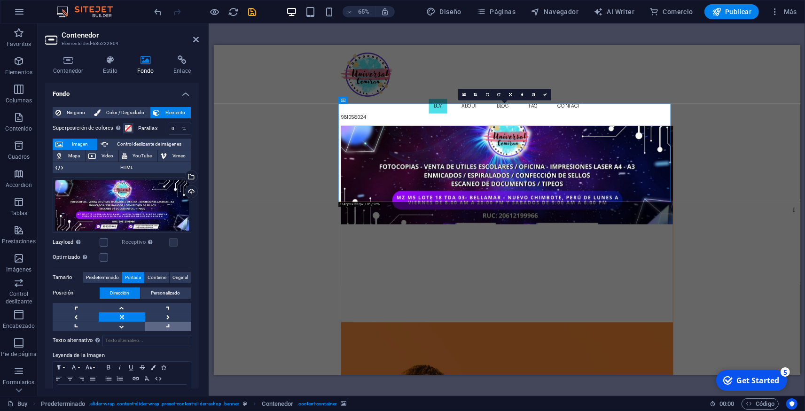
click at [160, 322] on link at bounding box center [168, 326] width 46 height 9
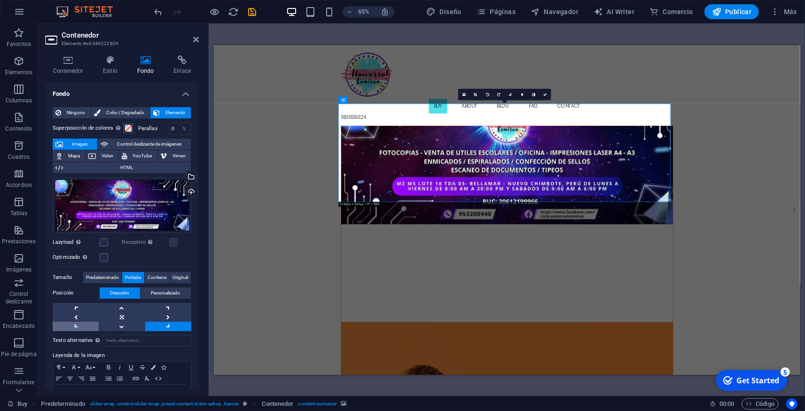
click at [82, 322] on link at bounding box center [76, 326] width 46 height 9
click at [118, 323] on link at bounding box center [122, 326] width 46 height 9
click at [118, 314] on link at bounding box center [122, 316] width 46 height 9
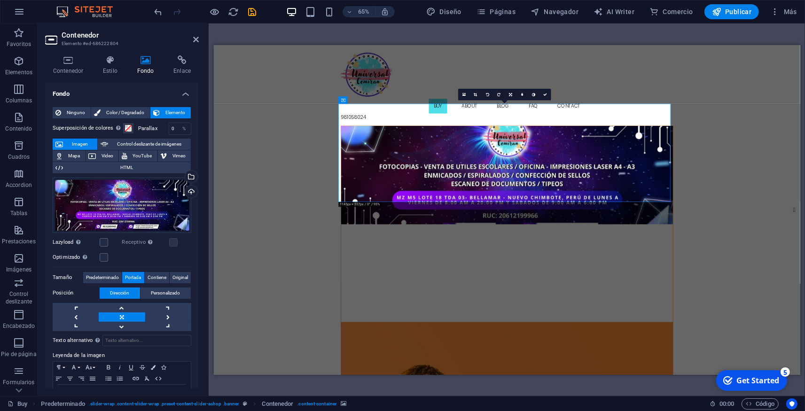
click at [119, 313] on link at bounding box center [122, 316] width 46 height 9
click at [152, 290] on span "Personalizado" at bounding box center [165, 293] width 29 height 11
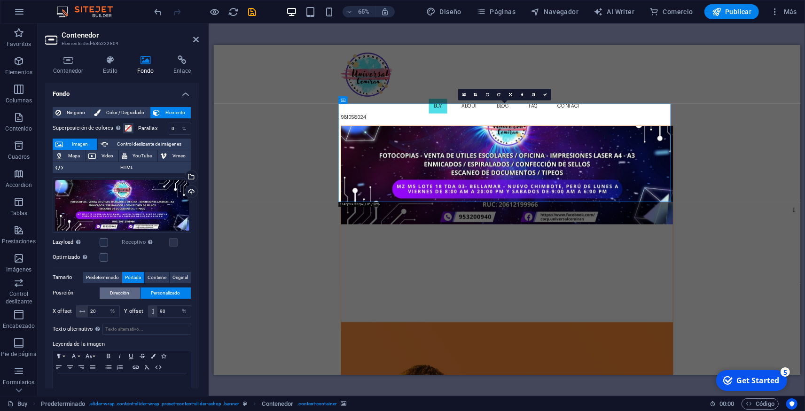
click at [129, 294] on button "Dirección" at bounding box center [120, 293] width 40 height 11
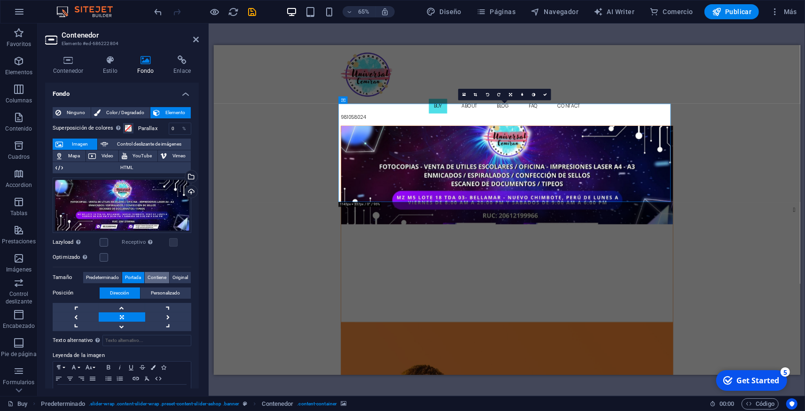
click at [152, 272] on span "Contiene" at bounding box center [157, 277] width 19 height 11
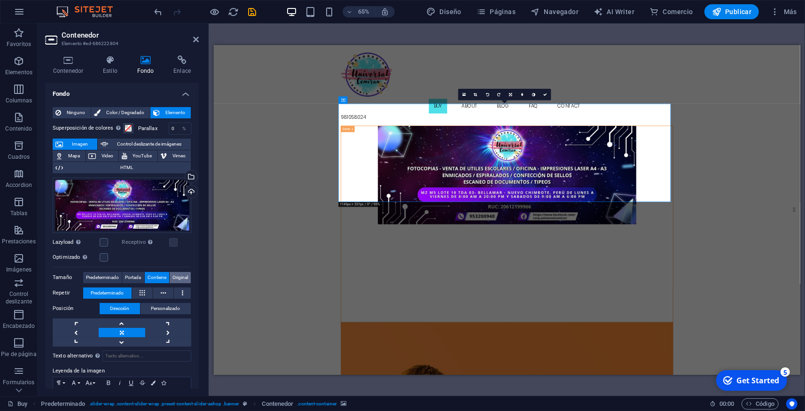
click at [177, 274] on span "Original" at bounding box center [180, 277] width 16 height 11
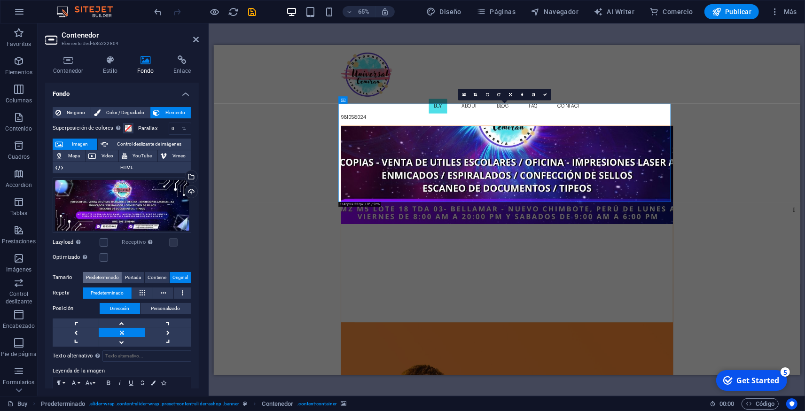
click at [108, 279] on span "Predeterminado" at bounding box center [102, 277] width 33 height 11
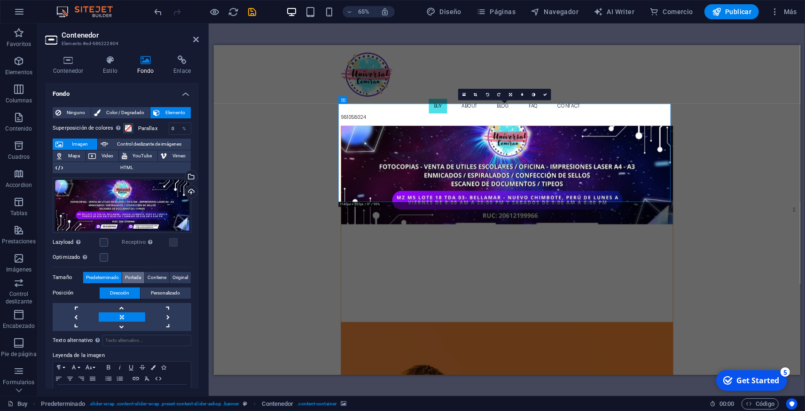
click at [137, 274] on span "Portada" at bounding box center [133, 277] width 16 height 11
click at [151, 273] on span "Contiene" at bounding box center [157, 277] width 19 height 11
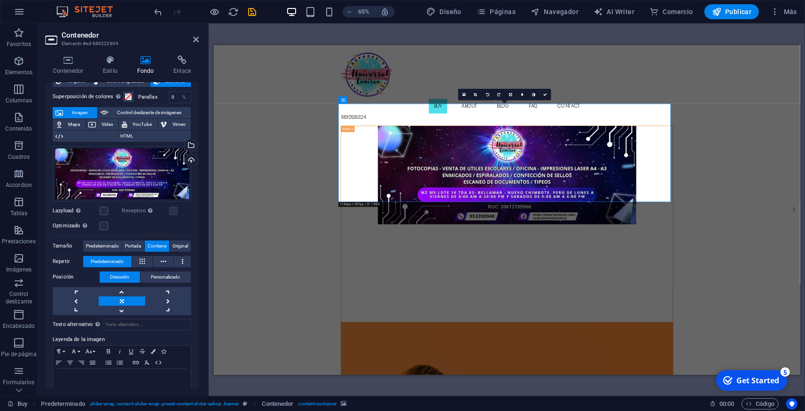
scroll to position [45, 0]
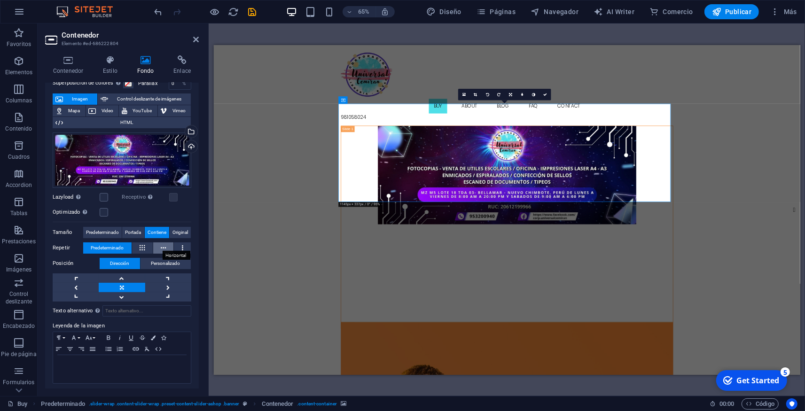
click at [164, 243] on button at bounding box center [163, 247] width 21 height 11
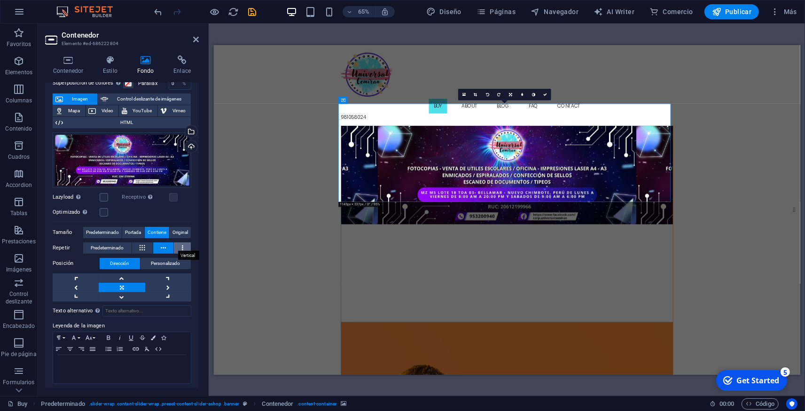
click at [174, 243] on button at bounding box center [182, 247] width 17 height 11
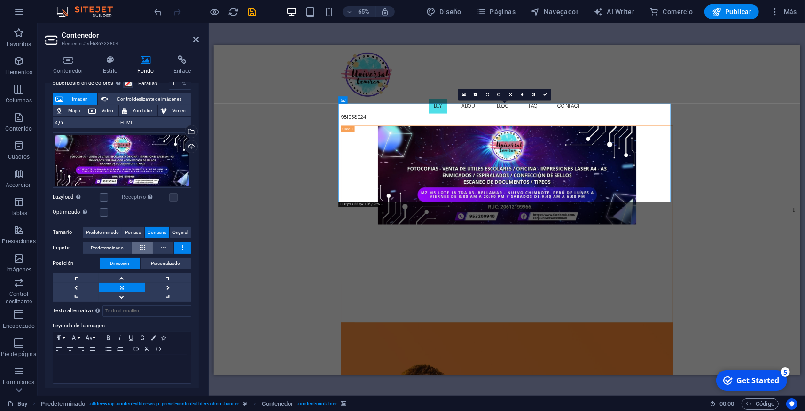
click at [140, 245] on icon at bounding box center [142, 247] width 5 height 11
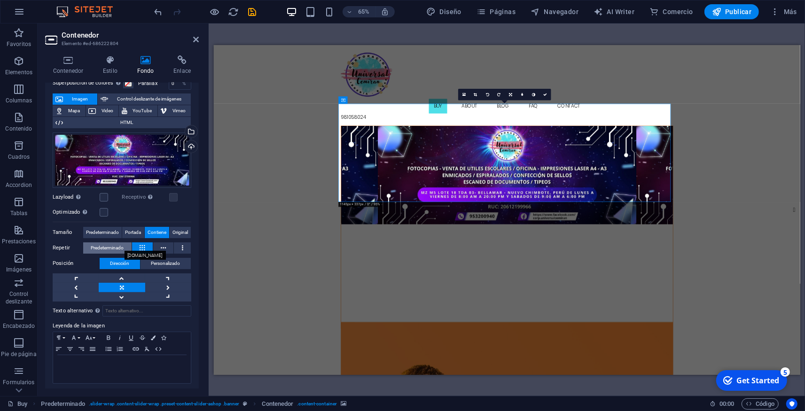
click at [122, 246] on span "Predeterminado" at bounding box center [107, 247] width 33 height 11
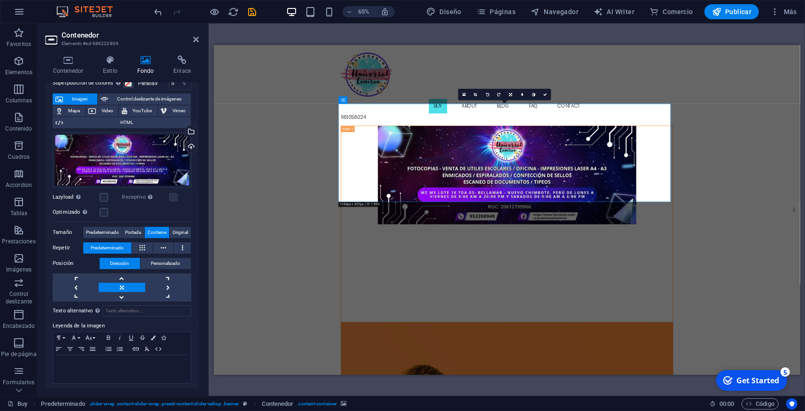
click at [199, 44] on header "Contenedor Elemento #ed-686222804" at bounding box center [122, 35] width 154 height 24
click at [198, 39] on icon at bounding box center [196, 40] width 6 height 8
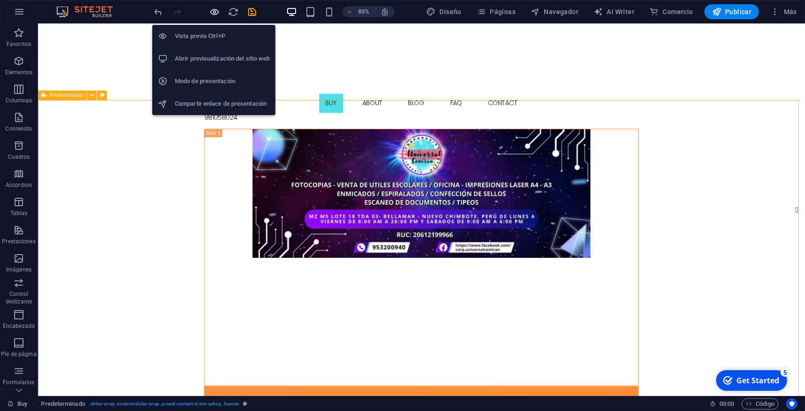
click at [213, 10] on icon "button" at bounding box center [215, 12] width 11 height 11
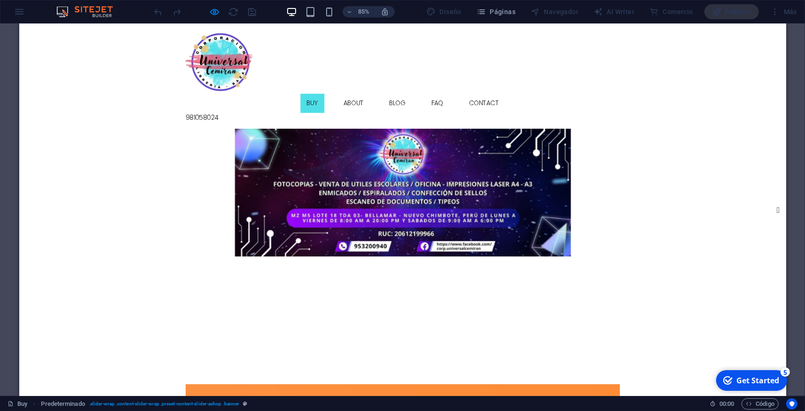
click at [370, 150] on div at bounding box center [469, 223] width 511 height 150
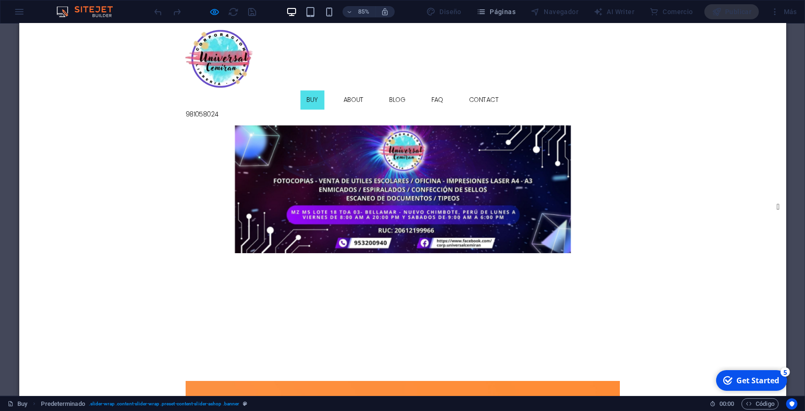
scroll to position [0, 0]
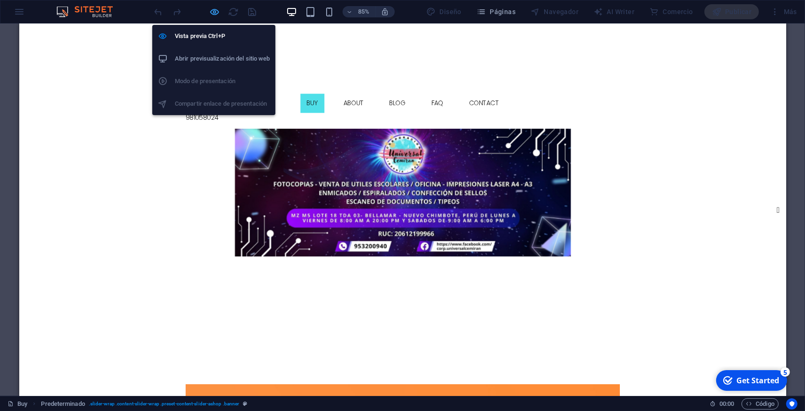
click at [213, 10] on icon "button" at bounding box center [215, 12] width 11 height 11
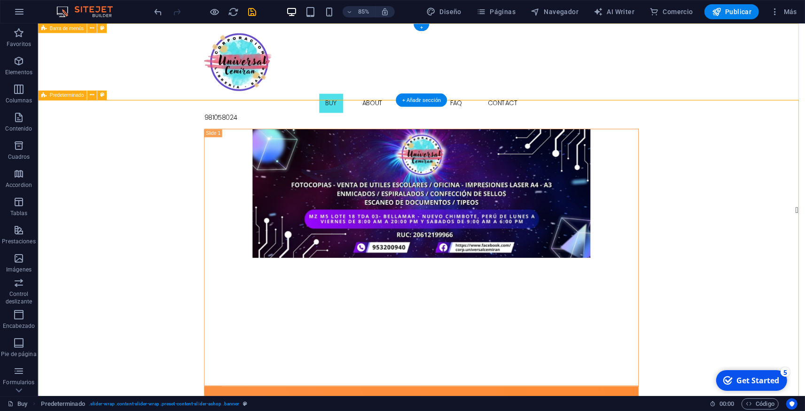
click at [184, 46] on div "Buy About Blog FAQ Contact 981058024" at bounding box center [489, 85] width 902 height 124
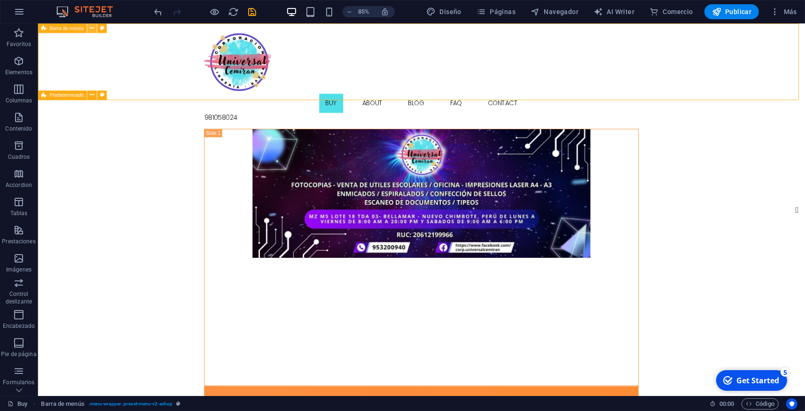
click at [94, 29] on button at bounding box center [91, 27] width 9 height 9
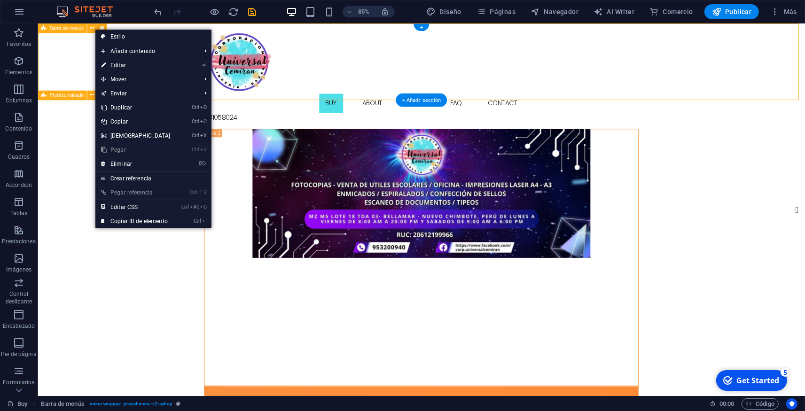
click at [78, 53] on div "Buy About Blog FAQ Contact 981058024" at bounding box center [489, 85] width 902 height 124
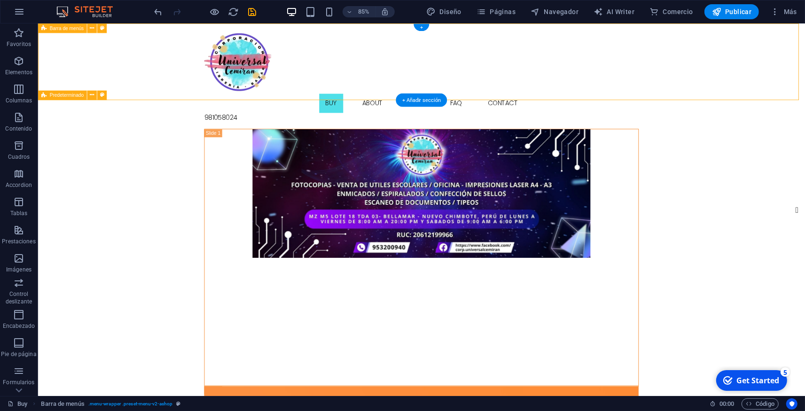
click at [182, 59] on div "Buy About Blog FAQ Contact 981058024" at bounding box center [489, 85] width 902 height 124
click at [96, 52] on div "Buy About Blog FAQ Contact 981058024" at bounding box center [489, 85] width 902 height 124
click at [81, 30] on span "Barra de menús" at bounding box center [66, 28] width 34 height 5
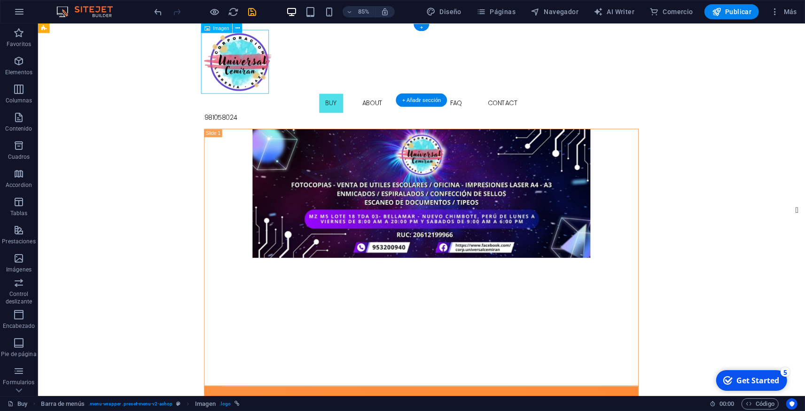
drag, startPoint x: 262, startPoint y: 71, endPoint x: 263, endPoint y: 63, distance: 8.0
click at [263, 63] on figure at bounding box center [488, 68] width 511 height 75
drag, startPoint x: 266, startPoint y: 67, endPoint x: 266, endPoint y: 58, distance: 9.4
click at [266, 58] on figure at bounding box center [488, 68] width 511 height 75
drag, startPoint x: 268, startPoint y: 66, endPoint x: 275, endPoint y: 49, distance: 18.9
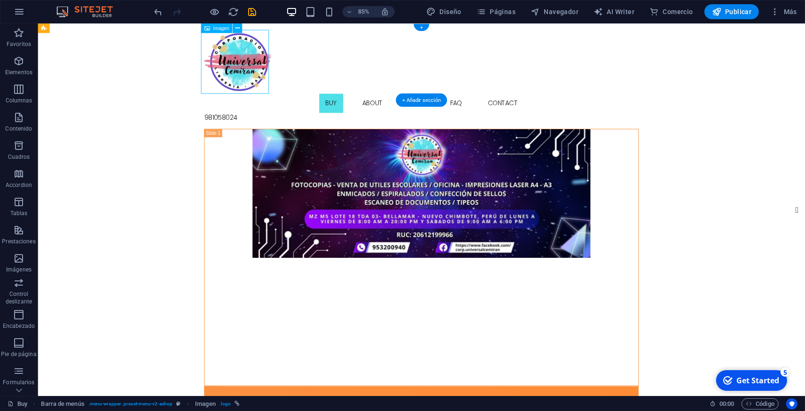
click at [275, 45] on figure at bounding box center [488, 68] width 511 height 75
click at [269, 68] on figure at bounding box center [488, 68] width 511 height 75
drag, startPoint x: 73, startPoint y: 47, endPoint x: 281, endPoint y: 55, distance: 208.8
click at [281, 55] on div "Buy About Blog FAQ Contact 981058024" at bounding box center [489, 85] width 902 height 124
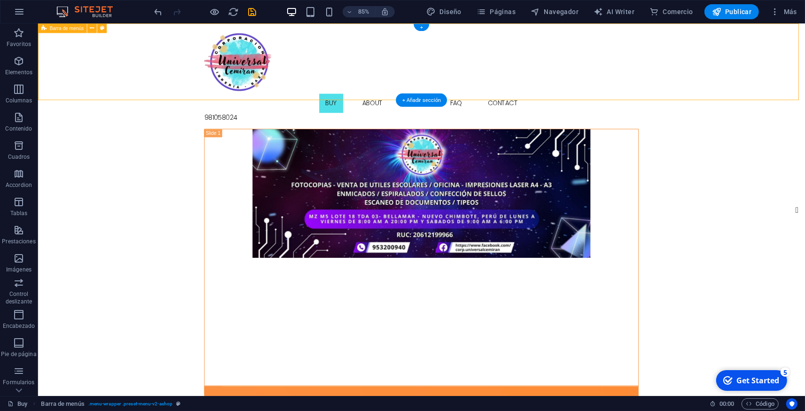
click at [282, 73] on figure at bounding box center [488, 68] width 511 height 75
select select "px"
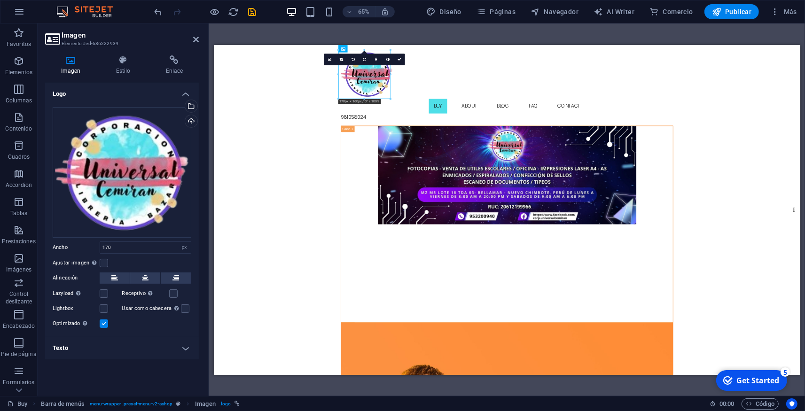
drag, startPoint x: 454, startPoint y: 92, endPoint x: 455, endPoint y: 82, distance: 9.9
drag, startPoint x: 452, startPoint y: 86, endPoint x: 454, endPoint y: 76, distance: 9.7
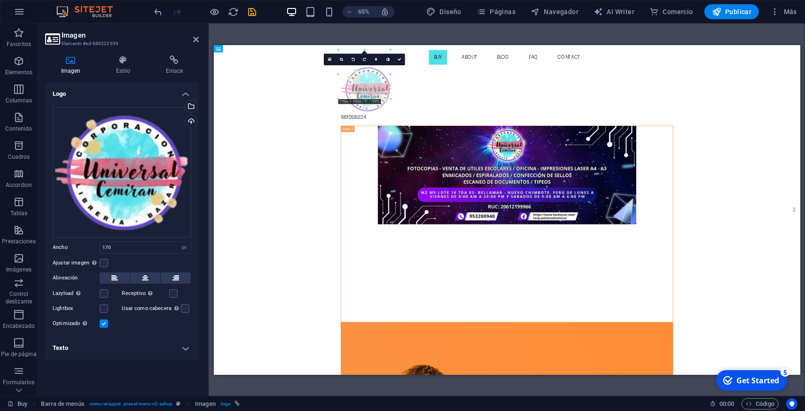
drag, startPoint x: 452, startPoint y: 91, endPoint x: 433, endPoint y: 97, distance: 20.2
click at [432, 97] on div "Buy About Blog FAQ Contact 981058024" at bounding box center [664, 107] width 526 height 124
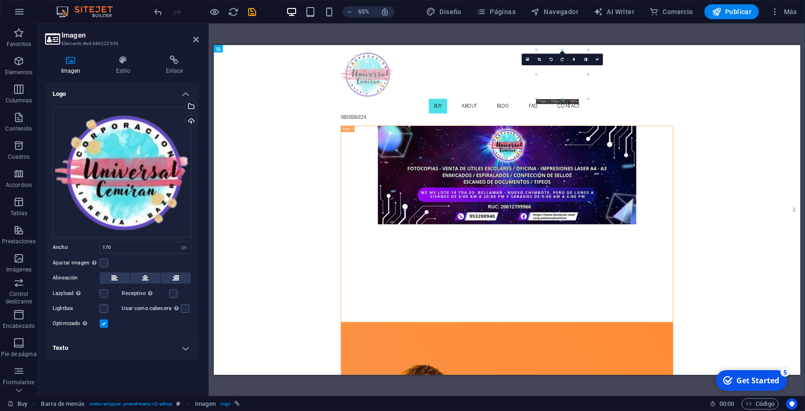
drag, startPoint x: 846, startPoint y: 93, endPoint x: 428, endPoint y: 92, distance: 418.7
click at [427, 92] on div "Buy About Blog FAQ Contact 981058024" at bounding box center [664, 107] width 526 height 124
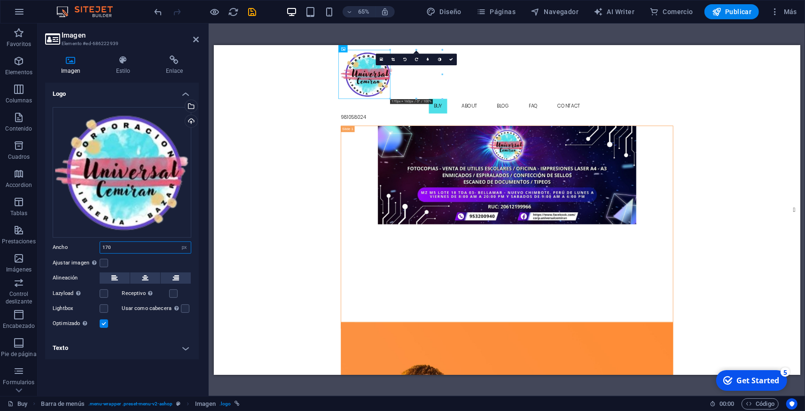
click at [117, 246] on input "170" at bounding box center [145, 247] width 91 height 11
click at [106, 263] on label at bounding box center [104, 263] width 8 height 8
click at [0, 0] on input "Ajustar imagen Ajustar imagen automáticamente a un ancho y alto fijo" at bounding box center [0, 0] width 0 height 0
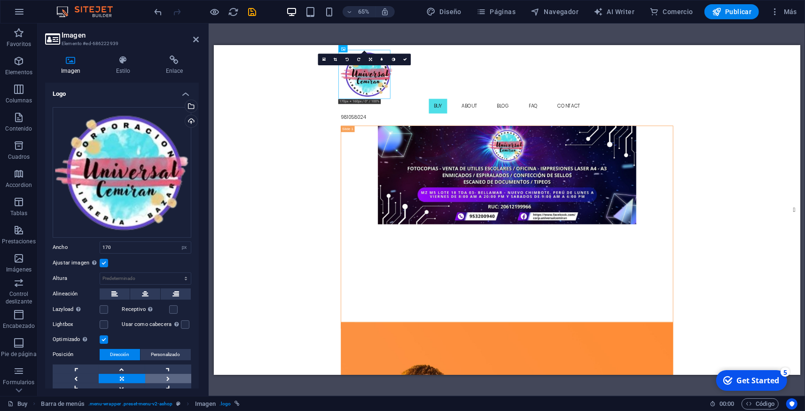
click at [162, 374] on link at bounding box center [168, 378] width 46 height 9
click at [127, 374] on link at bounding box center [122, 378] width 46 height 9
click at [142, 291] on icon at bounding box center [145, 294] width 7 height 11
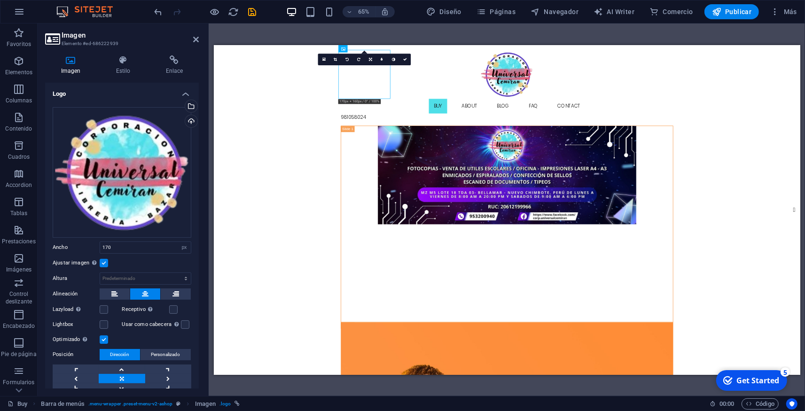
click at [201, 39] on aside "Imagen Elemento #ed-686222939 Imagen Estilo Enlace Logo Arrastra archivos aquí,…" at bounding box center [123, 209] width 171 height 373
click at [195, 40] on icon at bounding box center [196, 40] width 6 height 8
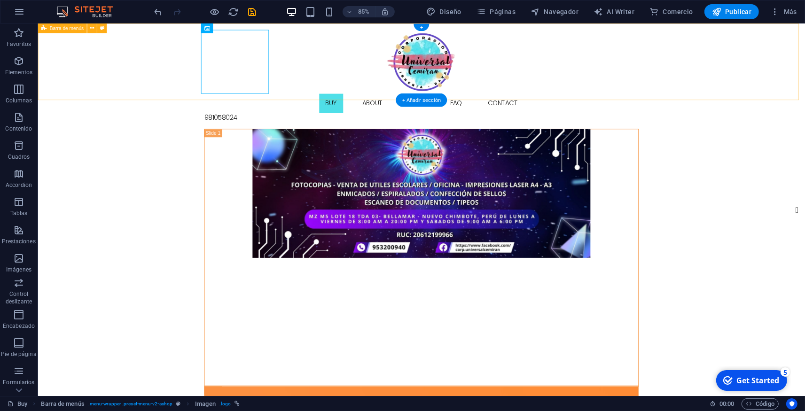
click at [212, 68] on div "Buy About Blog FAQ Contact 981058024" at bounding box center [489, 85] width 902 height 124
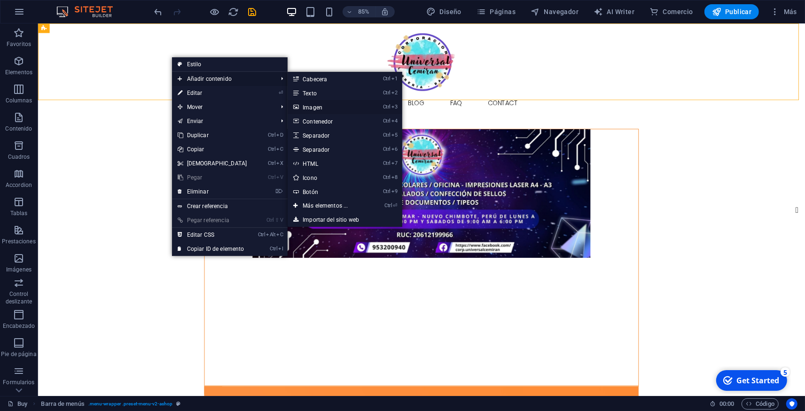
click at [324, 103] on link "Ctrl 3 Imagen" at bounding box center [327, 107] width 79 height 14
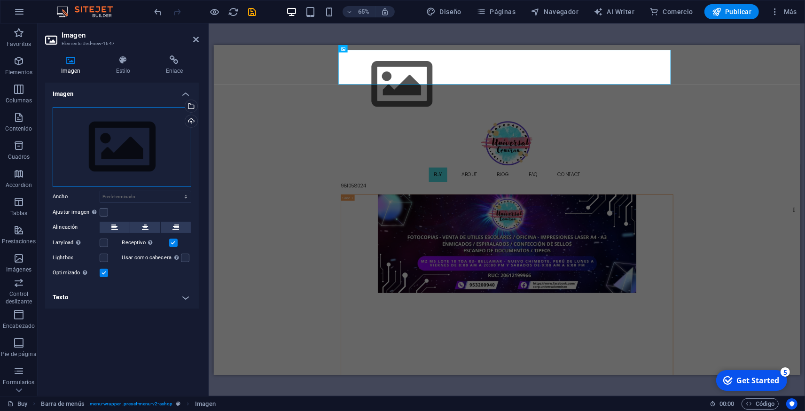
click at [137, 147] on div "Arrastra archivos aquí, haz clic para escoger archivos o selecciona archivos de…" at bounding box center [122, 147] width 139 height 80
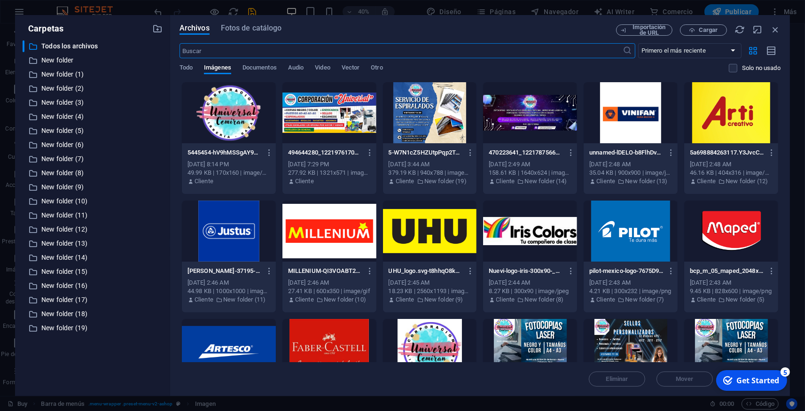
click at [533, 123] on div at bounding box center [530, 112] width 94 height 61
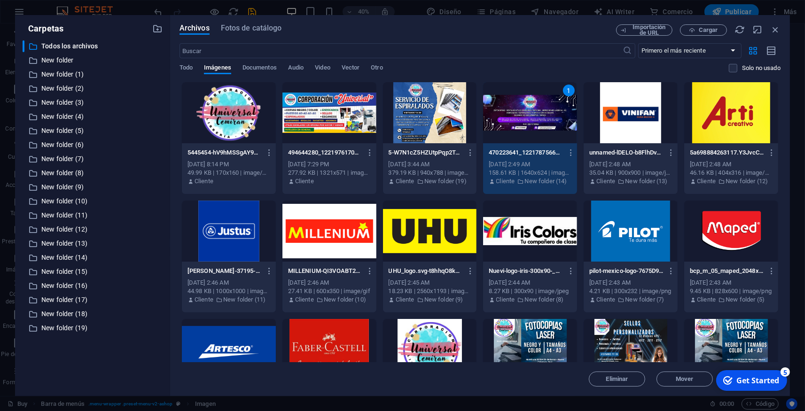
click at [515, 127] on div "1" at bounding box center [530, 112] width 94 height 61
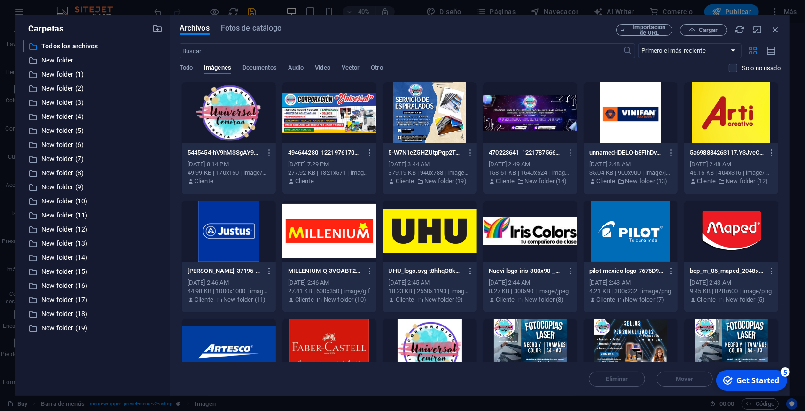
click at [515, 127] on div at bounding box center [530, 112] width 94 height 61
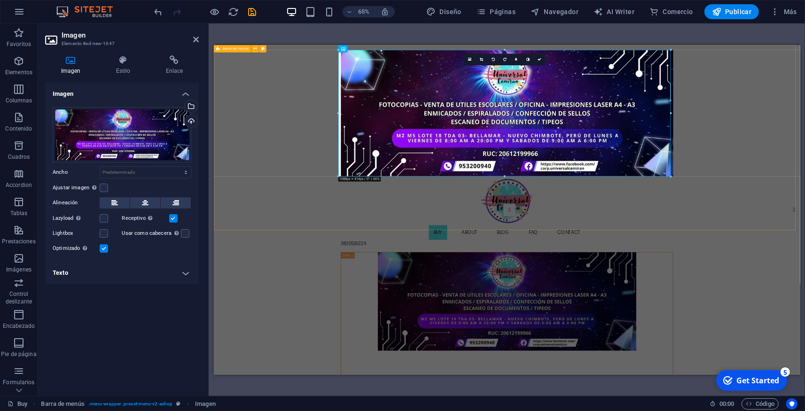
click at [1007, 229] on div "Buy About Blog FAQ Contact 981058024" at bounding box center [664, 204] width 902 height 319
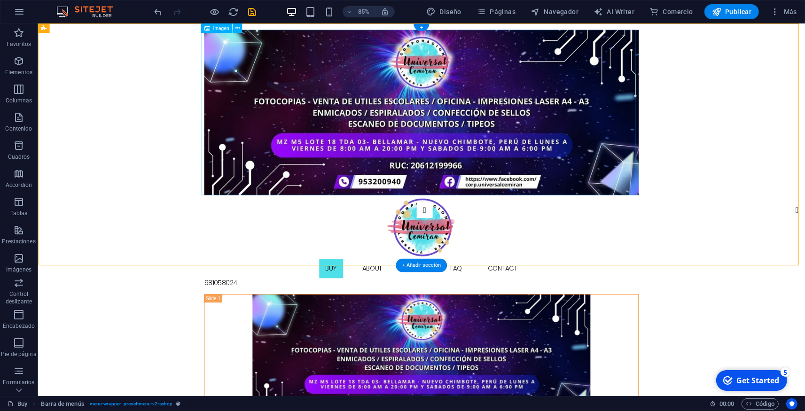
click at [389, 125] on figure at bounding box center [488, 128] width 511 height 195
click at [213, 137] on div "Buy About Blog FAQ Contact 981058024" at bounding box center [489, 182] width 902 height 319
click at [144, 122] on div "Buy About Blog FAQ Contact 981058024" at bounding box center [489, 182] width 902 height 319
click at [90, 27] on icon at bounding box center [92, 28] width 4 height 8
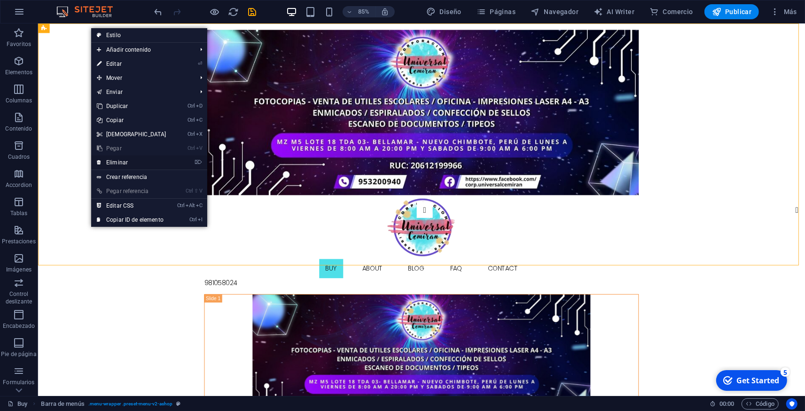
click at [122, 164] on link "⌦ Eliminar" at bounding box center [131, 163] width 81 height 14
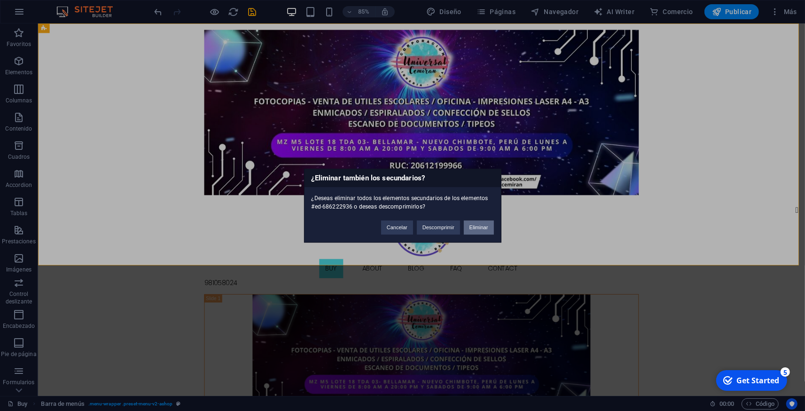
click at [475, 226] on button "Eliminar" at bounding box center [479, 227] width 30 height 14
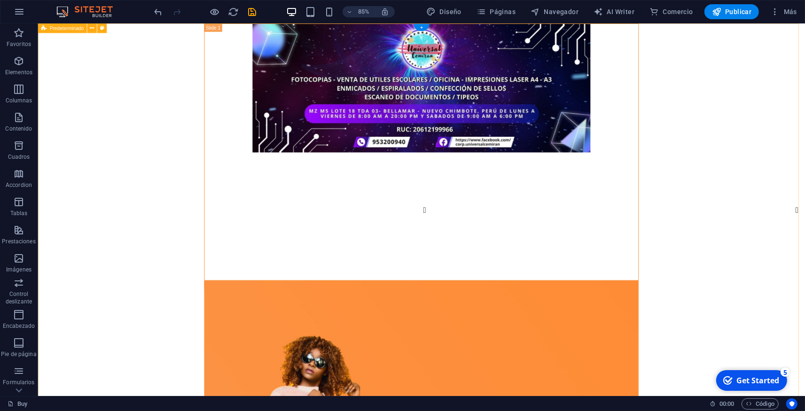
click at [269, 75] on figure at bounding box center [489, 99] width 510 height 151
click at [234, 65] on figure at bounding box center [489, 99] width 510 height 151
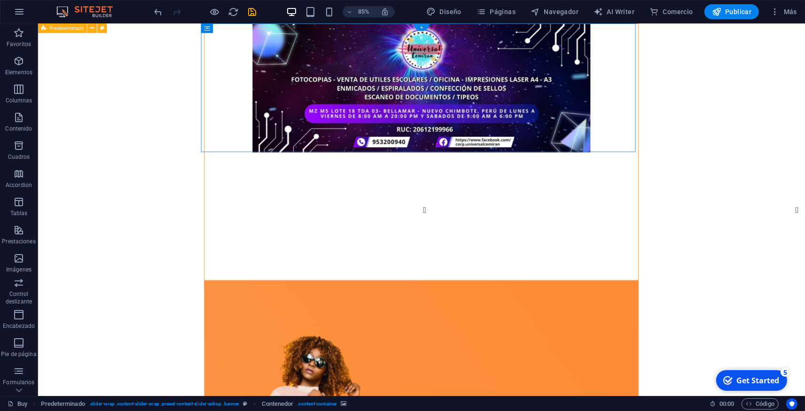
click at [245, 61] on figure at bounding box center [489, 99] width 510 height 151
click at [248, 28] on icon at bounding box center [246, 28] width 4 height 8
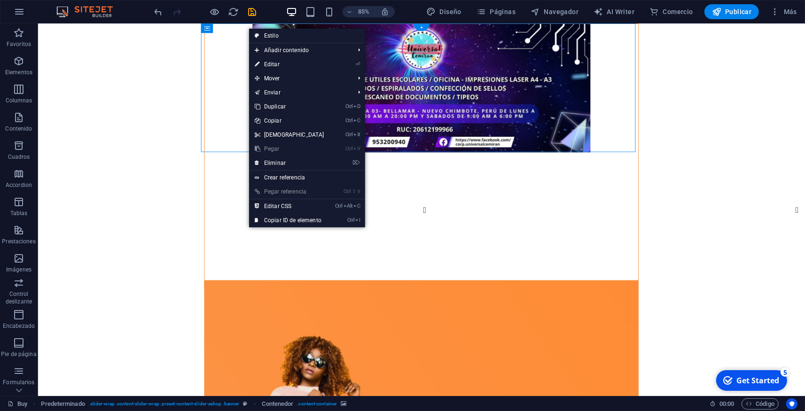
click at [246, 74] on figure at bounding box center [489, 99] width 510 height 151
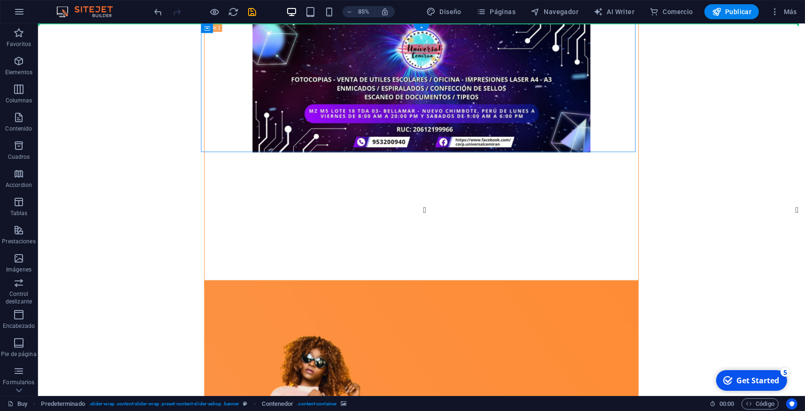
drag, startPoint x: 251, startPoint y: 53, endPoint x: 125, endPoint y: 41, distance: 126.5
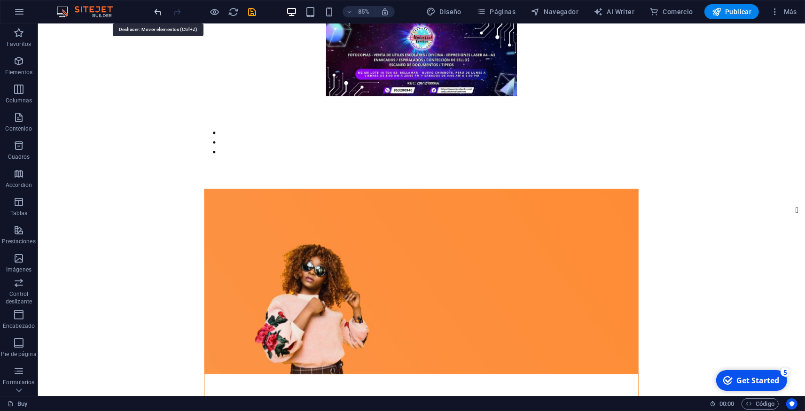
click at [160, 11] on icon "undo" at bounding box center [158, 12] width 11 height 11
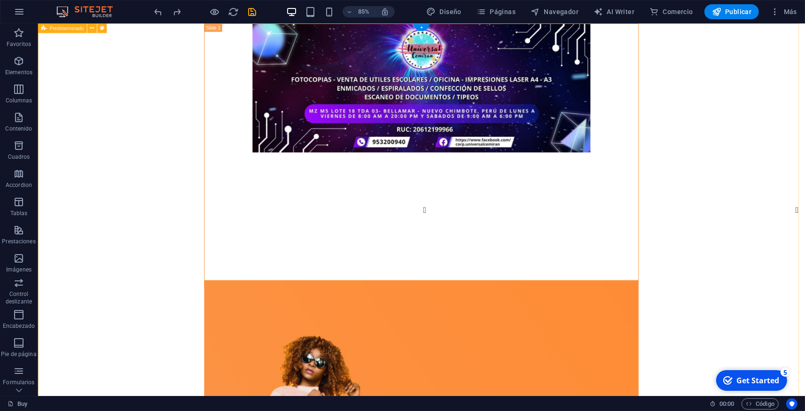
click at [159, 14] on icon "undo" at bounding box center [158, 12] width 11 height 11
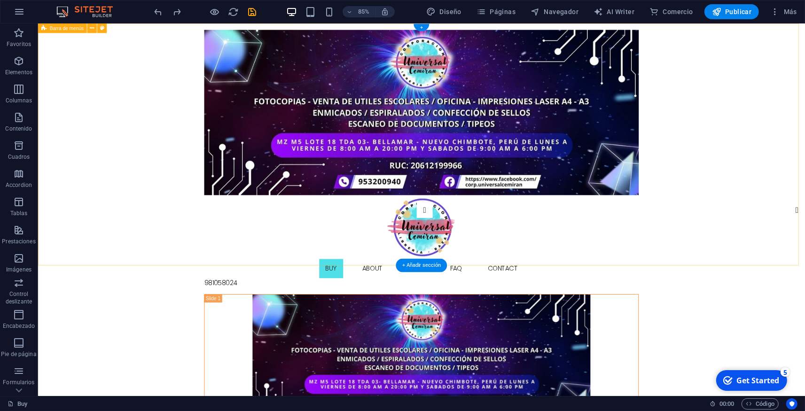
click at [149, 138] on div "Buy About Blog FAQ Contact 981058024" at bounding box center [489, 182] width 902 height 319
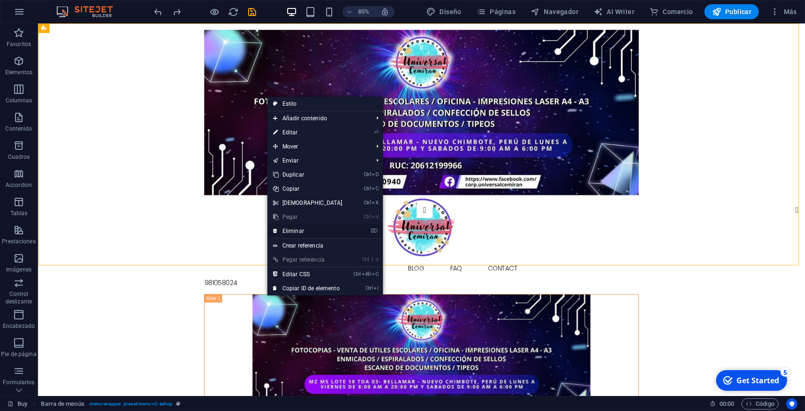
click at [300, 230] on link "⌦ Eliminar" at bounding box center [307, 231] width 81 height 14
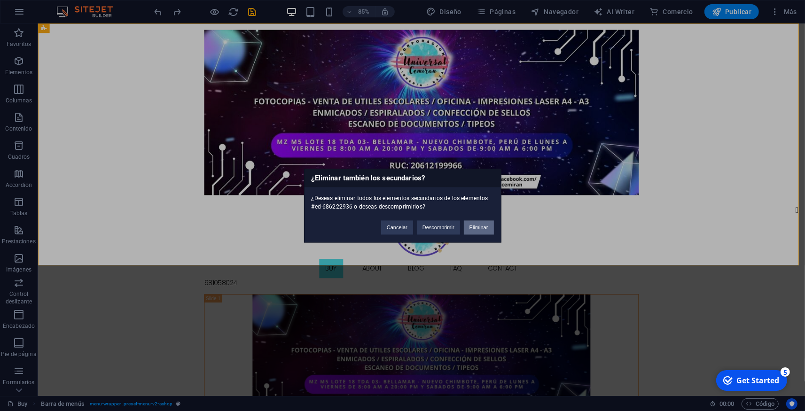
click at [476, 222] on button "Eliminar" at bounding box center [479, 227] width 30 height 14
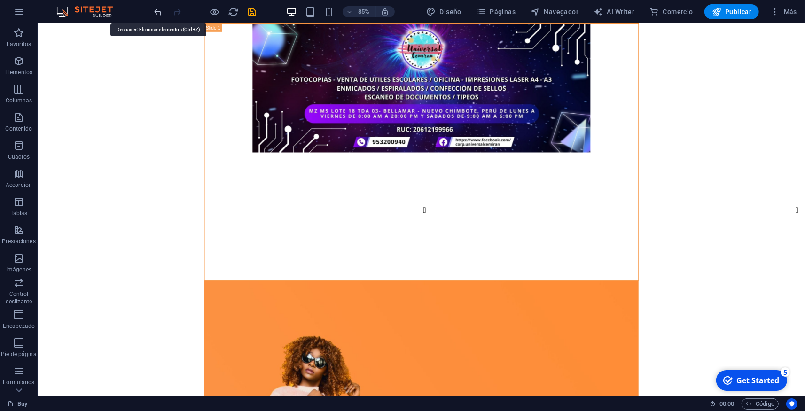
click at [158, 13] on icon "undo" at bounding box center [158, 12] width 11 height 11
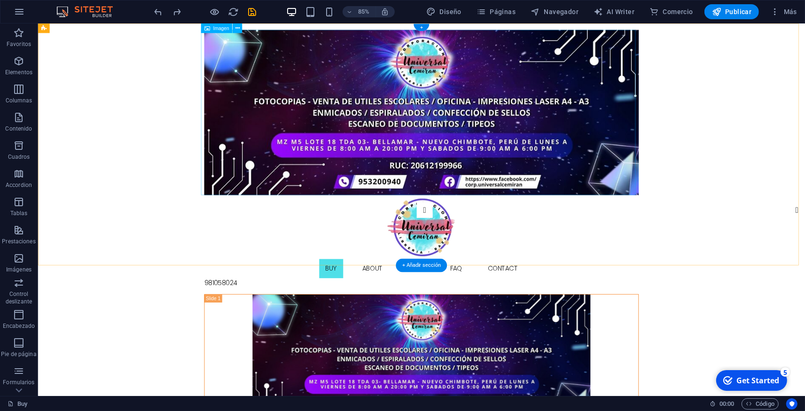
click at [401, 137] on figure at bounding box center [488, 128] width 511 height 195
click at [235, 29] on button at bounding box center [237, 27] width 9 height 9
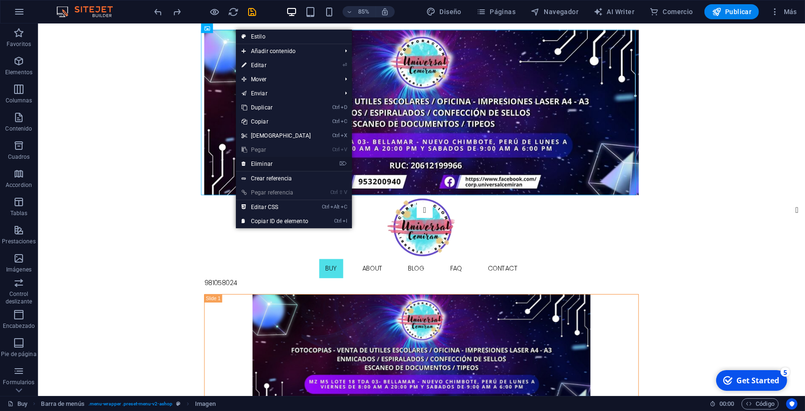
drag, startPoint x: 266, startPoint y: 166, endPoint x: 396, endPoint y: 171, distance: 129.3
click at [266, 166] on link "⌦ Eliminar" at bounding box center [276, 164] width 81 height 14
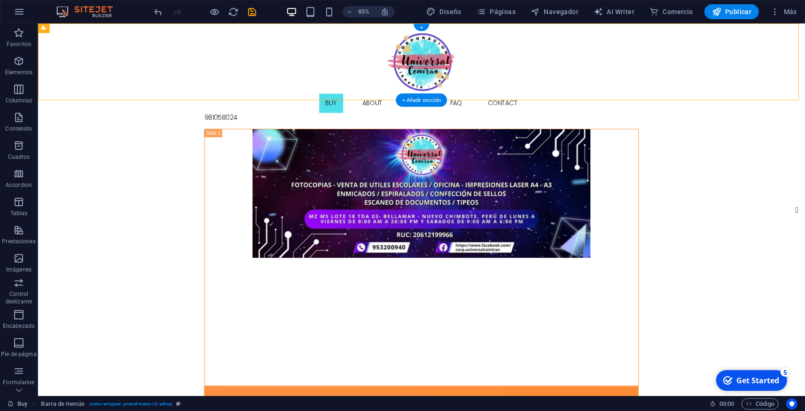
drag, startPoint x: 273, startPoint y: 68, endPoint x: 156, endPoint y: 61, distance: 117.2
click at [156, 61] on div "Buy About Blog FAQ Contact 981058024" at bounding box center [489, 85] width 902 height 124
click at [238, 27] on icon at bounding box center [237, 28] width 4 height 8
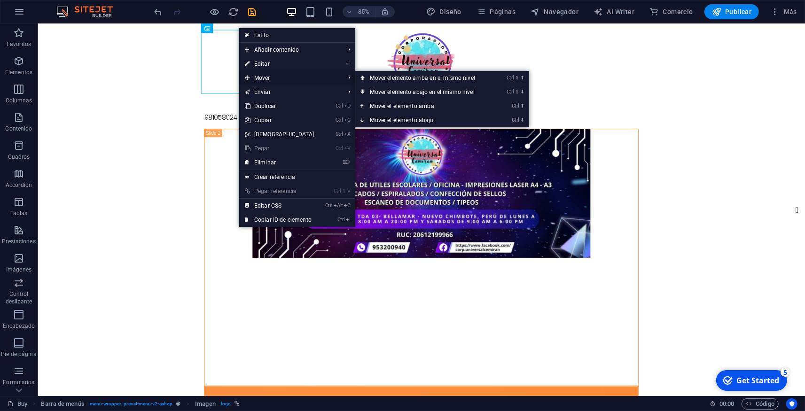
click at [271, 75] on span "Mover" at bounding box center [290, 78] width 102 height 14
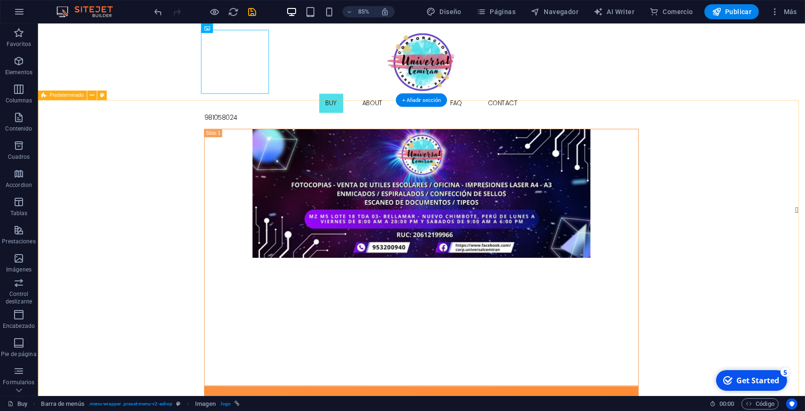
drag, startPoint x: 831, startPoint y: 148, endPoint x: 599, endPoint y: 78, distance: 242.2
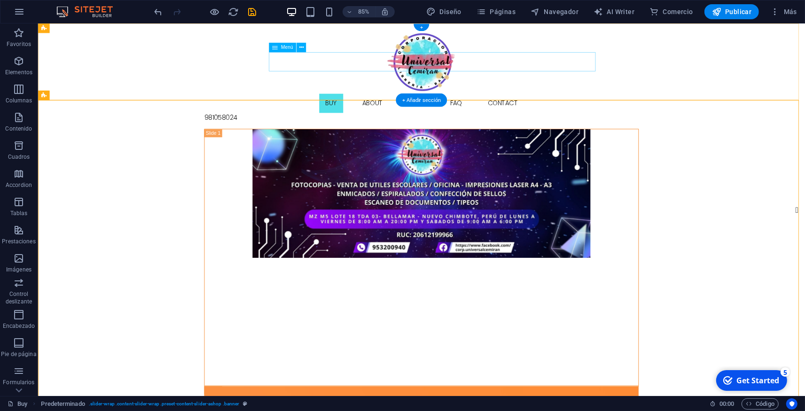
click at [378, 106] on nav "Buy About Blog FAQ Contact" at bounding box center [488, 117] width 511 height 23
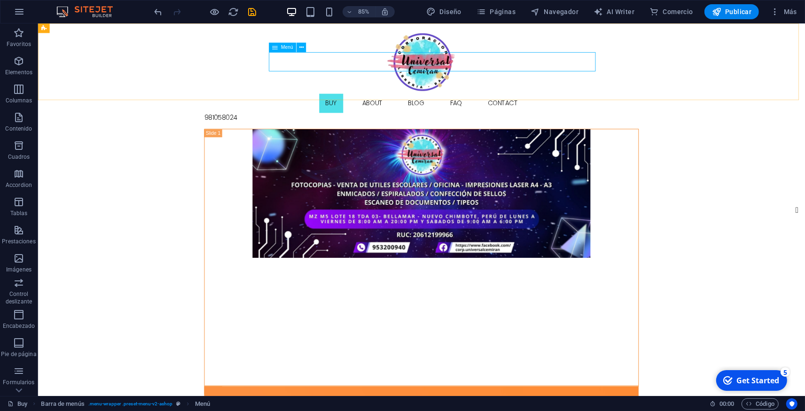
click at [288, 47] on span "Menú" at bounding box center [287, 47] width 12 height 5
click at [303, 47] on icon at bounding box center [301, 47] width 4 height 8
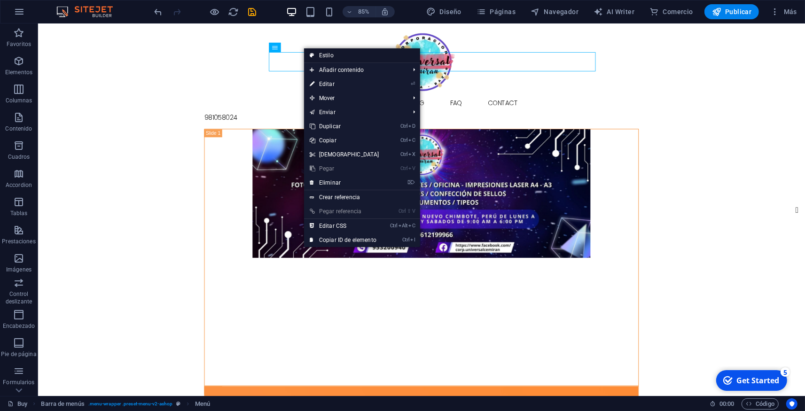
click at [328, 55] on link "Estilo" at bounding box center [362, 55] width 116 height 14
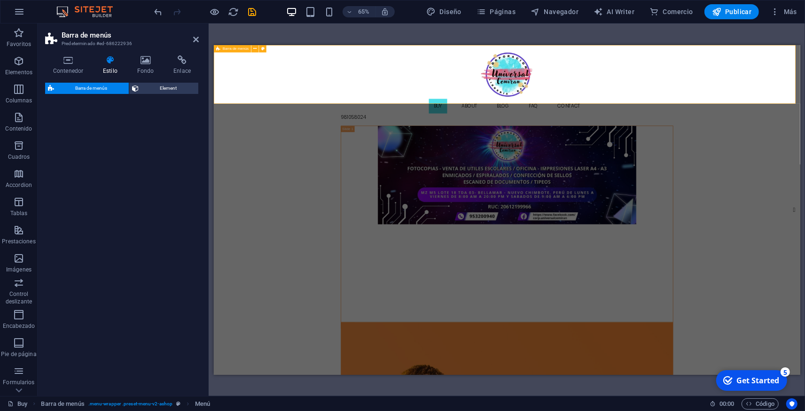
select select "rem"
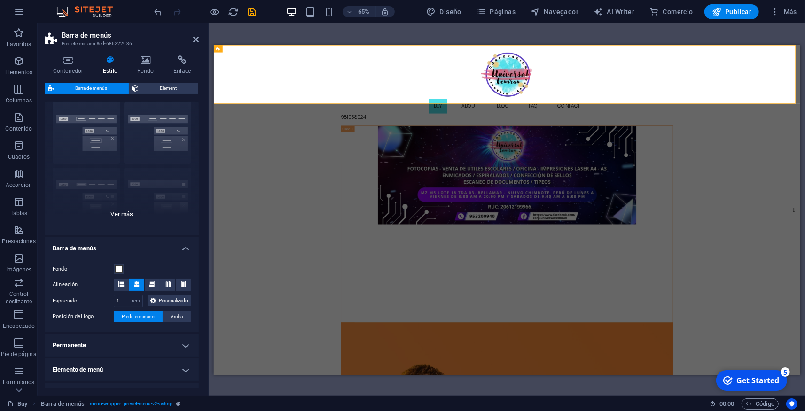
scroll to position [44, 0]
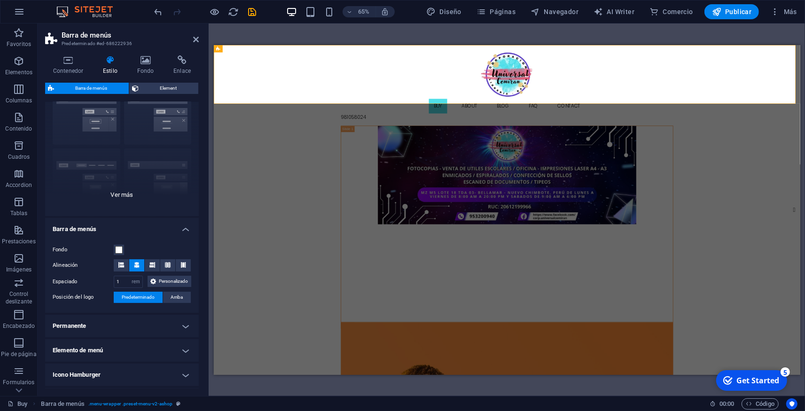
click at [120, 195] on div "Borde Centrado Predeterminado Fijo Loki Desencadenador Ancho XXL" at bounding box center [122, 145] width 154 height 141
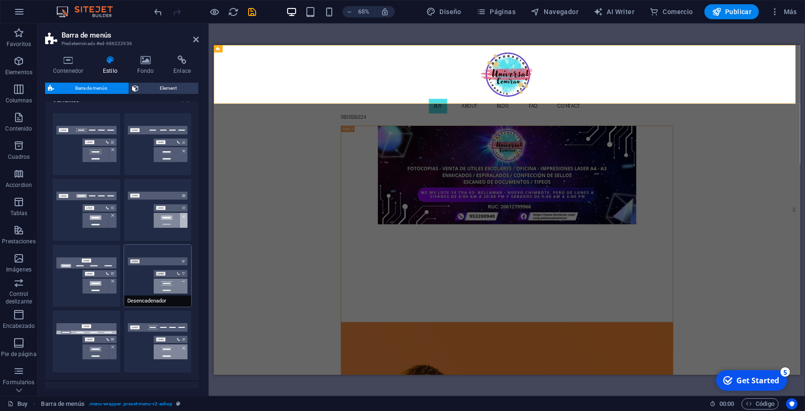
scroll to position [0, 0]
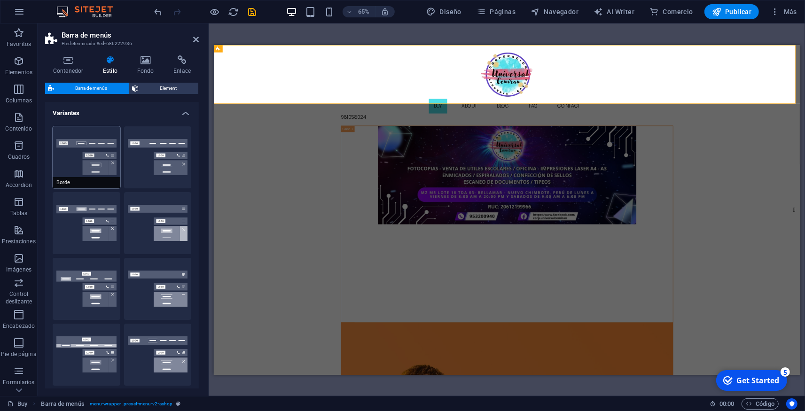
click at [80, 144] on button "Borde" at bounding box center [87, 157] width 68 height 62
click at [169, 88] on span "Element" at bounding box center [168, 88] width 54 height 11
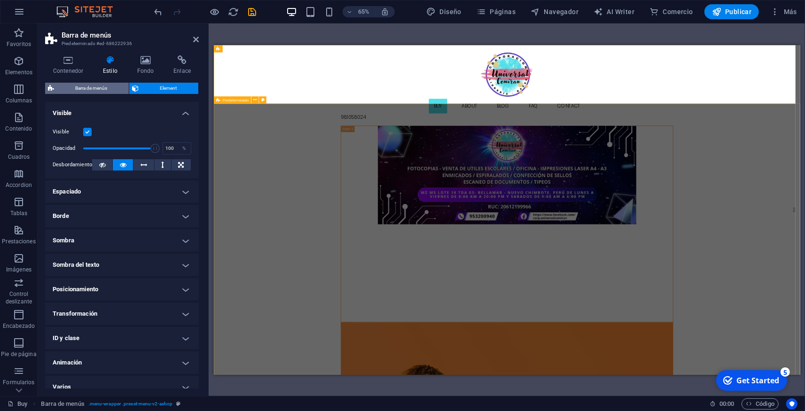
click at [111, 86] on span "Barra de menús" at bounding box center [91, 88] width 69 height 11
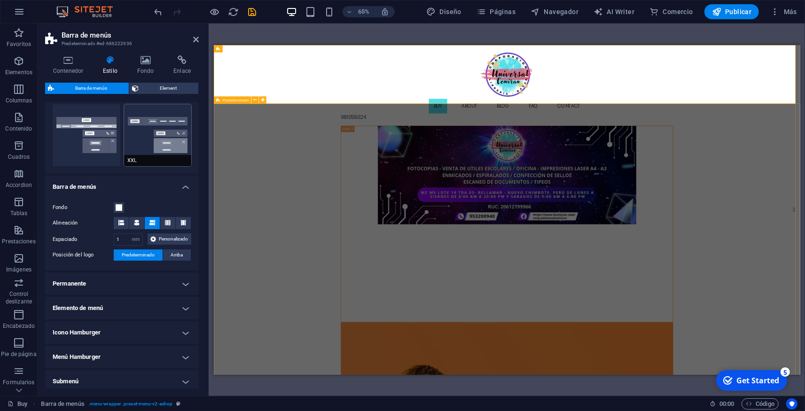
scroll to position [272, 0]
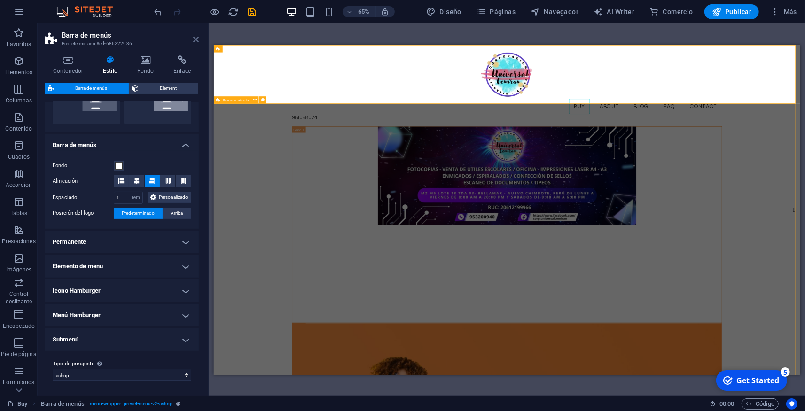
click at [196, 39] on icon at bounding box center [196, 40] width 6 height 8
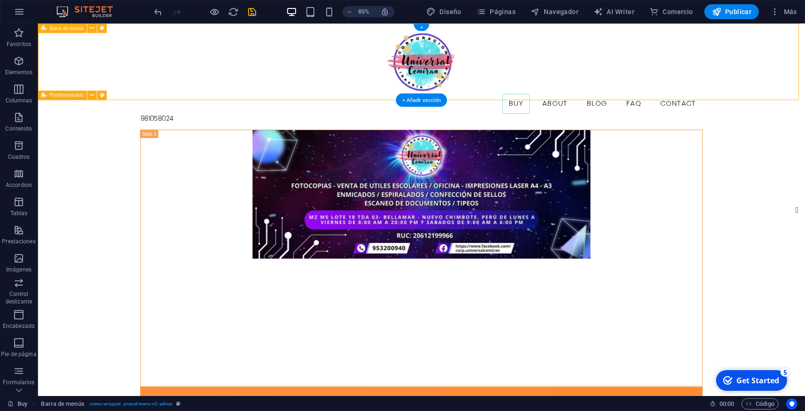
click at [96, 41] on div "Buy About Blog FAQ Contact 981058024" at bounding box center [489, 85] width 902 height 125
click at [305, 45] on div "Buy About Blog FAQ Contact 981058024" at bounding box center [489, 85] width 902 height 125
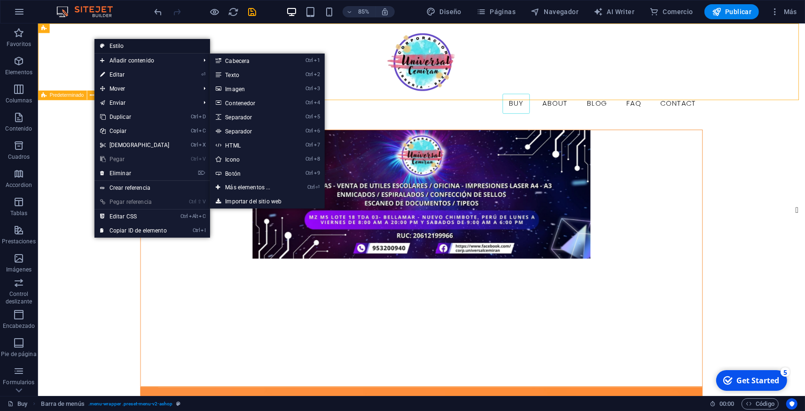
click at [131, 51] on link "Estilo" at bounding box center [152, 46] width 116 height 14
select select "rem"
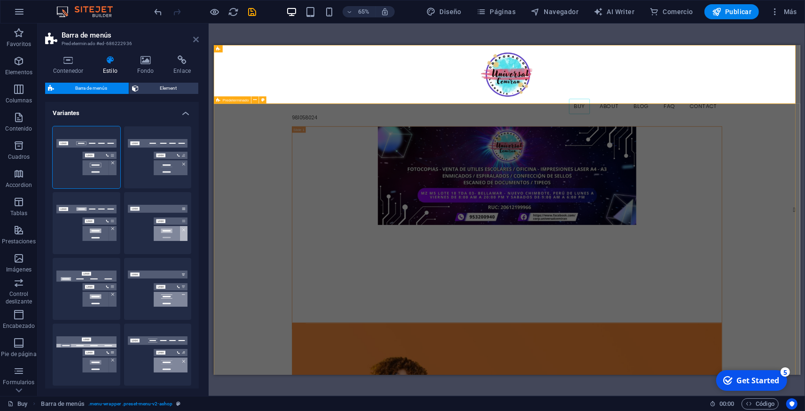
click at [195, 39] on icon at bounding box center [196, 40] width 6 height 8
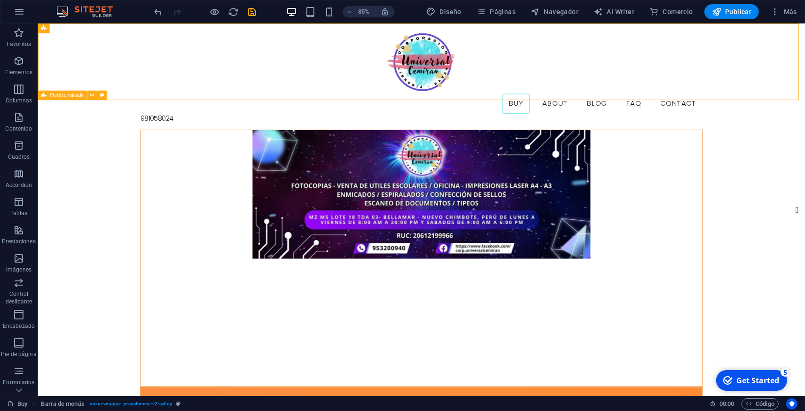
drag, startPoint x: 404, startPoint y: 165, endPoint x: 283, endPoint y: 22, distance: 187.1
drag, startPoint x: 360, startPoint y: 156, endPoint x: 123, endPoint y: 49, distance: 261.0
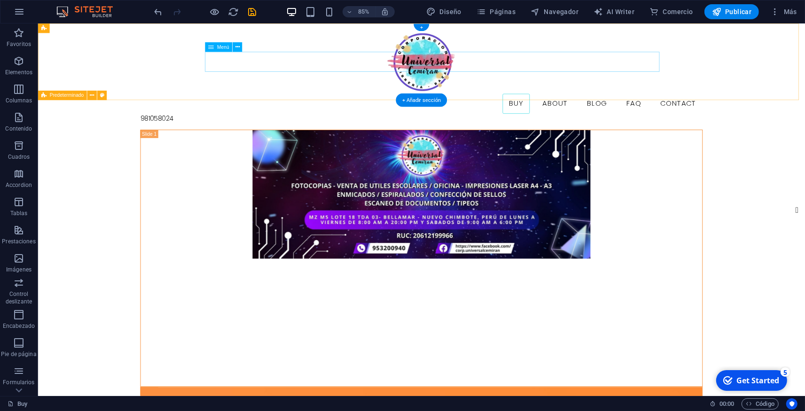
click at [562, 106] on nav "Buy About Blog FAQ Contact" at bounding box center [489, 117] width 662 height 23
click at [548, 93] on div "Buy About Blog FAQ Contact 981058024" at bounding box center [489, 85] width 902 height 125
click at [442, 106] on nav "Buy About Blog FAQ Contact" at bounding box center [489, 117] width 662 height 23
click at [225, 47] on span "Menú" at bounding box center [223, 47] width 12 height 5
click at [242, 47] on div "Menú" at bounding box center [226, 47] width 42 height 10
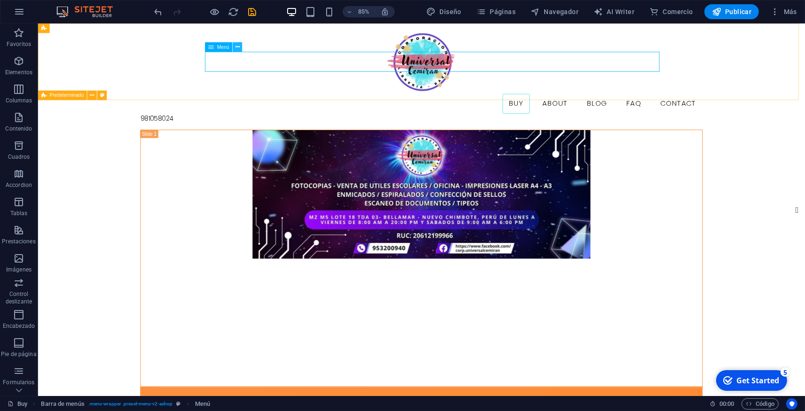
click at [237, 46] on icon at bounding box center [237, 47] width 4 height 8
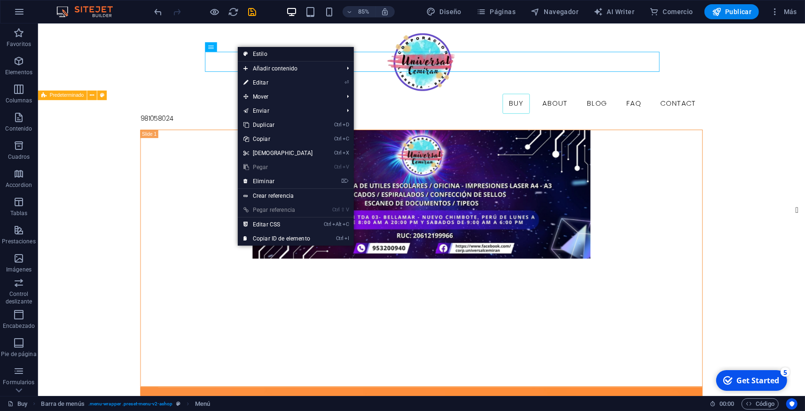
click at [254, 52] on link "Estilo" at bounding box center [296, 54] width 116 height 14
select select "rem"
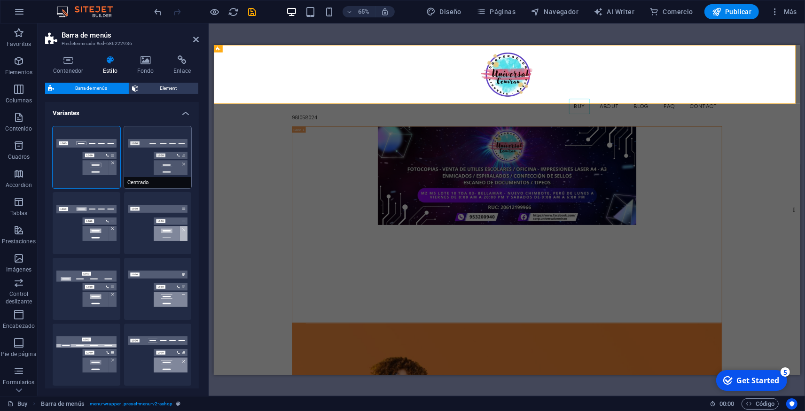
click at [162, 149] on button "Centrado" at bounding box center [158, 157] width 68 height 62
click at [163, 215] on button "Fijo" at bounding box center [158, 223] width 68 height 62
click at [105, 219] on div "Predeterminado" at bounding box center [87, 223] width 68 height 62
click at [144, 277] on button "Desencadenador" at bounding box center [158, 289] width 68 height 62
click at [105, 273] on button "Loki" at bounding box center [87, 289] width 68 height 62
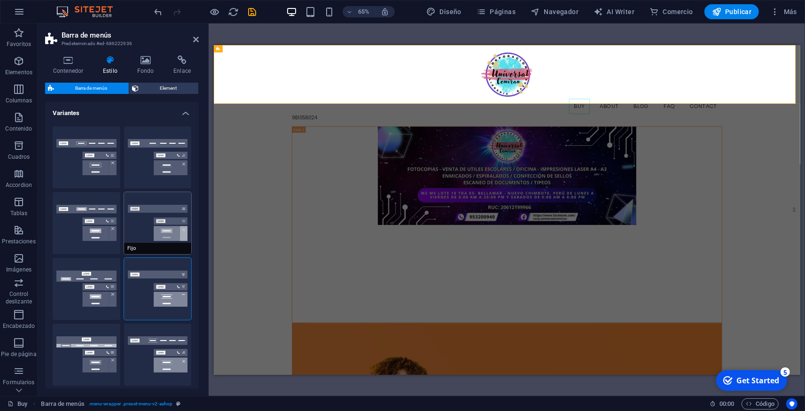
type input "0"
select select "DISABLED_OPTION_VALUE"
type input "2"
type input "1"
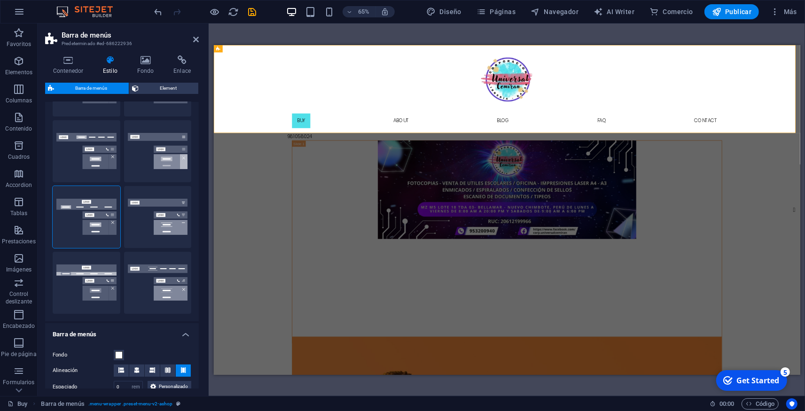
scroll to position [0, 0]
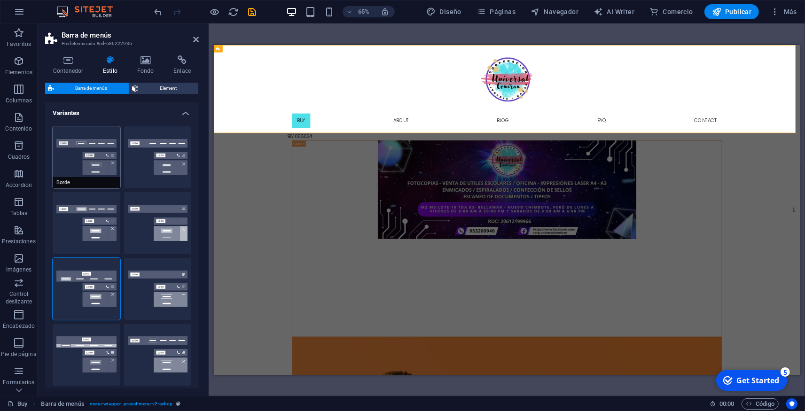
click at [87, 153] on button "Borde" at bounding box center [87, 157] width 68 height 62
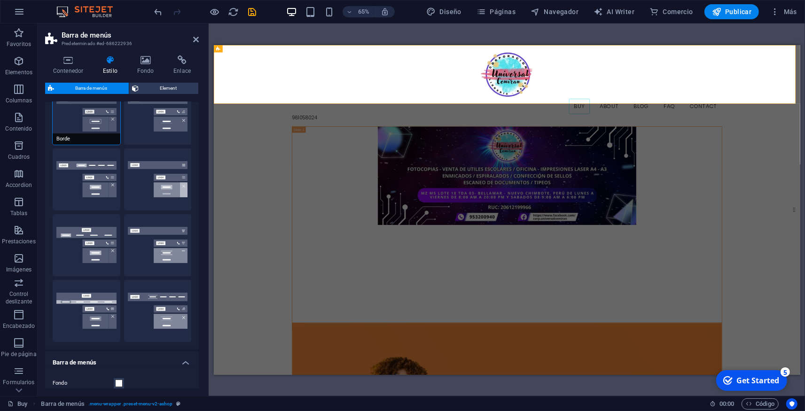
scroll to position [88, 0]
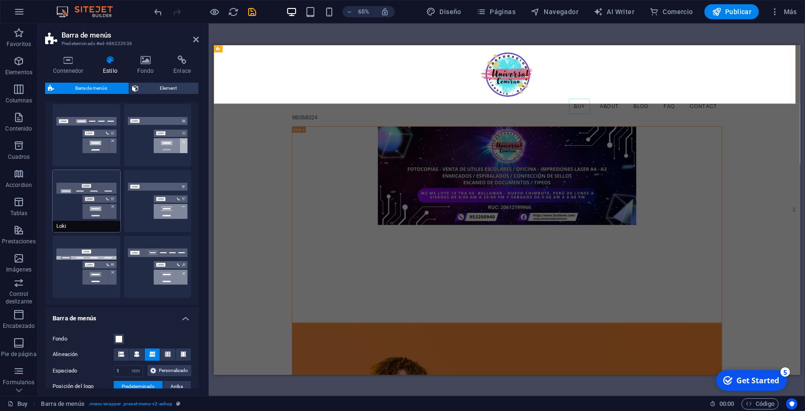
click at [94, 208] on button "Loki" at bounding box center [87, 201] width 68 height 62
type input "0"
select select "DISABLED_OPTION_VALUE"
type input "2"
type input "1"
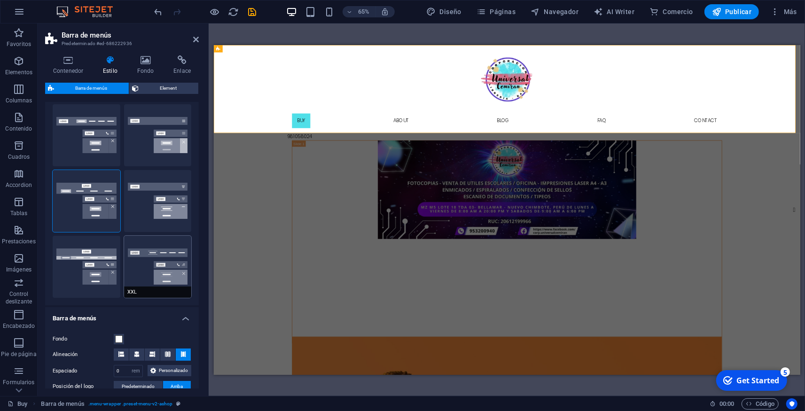
click at [142, 258] on button "XXL" at bounding box center [158, 267] width 68 height 62
type input "1"
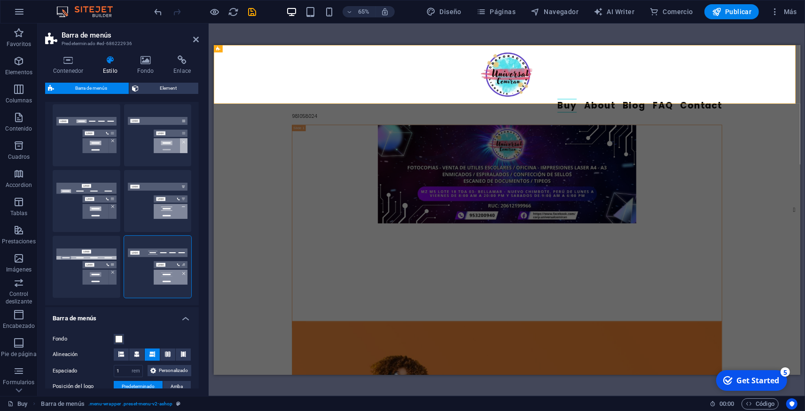
click at [200, 39] on aside "Barra de menús Predeterminado #ed-686222936 Contenedor Estilo Fondo Enlace Tama…" at bounding box center [123, 209] width 171 height 373
click at [195, 39] on icon at bounding box center [196, 40] width 6 height 8
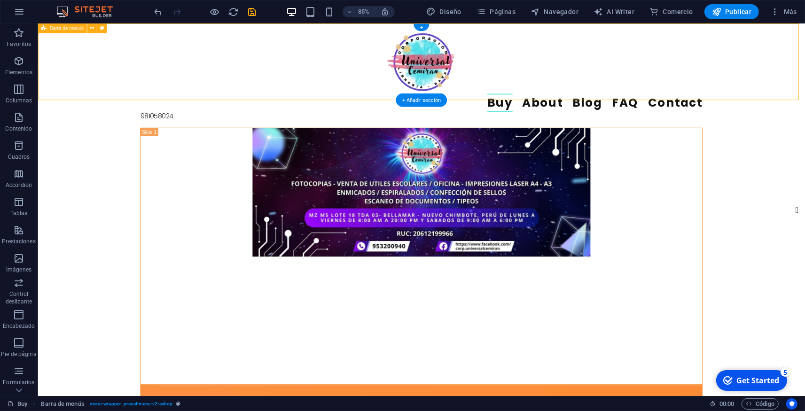
click at [141, 84] on div "Buy About Blog FAQ Contact 981058024" at bounding box center [489, 84] width 902 height 123
click at [103, 29] on icon at bounding box center [102, 28] width 4 height 8
select select "rem"
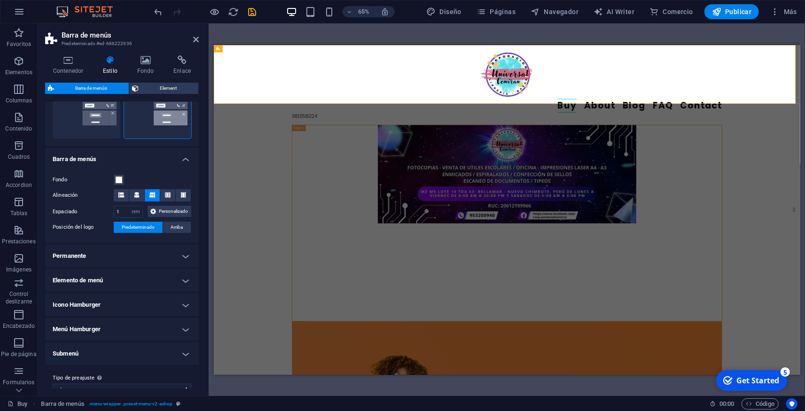
scroll to position [264, 0]
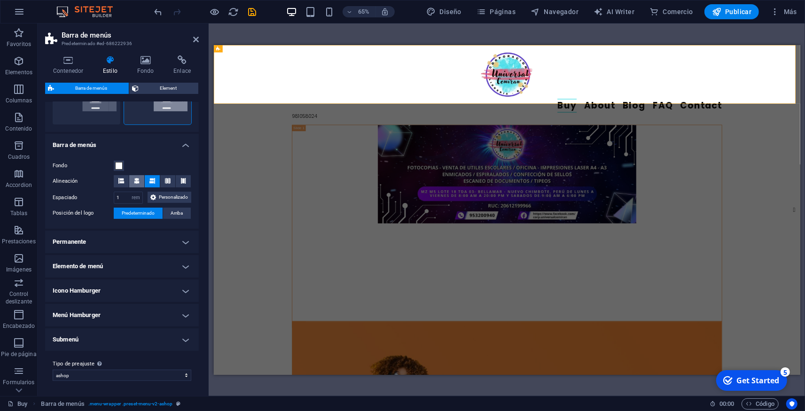
click at [136, 179] on icon at bounding box center [137, 181] width 6 height 6
click at [121, 179] on icon at bounding box center [121, 181] width 6 height 6
click at [710, 127] on nav "Buy About Blog FAQ Contact" at bounding box center [665, 137] width 662 height 21
click at [365, 62] on icon at bounding box center [366, 64] width 3 height 7
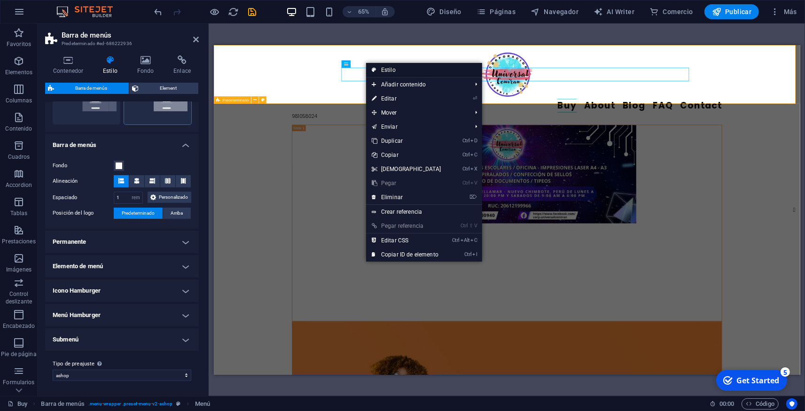
click at [384, 68] on link "Estilo" at bounding box center [424, 70] width 116 height 14
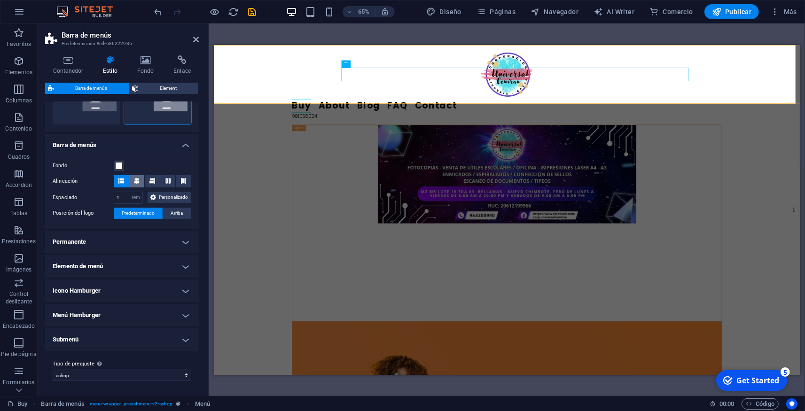
click at [137, 179] on button at bounding box center [136, 181] width 15 height 12
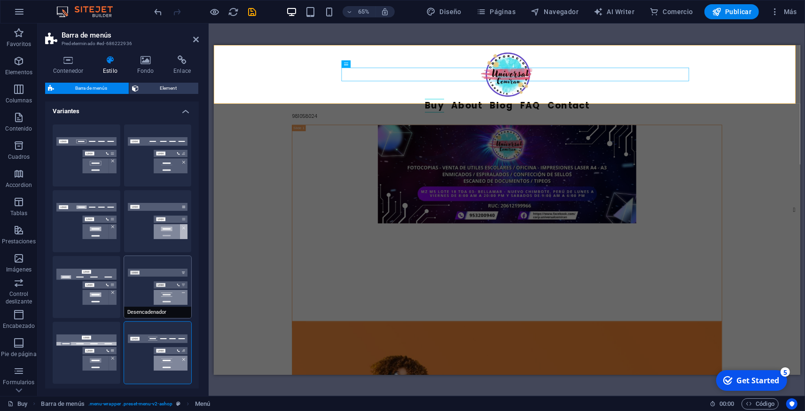
scroll to position [0, 0]
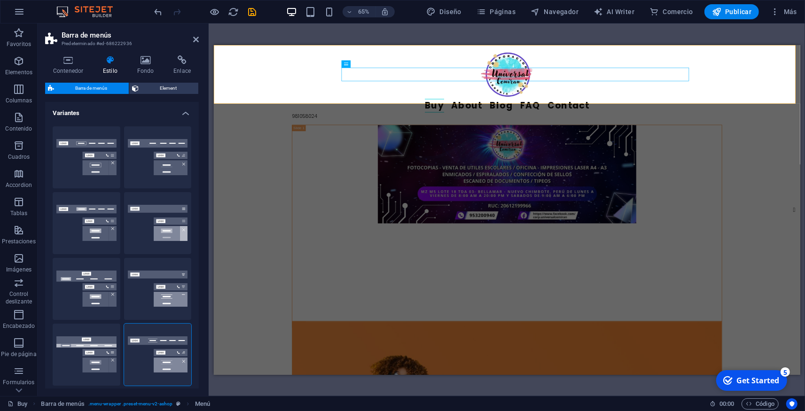
click at [178, 114] on h4 "Variantes" at bounding box center [122, 110] width 154 height 17
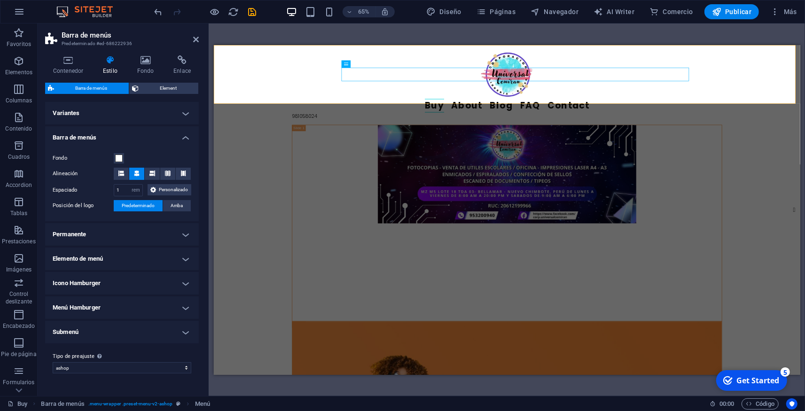
click at [161, 230] on h4 "Permanente" at bounding box center [122, 234] width 154 height 23
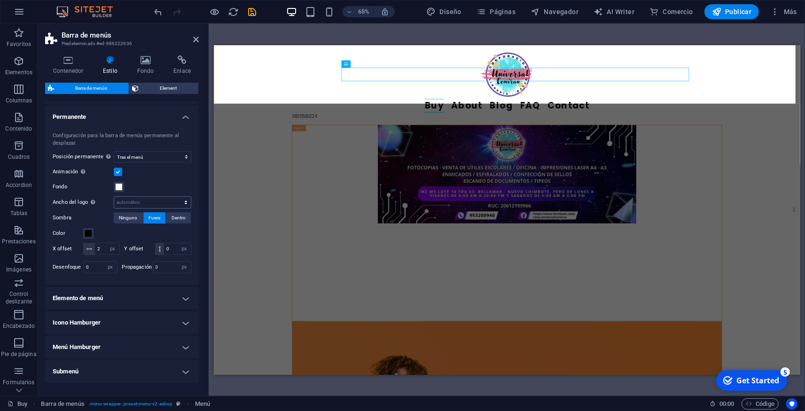
scroll to position [132, 0]
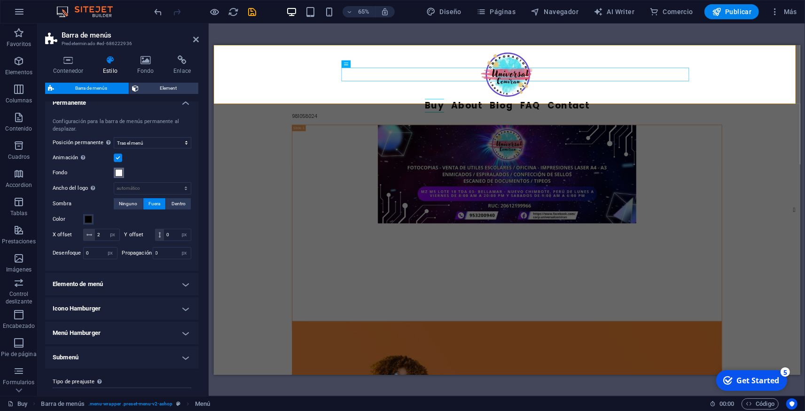
click at [119, 177] on span at bounding box center [119, 173] width 8 height 8
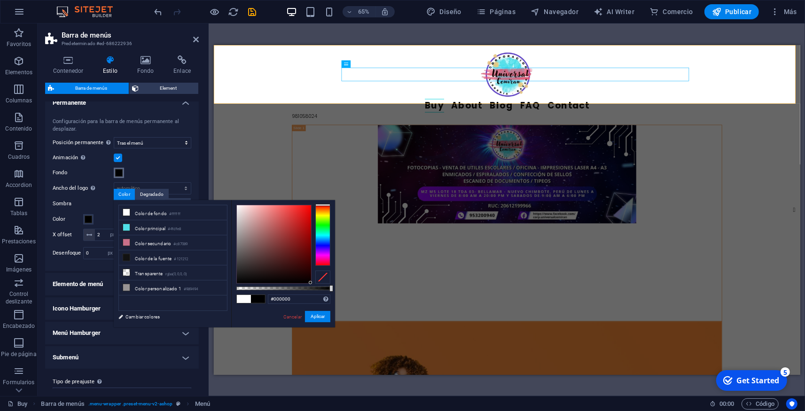
drag, startPoint x: 270, startPoint y: 221, endPoint x: 311, endPoint y: 287, distance: 77.1
click at [311, 287] on div "#000000 Formatos soportados #0852ed rgb(8, 82, 237) rgba(8, 82, 237, 90%) hsv(2…" at bounding box center [283, 332] width 104 height 264
click at [317, 316] on button "Aplicar" at bounding box center [317, 316] width 25 height 11
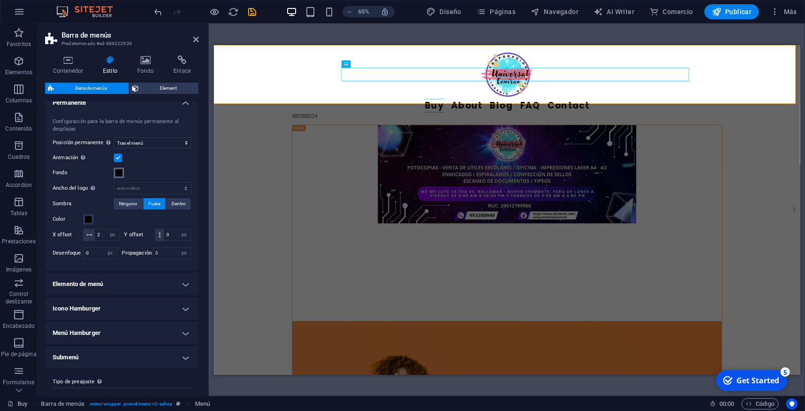
click at [121, 177] on span at bounding box center [119, 173] width 8 height 8
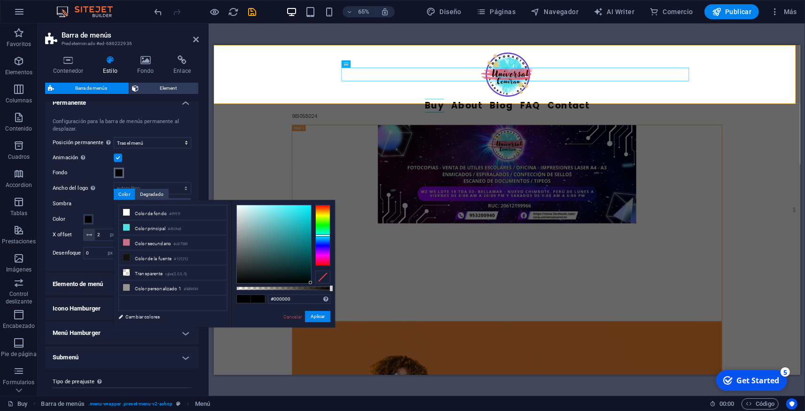
click at [325, 235] on div at bounding box center [322, 235] width 15 height 61
type input "#23e7f1"
drag, startPoint x: 303, startPoint y: 230, endPoint x: 300, endPoint y: 209, distance: 21.3
click at [300, 209] on div at bounding box center [274, 244] width 74 height 78
click at [314, 313] on button "Aplicar" at bounding box center [317, 316] width 25 height 11
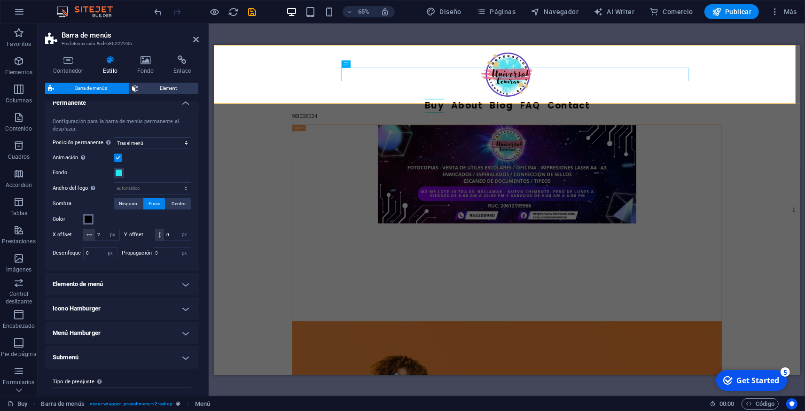
click at [86, 223] on span at bounding box center [89, 220] width 8 height 8
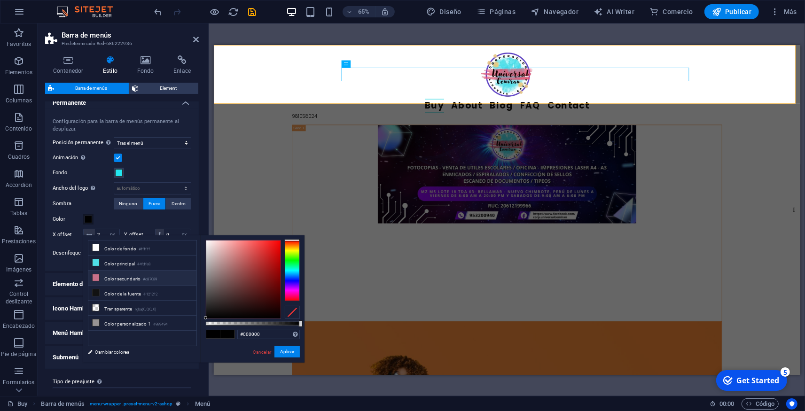
click at [113, 278] on li "Color secundario #c87089" at bounding box center [142, 278] width 108 height 15
type input "#c87089"
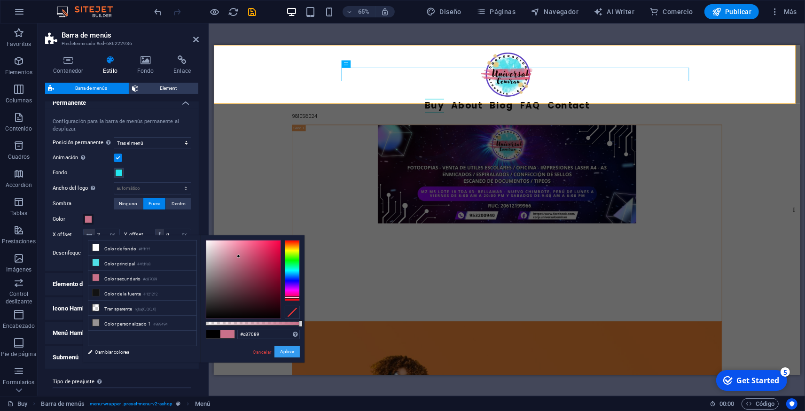
click at [293, 354] on button "Aplicar" at bounding box center [286, 351] width 25 height 11
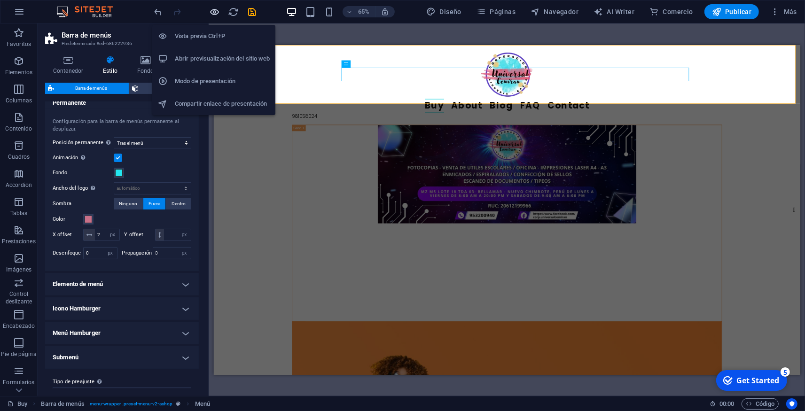
click at [218, 11] on icon "button" at bounding box center [215, 12] width 11 height 11
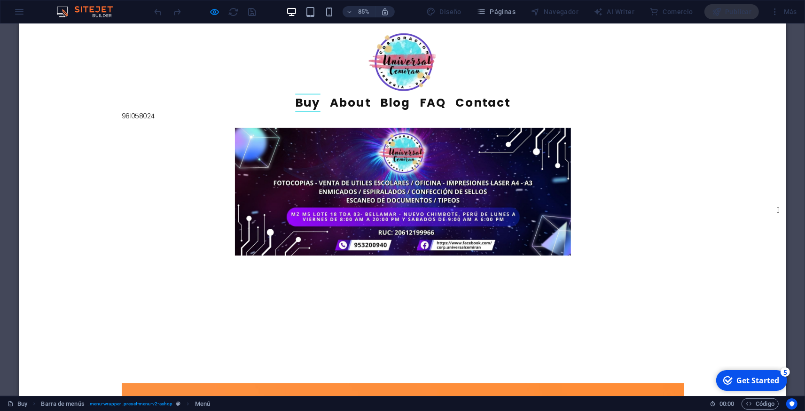
click at [449, 106] on ul "Buy About Blog FAQ Contact" at bounding box center [470, 116] width 662 height 21
click at [427, 106] on link "About" at bounding box center [408, 116] width 48 height 21
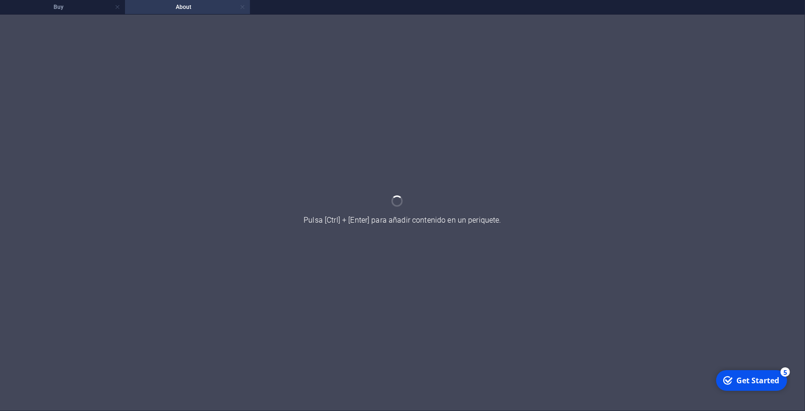
click at [241, 6] on link at bounding box center [243, 7] width 6 height 9
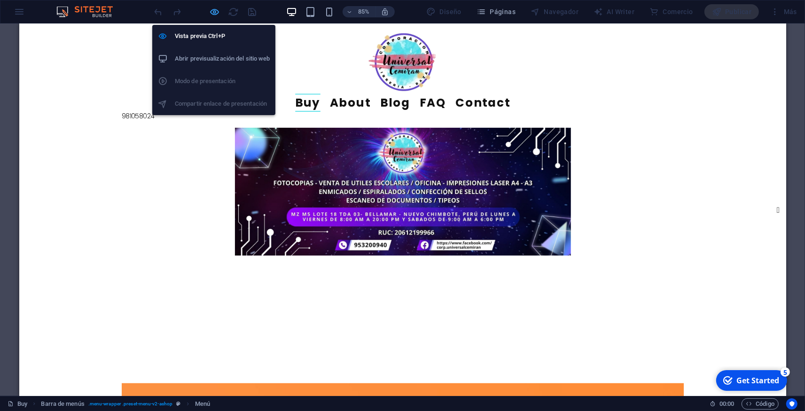
click at [212, 14] on icon "button" at bounding box center [215, 12] width 11 height 11
select select "rem"
select select "sticky_menu"
select select "px"
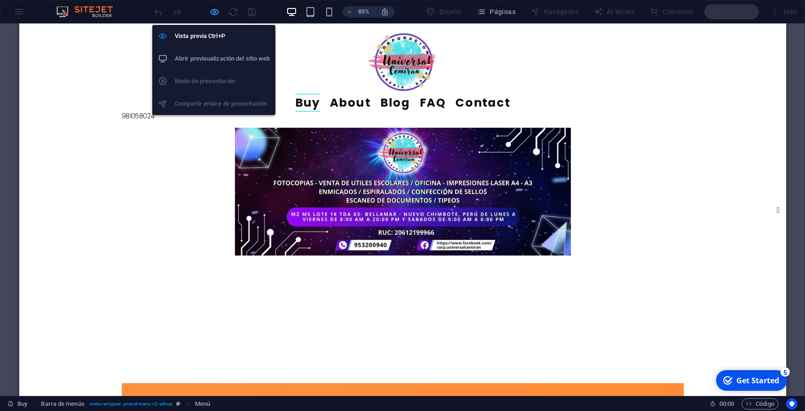
select select "px"
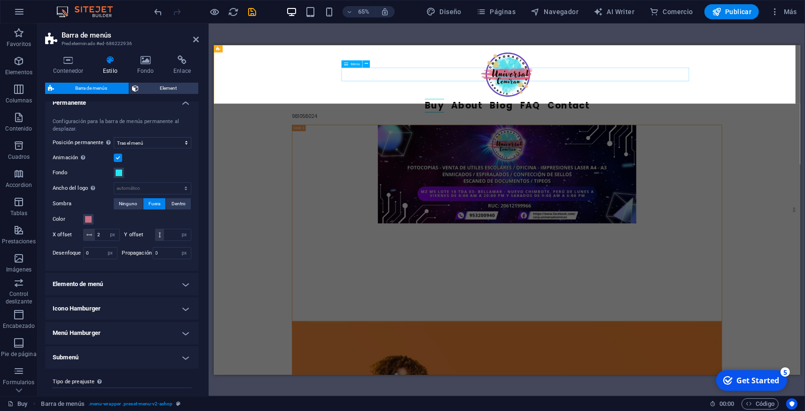
click at [462, 127] on nav "Buy About Blog FAQ Contact" at bounding box center [665, 137] width 662 height 21
click at [347, 63] on icon at bounding box center [346, 64] width 4 height 8
click at [367, 63] on icon at bounding box center [366, 64] width 3 height 7
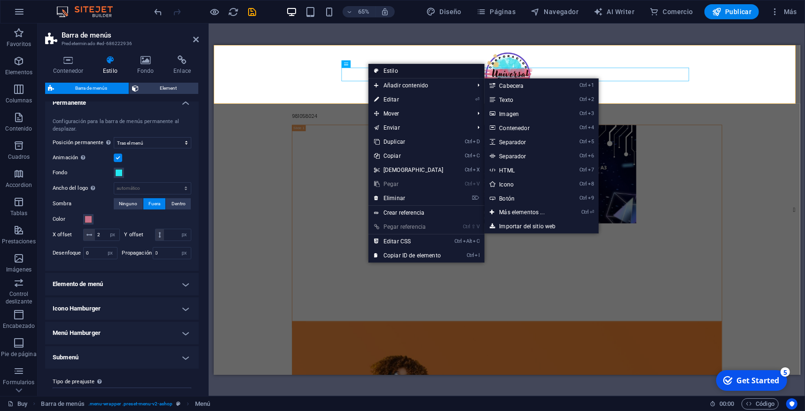
click at [396, 72] on link "Estilo" at bounding box center [426, 71] width 116 height 14
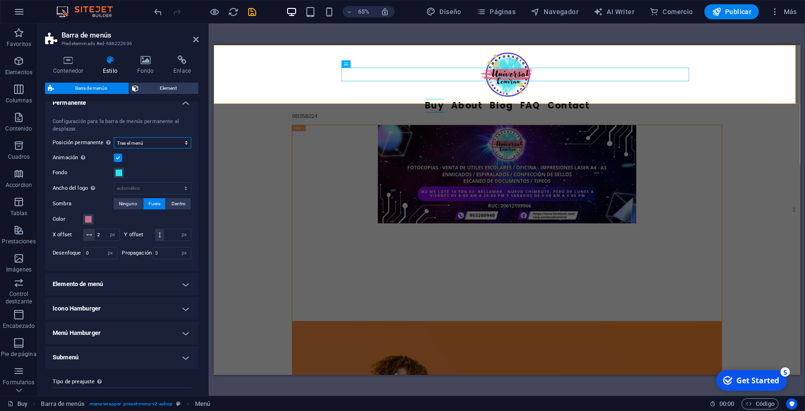
click at [114, 137] on select "Deshabilitado Instantáneo Tras el menú Tras el banner Al desplazarse hacia arri…" at bounding box center [153, 142] width 78 height 11
click option "Instantáneo" at bounding box center [0, 0] width 0 height 0
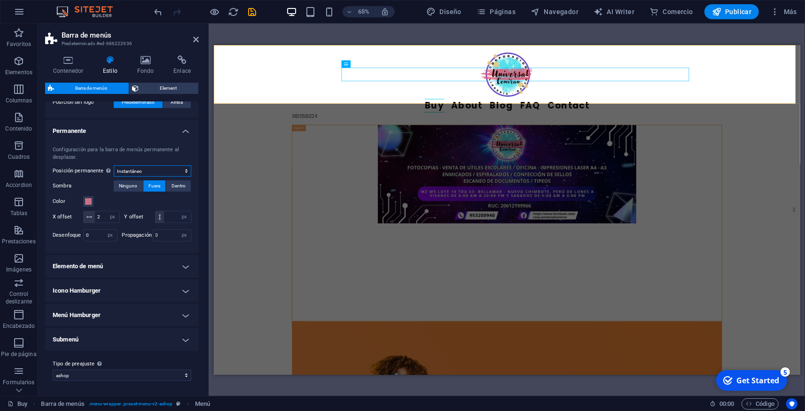
scroll to position [114, 0]
drag, startPoint x: 153, startPoint y: 266, endPoint x: 153, endPoint y: 260, distance: 6.6
click at [153, 266] on h4 "Elemento de menú" at bounding box center [122, 266] width 154 height 23
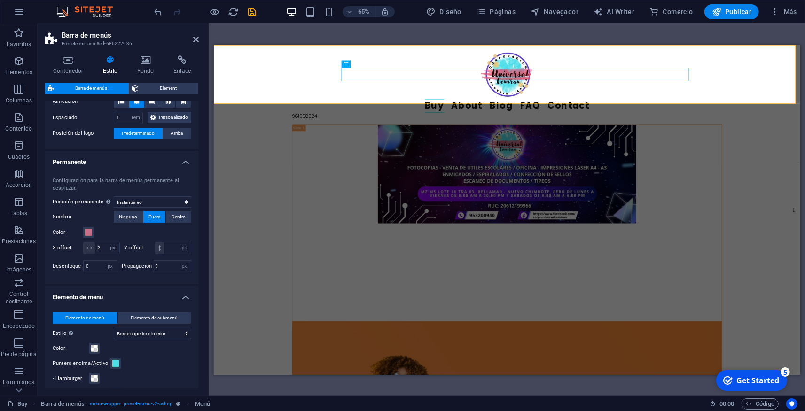
scroll to position [70, 0]
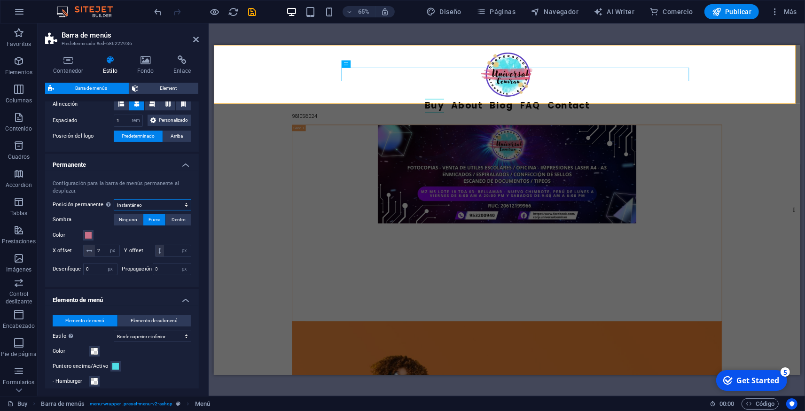
click at [114, 199] on select "Deshabilitado Instantáneo Tras el menú Tras el banner Al desplazarse hacia arri…" at bounding box center [153, 204] width 78 height 11
select select "sticky_none"
click option "Deshabilitado" at bounding box center [0, 0] width 0 height 0
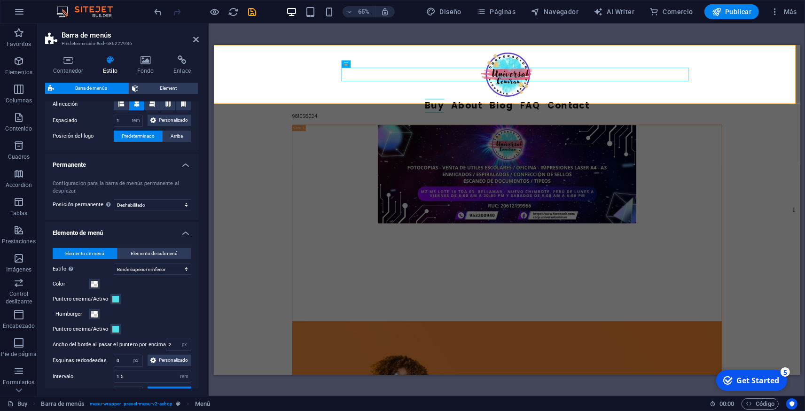
click at [172, 171] on h4 "Permanente" at bounding box center [122, 162] width 154 height 17
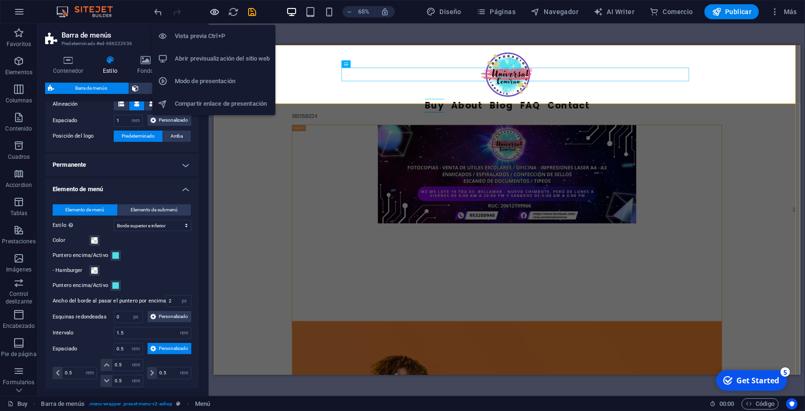
click at [218, 13] on icon "button" at bounding box center [215, 12] width 11 height 11
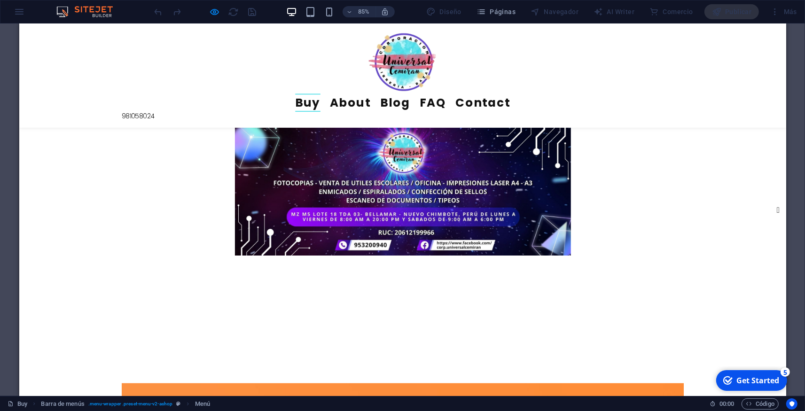
click at [240, 94] on div "Buy About Blog FAQ Contact 981058024" at bounding box center [470, 84] width 902 height 123
click at [107, 55] on div "Buy About Blog FAQ Contact 981058024" at bounding box center [470, 84] width 902 height 123
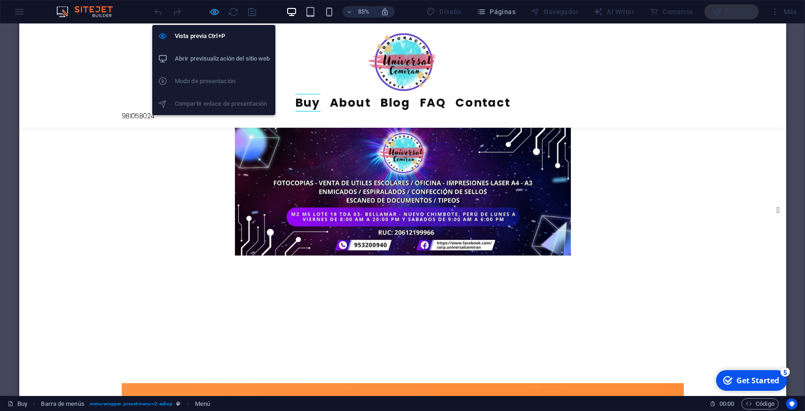
click at [213, 10] on icon "button" at bounding box center [215, 12] width 11 height 11
select select "rem"
select select "hover_border_vertical"
select select "px"
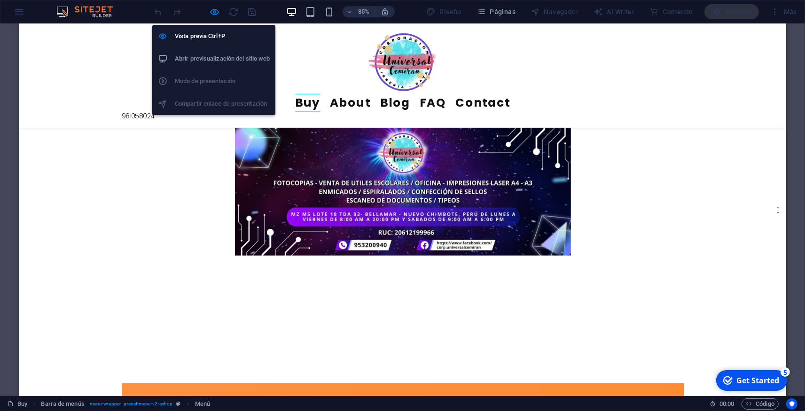
select select "rem"
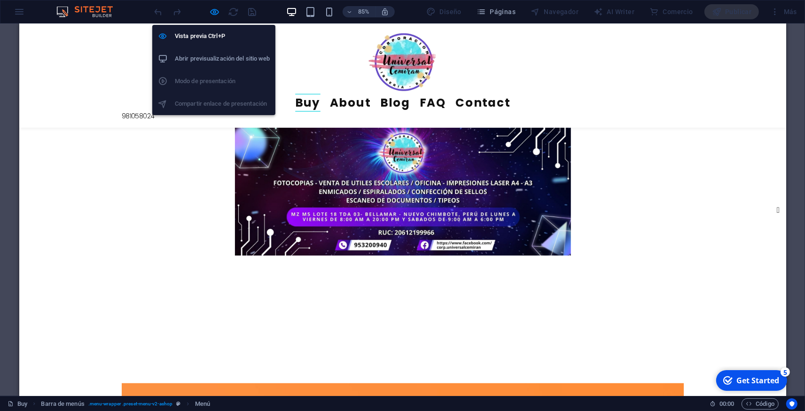
select select "rem"
select select "link-special-font"
select select "rem"
select select "700"
select select "px"
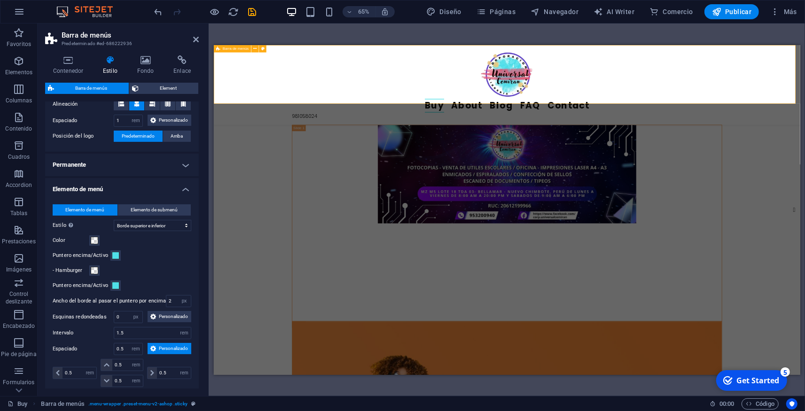
click at [275, 69] on div "Buy About Blog FAQ Contact 981058024" at bounding box center [664, 106] width 902 height 123
click at [262, 49] on icon at bounding box center [262, 48] width 3 height 7
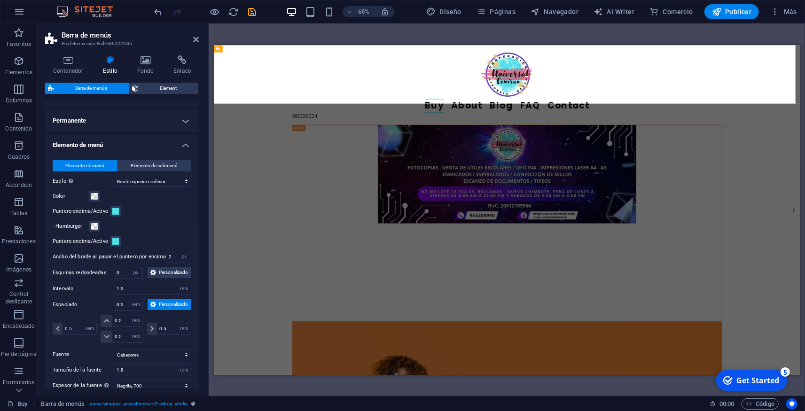
click at [178, 151] on h4 "Elemento de menú" at bounding box center [122, 142] width 154 height 17
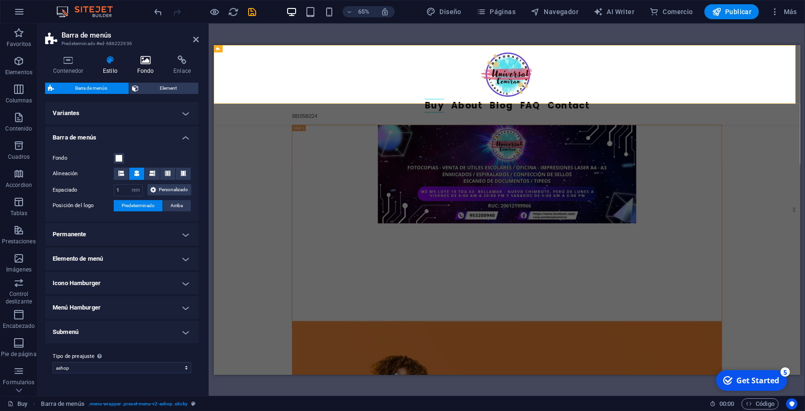
click at [151, 66] on h4 "Fondo" at bounding box center [147, 65] width 37 height 20
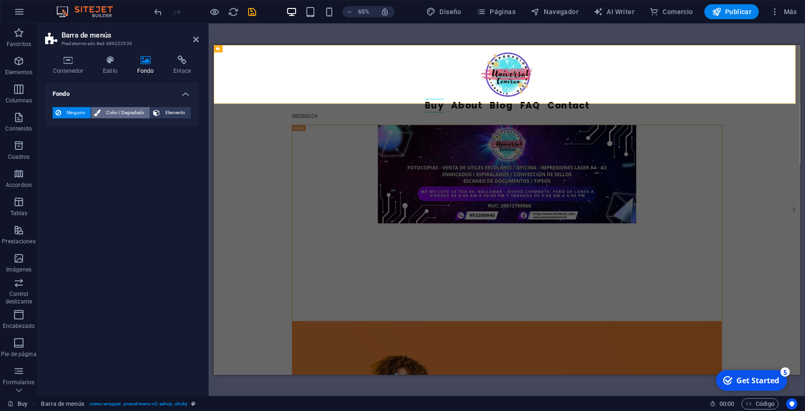
click at [120, 114] on span "Color / Degradado" at bounding box center [125, 112] width 44 height 11
click at [60, 155] on span at bounding box center [59, 150] width 10 height 10
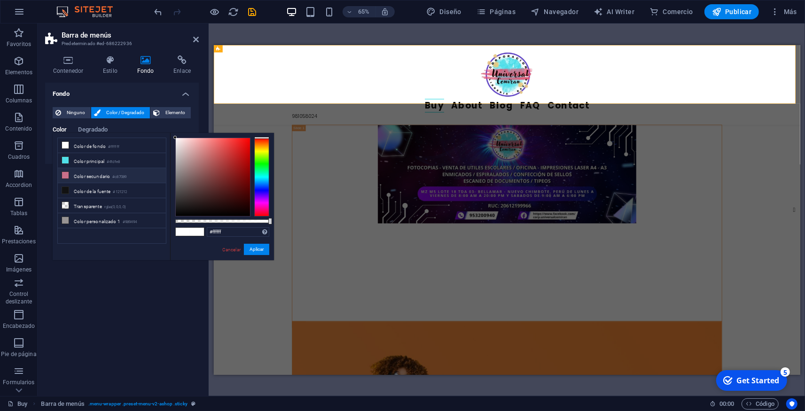
click at [93, 173] on li "Color secundario #c87089" at bounding box center [112, 175] width 108 height 15
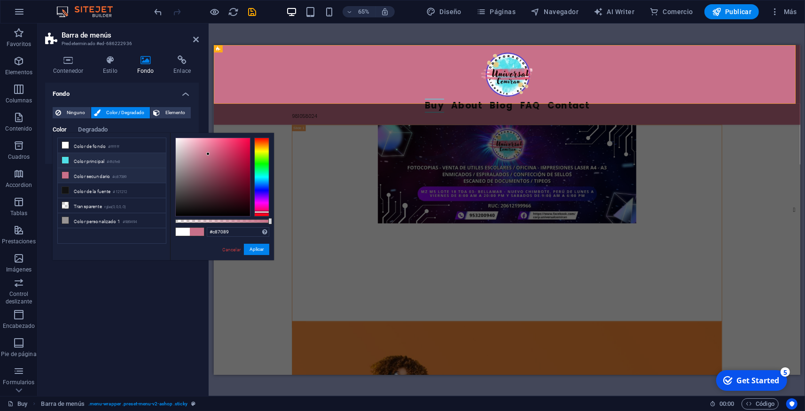
click at [97, 159] on li "Color principal #4fdfe8" at bounding box center [112, 160] width 108 height 15
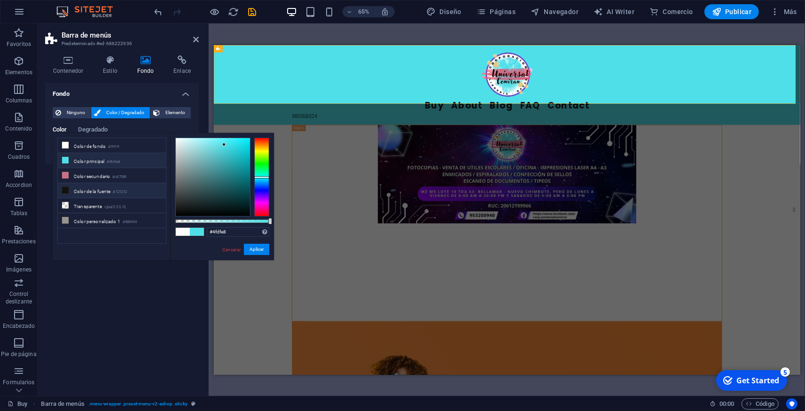
click at [99, 191] on li "Color de la fuente #121212" at bounding box center [112, 190] width 108 height 15
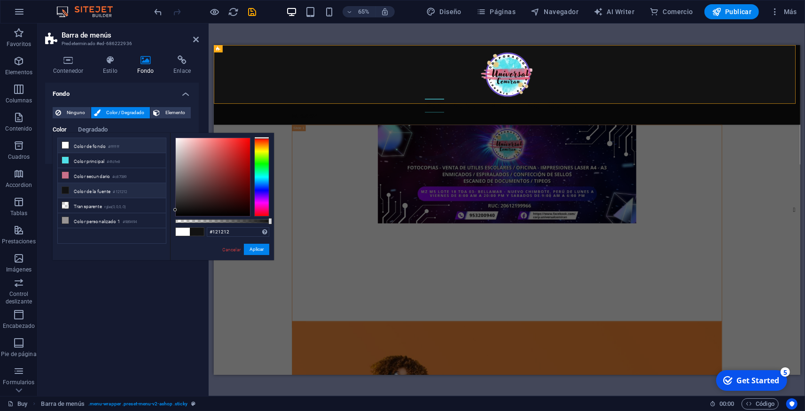
click at [97, 148] on li "Color de fondo #ffffff" at bounding box center [112, 145] width 108 height 15
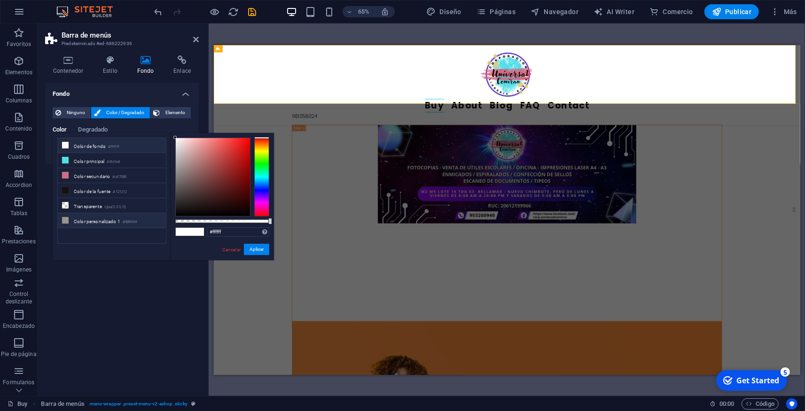
click at [99, 219] on li "Color personalizado 1 #989494" at bounding box center [112, 220] width 108 height 15
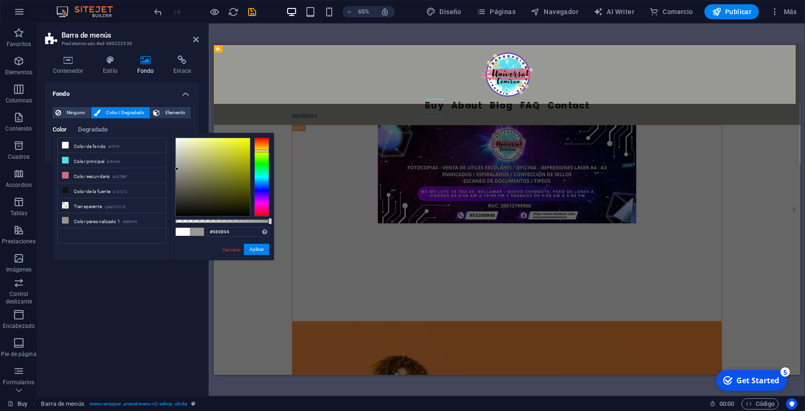
drag, startPoint x: 265, startPoint y: 163, endPoint x: 266, endPoint y: 151, distance: 12.4
click at [266, 151] on div at bounding box center [261, 177] width 15 height 79
click at [244, 142] on div at bounding box center [213, 177] width 74 height 78
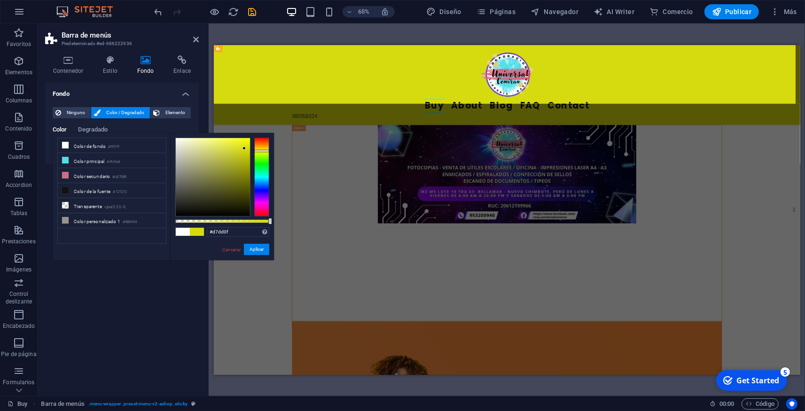
drag, startPoint x: 244, startPoint y: 148, endPoint x: 251, endPoint y: 149, distance: 6.6
click at [244, 148] on div at bounding box center [213, 177] width 74 height 78
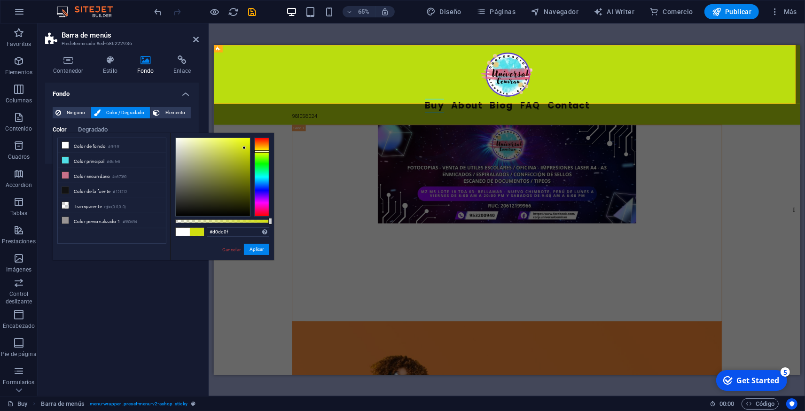
click at [262, 151] on div at bounding box center [261, 151] width 15 height 2
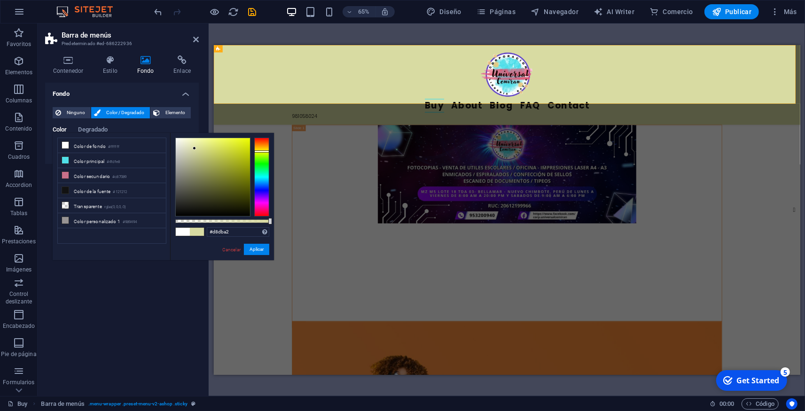
drag, startPoint x: 245, startPoint y: 148, endPoint x: 195, endPoint y: 148, distance: 50.7
click at [195, 148] on div at bounding box center [194, 148] width 3 height 3
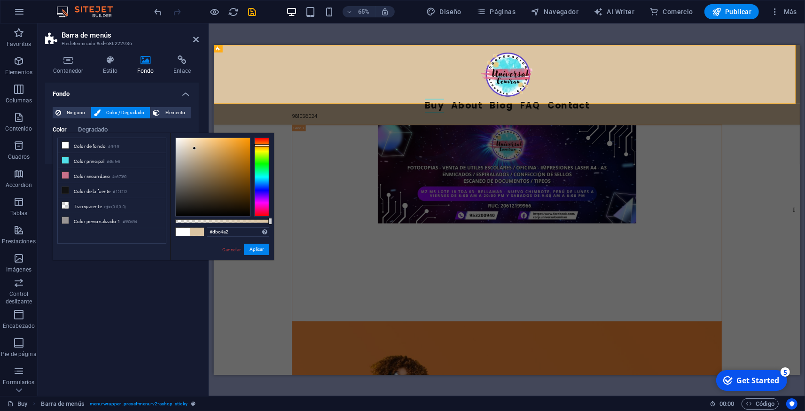
click at [266, 145] on div at bounding box center [261, 177] width 15 height 79
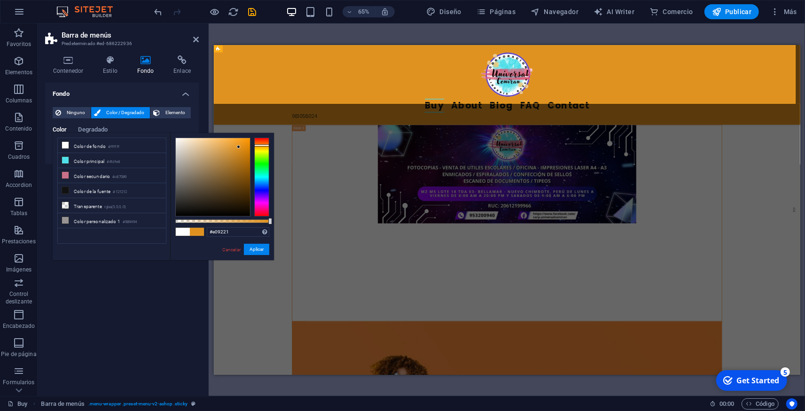
click at [239, 147] on div at bounding box center [213, 177] width 74 height 78
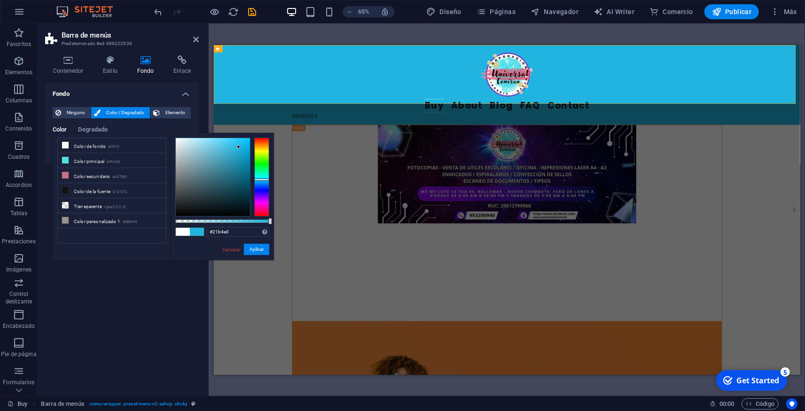
drag, startPoint x: 264, startPoint y: 165, endPoint x: 263, endPoint y: 180, distance: 14.1
click at [263, 180] on div at bounding box center [261, 177] width 15 height 79
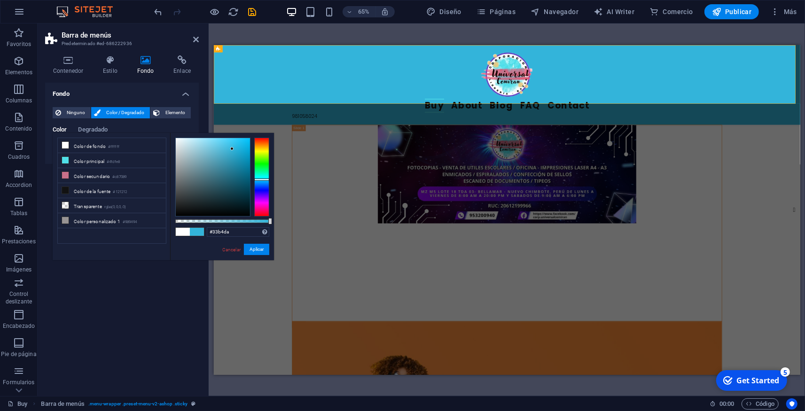
drag, startPoint x: 238, startPoint y: 148, endPoint x: 232, endPoint y: 149, distance: 5.8
click at [232, 149] on div at bounding box center [231, 148] width 3 height 3
click at [260, 250] on button "Aplicar" at bounding box center [256, 249] width 25 height 11
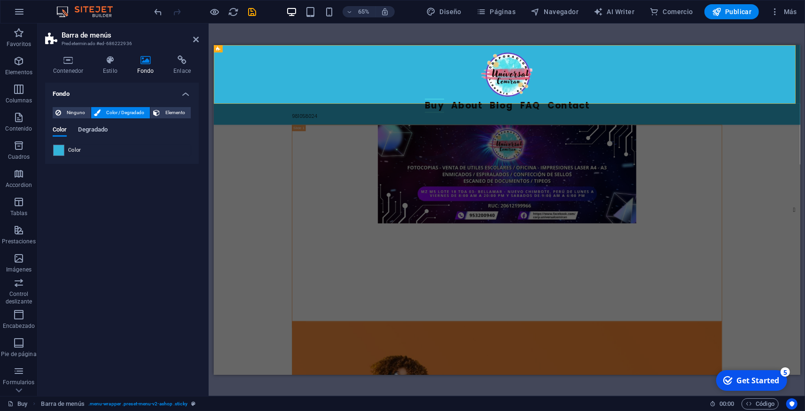
click at [103, 129] on span "Degradado" at bounding box center [93, 130] width 30 height 13
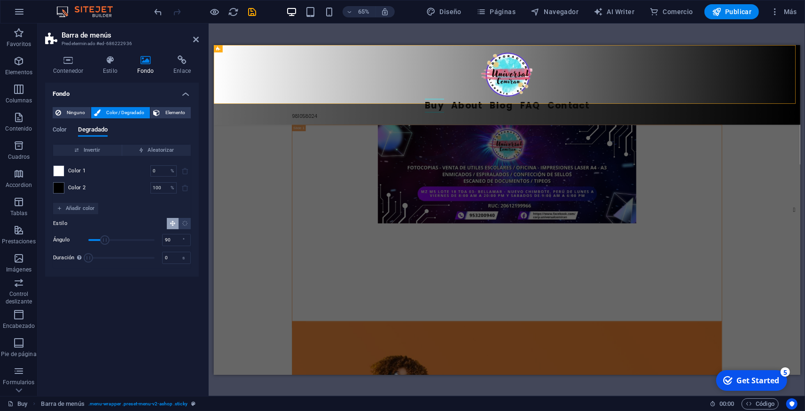
click at [60, 170] on span at bounding box center [59, 171] width 10 height 10
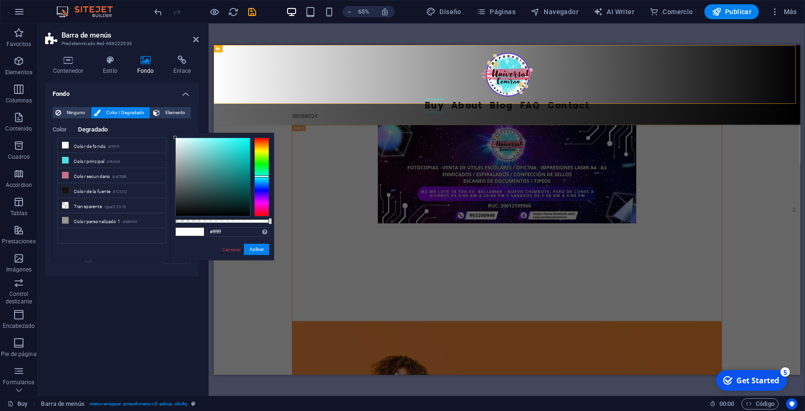
click at [259, 177] on div at bounding box center [261, 177] width 15 height 79
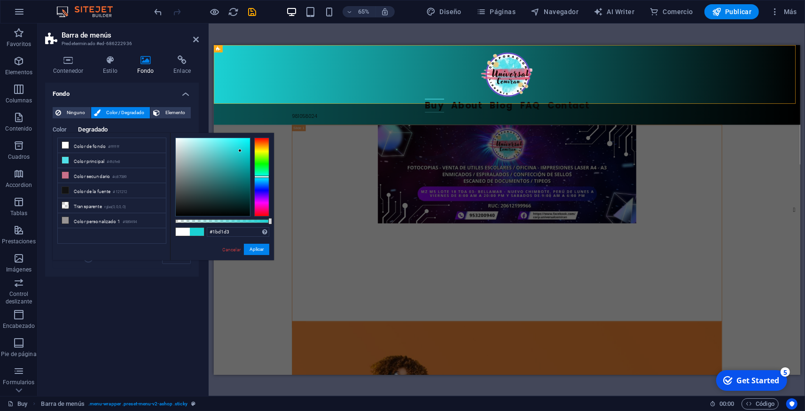
drag, startPoint x: 240, startPoint y: 161, endPoint x: 240, endPoint y: 151, distance: 10.3
click at [240, 151] on div at bounding box center [213, 177] width 74 height 78
drag, startPoint x: 253, startPoint y: 247, endPoint x: 8, endPoint y: 296, distance: 250.2
click at [253, 247] on button "Aplicar" at bounding box center [256, 249] width 25 height 11
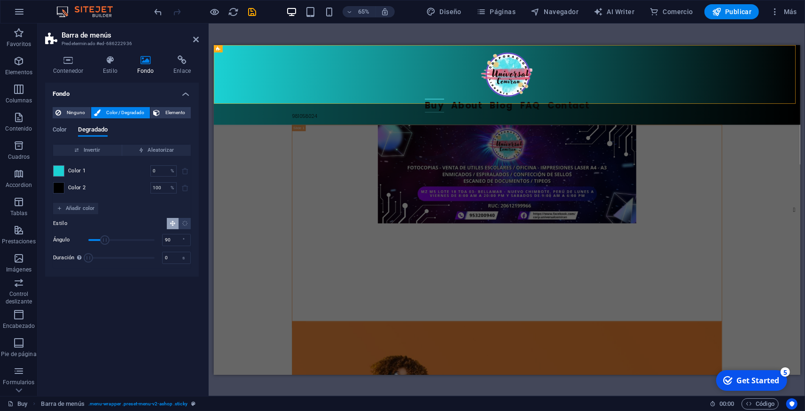
click at [55, 190] on span at bounding box center [59, 188] width 10 height 10
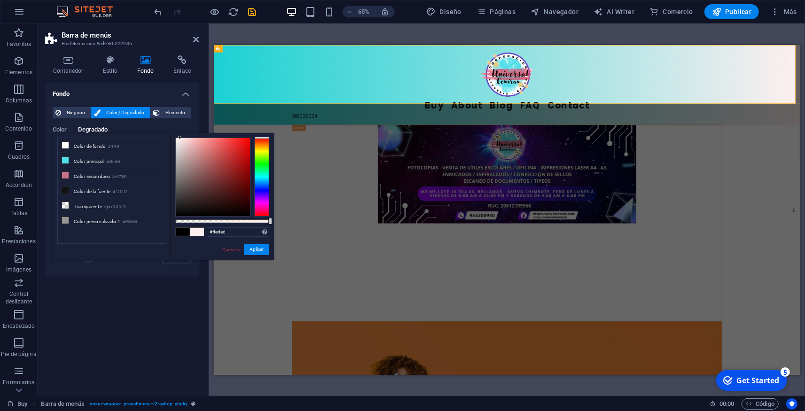
type input "#ffecec"
drag, startPoint x: 199, startPoint y: 197, endPoint x: 181, endPoint y: 131, distance: 68.7
click at [181, 131] on body "corporacionuniversalc.com Buy Favoritos Elementos Columnas Contenido Cuadros Ac…" at bounding box center [402, 205] width 805 height 411
click at [256, 255] on div "Cancelar Aplicar" at bounding box center [245, 250] width 48 height 12
click at [256, 251] on button "Aplicar" at bounding box center [256, 249] width 25 height 11
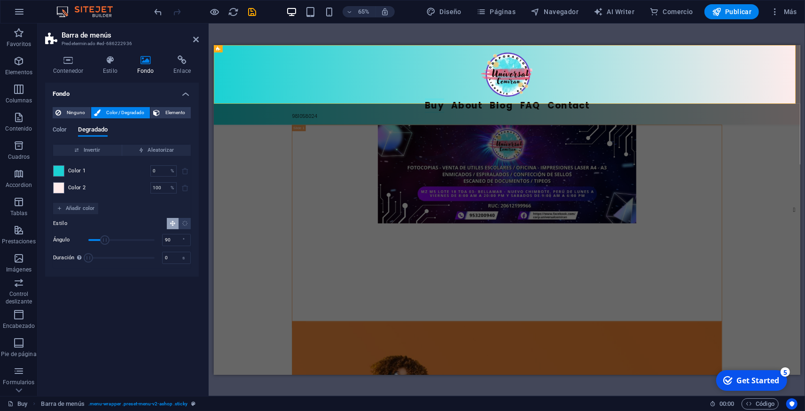
click at [184, 91] on h4 "Fondo" at bounding box center [122, 91] width 154 height 17
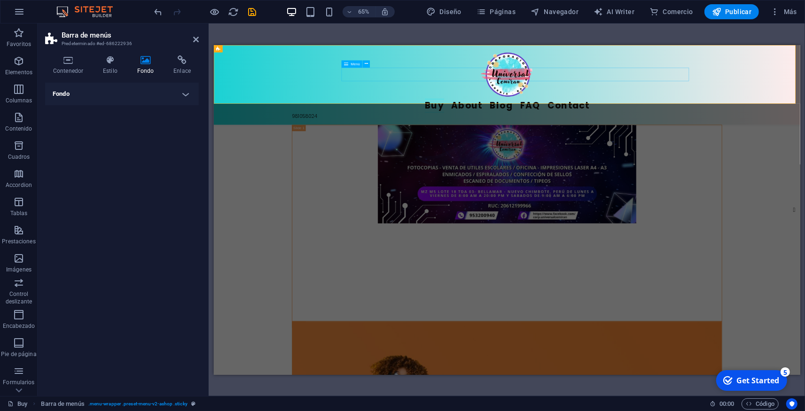
click at [565, 127] on nav "Buy About Blog FAQ Contact" at bounding box center [665, 137] width 662 height 21
click at [366, 65] on icon at bounding box center [366, 64] width 3 height 7
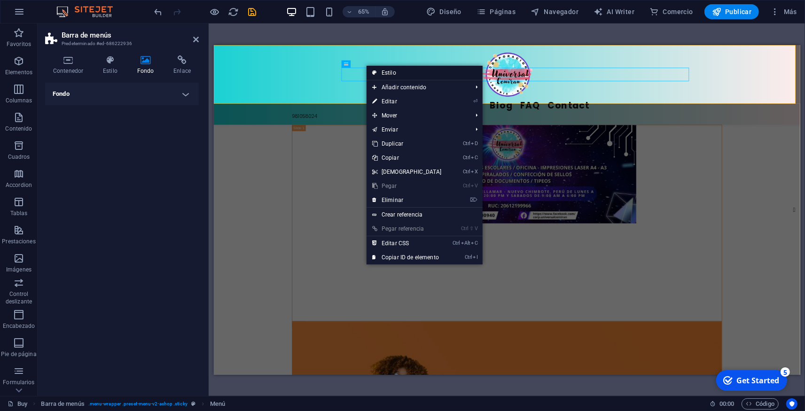
click at [389, 75] on link "Estilo" at bounding box center [425, 73] width 116 height 14
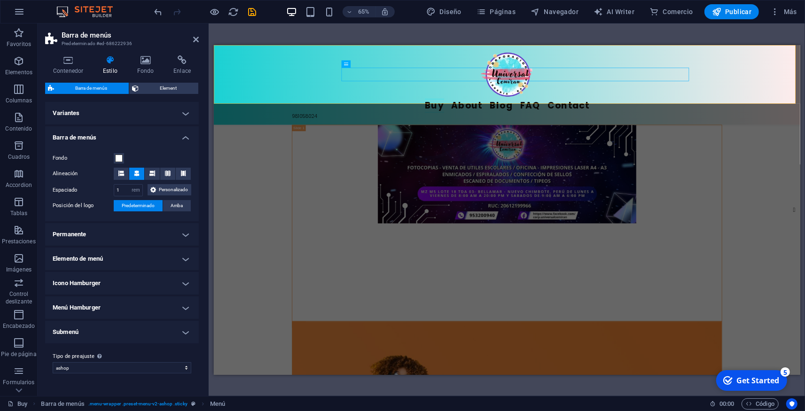
click at [183, 135] on h4 "Barra de menús" at bounding box center [122, 134] width 154 height 17
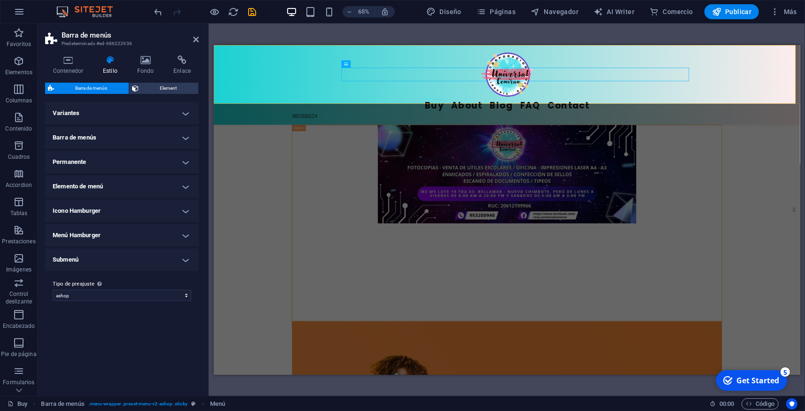
click at [164, 180] on h4 "Elemento de menú" at bounding box center [122, 186] width 154 height 23
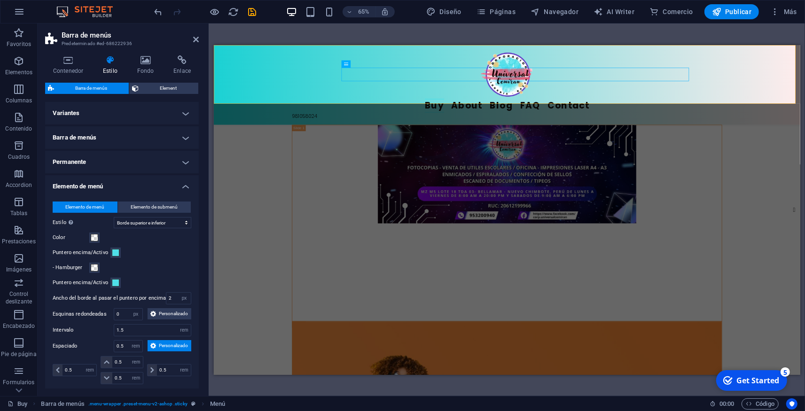
click at [175, 190] on h4 "Elemento de menú" at bounding box center [122, 183] width 154 height 17
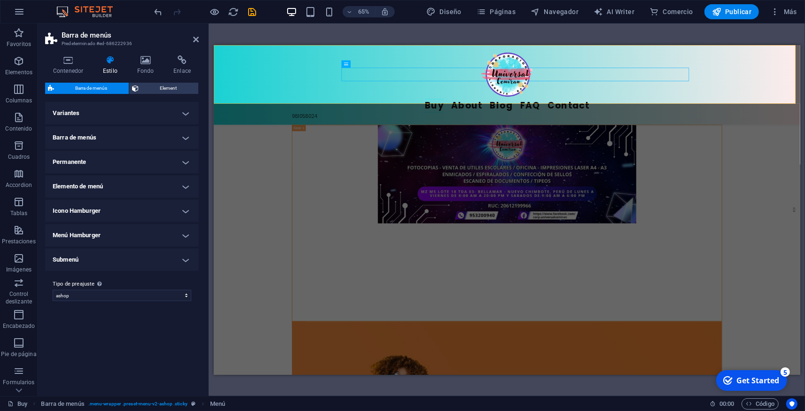
click at [174, 212] on h4 "Icono Hamburger" at bounding box center [122, 211] width 154 height 23
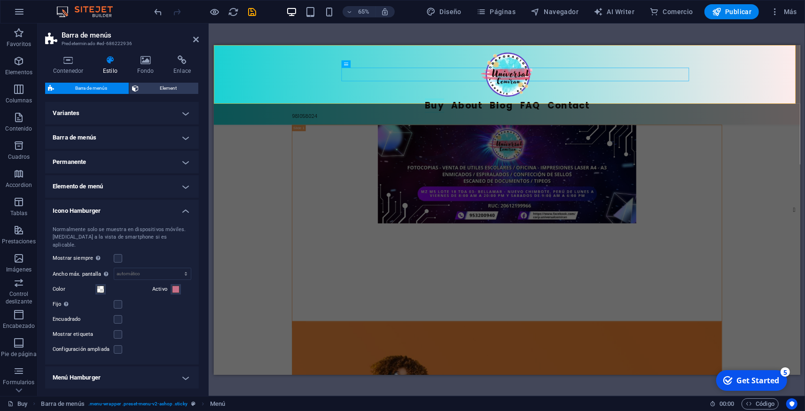
click at [174, 212] on h4 "Icono Hamburger" at bounding box center [122, 208] width 154 height 17
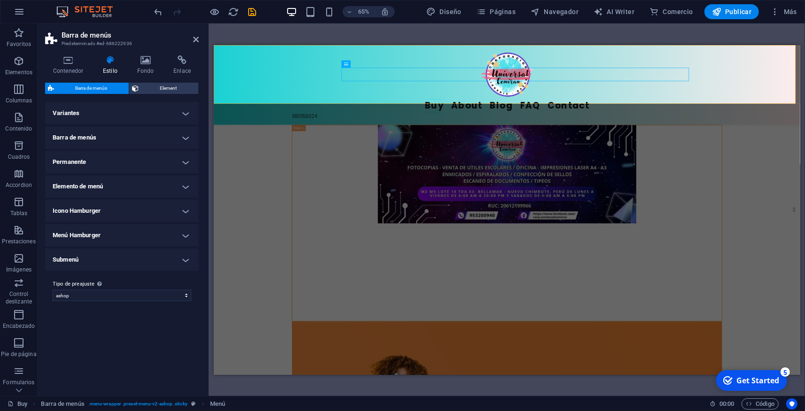
click at [173, 256] on h4 "Submenú" at bounding box center [122, 260] width 154 height 23
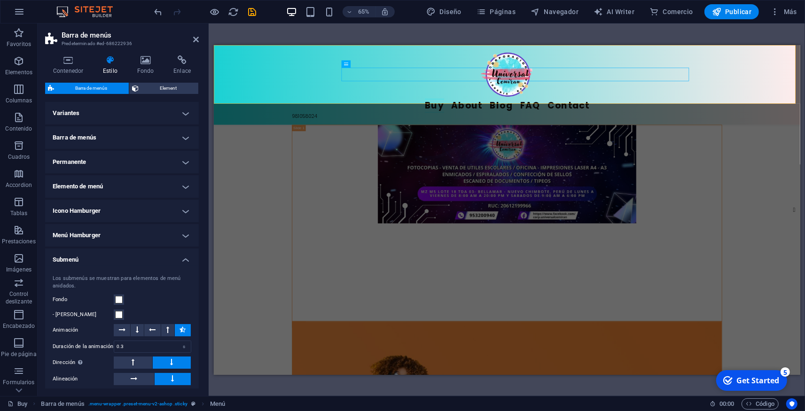
click at [176, 256] on h4 "Submenú" at bounding box center [122, 257] width 154 height 17
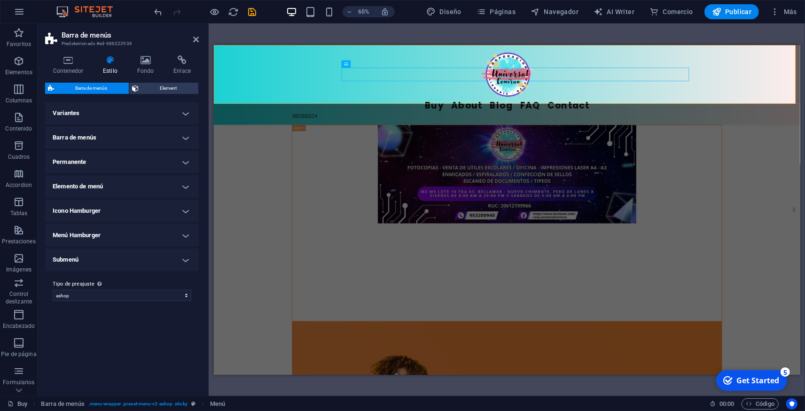
click at [178, 147] on h4 "Barra de menús" at bounding box center [122, 137] width 154 height 23
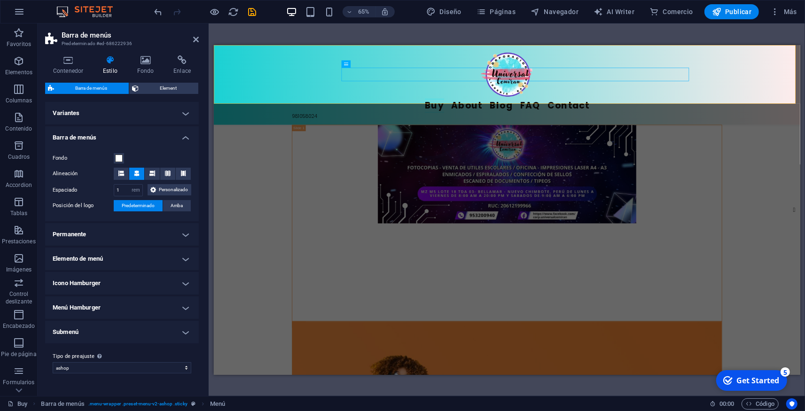
click at [181, 145] on div "Fondo Alineación Espaciado 1 px rem % vh vw Personalizado Personalizado 1 px re…" at bounding box center [121, 182] width 157 height 78
click at [187, 142] on h4 "Barra de menús" at bounding box center [122, 134] width 154 height 17
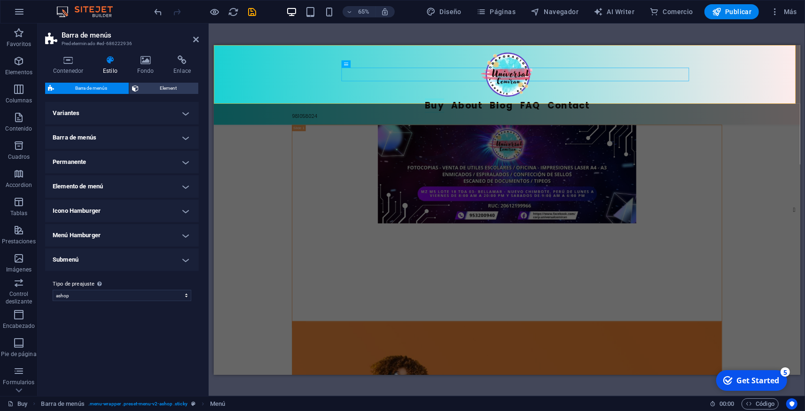
click at [188, 115] on h4 "Variantes" at bounding box center [122, 113] width 154 height 23
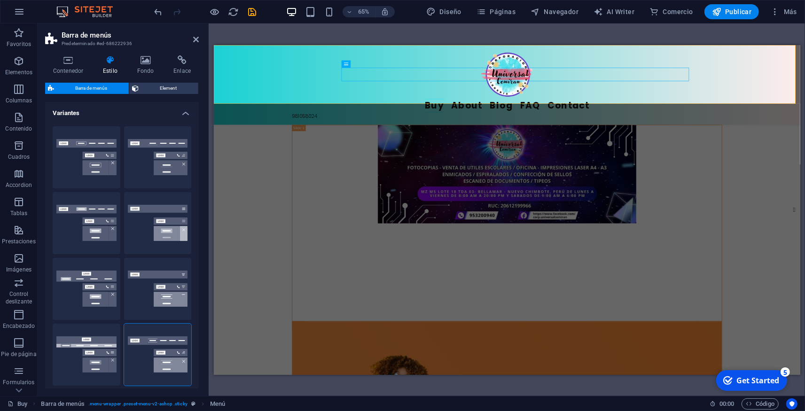
click at [188, 111] on h4 "Variantes" at bounding box center [122, 110] width 154 height 17
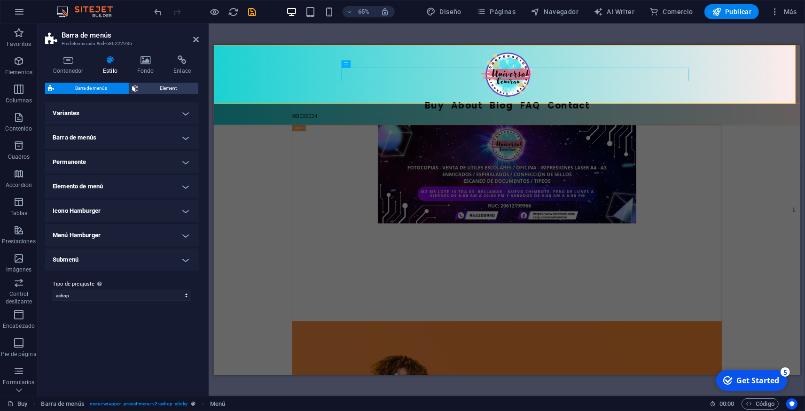
click at [182, 184] on h4 "Elemento de menú" at bounding box center [122, 186] width 154 height 23
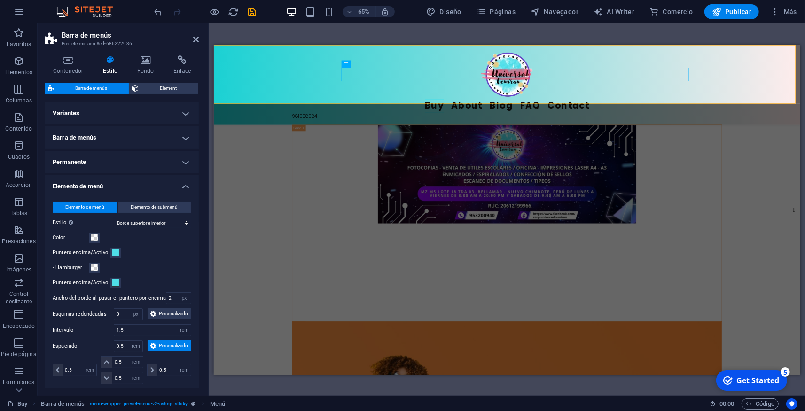
click at [182, 184] on h4 "Elemento de menú" at bounding box center [122, 183] width 154 height 17
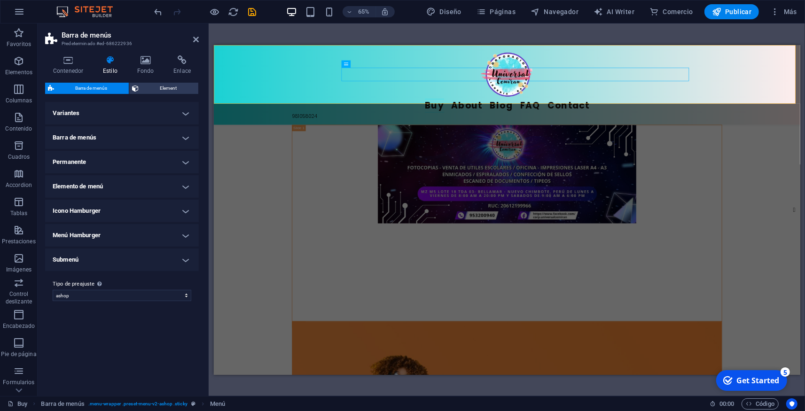
click at [177, 158] on h4 "Permanente" at bounding box center [122, 162] width 154 height 23
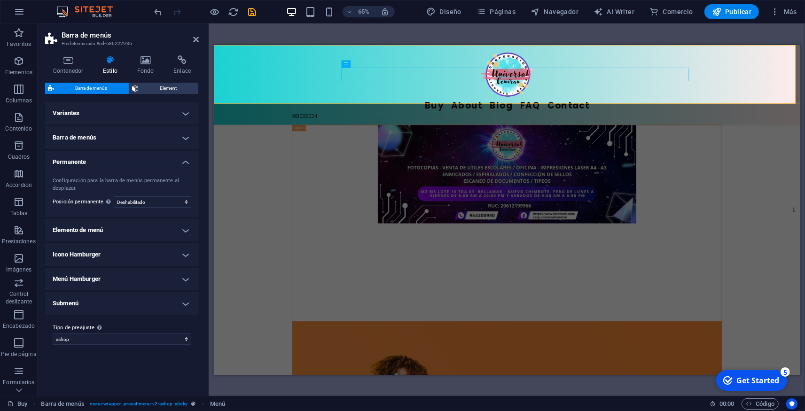
click at [183, 161] on h4 "Permanente" at bounding box center [122, 159] width 154 height 17
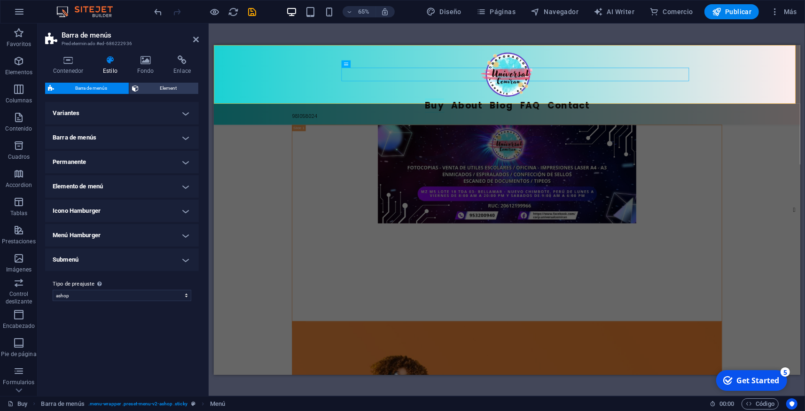
click at [179, 210] on h4 "Icono Hamburger" at bounding box center [122, 211] width 154 height 23
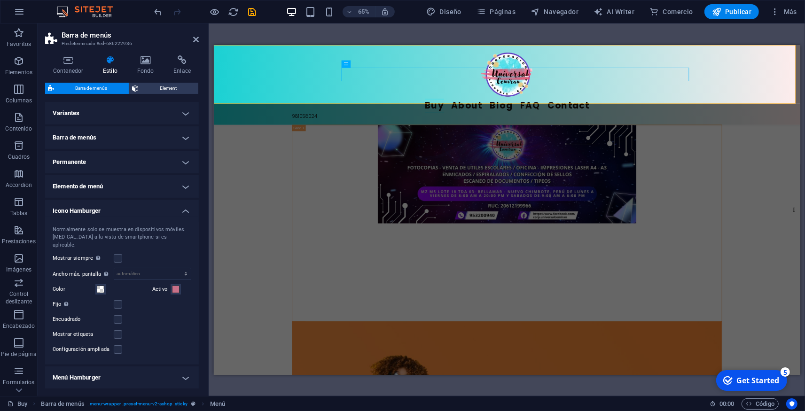
click at [180, 210] on h4 "Icono Hamburger" at bounding box center [122, 208] width 154 height 17
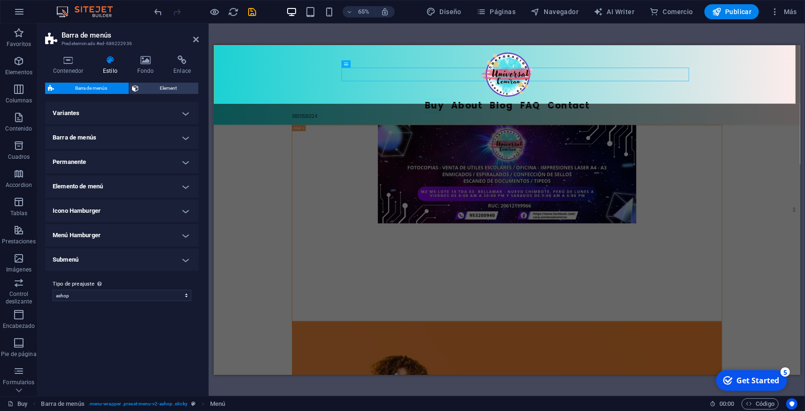
click at [184, 229] on h4 "Menú Hamburger" at bounding box center [122, 235] width 154 height 23
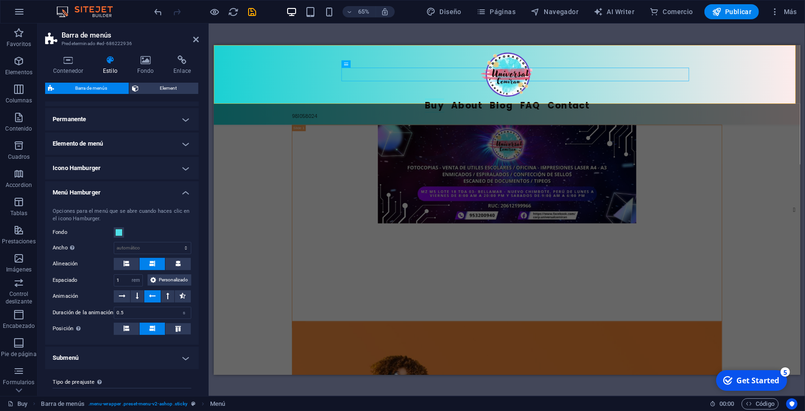
scroll to position [27, 0]
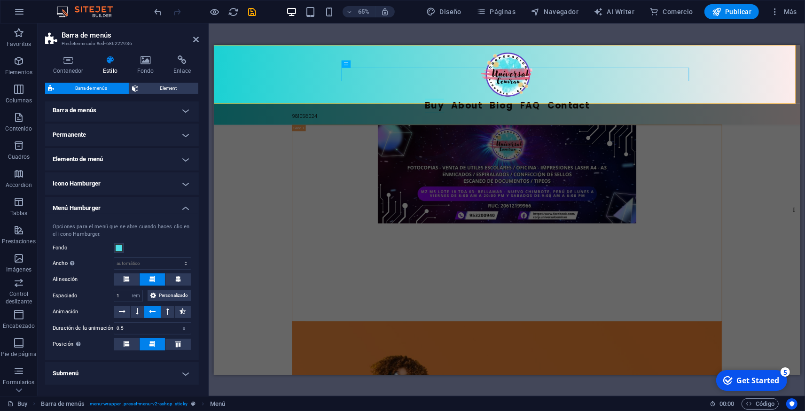
click at [176, 206] on h4 "Menú Hamburger" at bounding box center [122, 205] width 154 height 17
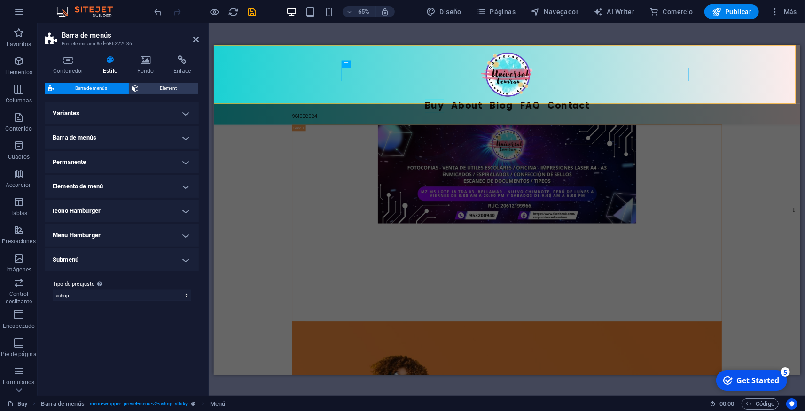
click at [190, 256] on h4 "Submenú" at bounding box center [122, 260] width 154 height 23
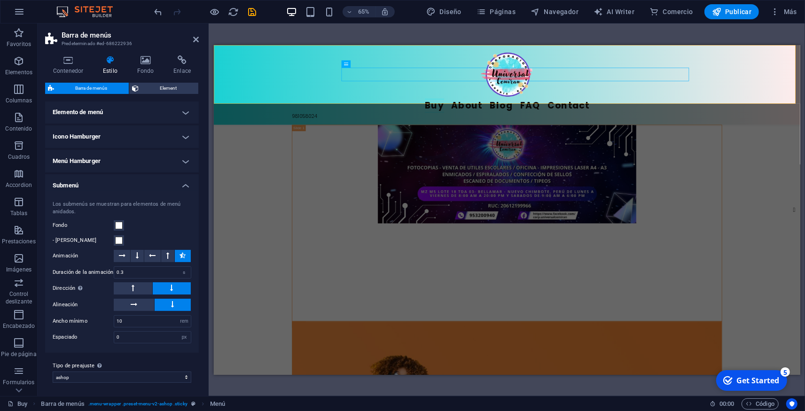
scroll to position [75, 0]
click at [176, 183] on h4 "Submenú" at bounding box center [122, 182] width 154 height 17
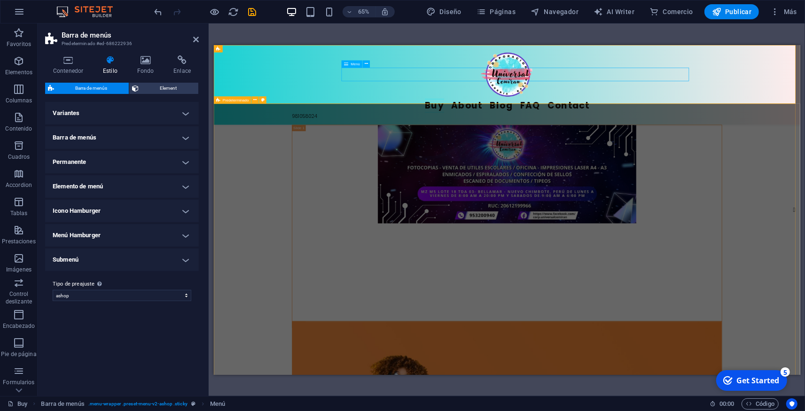
click at [552, 127] on nav "Buy About Blog FAQ Contact" at bounding box center [665, 137] width 662 height 21
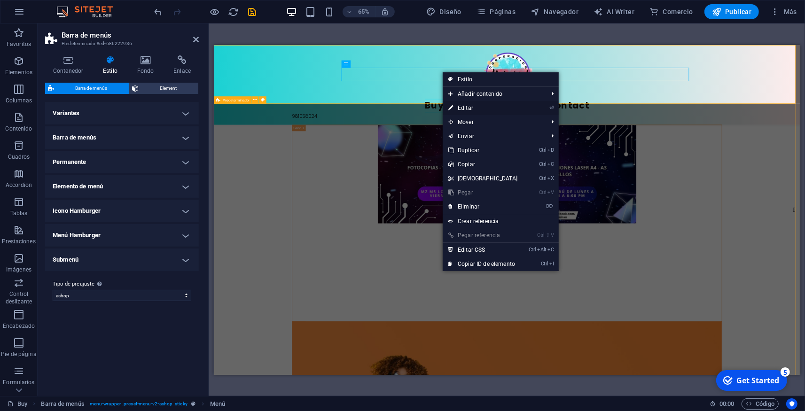
click at [468, 110] on link "⏎ Editar" at bounding box center [483, 108] width 81 height 14
select select
select select "1"
select select
select select "2"
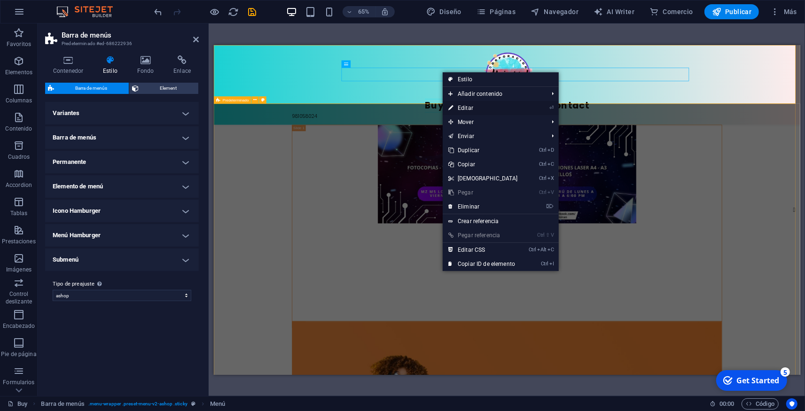
select select
select select "3"
select select
select select "4"
select select
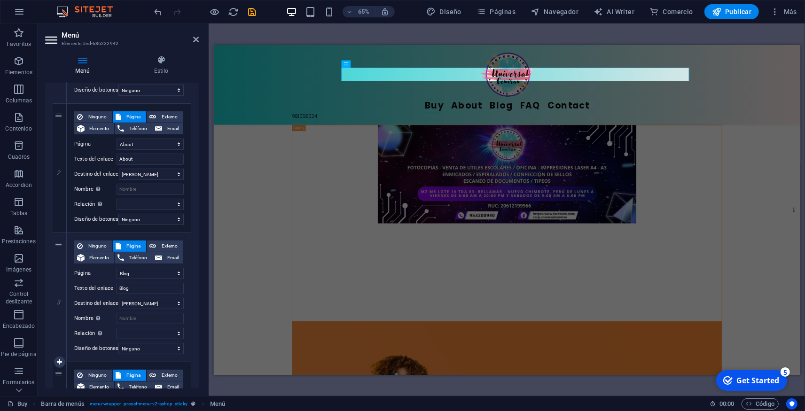
scroll to position [29, 0]
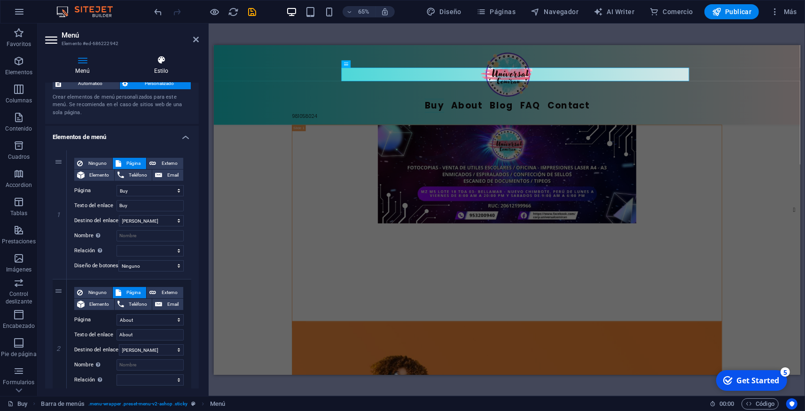
click at [159, 65] on icon at bounding box center [161, 59] width 75 height 9
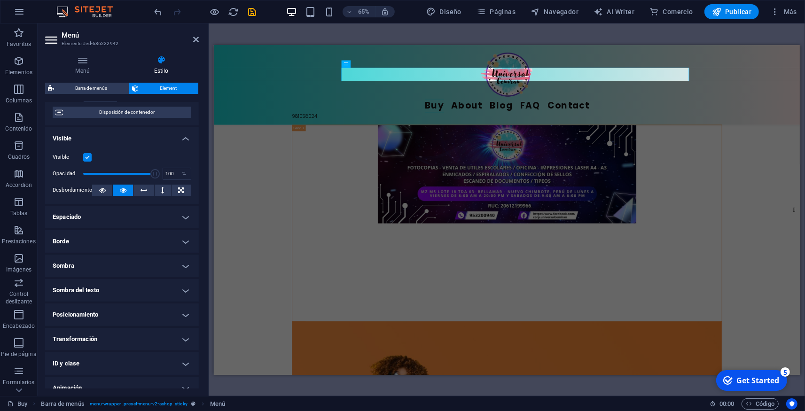
scroll to position [117, 0]
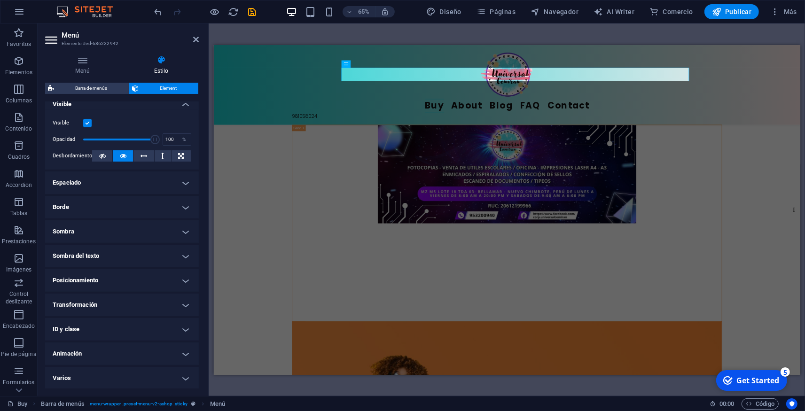
click at [181, 190] on h4 "Espaciado" at bounding box center [122, 183] width 154 height 23
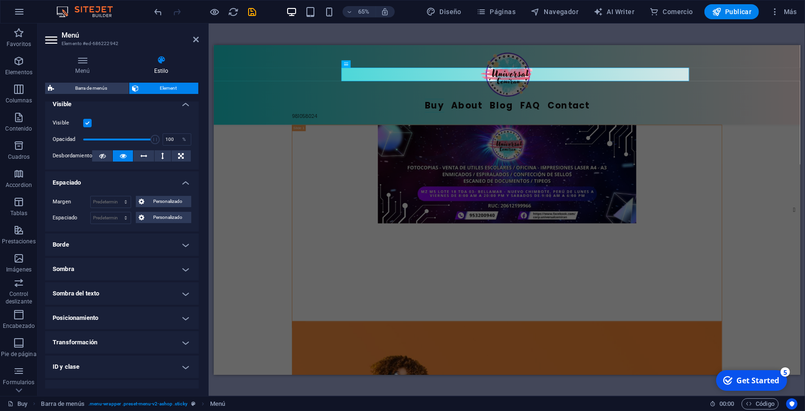
click at [172, 185] on h4 "Espaciado" at bounding box center [122, 180] width 154 height 17
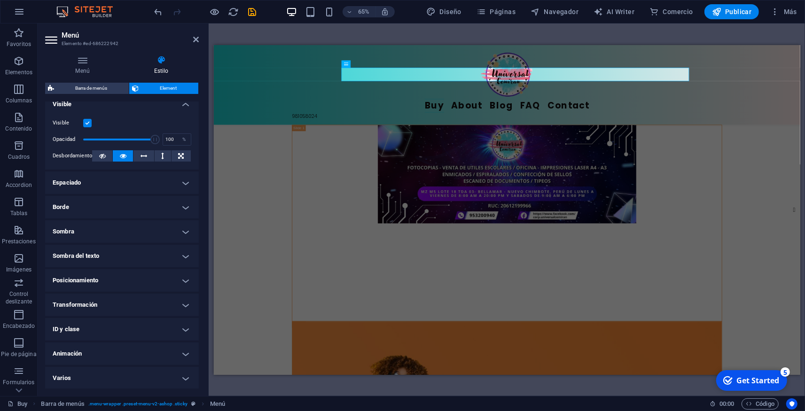
click at [177, 213] on h4 "Borde" at bounding box center [122, 207] width 154 height 23
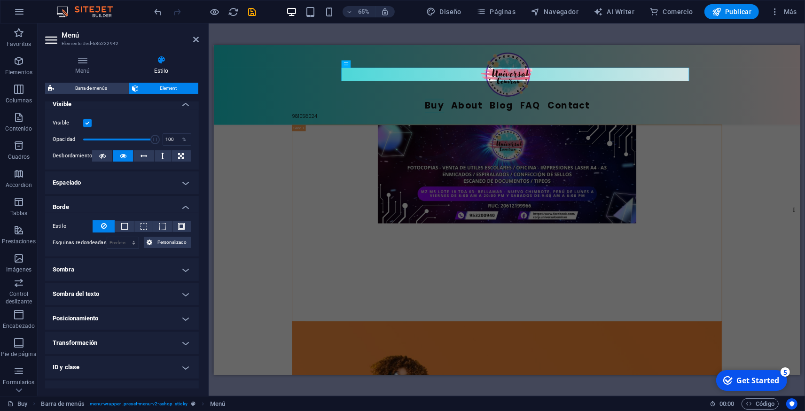
click at [178, 210] on h4 "Borde" at bounding box center [122, 204] width 154 height 17
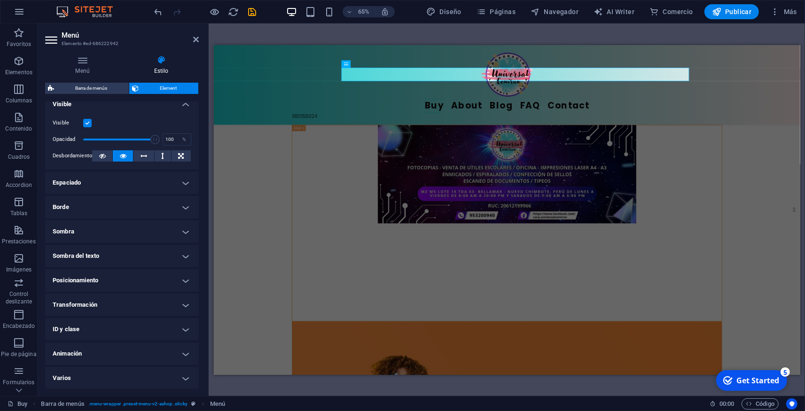
click at [177, 237] on h4 "Sombra" at bounding box center [122, 231] width 154 height 23
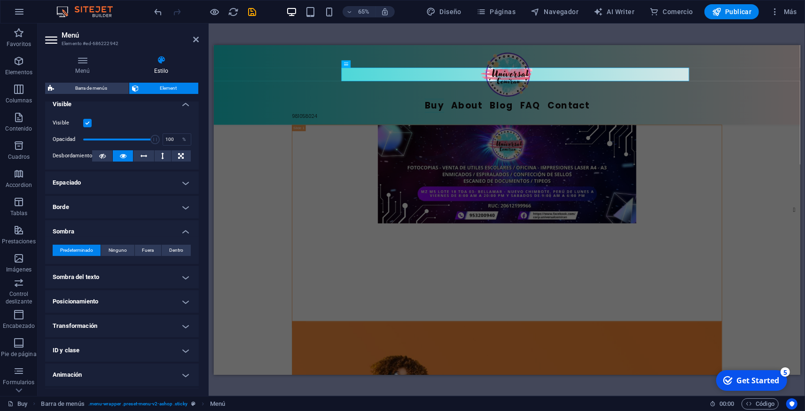
click at [178, 235] on h4 "Sombra" at bounding box center [122, 228] width 154 height 17
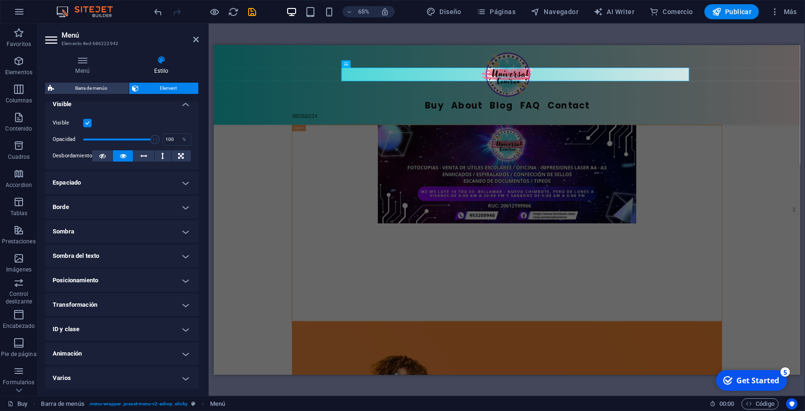
click at [174, 257] on h4 "Sombra del texto" at bounding box center [122, 256] width 154 height 23
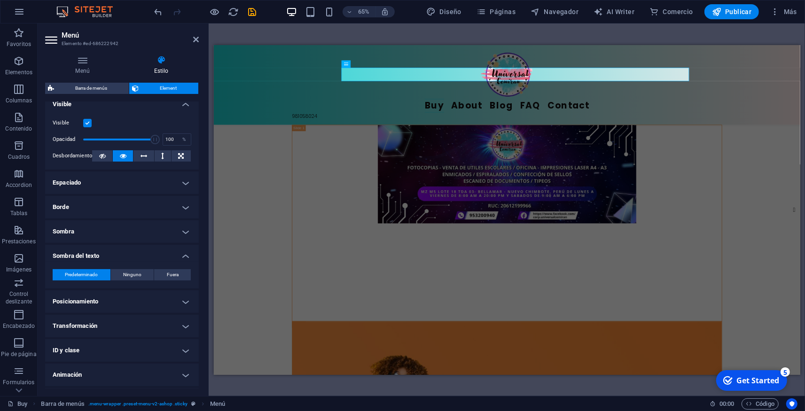
click at [174, 256] on h4 "Sombra del texto" at bounding box center [122, 253] width 154 height 17
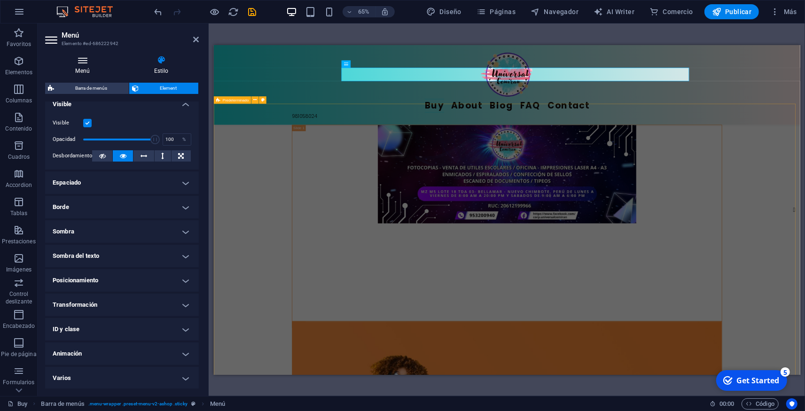
click at [86, 64] on icon at bounding box center [82, 59] width 75 height 9
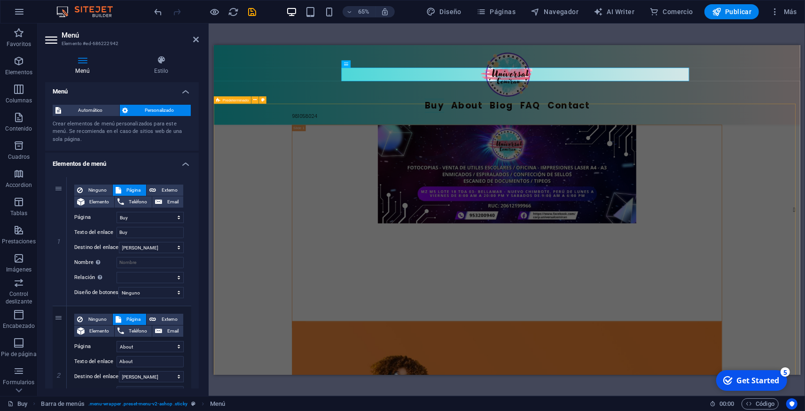
scroll to position [0, 0]
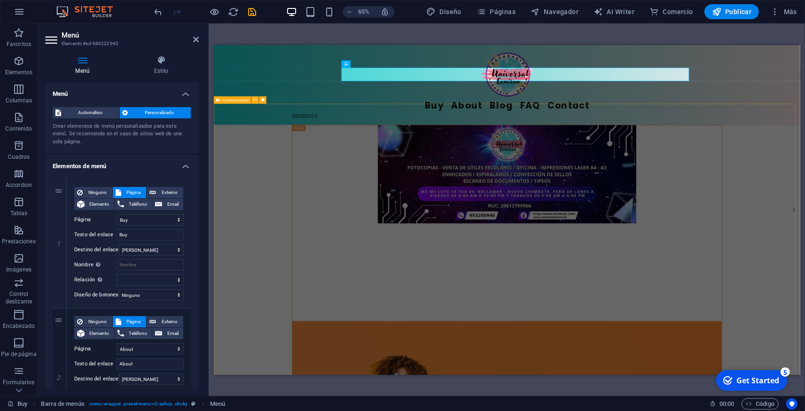
click at [53, 46] on icon at bounding box center [52, 39] width 14 height 15
drag, startPoint x: 247, startPoint y: 36, endPoint x: 228, endPoint y: 51, distance: 24.1
click at [195, 40] on icon at bounding box center [196, 40] width 6 height 8
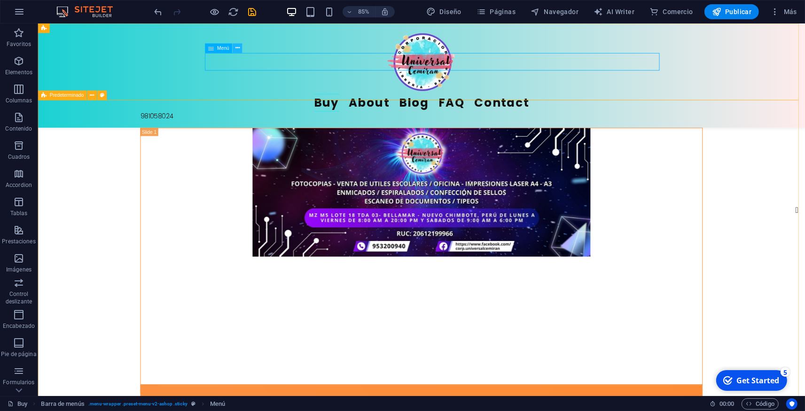
click at [238, 50] on icon at bounding box center [237, 48] width 4 height 8
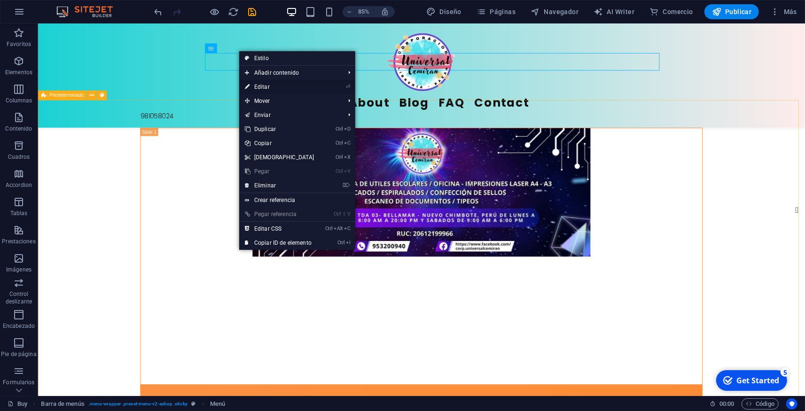
click at [265, 89] on link "⏎ Editar" at bounding box center [279, 87] width 81 height 14
select select
select select "1"
select select
select select "2"
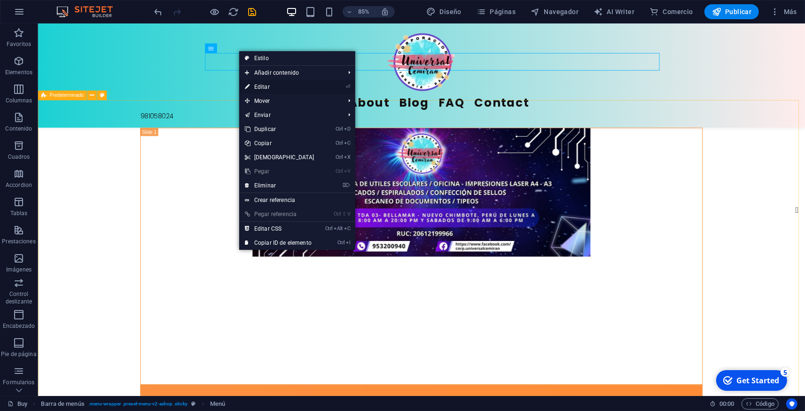
select select
select select "3"
select select
select select "4"
select select
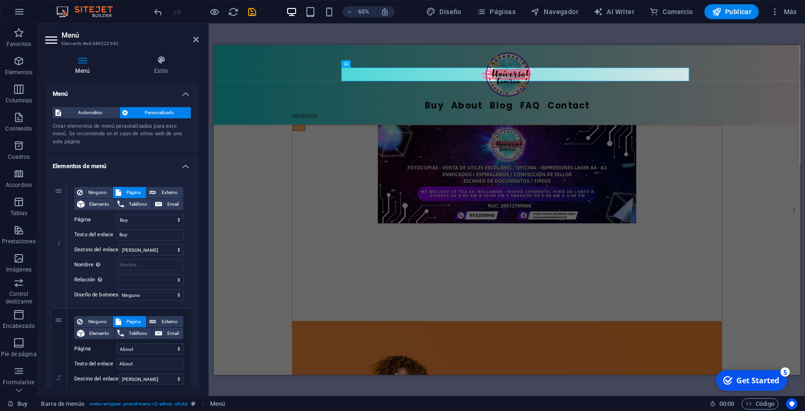
click at [200, 39] on aside "Menú Elemento #ed-686222942 Menú Estilo Menú Automático Personalizado Crear ele…" at bounding box center [123, 209] width 171 height 373
click at [194, 37] on icon at bounding box center [196, 40] width 6 height 8
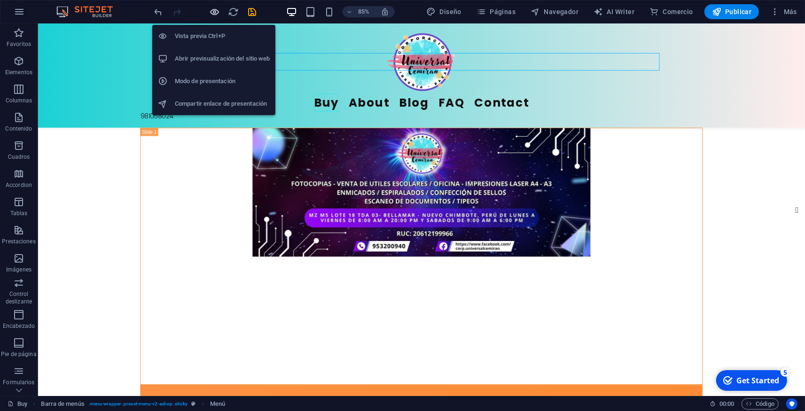
drag, startPoint x: 213, startPoint y: 11, endPoint x: 219, endPoint y: 8, distance: 6.7
click at [213, 11] on icon "button" at bounding box center [215, 12] width 11 height 11
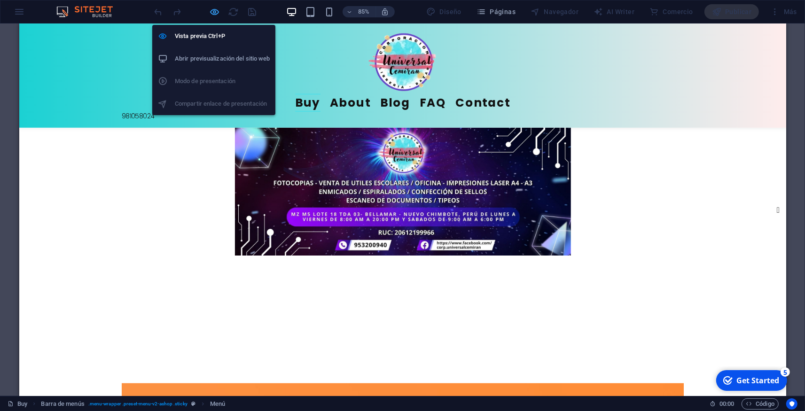
click at [215, 14] on icon "button" at bounding box center [215, 12] width 11 height 11
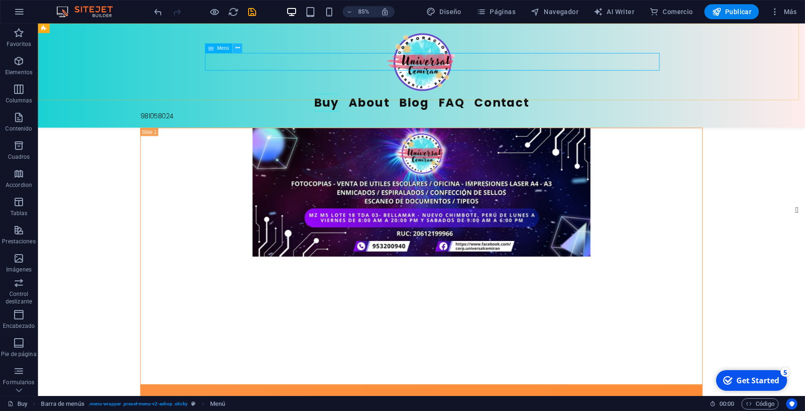
click at [240, 47] on button at bounding box center [237, 47] width 9 height 9
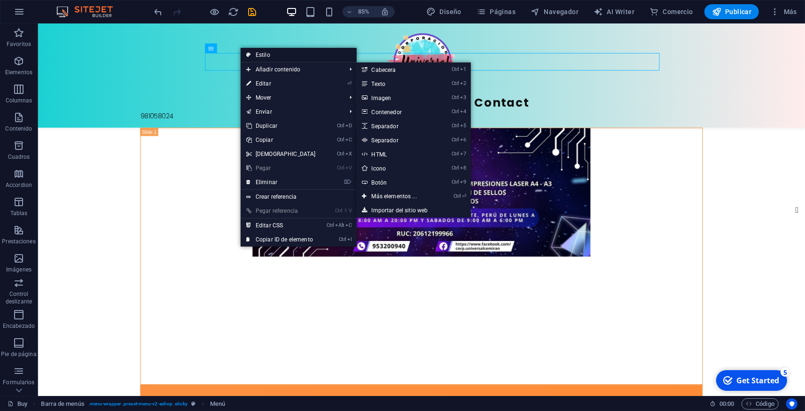
click at [275, 58] on link "Estilo" at bounding box center [299, 55] width 116 height 14
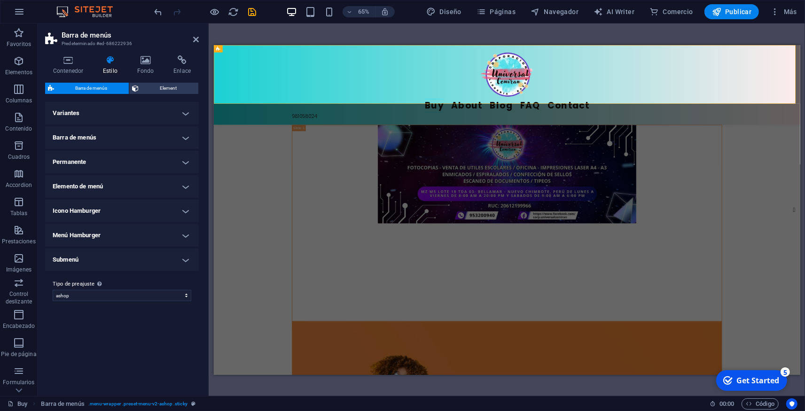
click at [126, 111] on h4 "Variantes" at bounding box center [122, 113] width 154 height 23
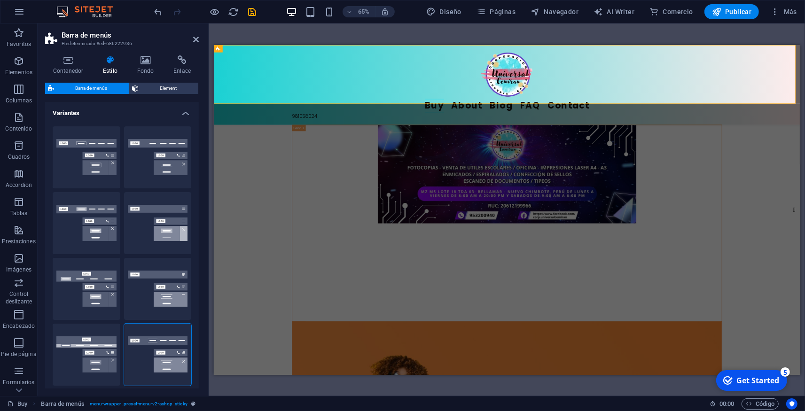
click at [173, 111] on h4 "Variantes" at bounding box center [122, 110] width 154 height 17
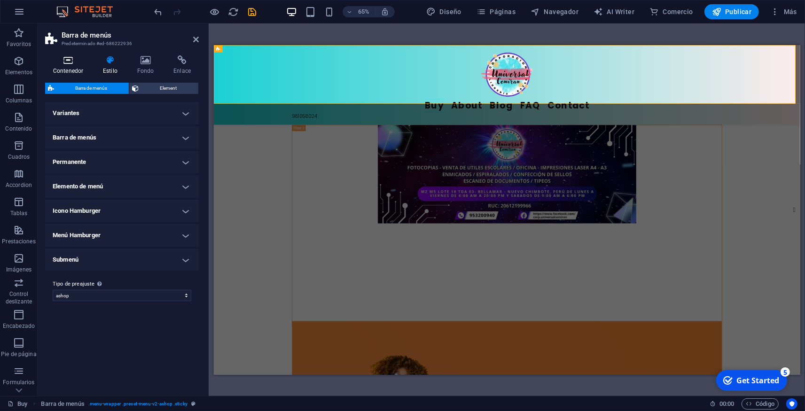
click at [66, 69] on h4 "Contenedor" at bounding box center [70, 65] width 50 height 20
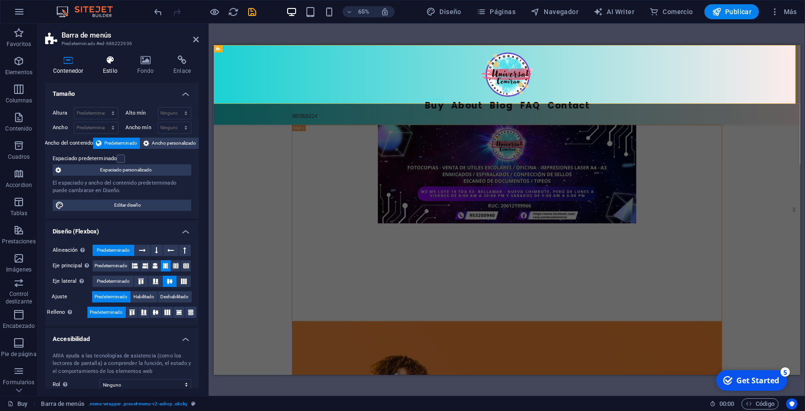
click at [110, 67] on h4 "Estilo" at bounding box center [112, 65] width 34 height 20
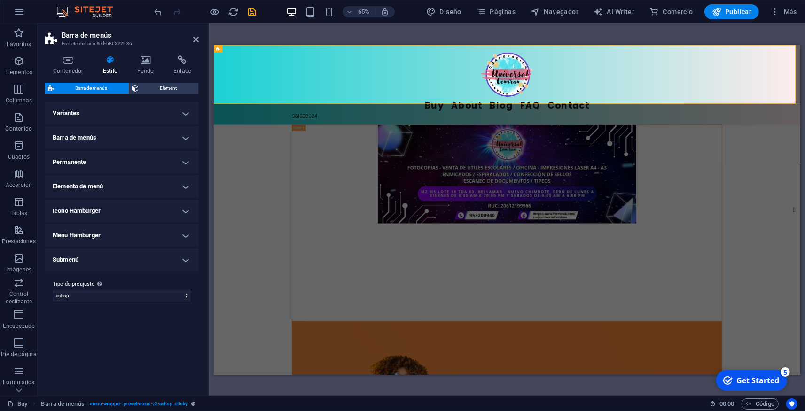
click at [123, 118] on h4 "Variantes" at bounding box center [122, 113] width 154 height 23
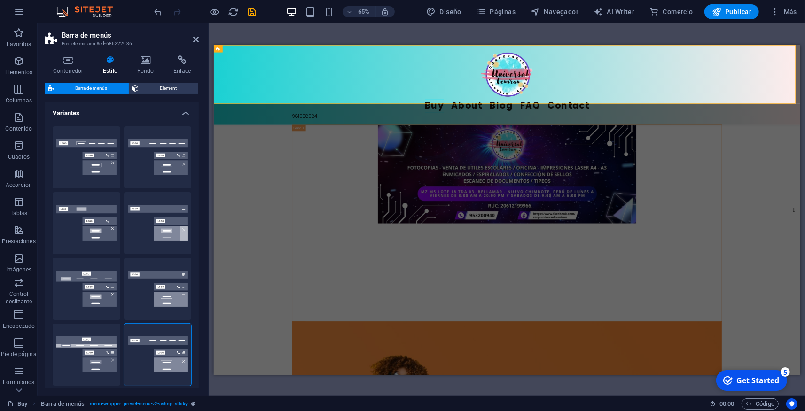
click at [121, 106] on h4 "Variantes" at bounding box center [122, 110] width 154 height 17
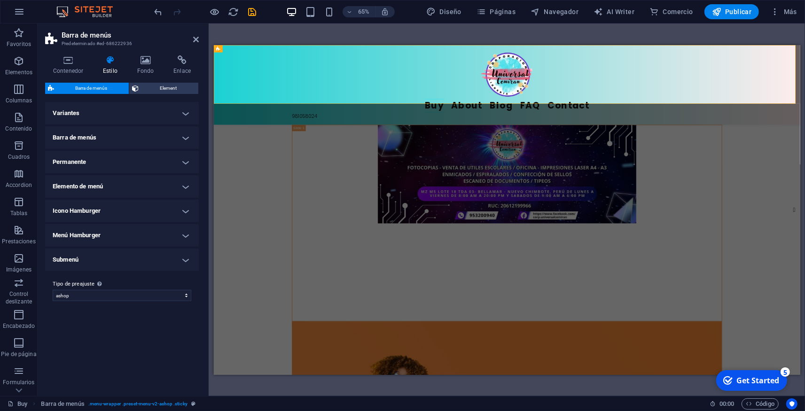
click at [126, 187] on h4 "Elemento de menú" at bounding box center [122, 186] width 154 height 23
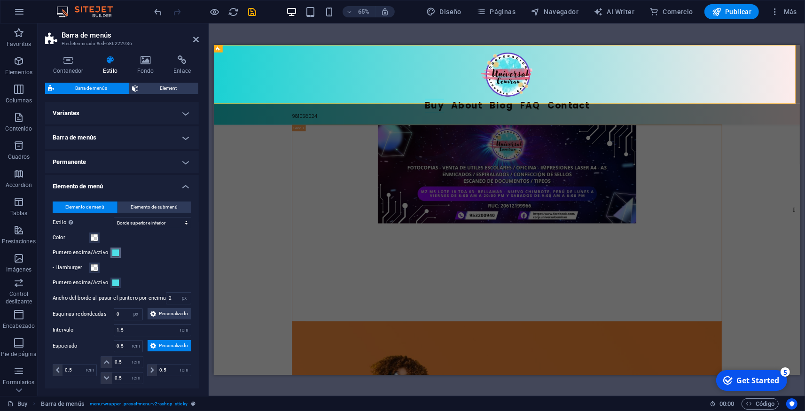
click at [117, 251] on span at bounding box center [116, 253] width 8 height 8
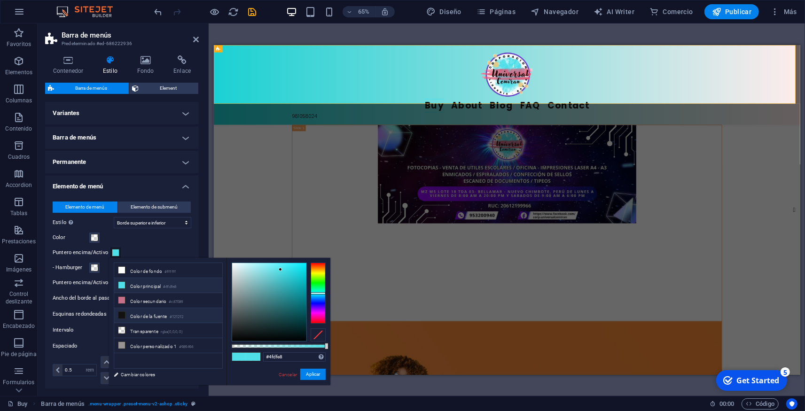
click at [146, 316] on li "Color de la fuente #121212" at bounding box center [168, 315] width 108 height 15
type input "#121212"
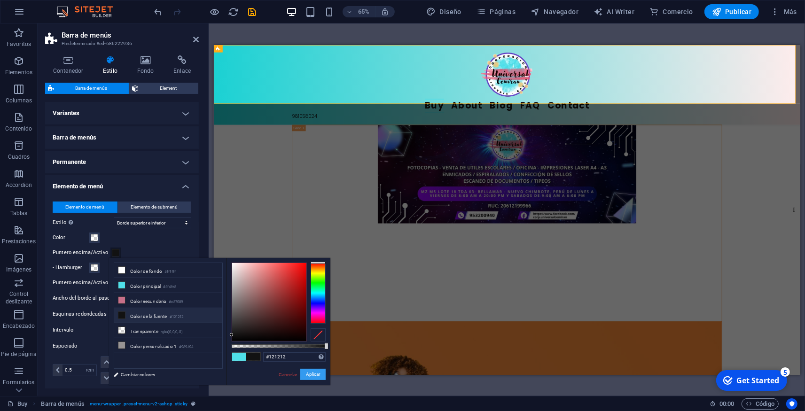
click at [318, 373] on button "Aplicar" at bounding box center [312, 374] width 25 height 11
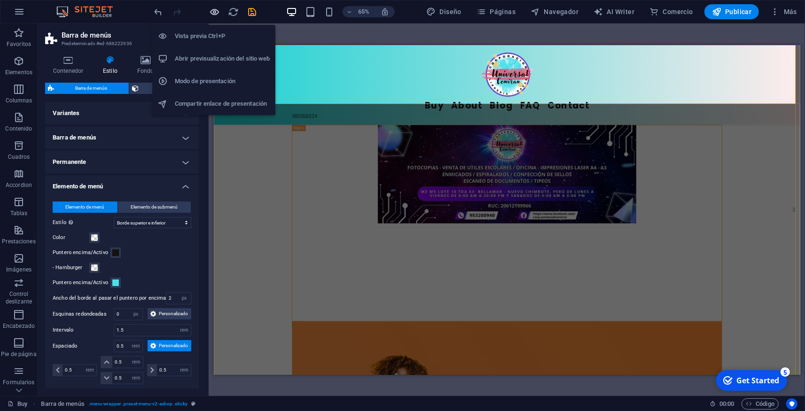
click at [217, 12] on icon "button" at bounding box center [215, 12] width 11 height 11
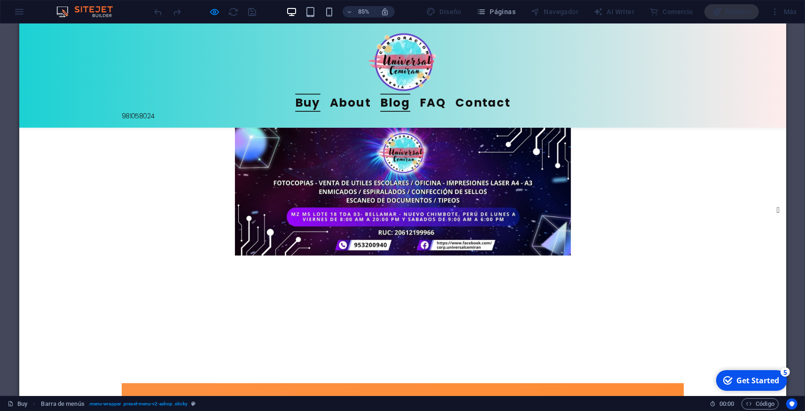
click at [477, 106] on link "Blog" at bounding box center [461, 116] width 35 height 21
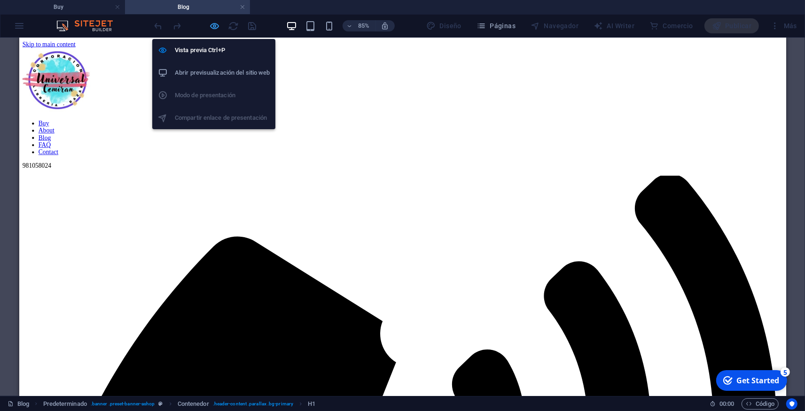
click at [215, 27] on icon "button" at bounding box center [215, 26] width 11 height 11
